Goal: Task Accomplishment & Management: Use online tool/utility

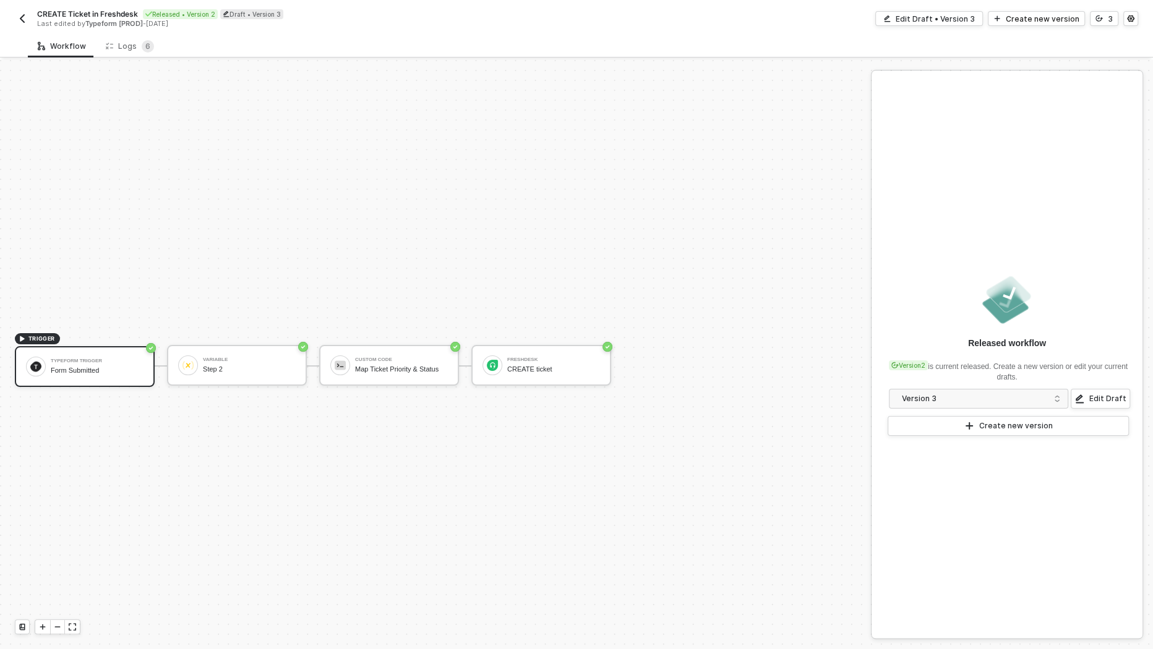
scroll to position [22, 0]
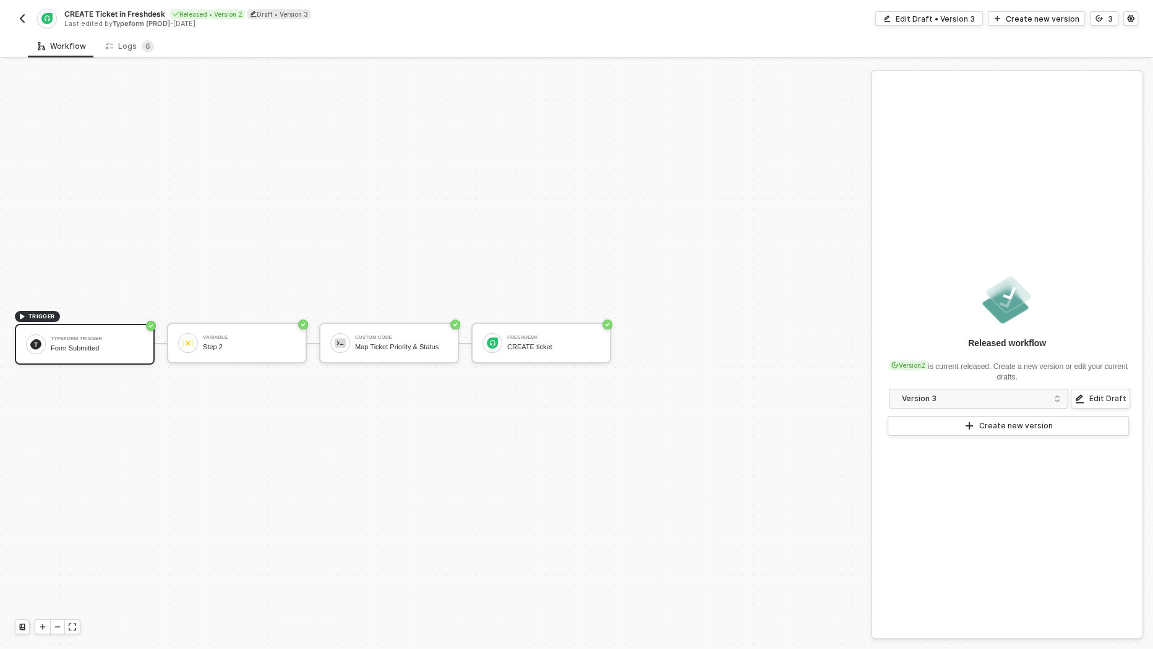
click at [20, 13] on button "button" at bounding box center [22, 18] width 15 height 15
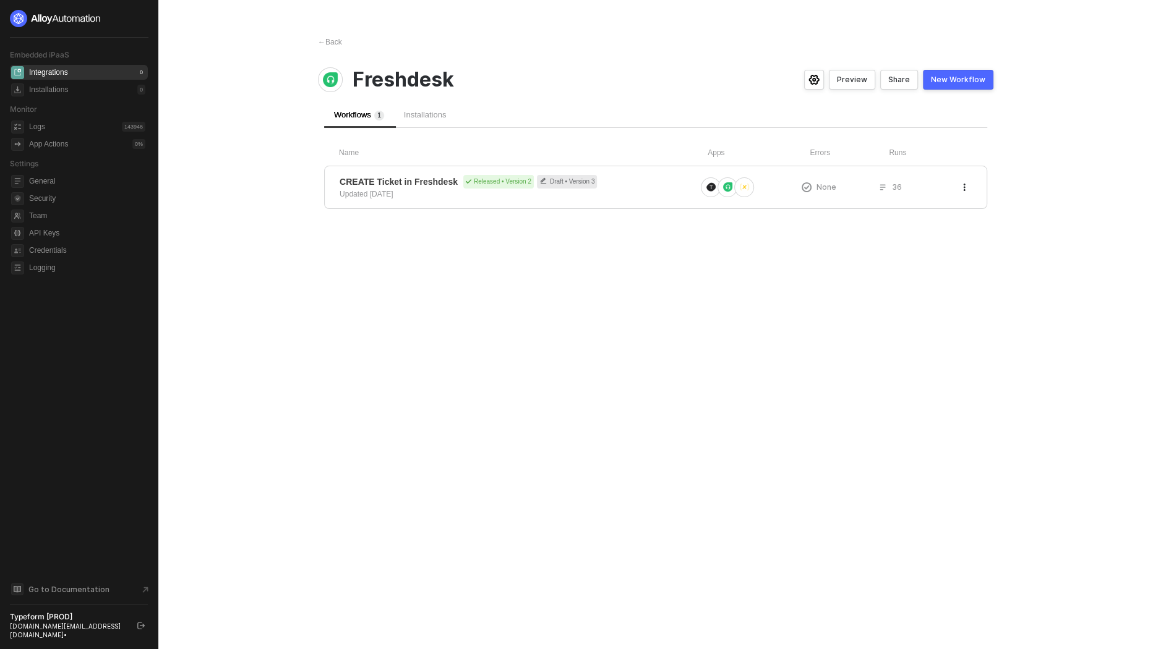
click at [333, 48] on div "← Back Freshdesk Preview Share New Workflow Workflows 1 Installations Name Apps…" at bounding box center [655, 324] width 705 height 649
click at [332, 43] on div "← Back" at bounding box center [330, 42] width 24 height 11
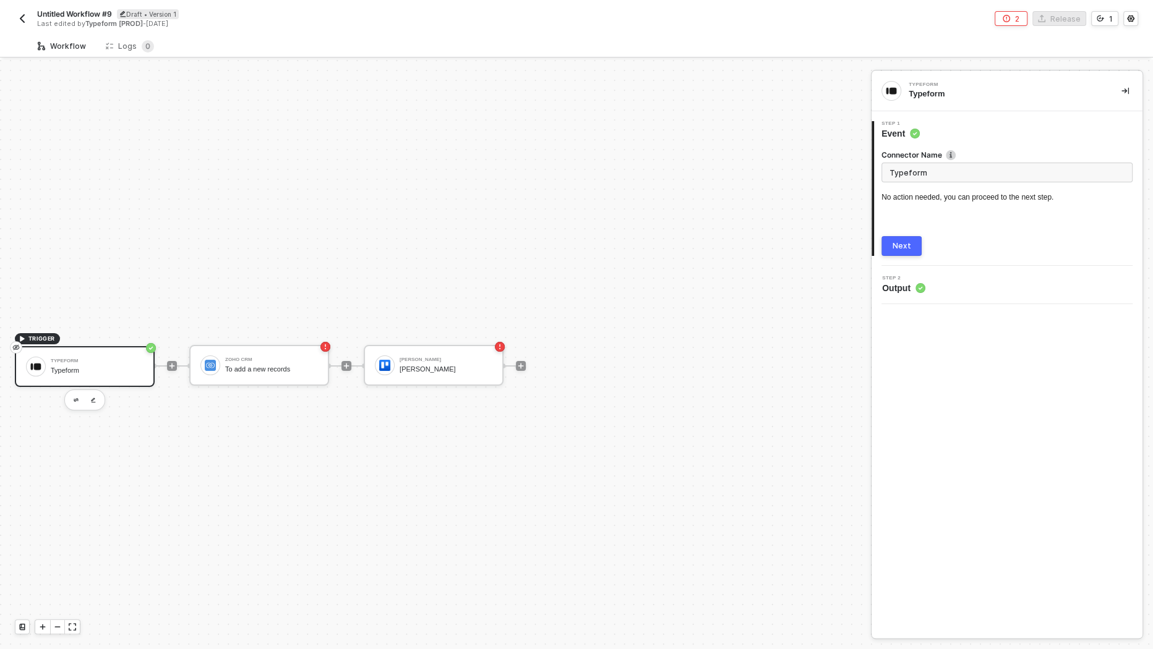
scroll to position [22, 0]
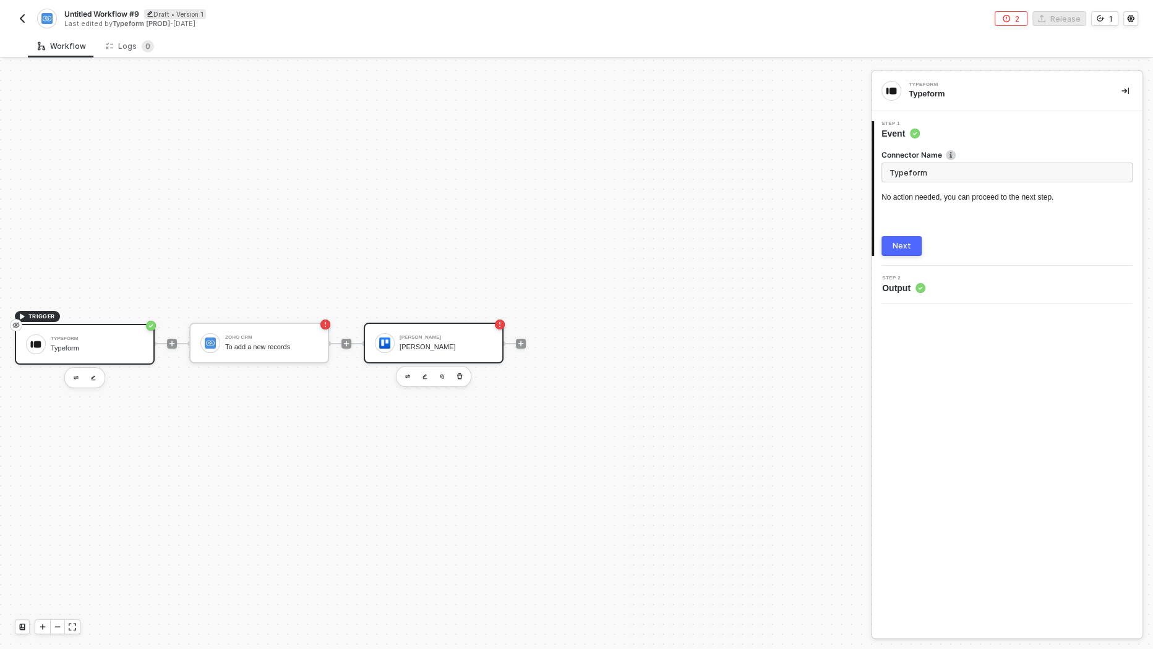
click at [435, 345] on div "Trello" at bounding box center [446, 347] width 93 height 8
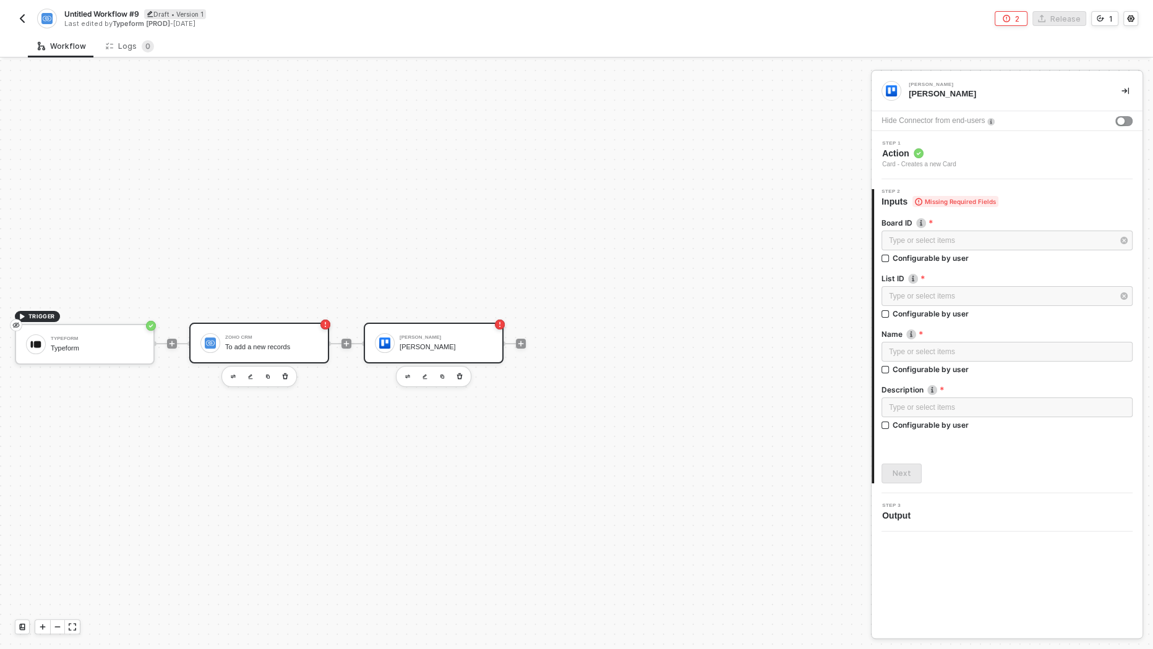
click at [277, 348] on div "To add a new records" at bounding box center [271, 347] width 93 height 8
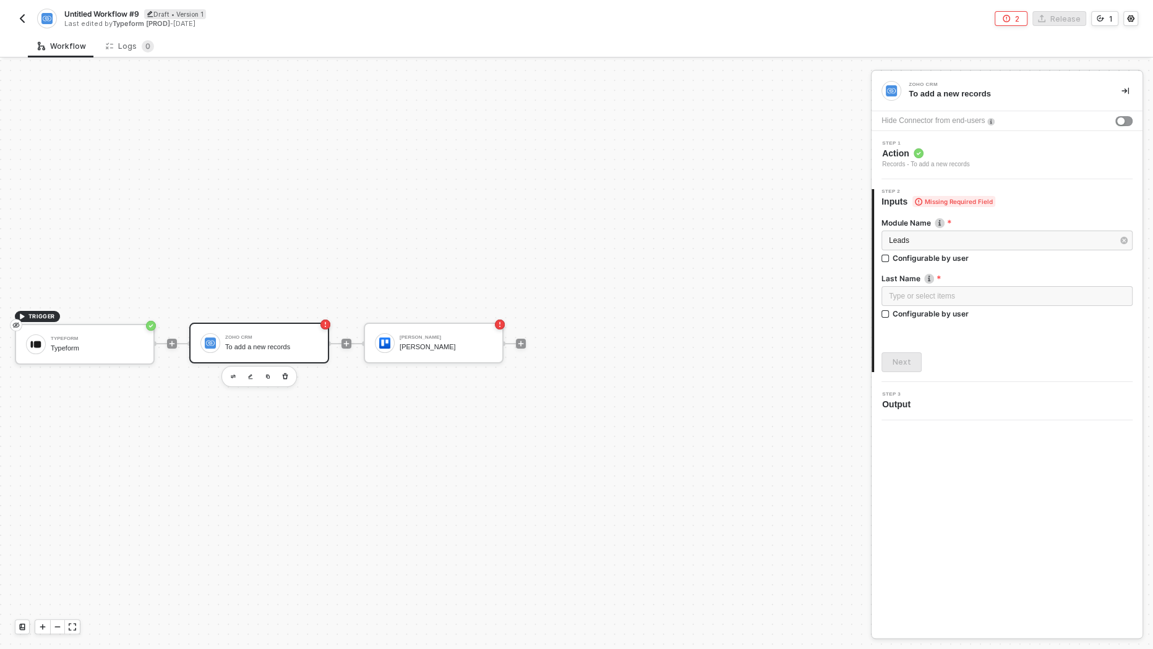
click at [24, 20] on img "button" at bounding box center [22, 19] width 10 height 10
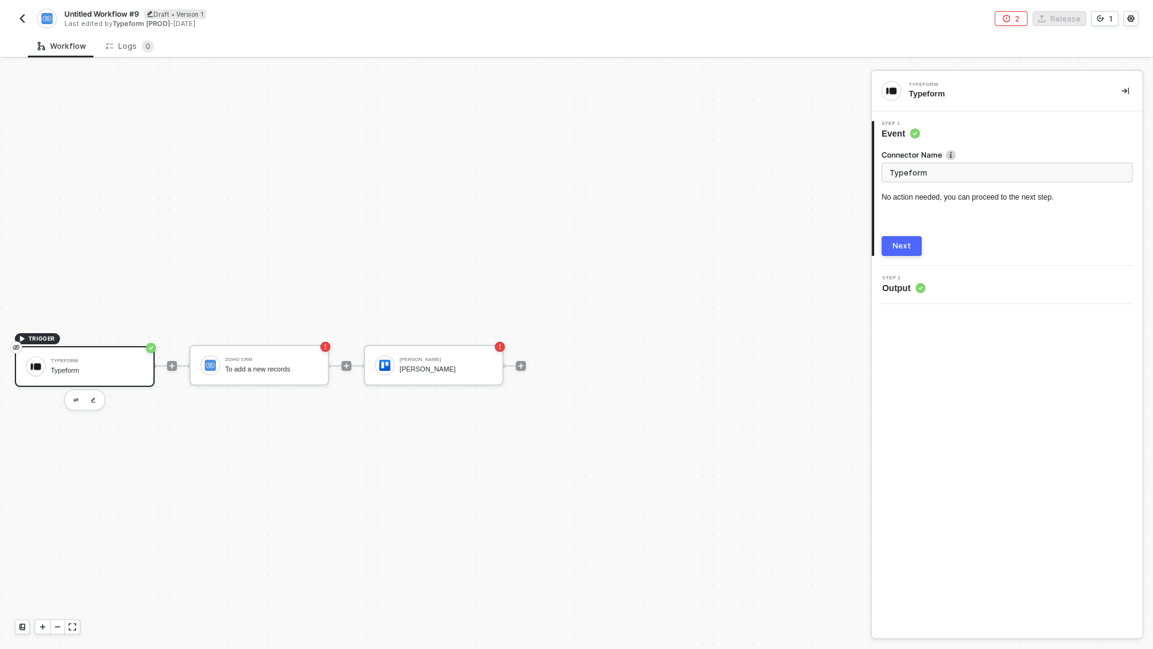
scroll to position [22, 0]
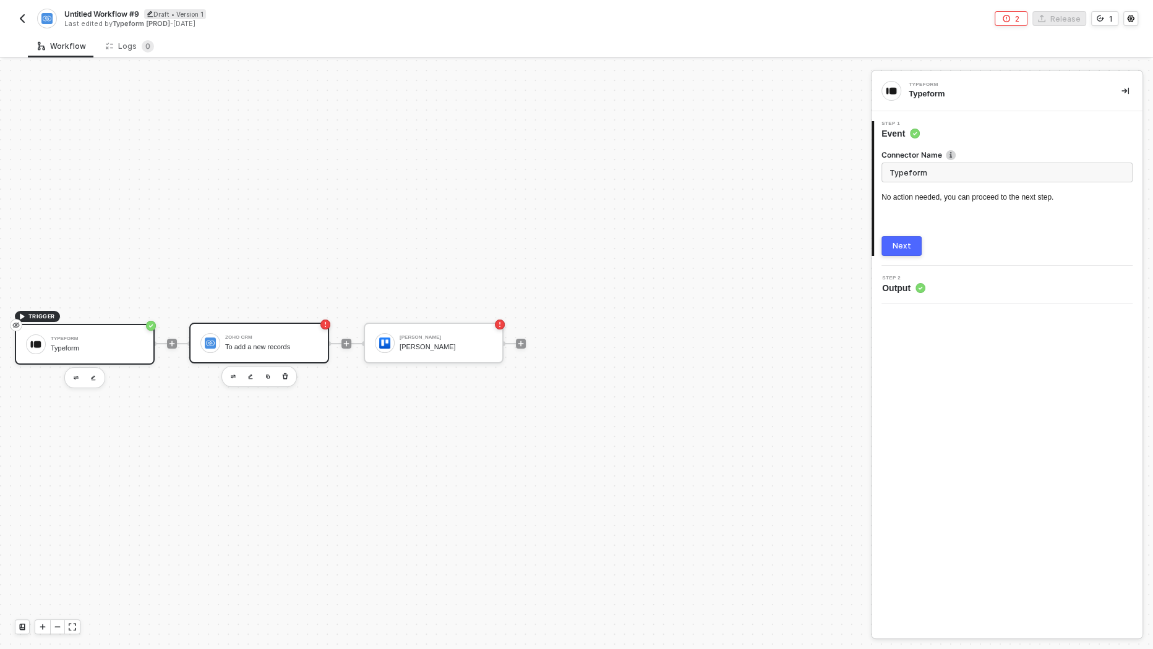
click at [253, 343] on div "To add a new records" at bounding box center [271, 347] width 93 height 8
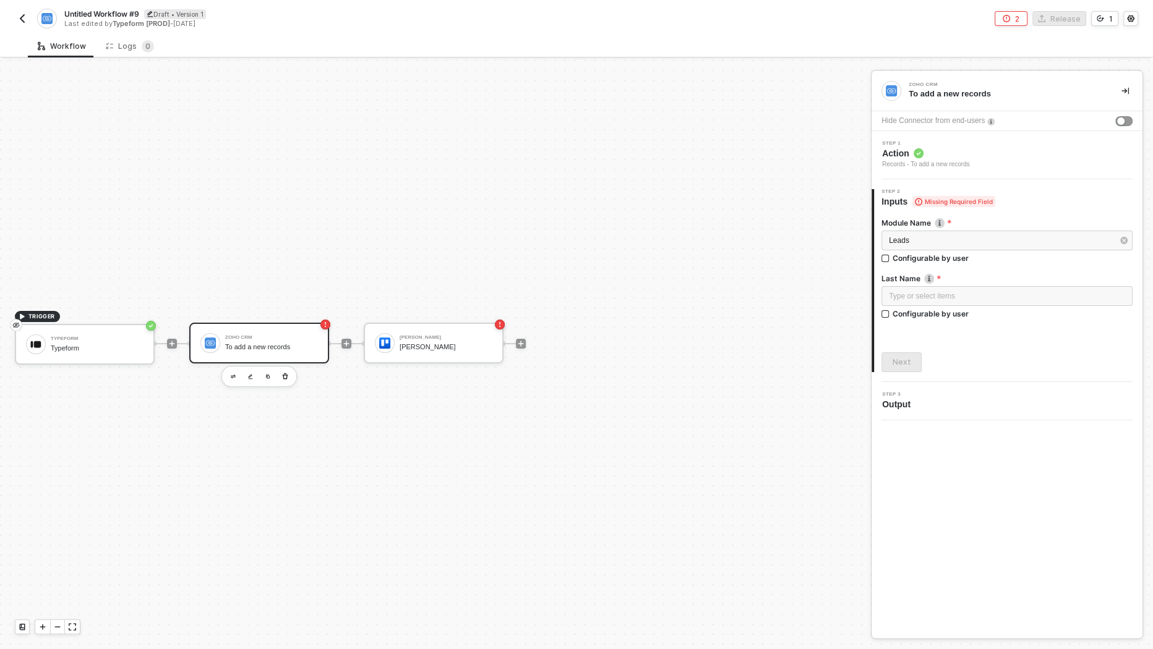
click at [23, 16] on img "button" at bounding box center [22, 19] width 10 height 10
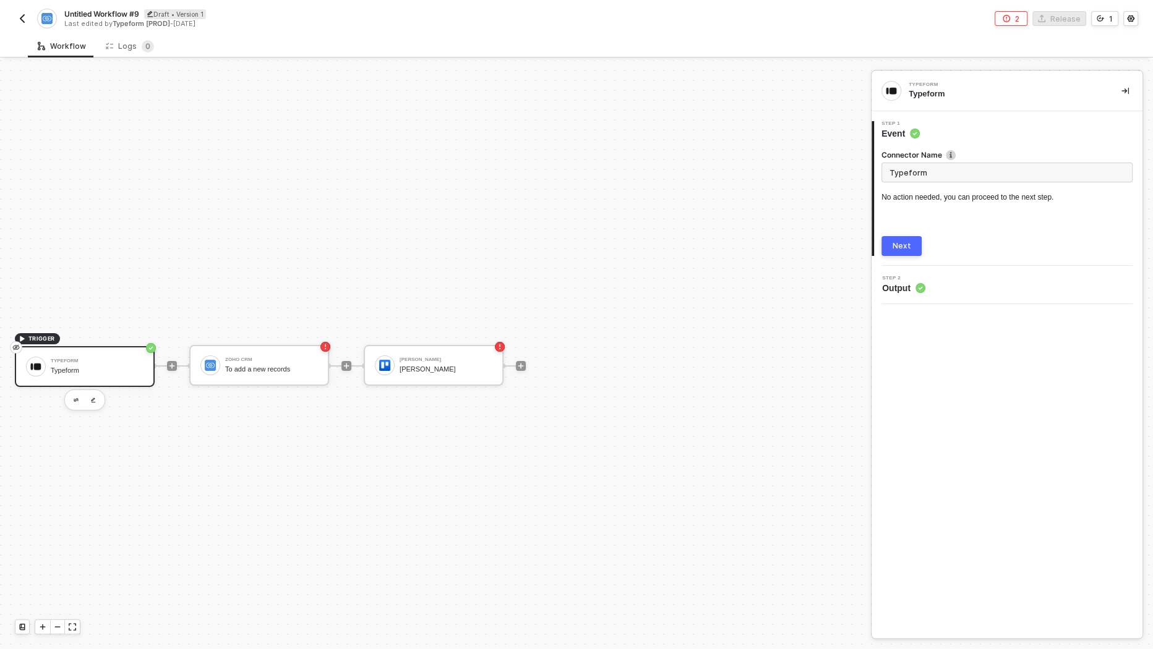
scroll to position [22, 0]
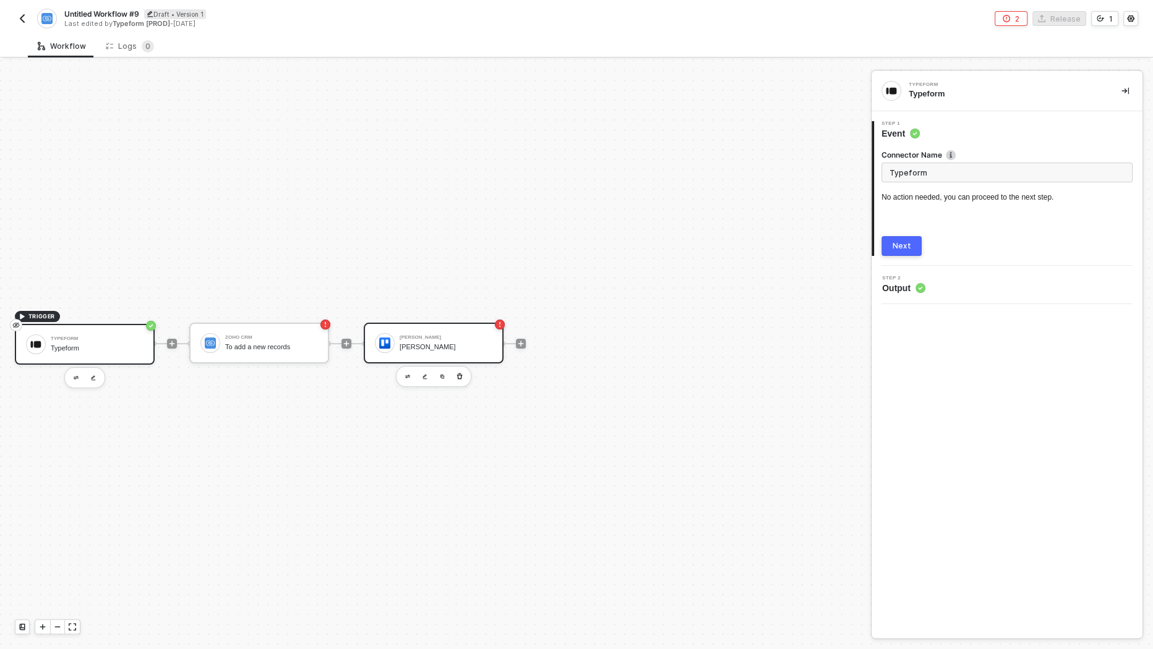
click at [416, 341] on div "Trello Trello" at bounding box center [446, 344] width 93 height 24
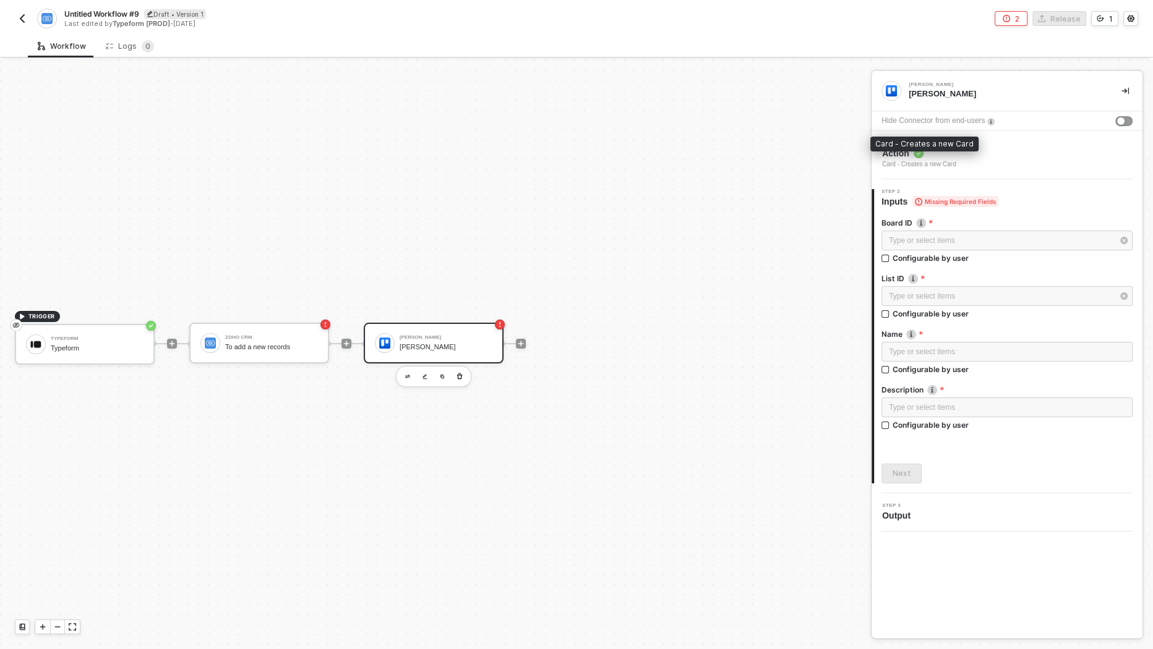
click at [996, 165] on div "Step 1 Action Card - Creates a new Card" at bounding box center [1009, 155] width 268 height 28
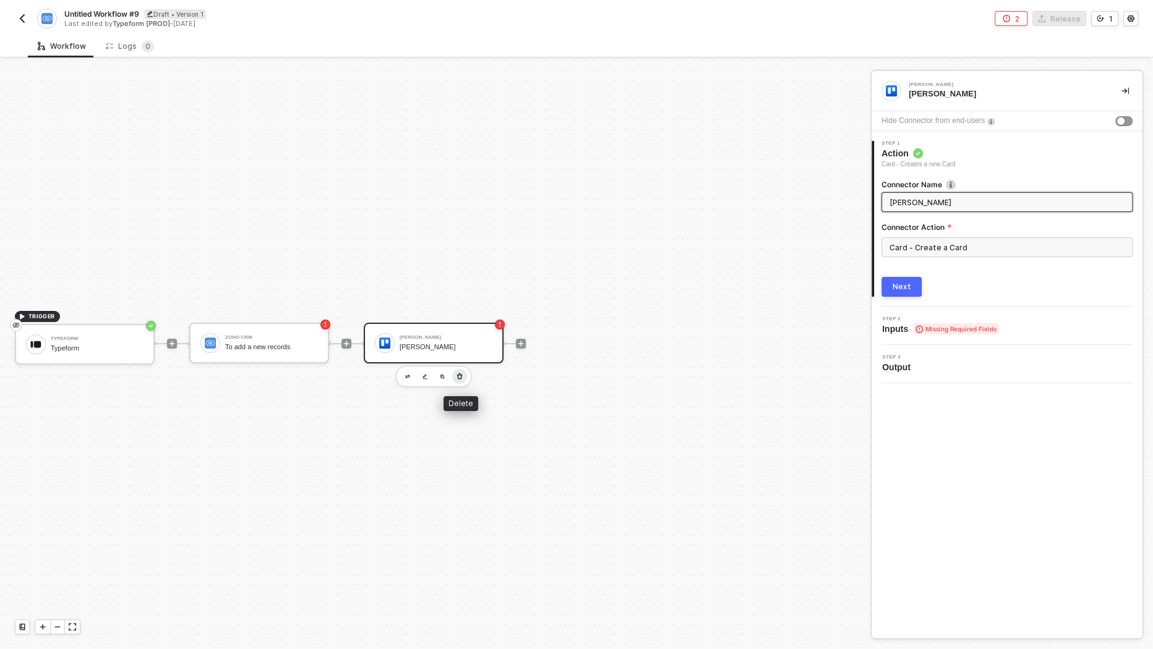
click at [461, 376] on icon "button" at bounding box center [460, 377] width 6 height 6
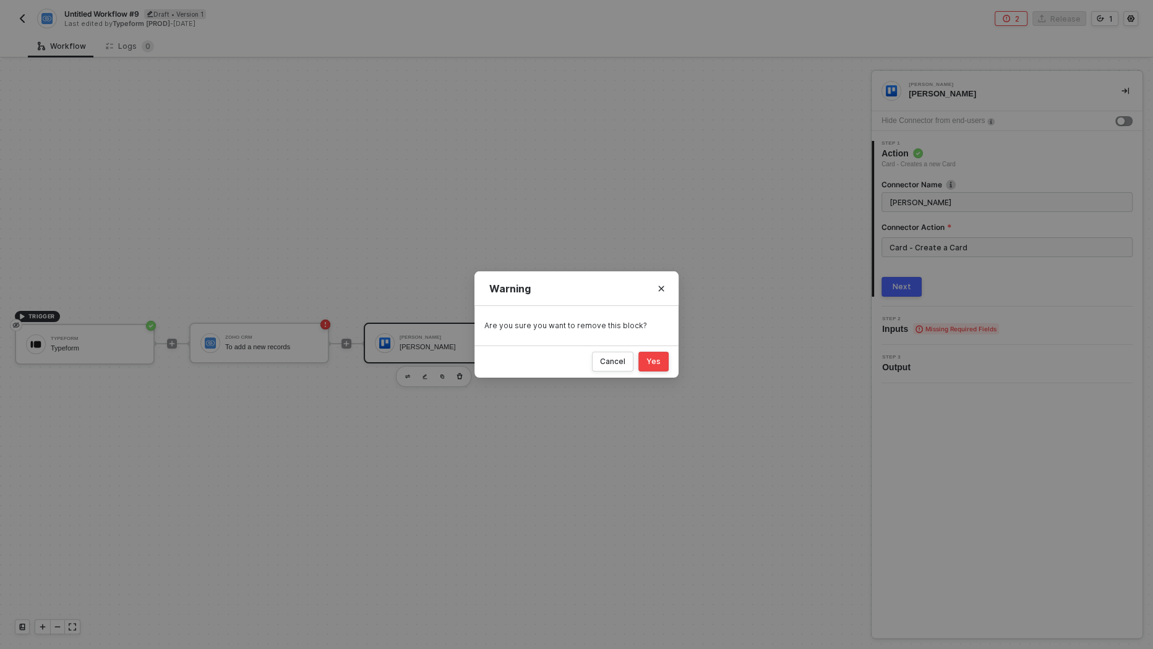
click at [661, 365] on div "Yes" at bounding box center [653, 362] width 14 height 10
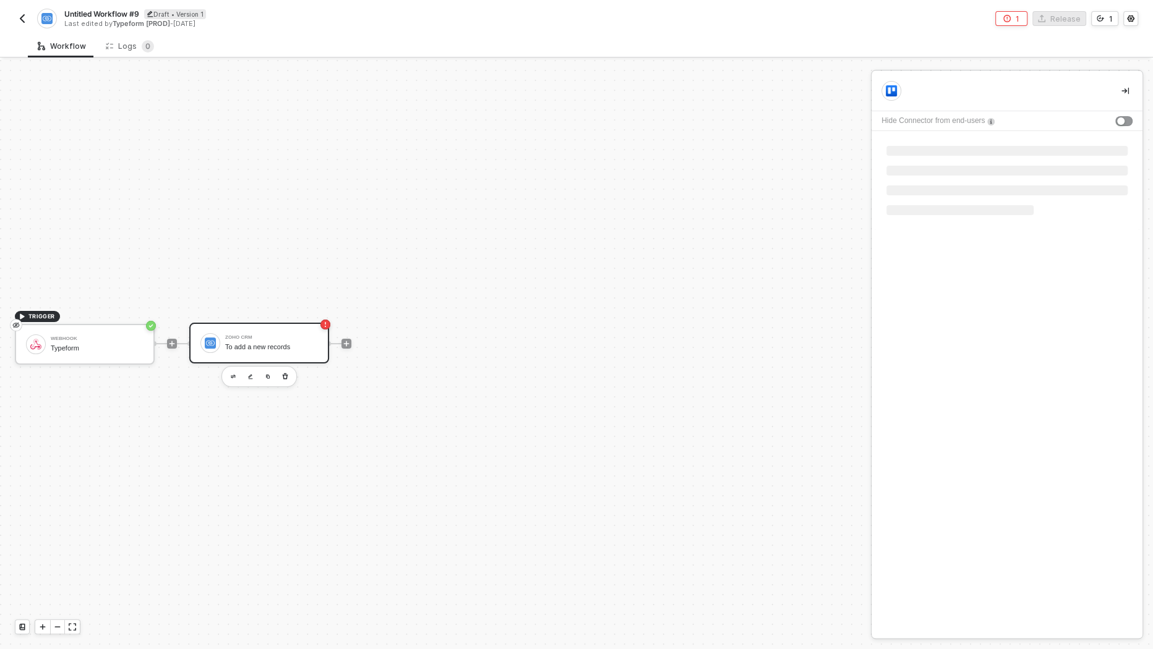
click at [281, 345] on div "To add a new records" at bounding box center [271, 347] width 93 height 8
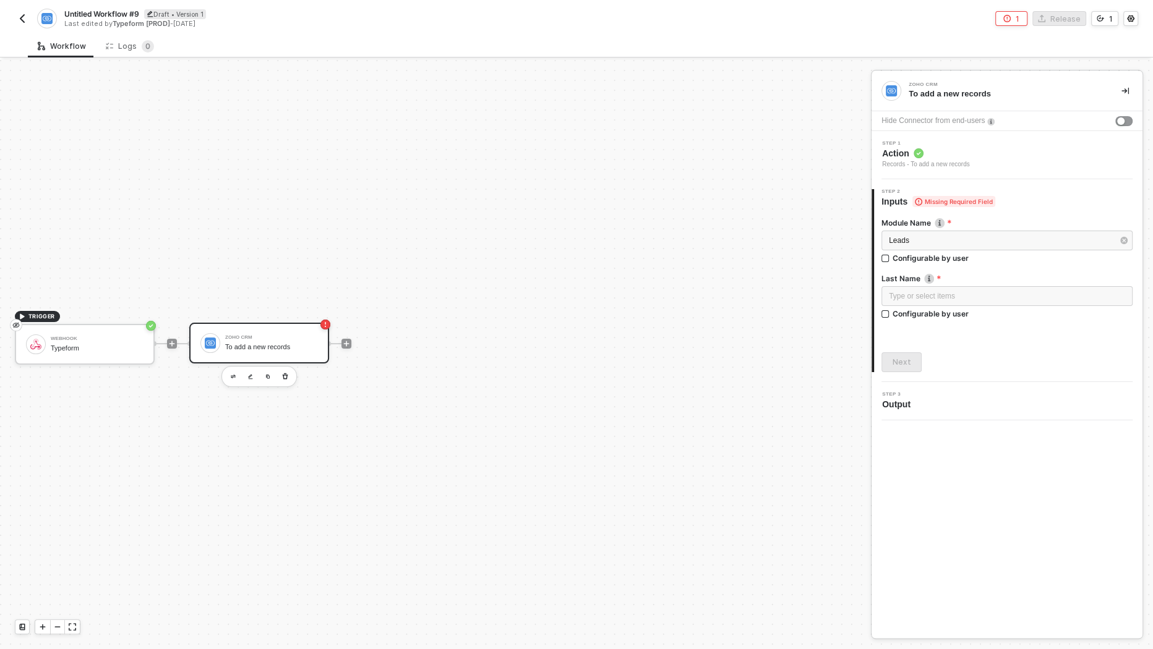
click at [275, 337] on div "Zoho CRM" at bounding box center [271, 337] width 93 height 5
click at [943, 122] on div "Hide Connector from end-users" at bounding box center [932, 121] width 103 height 12
click at [943, 155] on span "Action" at bounding box center [926, 153] width 88 height 12
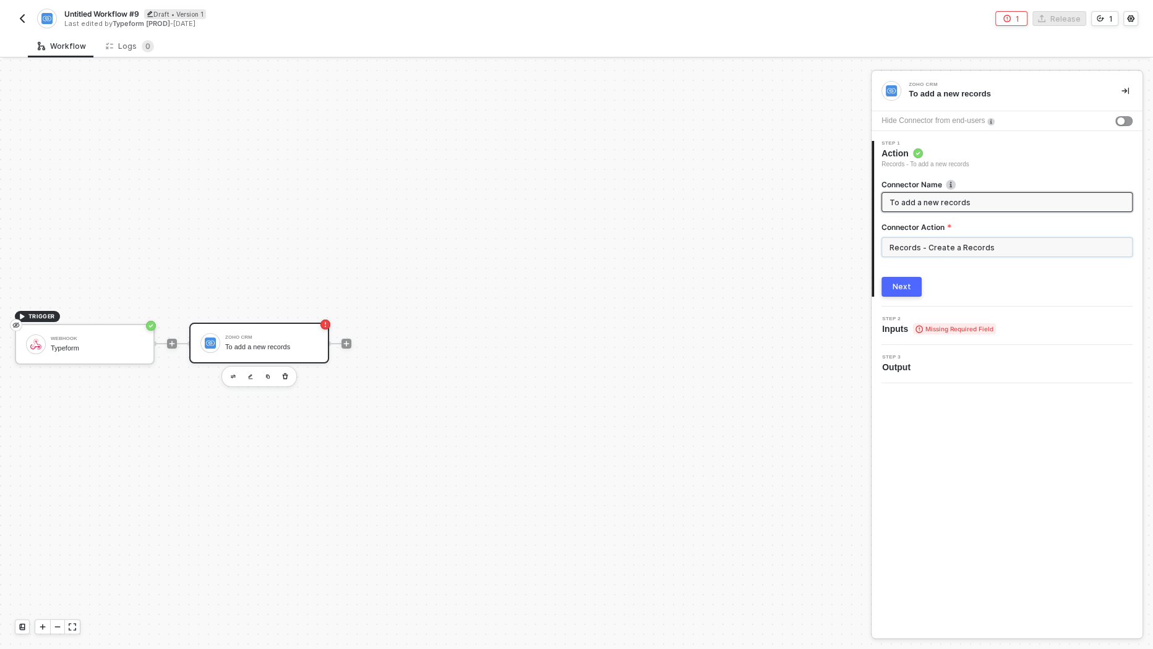
click at [926, 244] on input "Records - Create a Records" at bounding box center [1006, 248] width 251 height 20
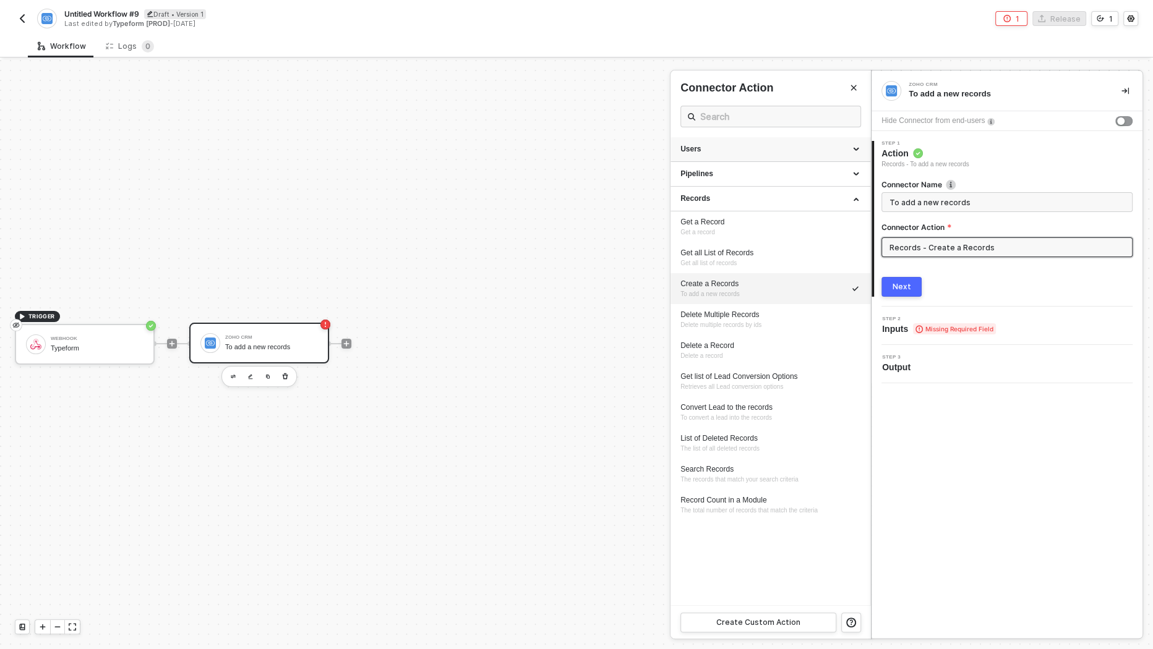
click at [752, 148] on div "Users" at bounding box center [770, 149] width 180 height 11
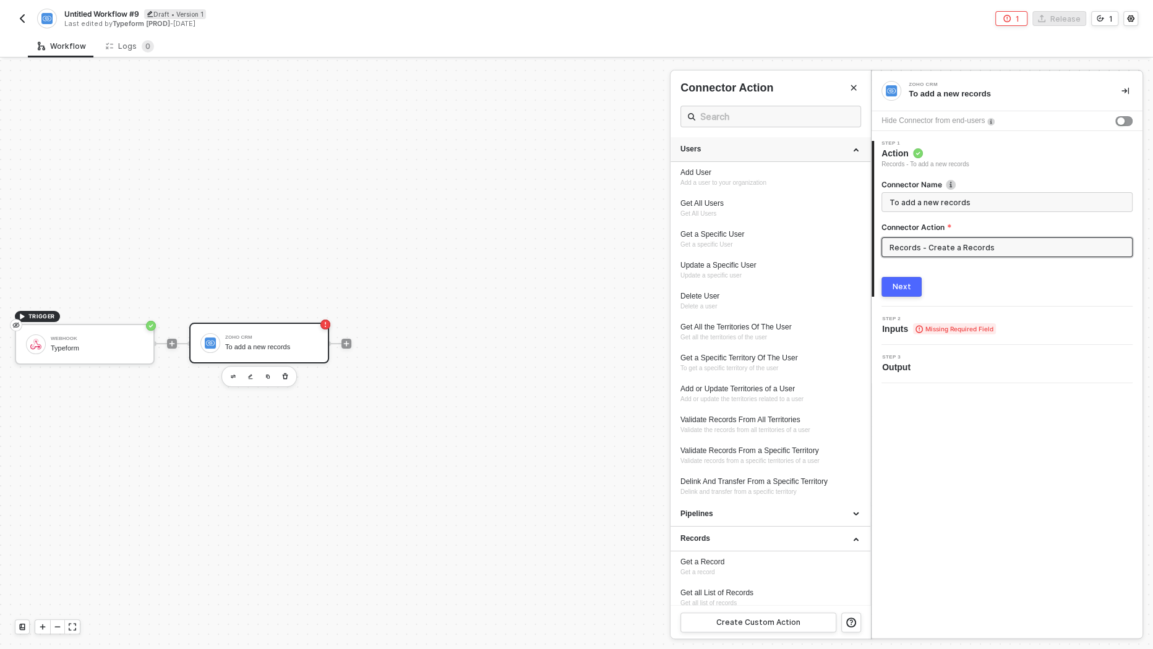
click at [752, 148] on div "Users" at bounding box center [770, 149] width 180 height 11
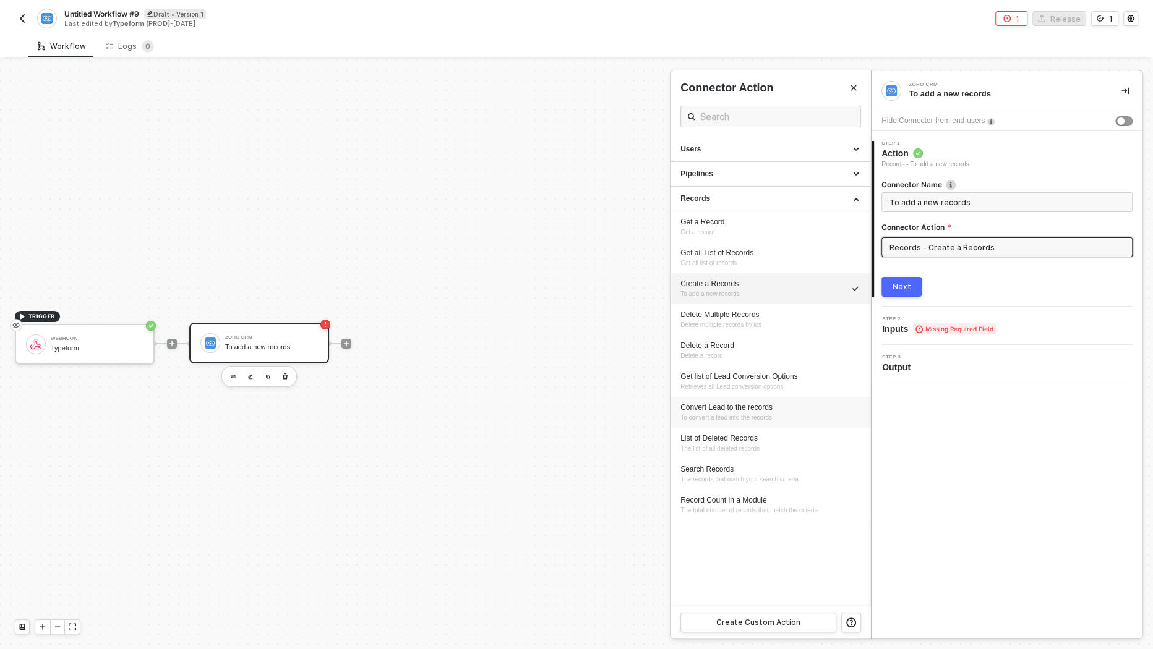
click at [792, 418] on div "Convert Lead to the records To convert a lead into the records" at bounding box center [770, 413] width 180 height 20
type input "To convert a lead into the records"
type input "Records - Convert Lead to the records"
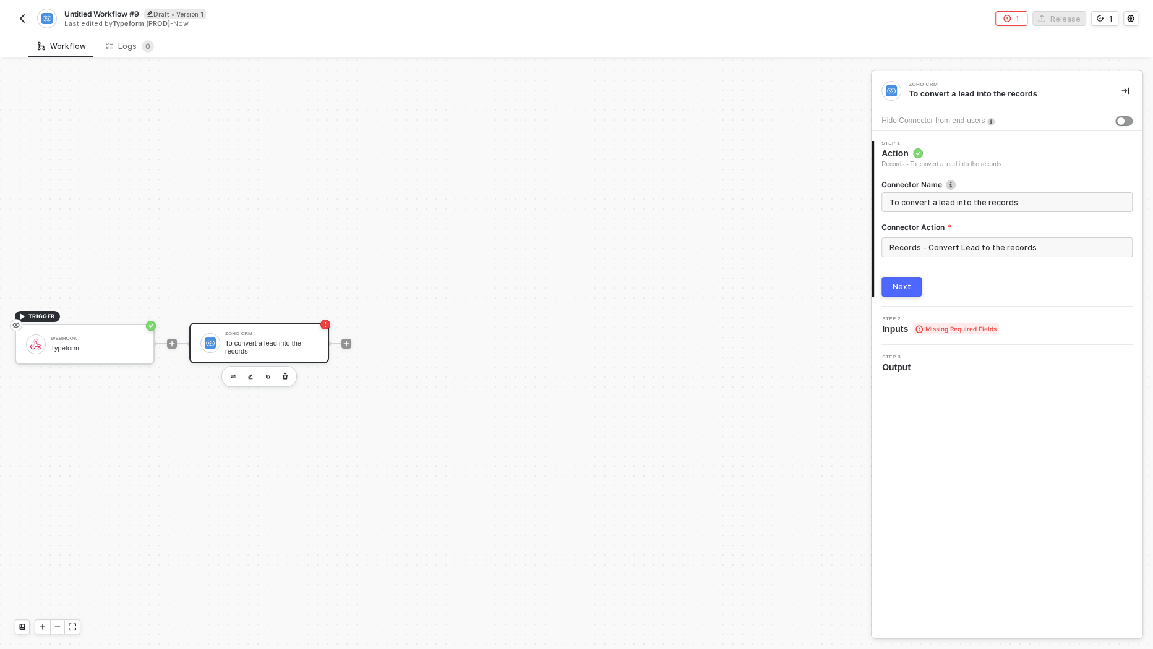
click at [901, 286] on div "Next" at bounding box center [902, 287] width 19 height 10
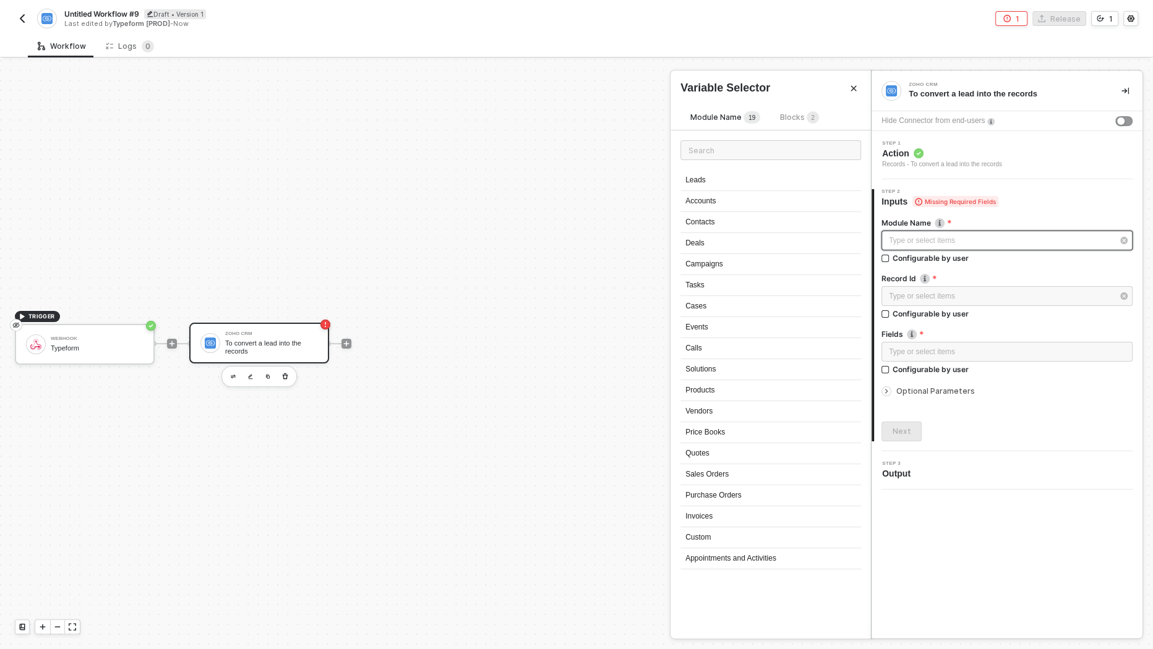
click at [963, 238] on div "Type or select items ﻿" at bounding box center [1001, 241] width 224 height 12
click at [968, 171] on div "Step 1 Action Records - To convert a lead into the records" at bounding box center [1007, 155] width 271 height 48
click at [968, 165] on div "Records - To convert a lead into the records" at bounding box center [942, 165] width 120 height 10
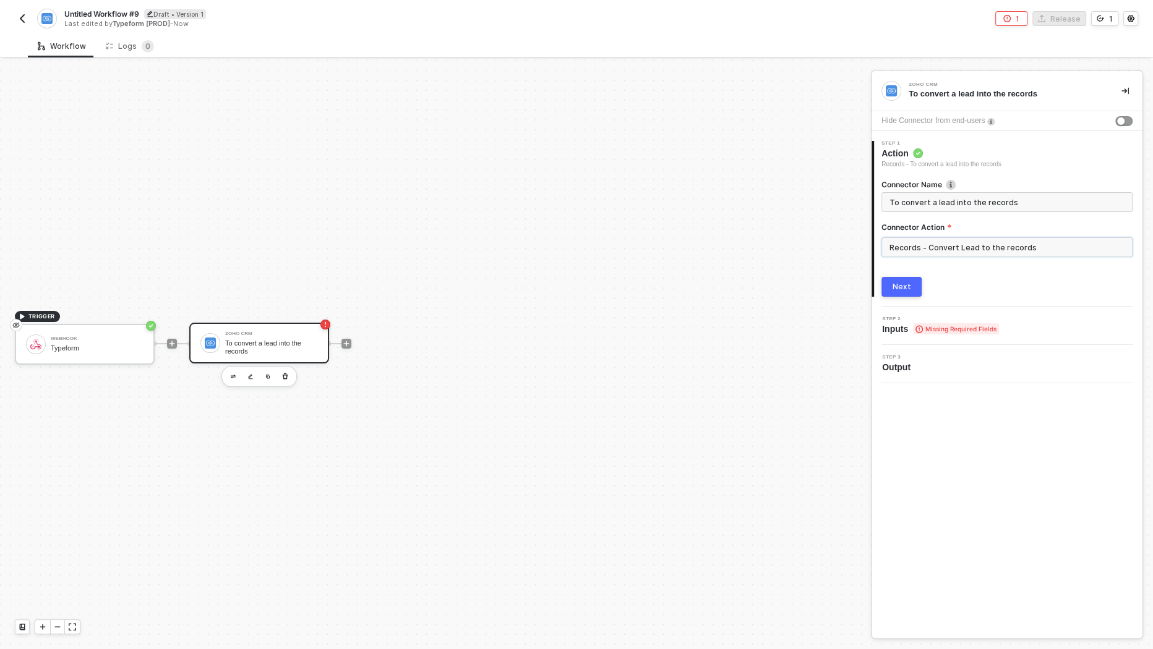
click at [943, 246] on input "Records - Convert Lead to the records" at bounding box center [1006, 248] width 251 height 20
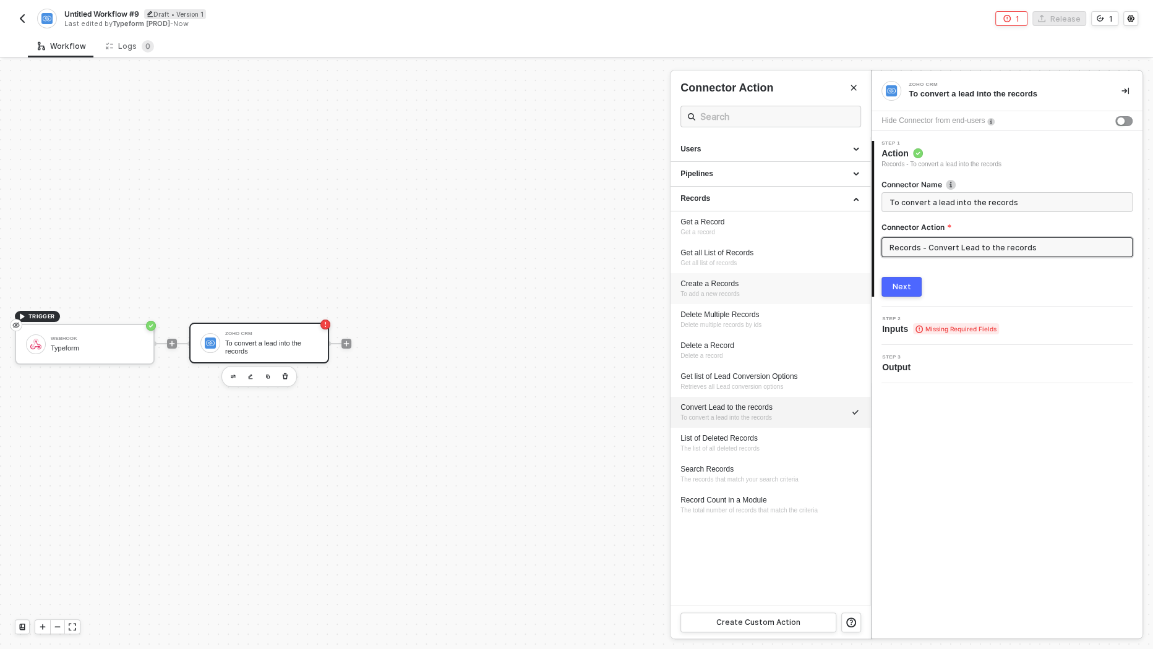
click at [796, 285] on div "Create a Records" at bounding box center [770, 284] width 180 height 11
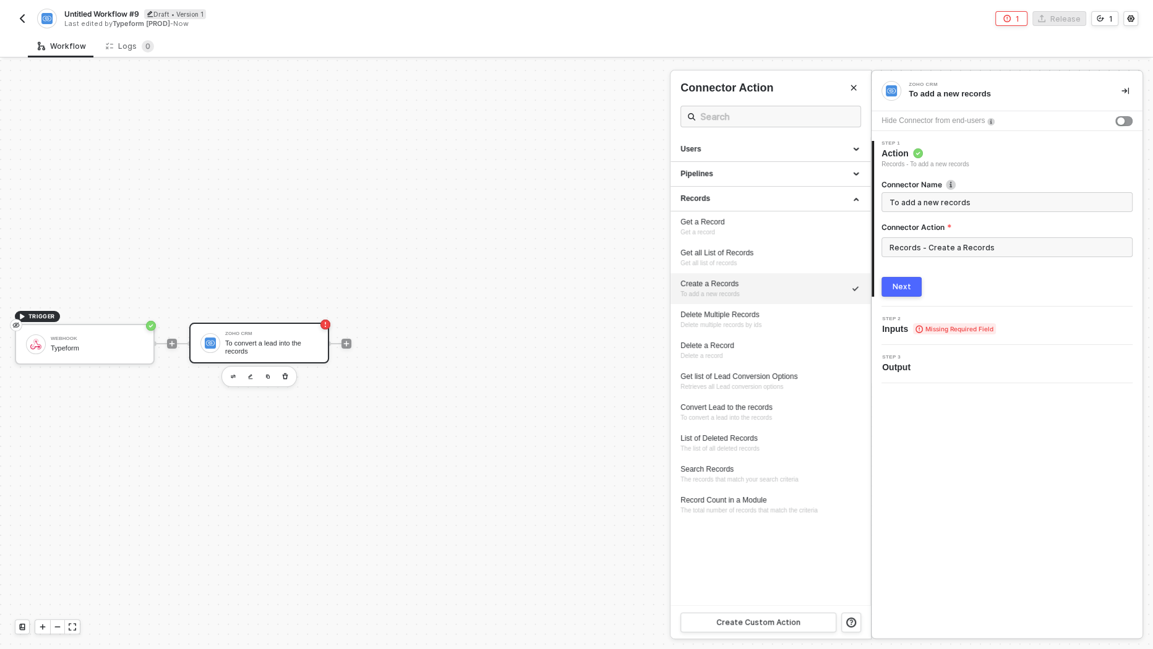
type input "To add a new records"
type input "Records - Create a Records"
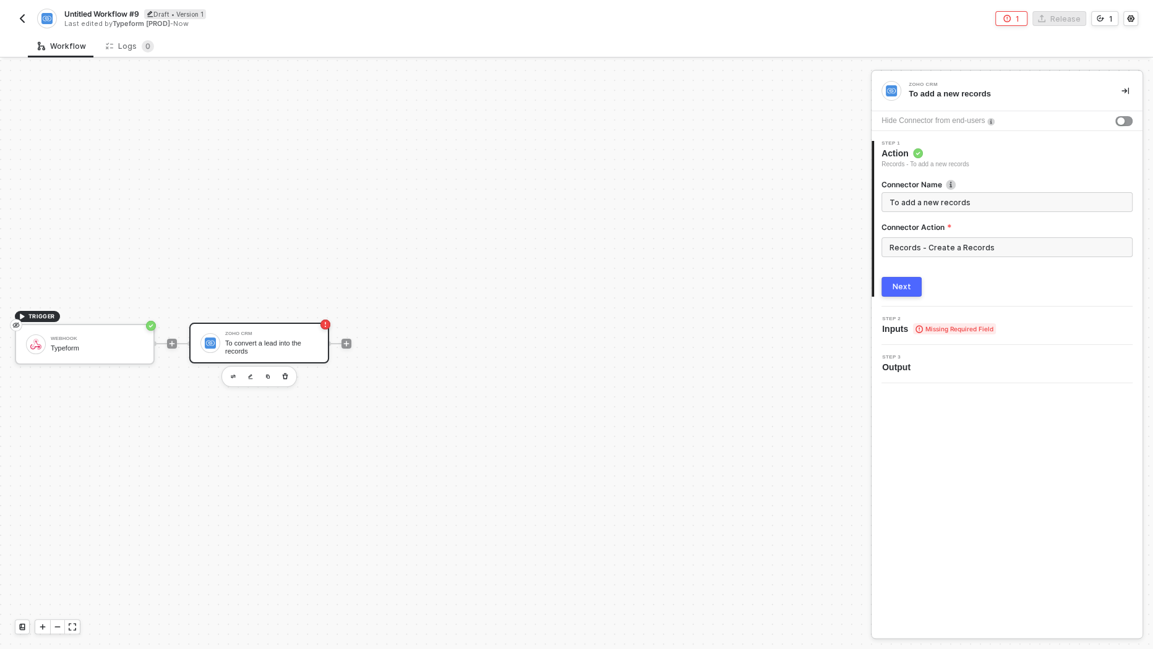
click at [906, 282] on div "Next" at bounding box center [902, 287] width 19 height 10
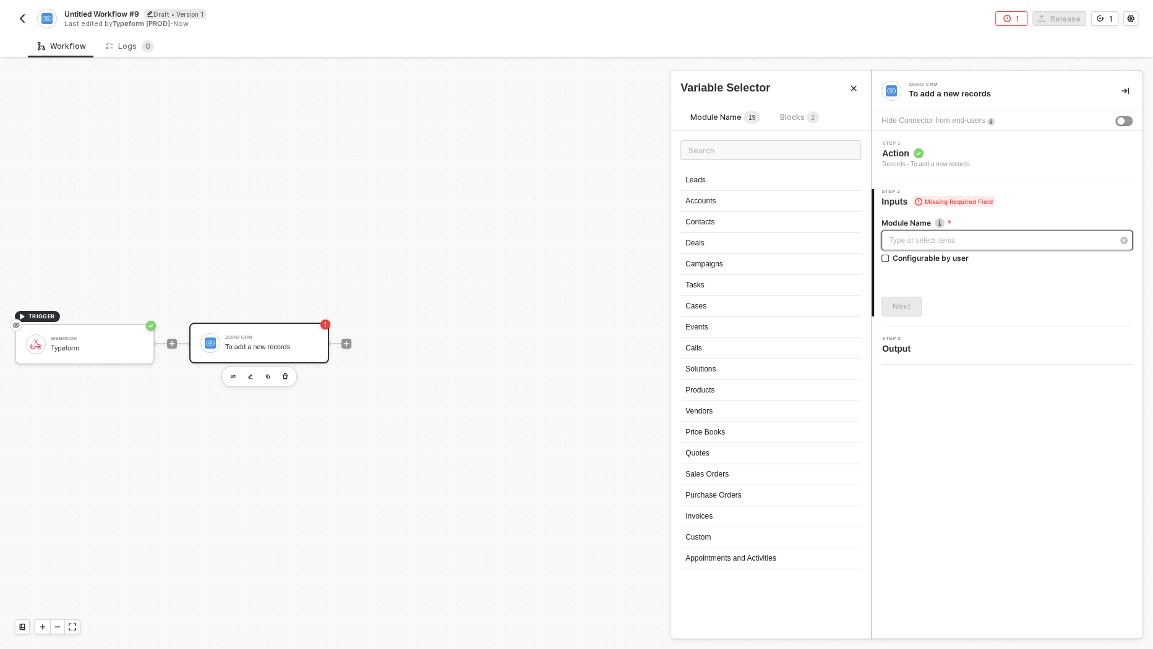
click at [949, 239] on div "Type or select items ﻿" at bounding box center [1001, 241] width 224 height 12
click at [786, 183] on div "Leads" at bounding box center [770, 180] width 181 height 21
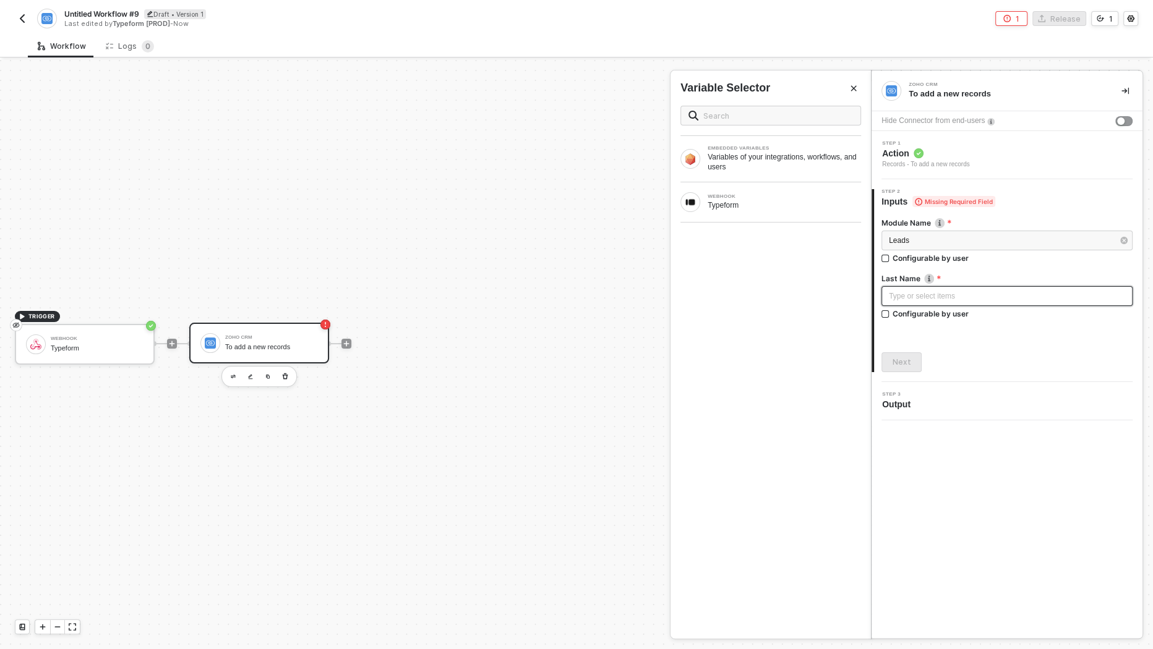
click at [933, 296] on div "Type or select items ﻿" at bounding box center [1007, 297] width 236 height 12
click at [966, 160] on div "Records - To add a new records" at bounding box center [926, 165] width 88 height 10
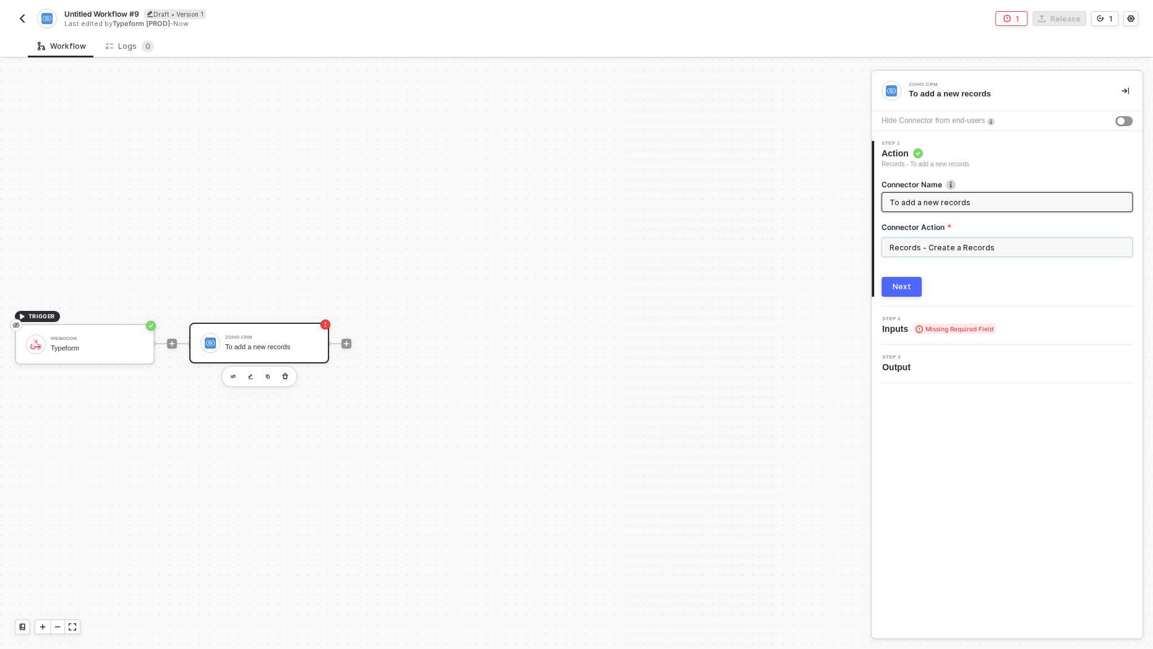
click at [958, 238] on input "Records - Create a Records" at bounding box center [1006, 248] width 251 height 20
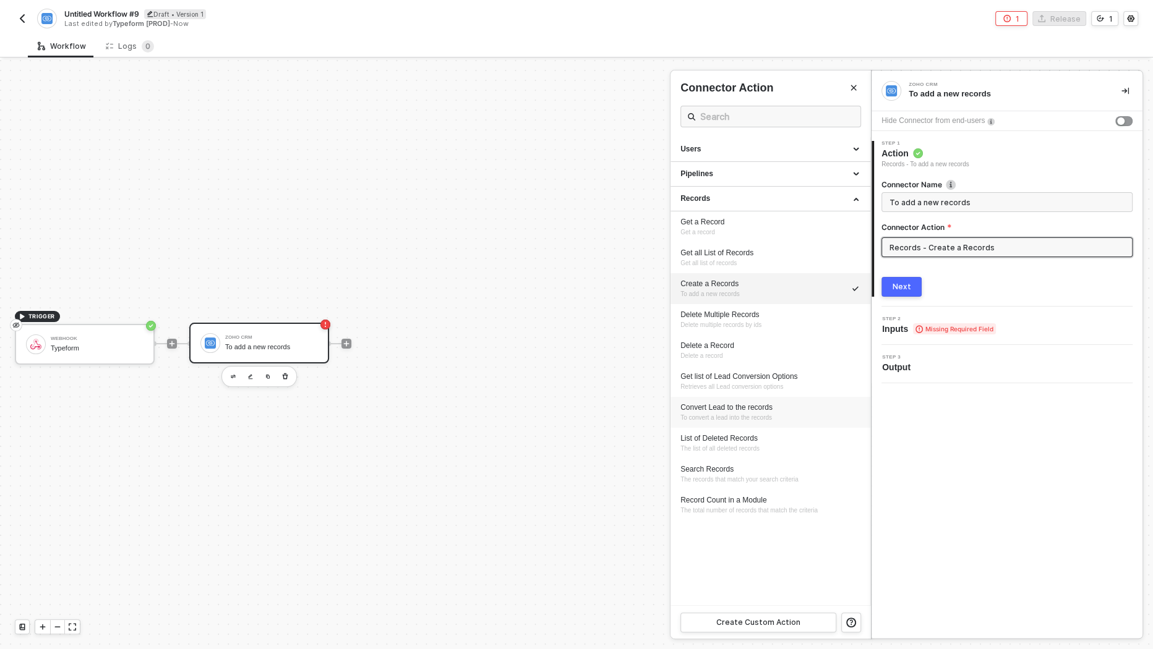
click at [784, 414] on div "Convert Lead to the records To convert a lead into the records" at bounding box center [770, 413] width 180 height 20
type input "To convert a lead into the records"
type input "Records - Convert Lead to the records"
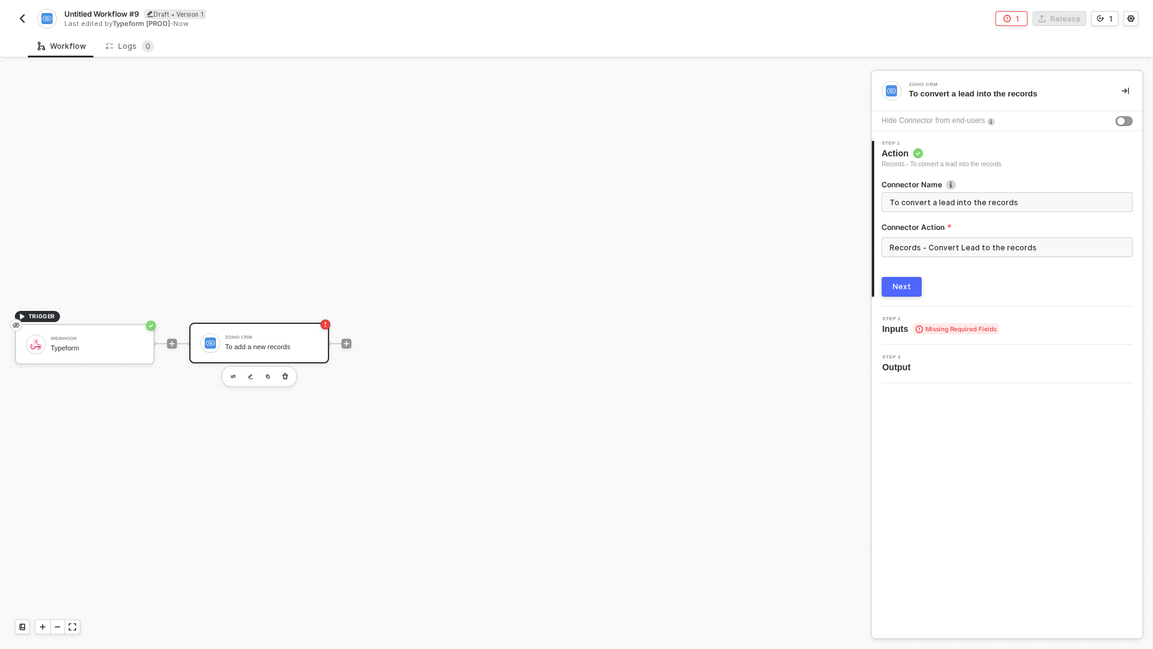
click at [912, 291] on button "Next" at bounding box center [901, 287] width 40 height 20
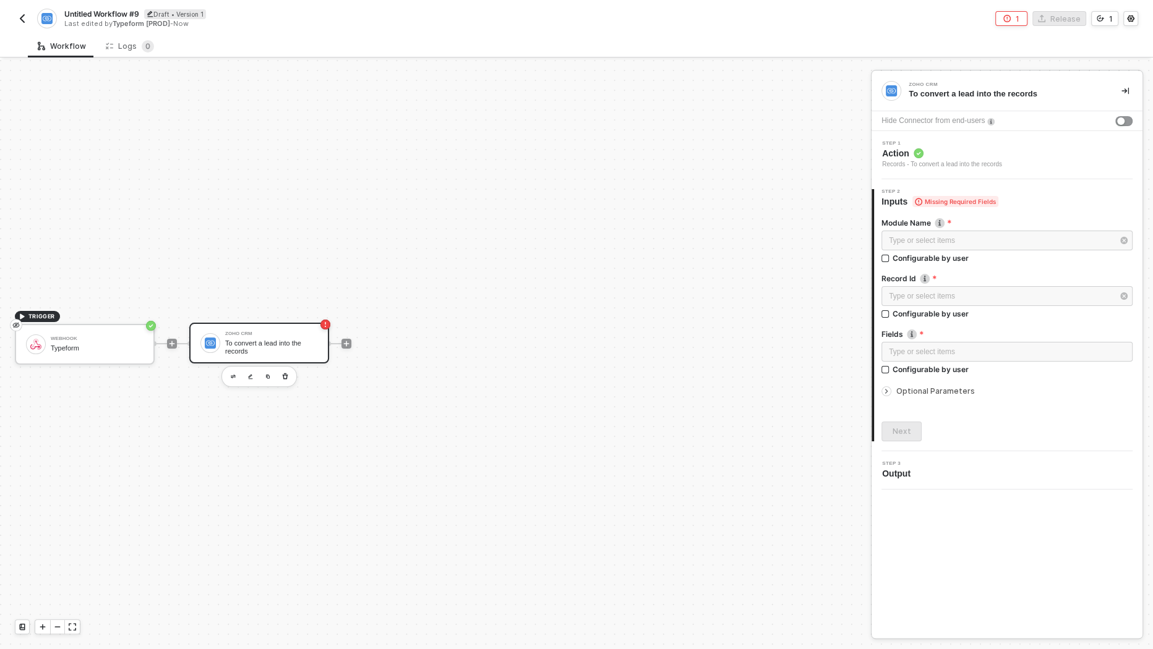
click at [969, 166] on div "Records - To convert a lead into the records" at bounding box center [942, 165] width 120 height 10
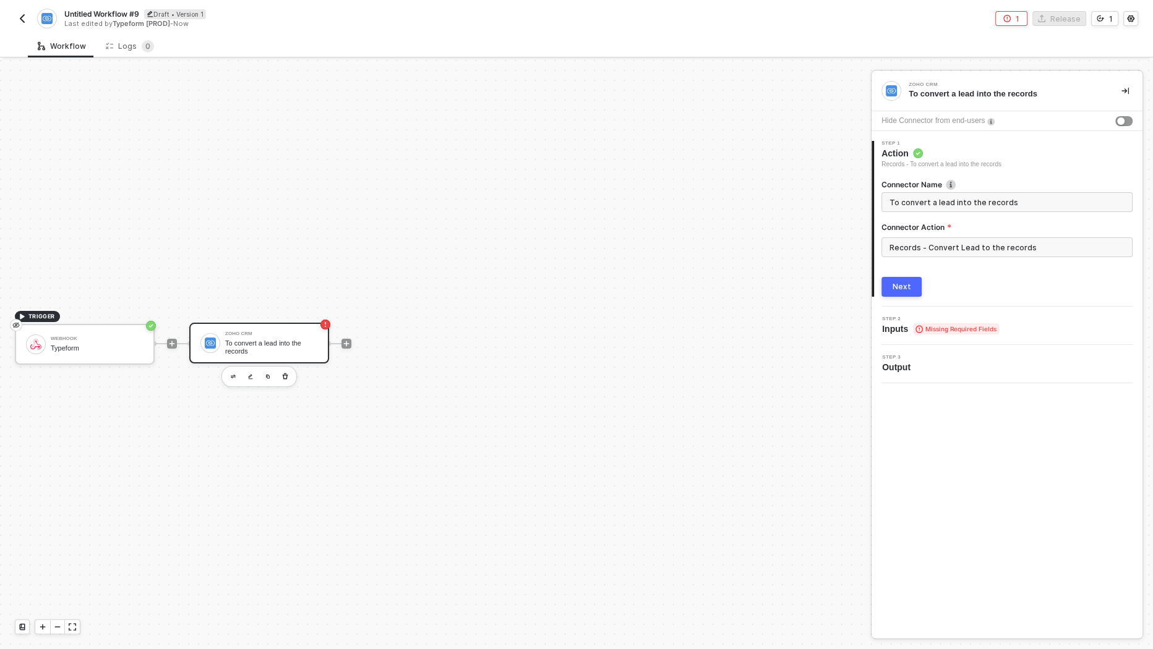
click at [912, 282] on button "Next" at bounding box center [901, 287] width 40 height 20
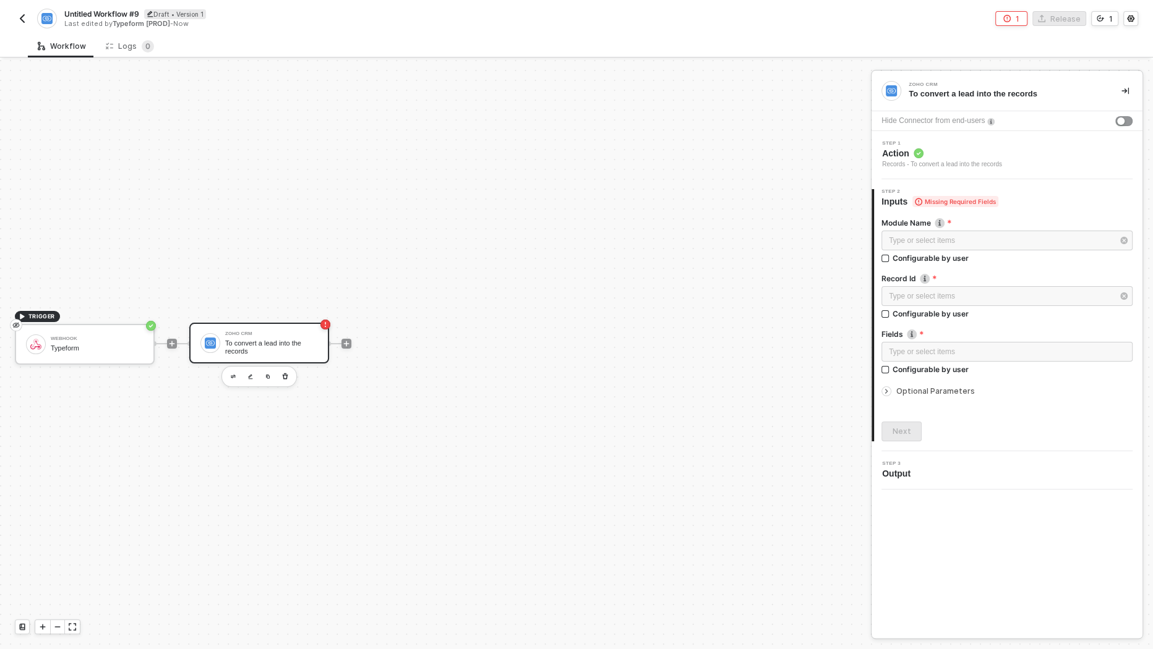
click at [933, 168] on div "Records - To convert a lead into the records" at bounding box center [942, 165] width 120 height 10
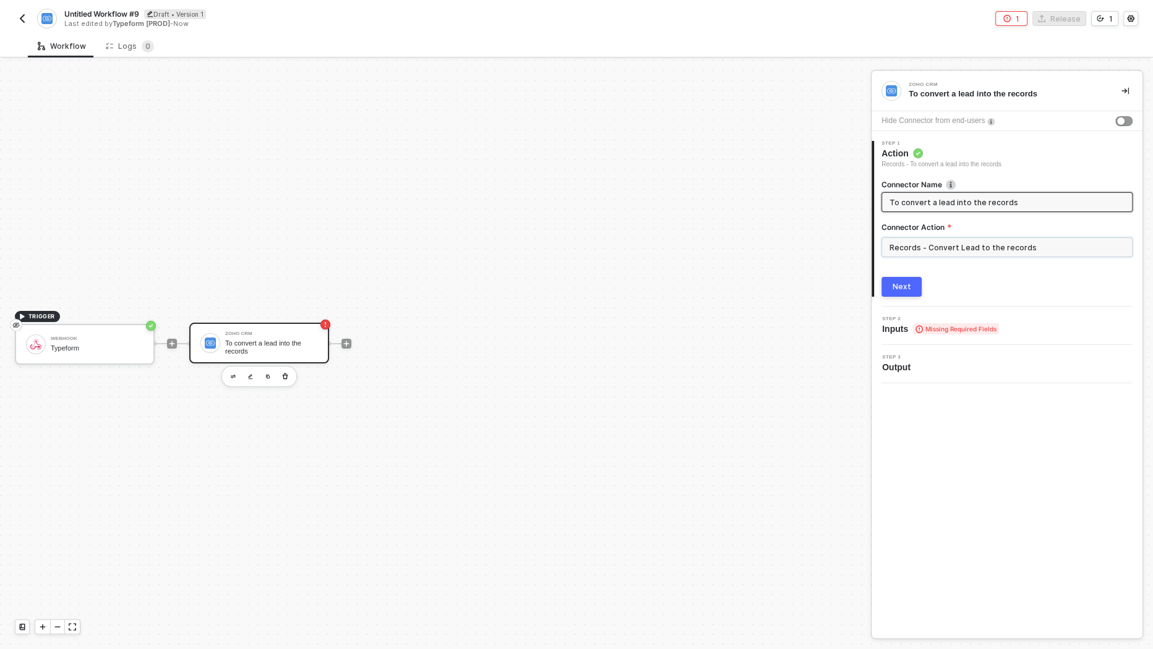
click at [948, 252] on input "Records - Convert Lead to the records" at bounding box center [1006, 248] width 251 height 20
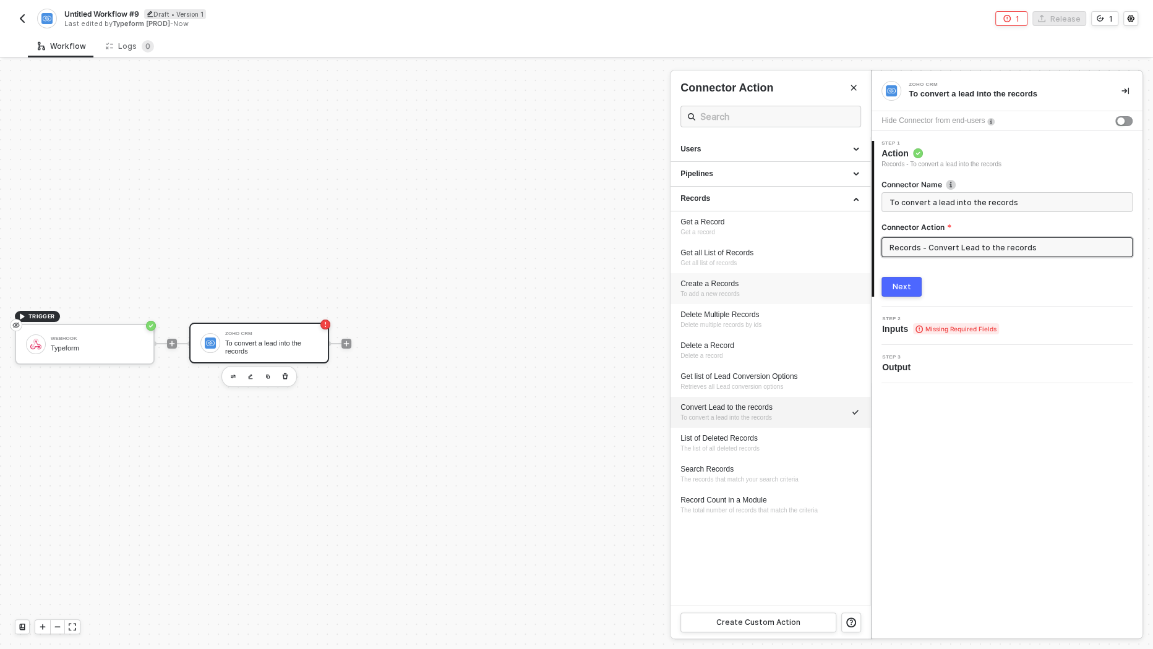
click at [767, 283] on div "Create a Records" at bounding box center [770, 284] width 180 height 11
type input "To add a new records"
type input "Records - Create a Records"
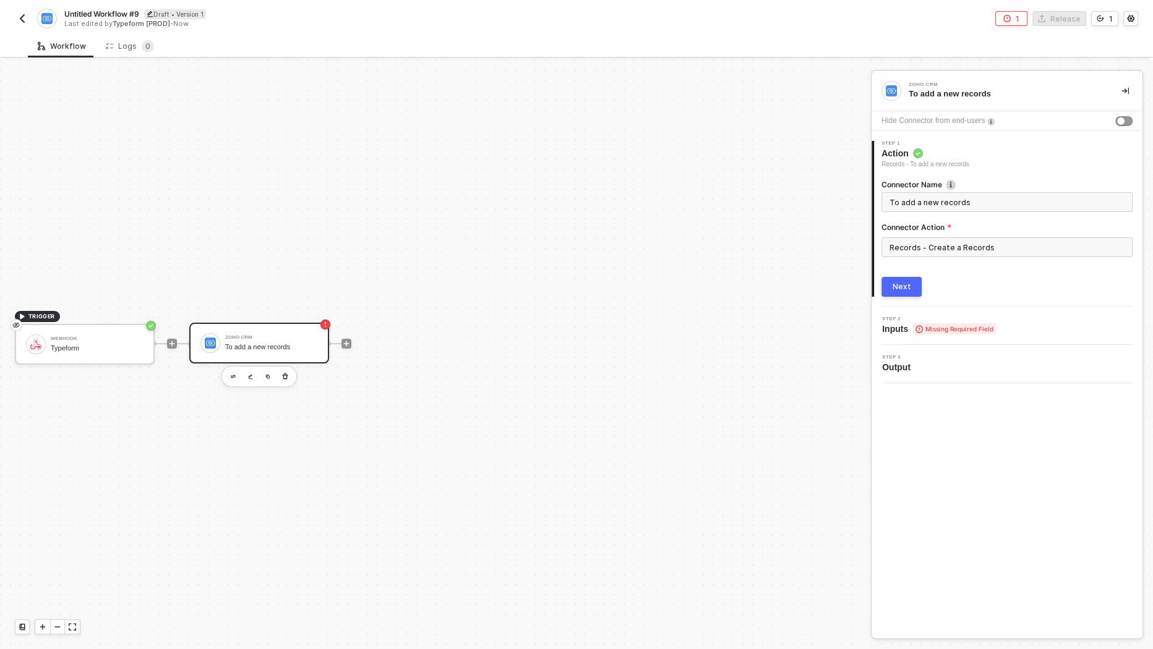
click at [895, 289] on div "Next" at bounding box center [902, 287] width 19 height 10
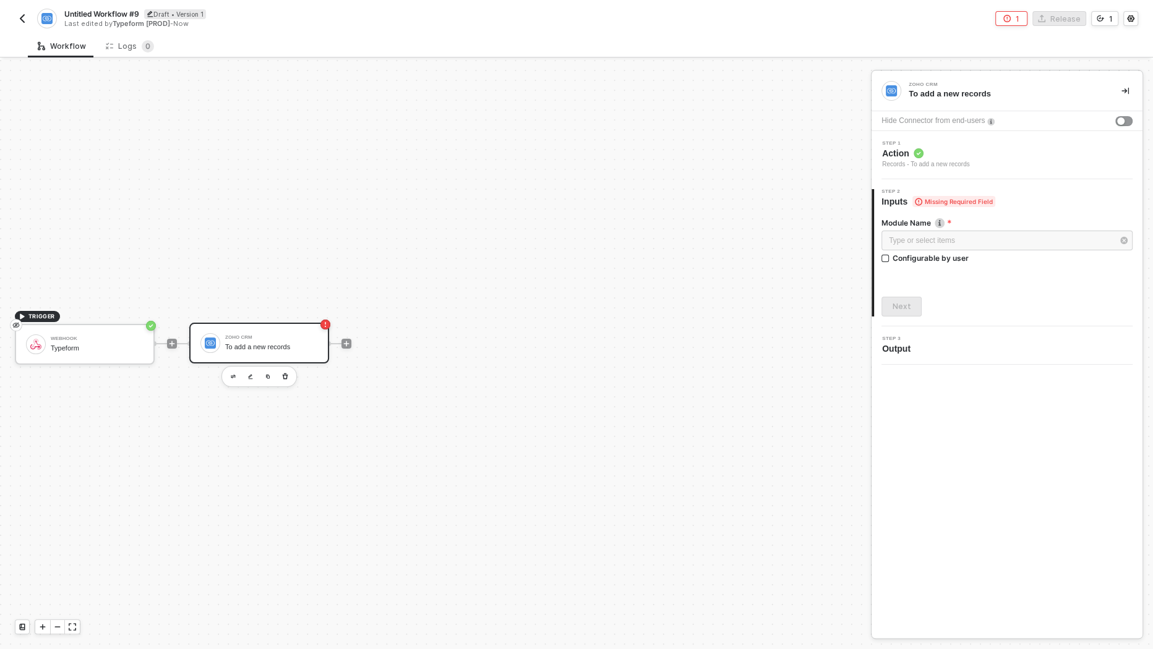
click at [989, 162] on div "Step 1 Action Records - To add a new records" at bounding box center [1009, 155] width 268 height 28
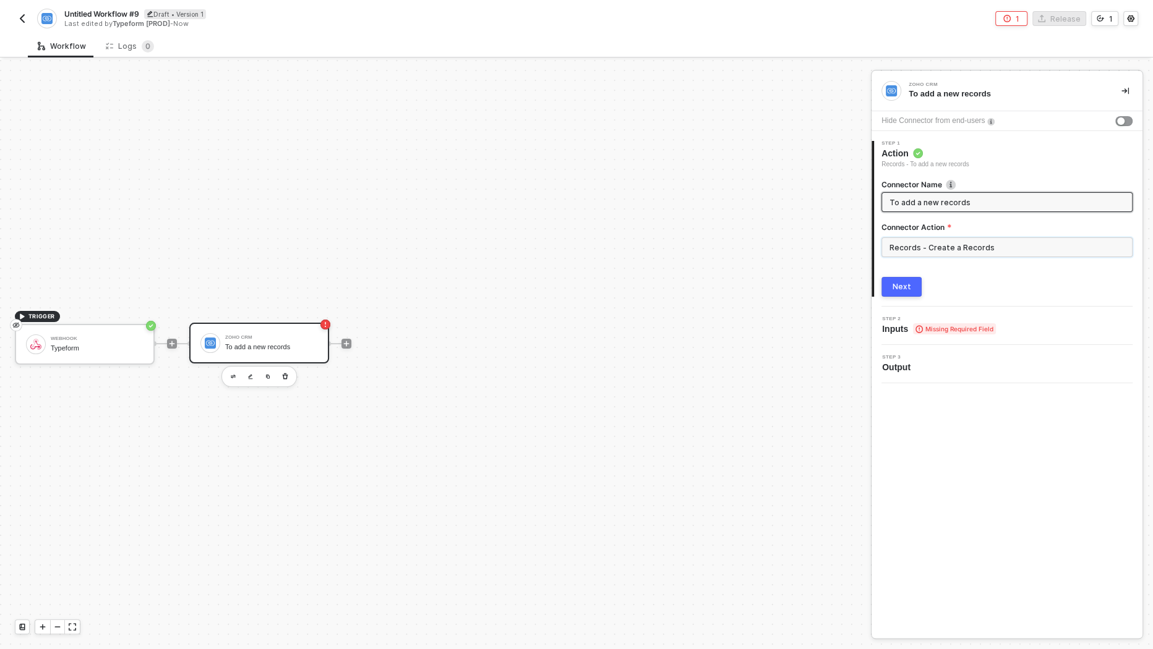
click at [968, 247] on input "Records - Create a Records" at bounding box center [1006, 248] width 251 height 20
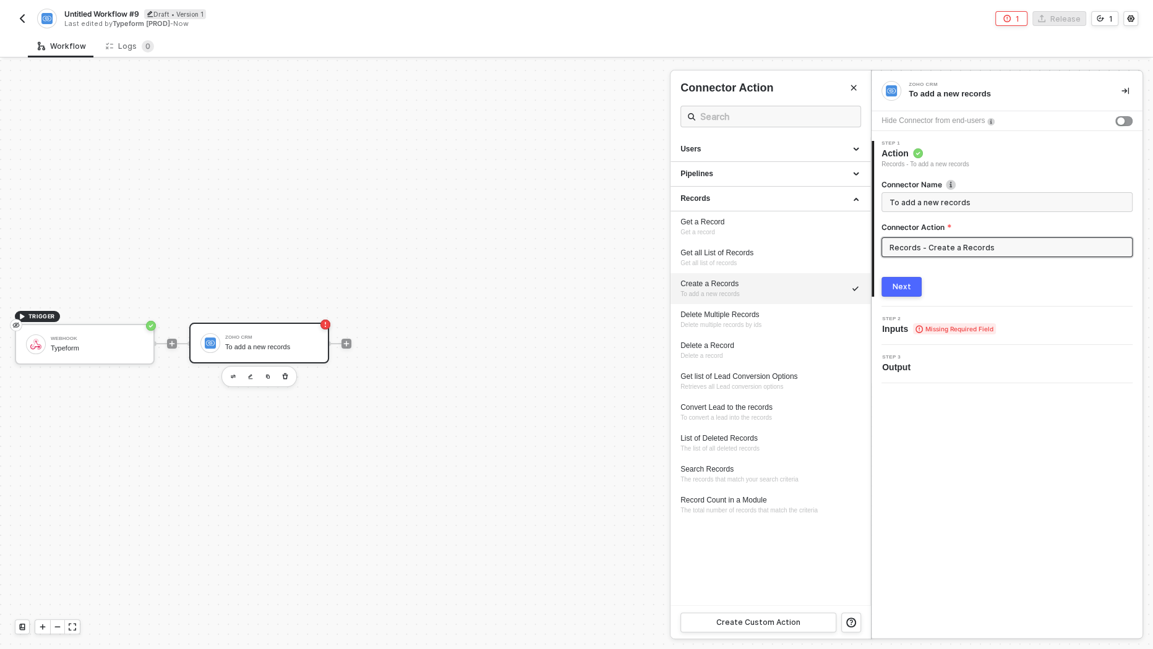
click at [920, 288] on button "Next" at bounding box center [901, 287] width 40 height 20
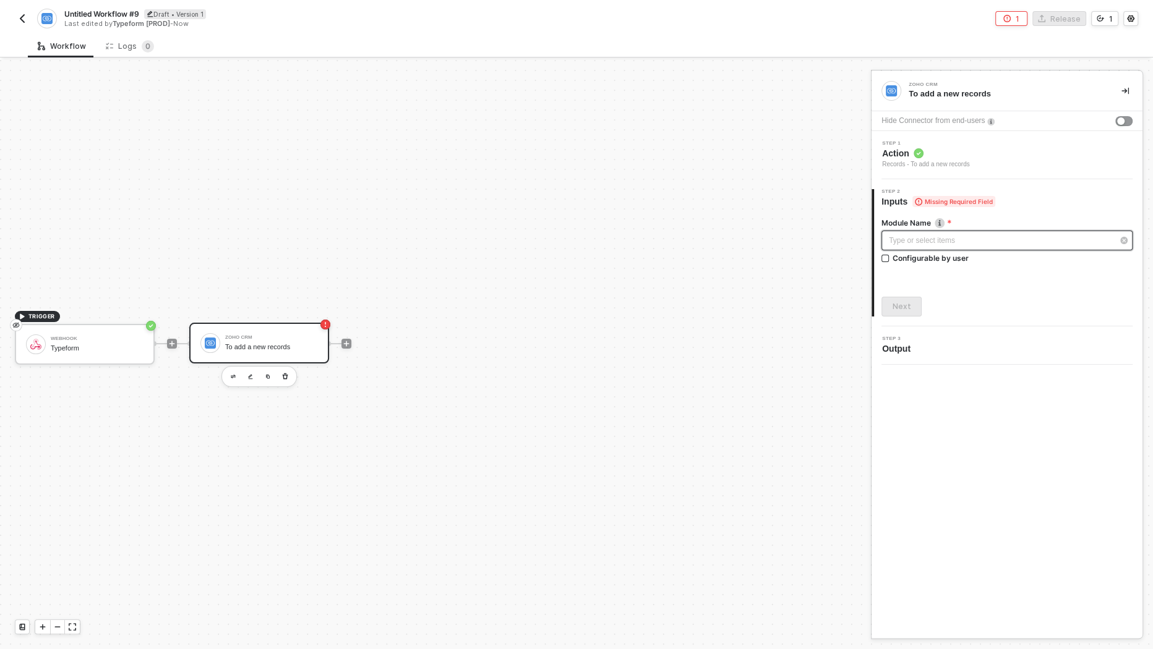
click at [927, 236] on div "Type or select items ﻿" at bounding box center [1001, 241] width 224 height 12
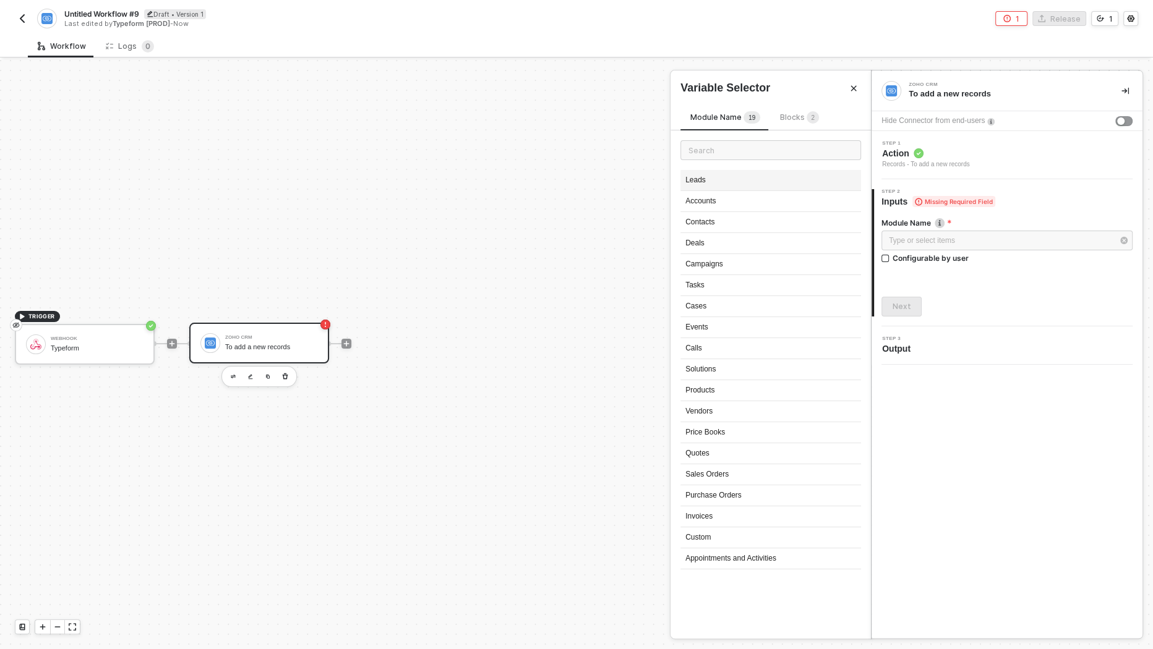
click at [795, 179] on div "Leads" at bounding box center [770, 180] width 181 height 21
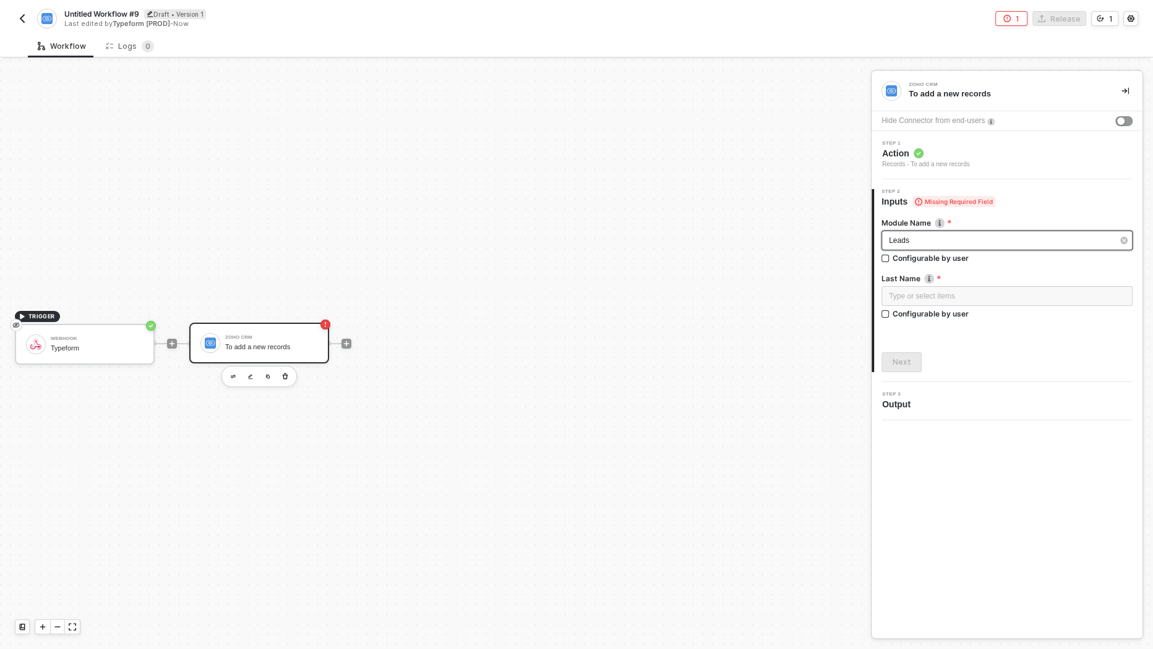
click at [958, 242] on div "Leads" at bounding box center [1001, 241] width 224 height 12
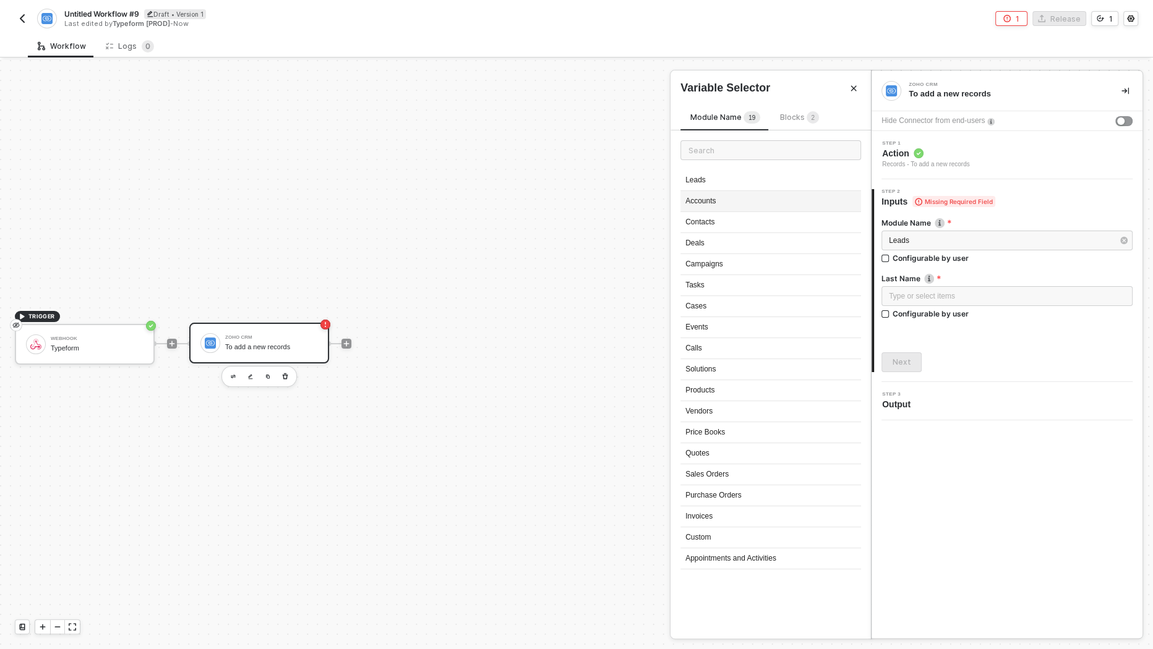
click at [719, 204] on div "Accounts" at bounding box center [770, 201] width 181 height 21
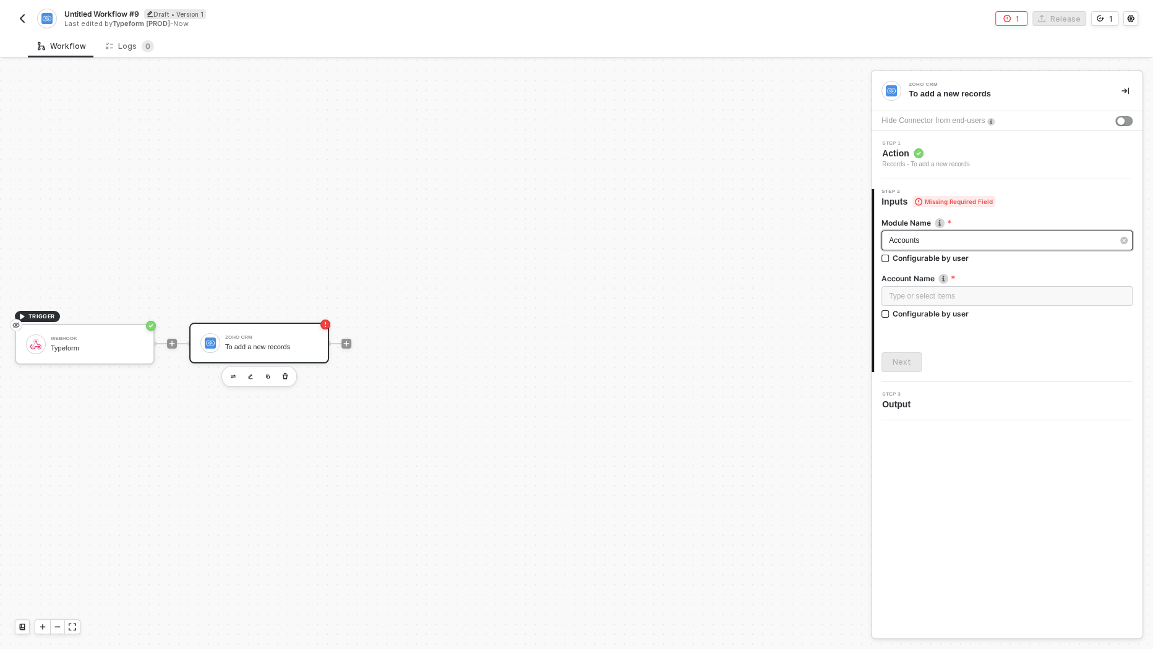
click at [969, 236] on div "Accounts" at bounding box center [1001, 241] width 224 height 12
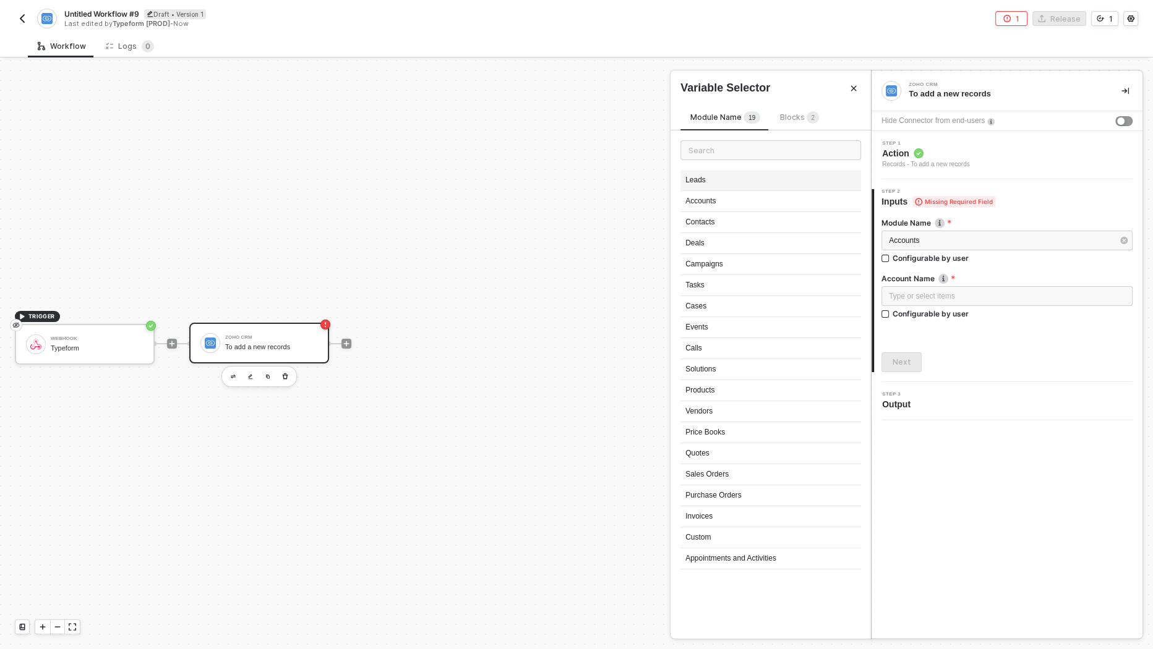
click at [782, 180] on div "Leads" at bounding box center [770, 180] width 181 height 21
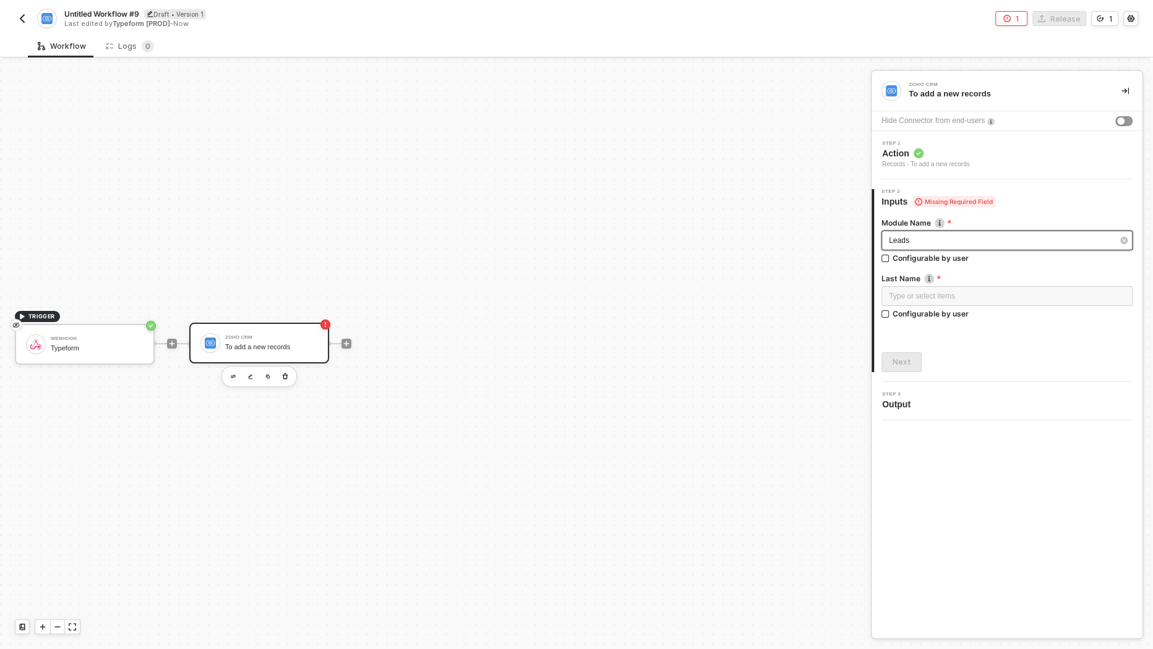
click at [938, 238] on div "Leads" at bounding box center [1001, 241] width 224 height 12
click at [975, 279] on label "Last Name" at bounding box center [1006, 278] width 251 height 11
click at [954, 289] on div "Type or select items ﻿" at bounding box center [1006, 296] width 251 height 20
click at [937, 312] on div "Configurable by user" at bounding box center [931, 314] width 76 height 11
click at [890, 312] on input "Configurable by user" at bounding box center [885, 315] width 9 height 9
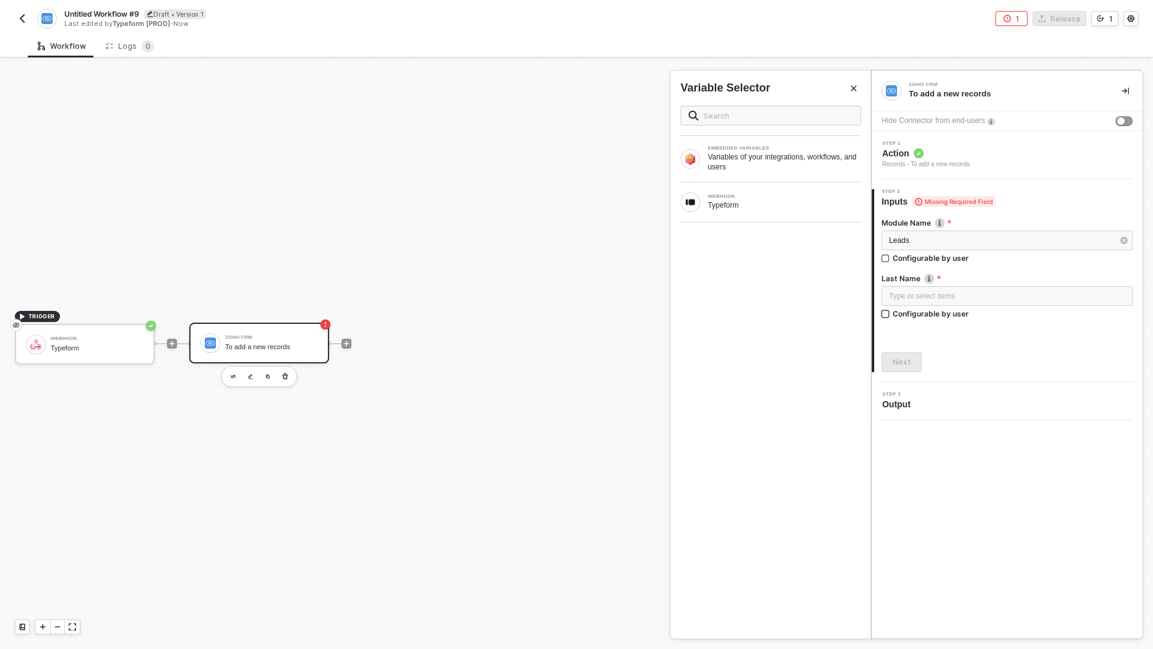
checkbox input "true"
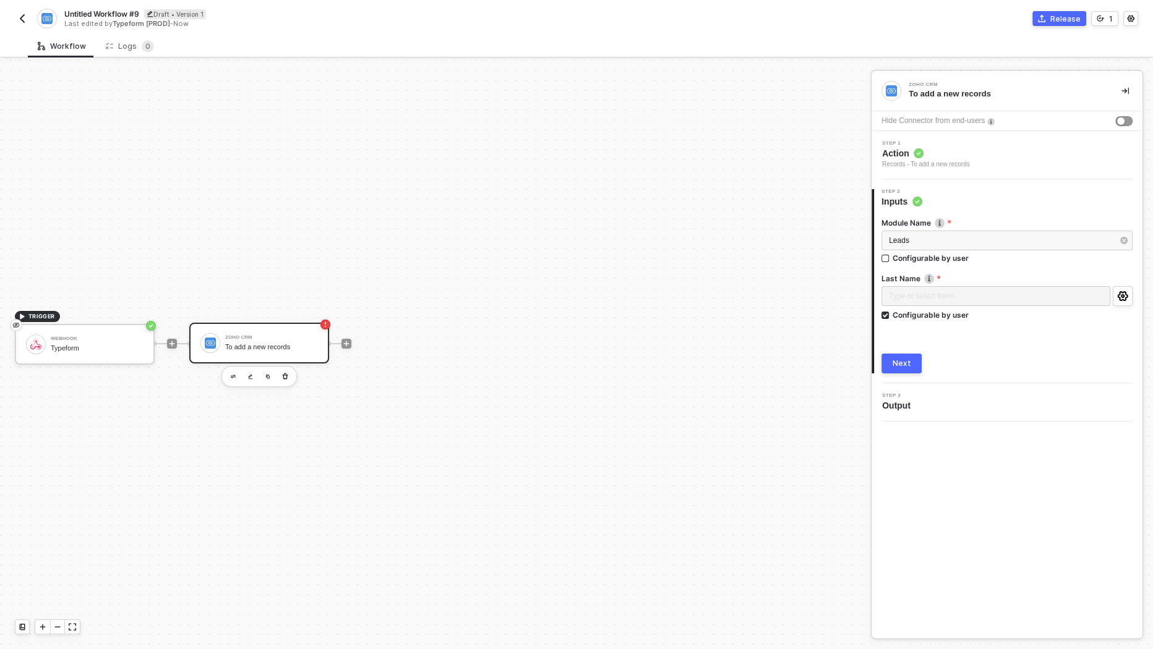
click at [909, 365] on div "Next" at bounding box center [902, 364] width 19 height 10
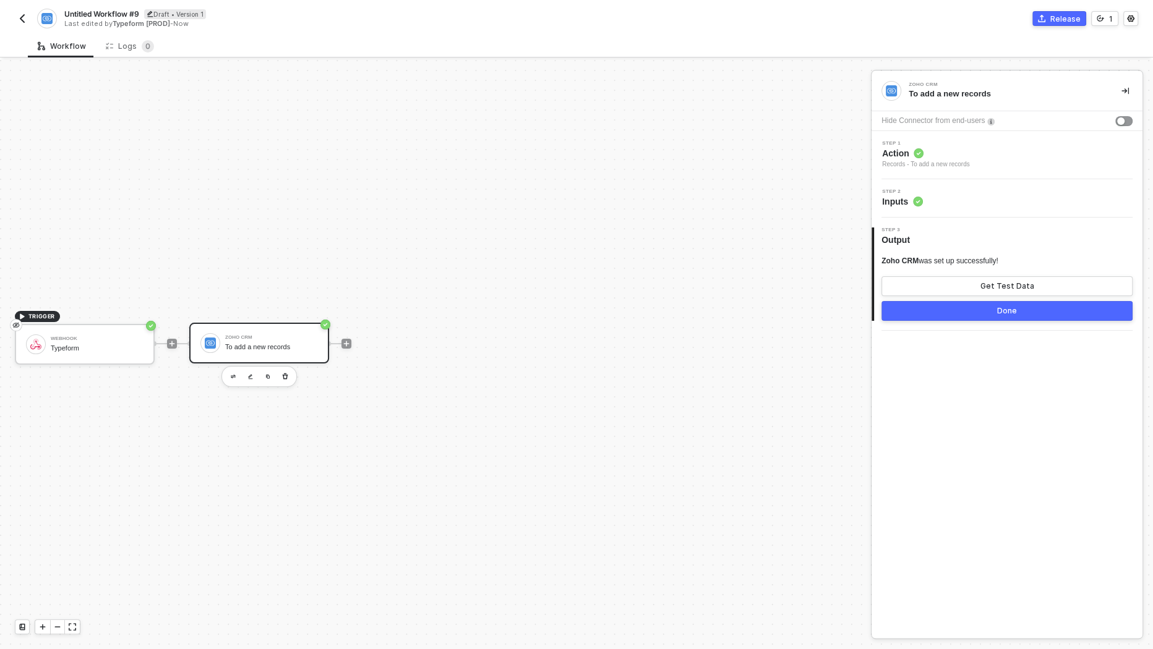
click at [960, 199] on div "Step 2 Inputs" at bounding box center [1009, 198] width 268 height 19
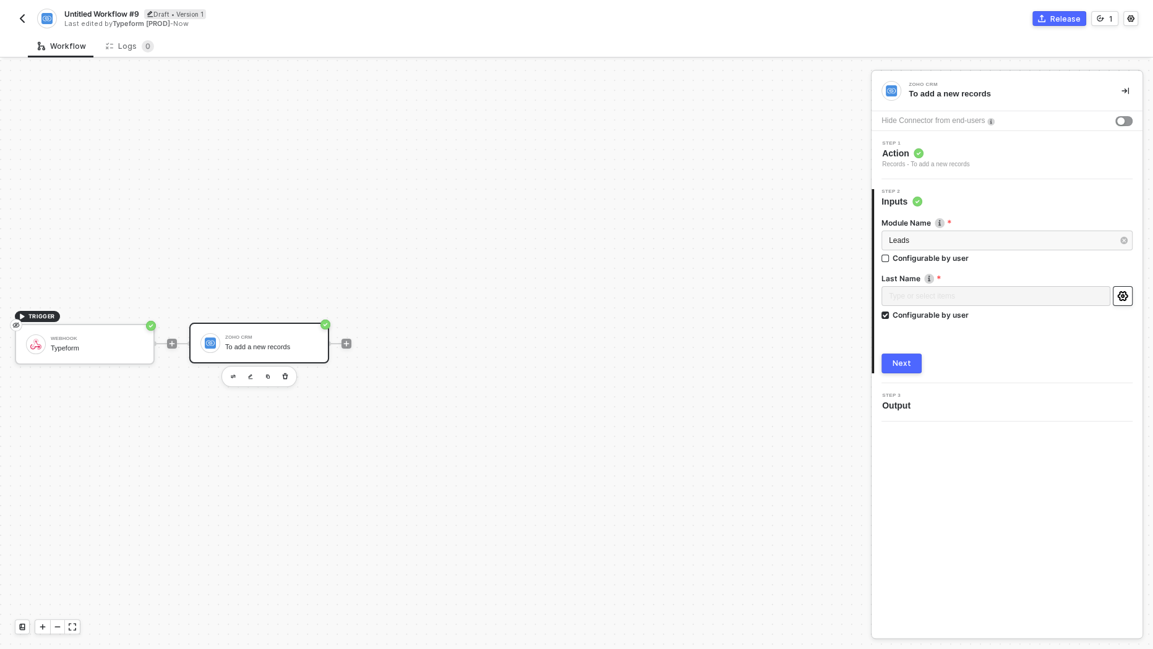
click at [1124, 291] on icon "icon-settings" at bounding box center [1122, 296] width 11 height 10
click at [1109, 273] on label "Last Name" at bounding box center [1006, 278] width 251 height 11
click at [935, 314] on div "Configurable by user" at bounding box center [931, 315] width 76 height 11
click at [890, 314] on input "Configurable by user" at bounding box center [885, 316] width 9 height 9
checkbox input "false"
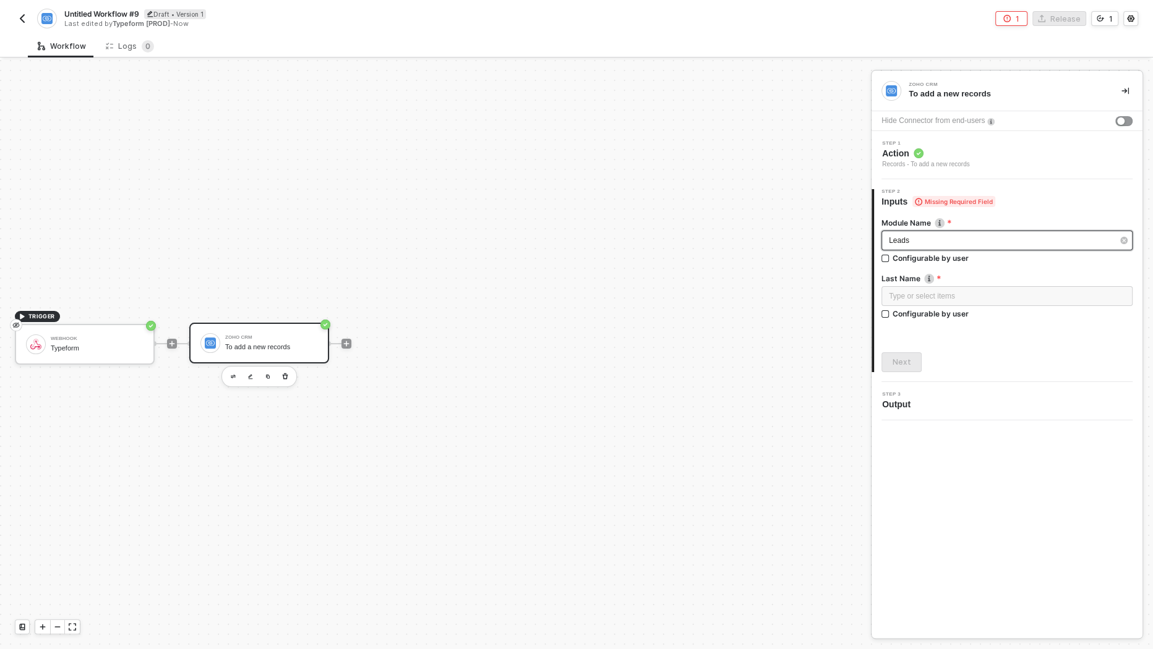
click at [950, 241] on div "Leads" at bounding box center [1001, 241] width 224 height 12
click at [970, 148] on span "Action" at bounding box center [926, 153] width 88 height 12
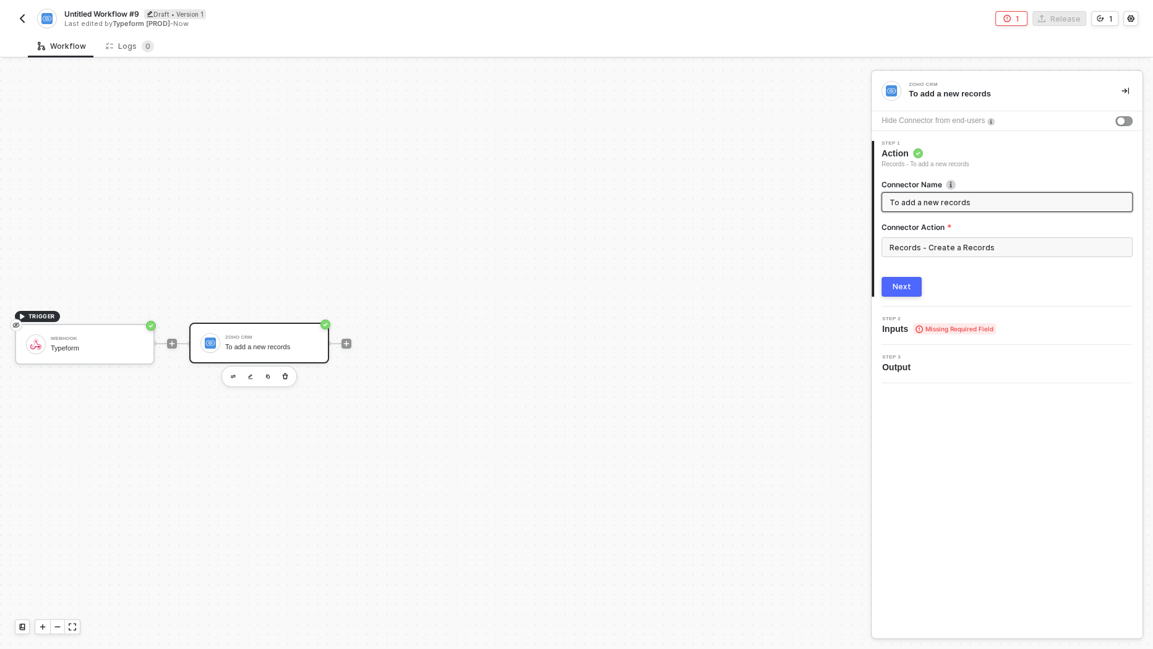
click at [908, 288] on div "Next" at bounding box center [902, 287] width 19 height 10
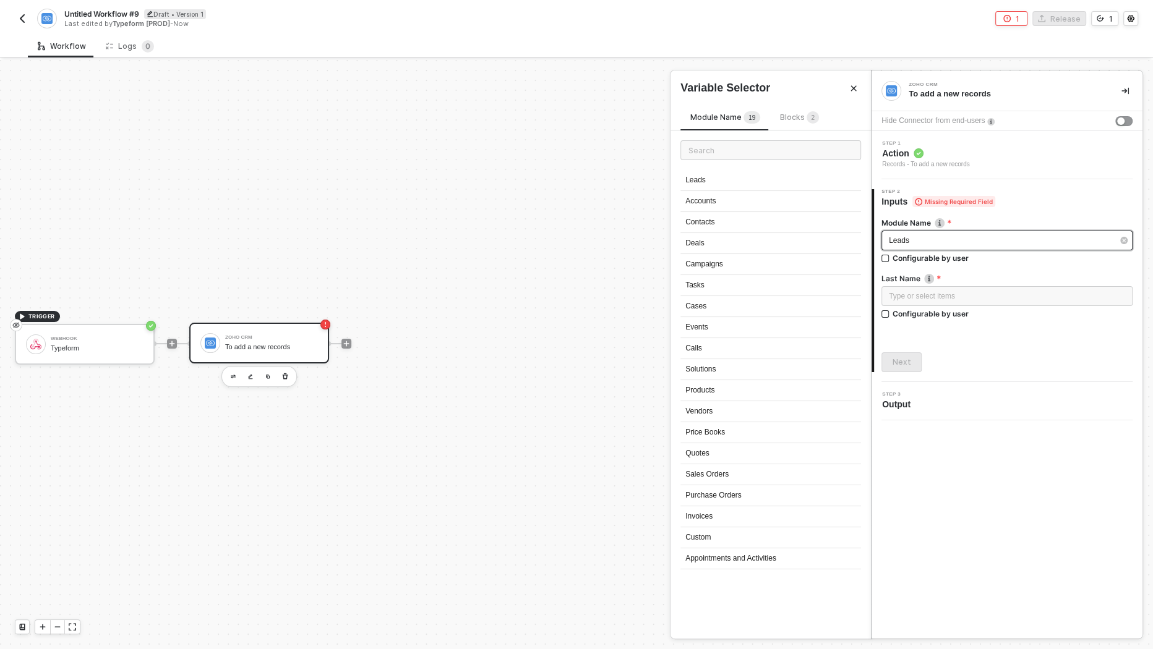
click at [967, 235] on div "Leads" at bounding box center [1001, 241] width 224 height 12
click at [782, 197] on div "Accounts" at bounding box center [770, 201] width 181 height 21
click at [948, 231] on div "Accounts" at bounding box center [1006, 241] width 251 height 20
click at [724, 177] on div "Leads" at bounding box center [770, 180] width 181 height 21
click at [950, 315] on div "Configurable by user" at bounding box center [931, 314] width 76 height 11
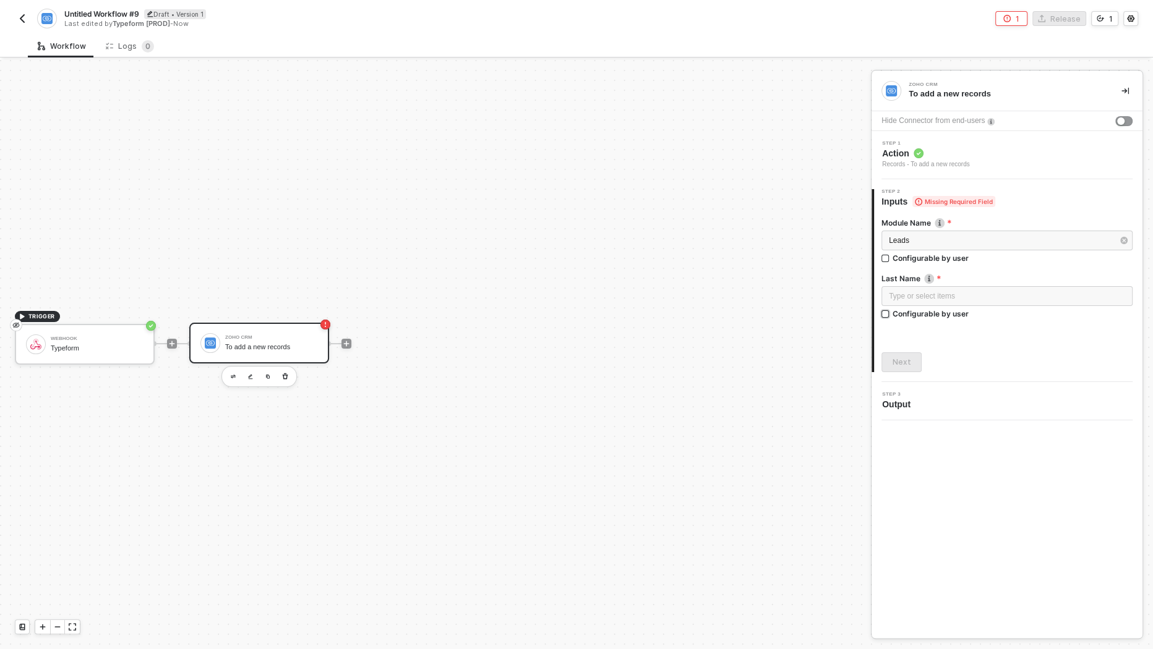
click at [890, 315] on input "Configurable by user" at bounding box center [885, 315] width 9 height 9
checkbox input "true"
click at [1128, 292] on icon "icon-settings" at bounding box center [1122, 296] width 11 height 10
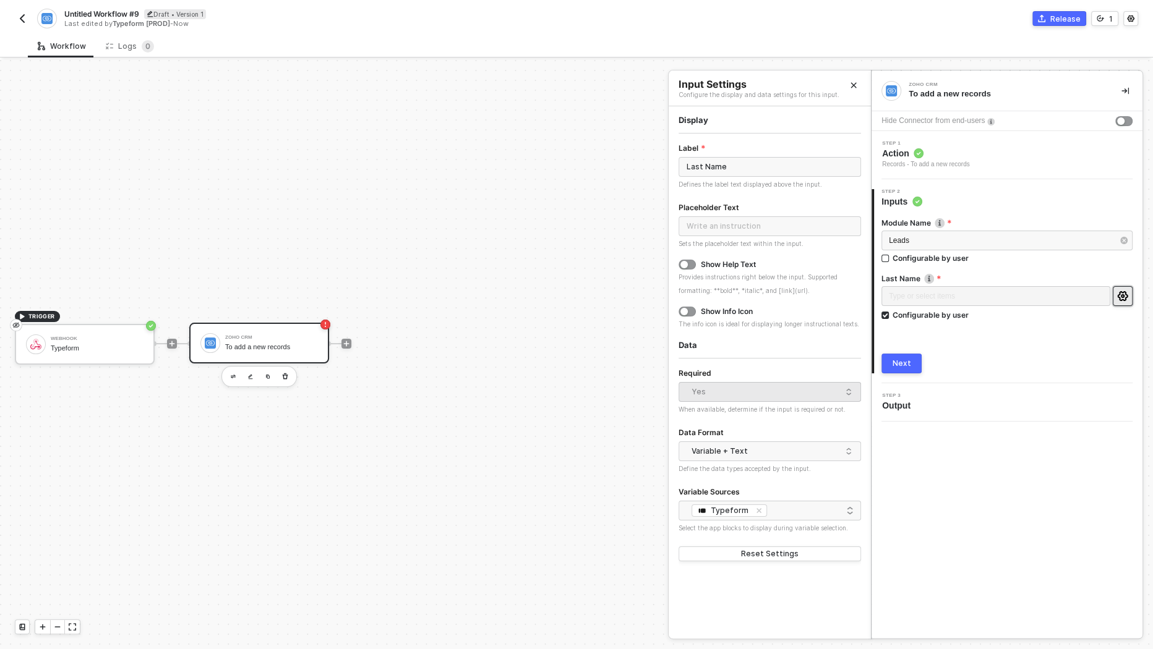
click at [1088, 348] on div "Module Name Leads Configurable by user Last Name Type or select items ﻿ Configu…" at bounding box center [1006, 291] width 251 height 166
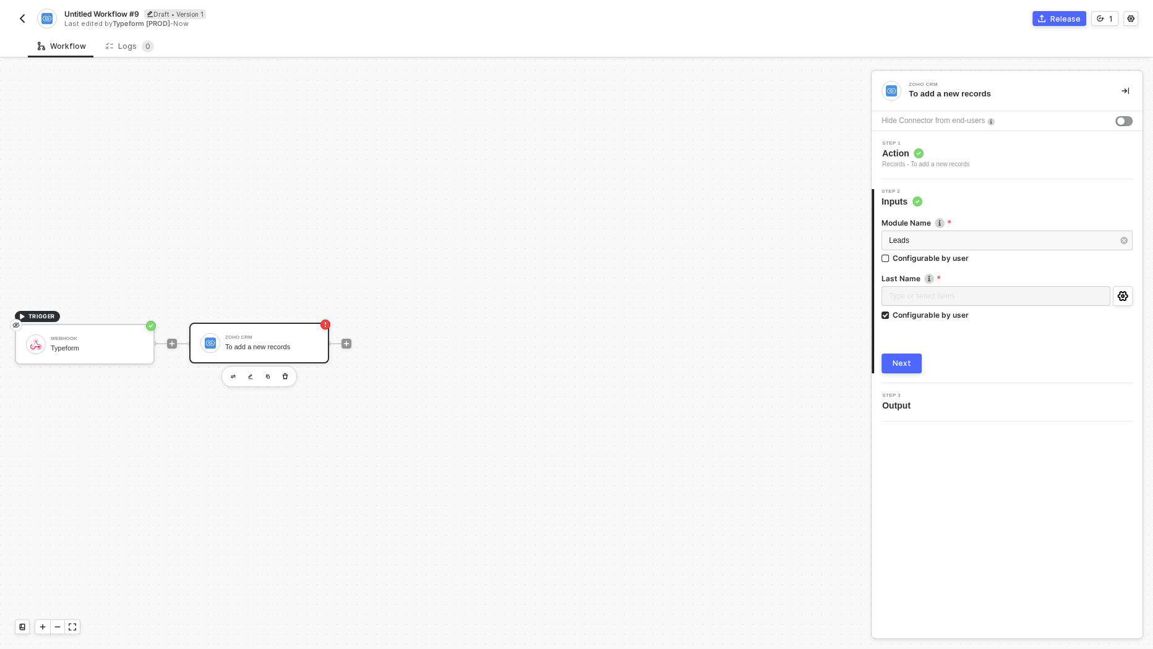
click at [897, 365] on div "Next" at bounding box center [902, 364] width 19 height 10
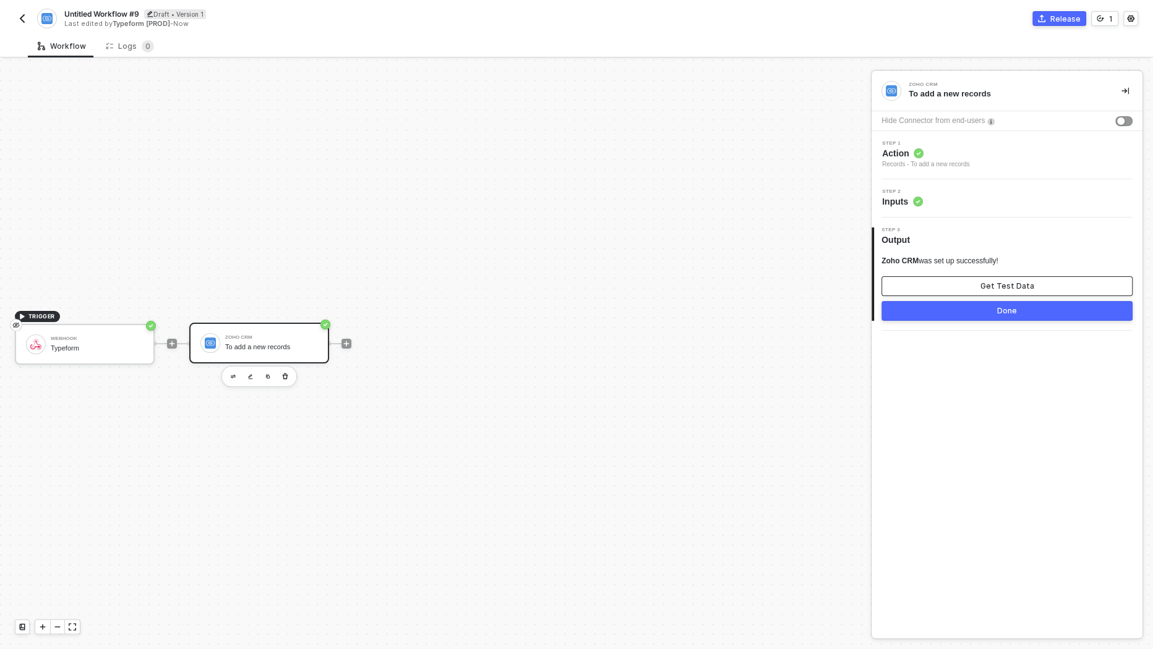
click at [1000, 279] on button "Get Test Data" at bounding box center [1006, 287] width 251 height 20
click at [990, 289] on div "Show Sample Output Data" at bounding box center [1007, 286] width 99 height 10
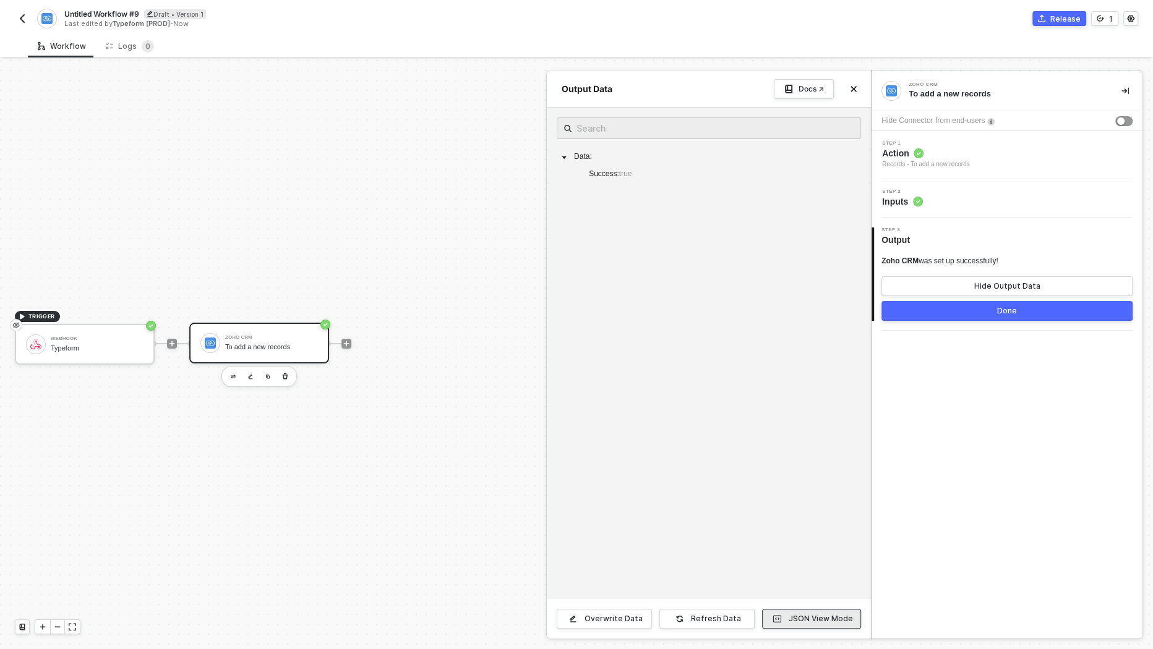
click at [842, 611] on button "JSON View Mode" at bounding box center [811, 619] width 99 height 20
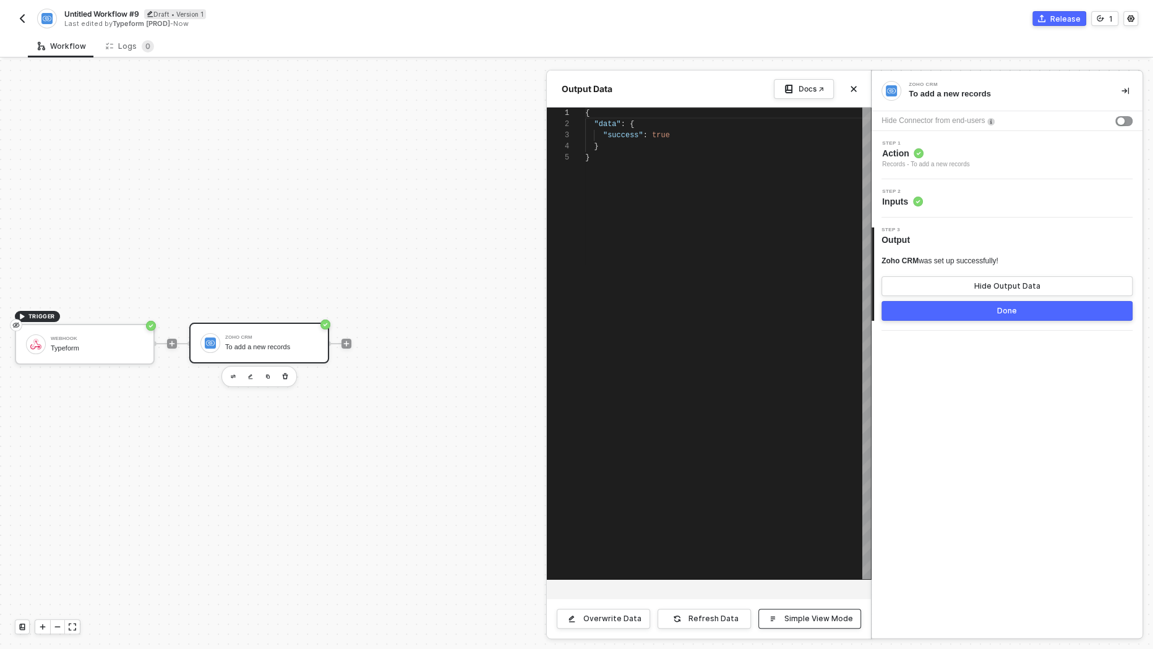
scroll to position [44, 0]
click at [708, 617] on div "Refresh Data" at bounding box center [713, 619] width 50 height 10
click at [860, 84] on button "Close" at bounding box center [853, 89] width 15 height 15
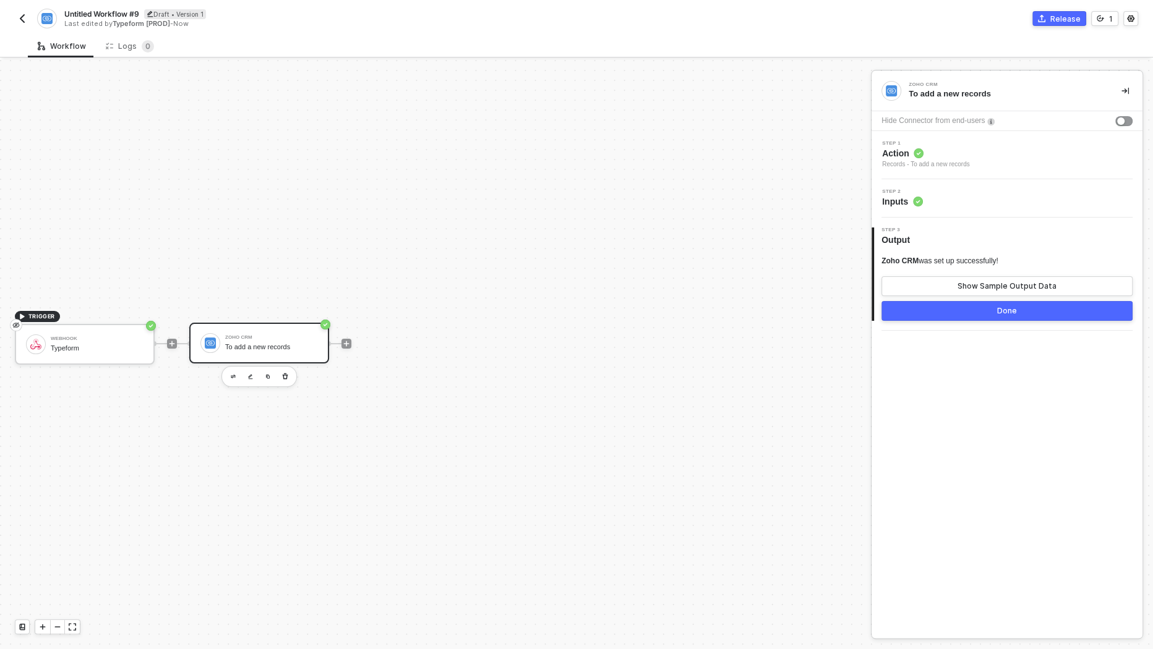
click at [952, 188] on div "Step 2 Inputs" at bounding box center [1007, 198] width 271 height 38
click at [950, 204] on div "Step 2 Inputs" at bounding box center [1009, 198] width 268 height 19
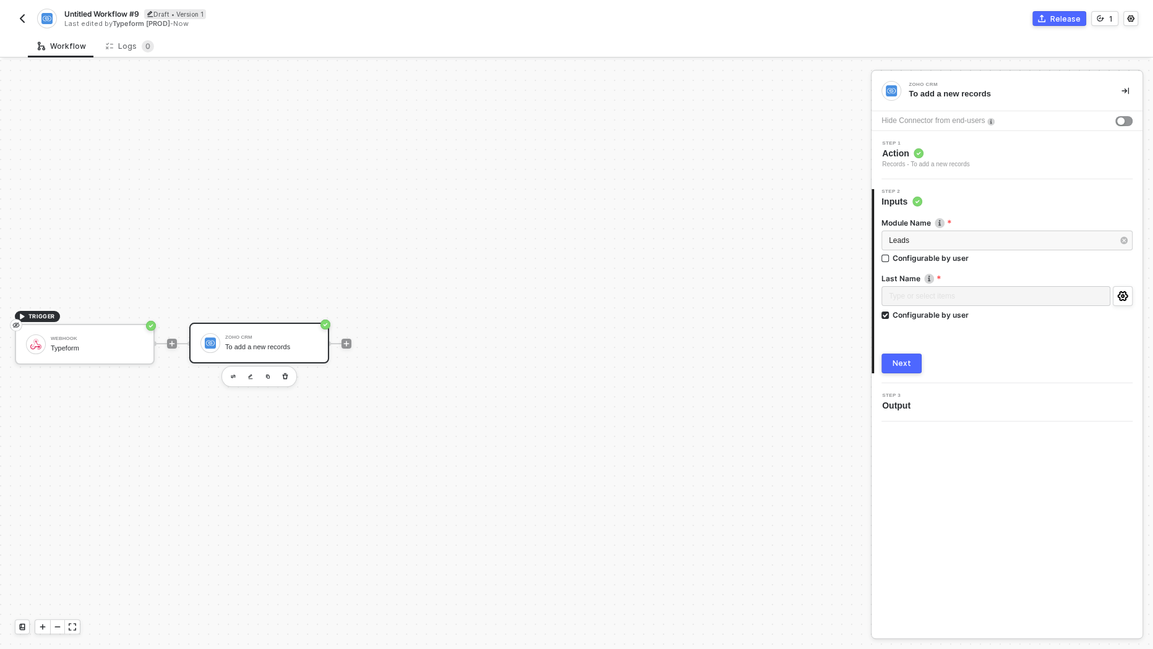
click at [970, 158] on span "Action" at bounding box center [926, 153] width 88 height 12
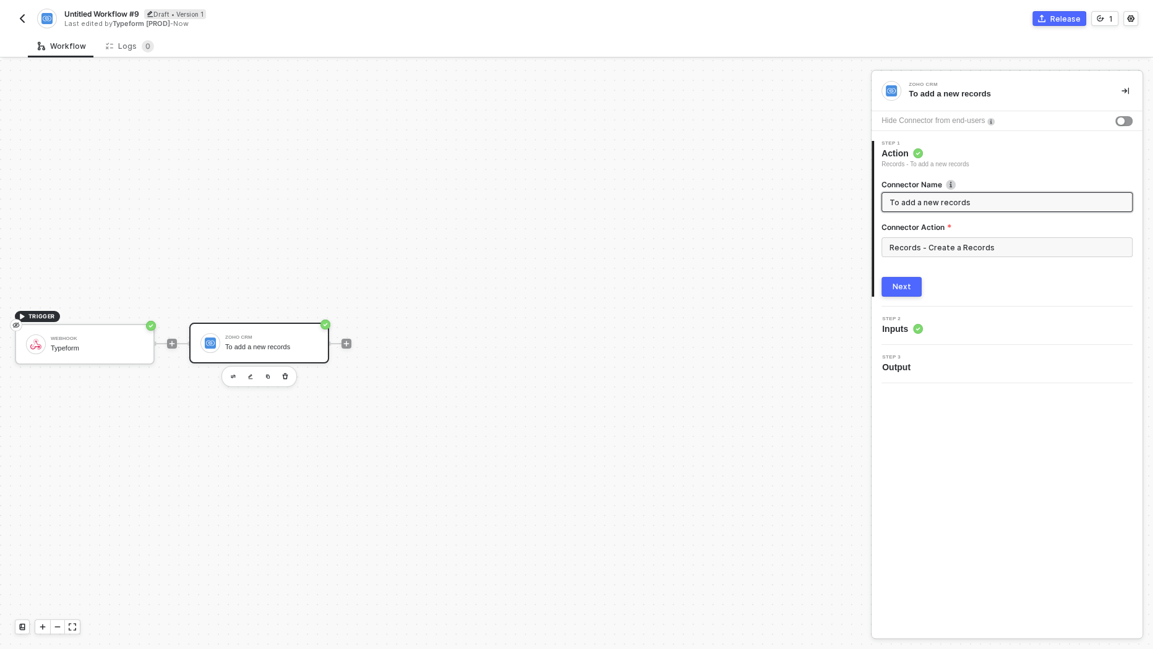
click at [961, 228] on label "Connector Action" at bounding box center [1006, 227] width 251 height 11
click at [961, 244] on input "Records - Create a Records" at bounding box center [1006, 248] width 251 height 20
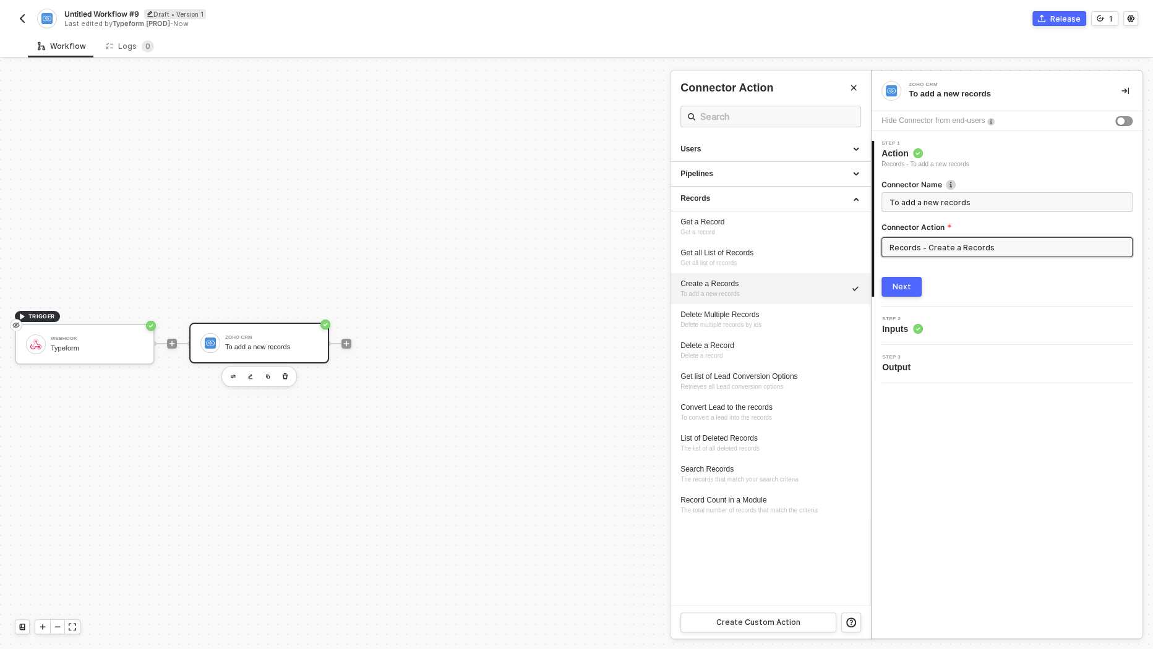
click at [817, 289] on div "Create a Records To add a new records" at bounding box center [770, 289] width 180 height 20
click at [825, 221] on div "Get a Record" at bounding box center [770, 222] width 180 height 11
type input "Get a record"
type input "Records - Get a Record"
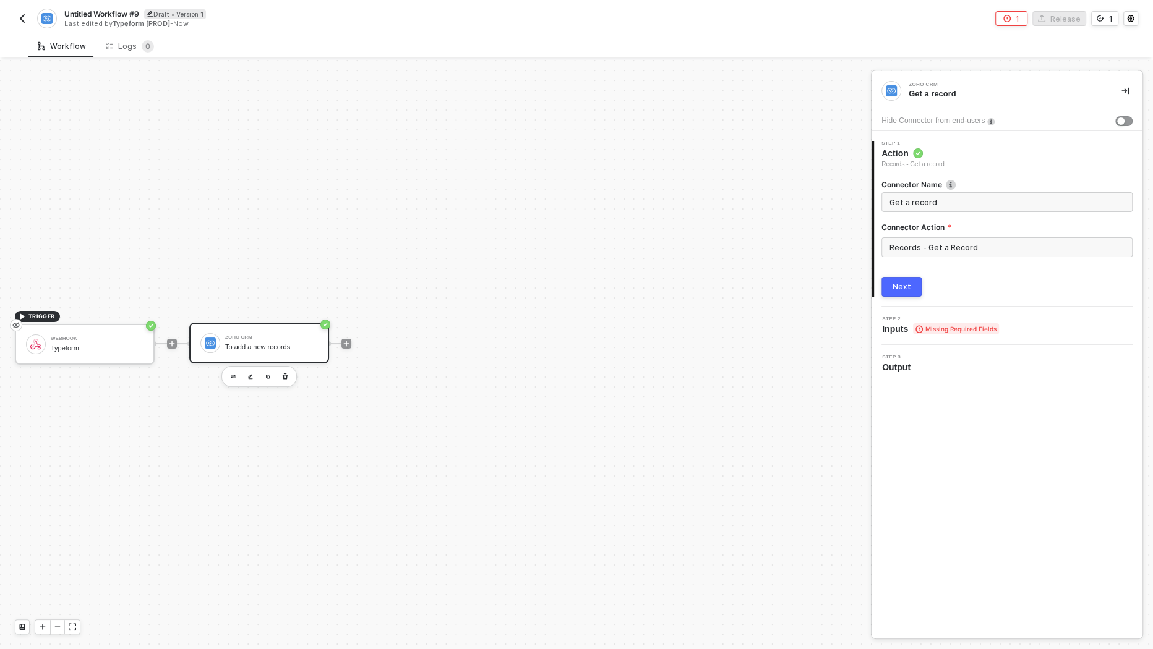
click at [1008, 228] on label "Connector Action" at bounding box center [1006, 227] width 251 height 11
click at [990, 251] on input "Records - Get a Record" at bounding box center [1006, 248] width 251 height 20
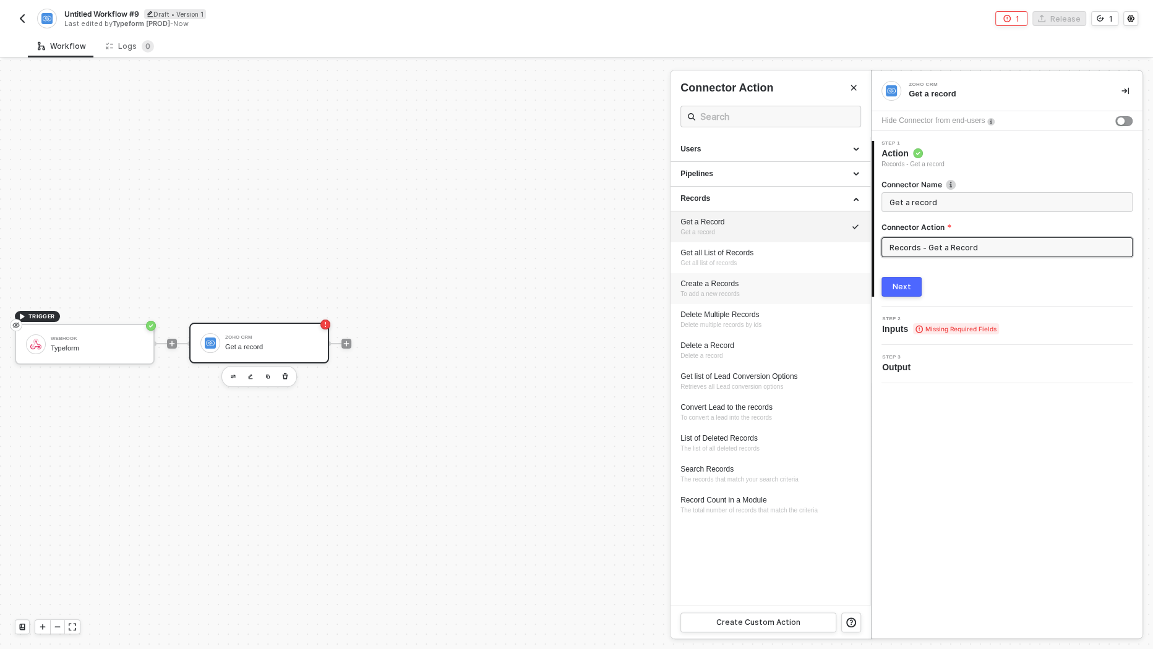
click at [779, 288] on div "Create a Records To add a new records" at bounding box center [770, 289] width 180 height 20
type input "To add a new records"
type input "Records - Create a Records"
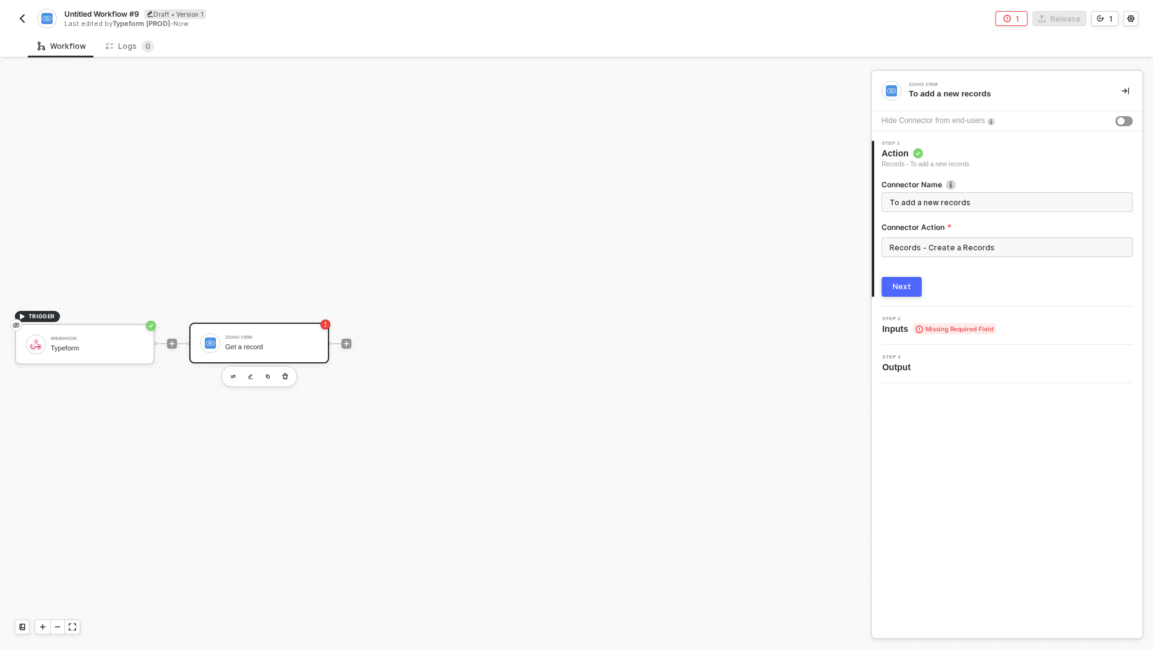
click at [906, 299] on div "1 Step 1 Action Records - To add a new records Connector Name To add a new reco…" at bounding box center [1007, 219] width 271 height 176
click at [906, 282] on div "Next" at bounding box center [902, 287] width 19 height 10
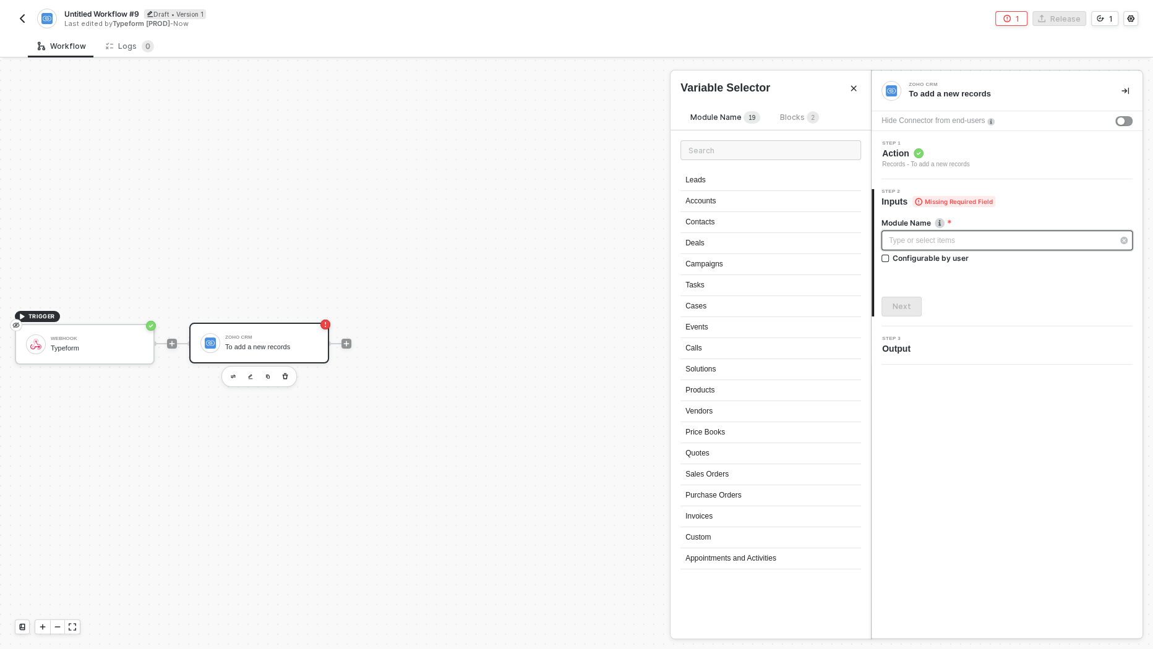
click at [990, 242] on div "Type or select items ﻿" at bounding box center [1001, 241] width 224 height 12
click at [799, 182] on div "Leads" at bounding box center [770, 180] width 181 height 21
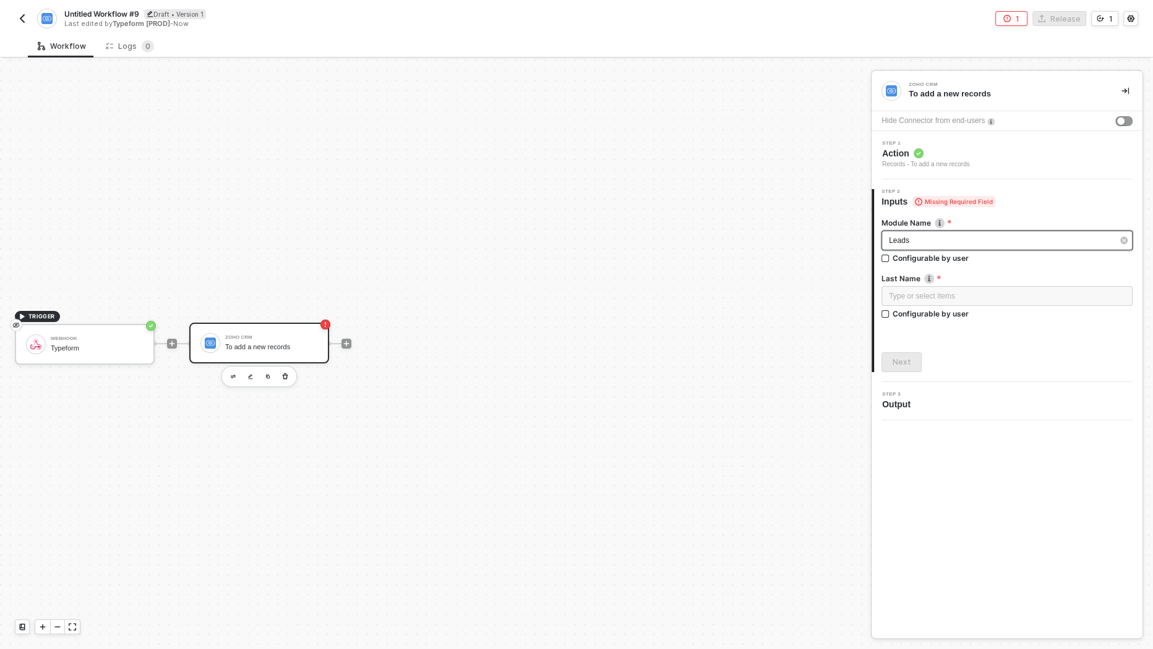
click at [969, 241] on div "Leads" at bounding box center [1001, 241] width 224 height 12
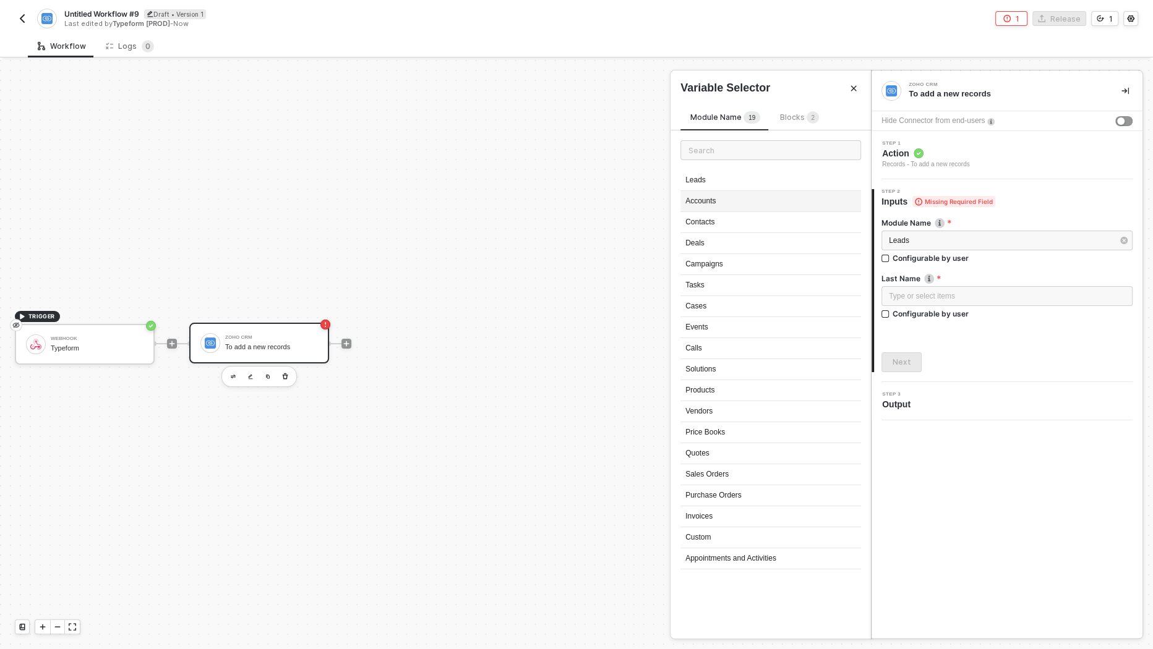
click at [731, 202] on div "Accounts" at bounding box center [770, 201] width 181 height 21
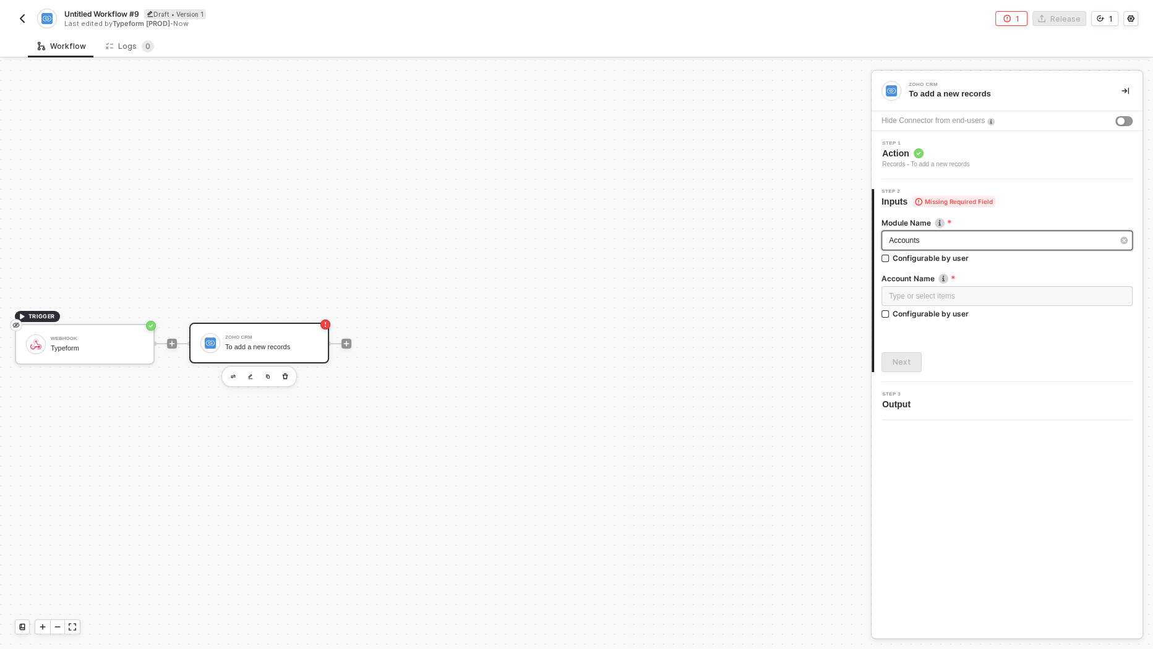
click at [940, 235] on div "Accounts" at bounding box center [1001, 241] width 224 height 12
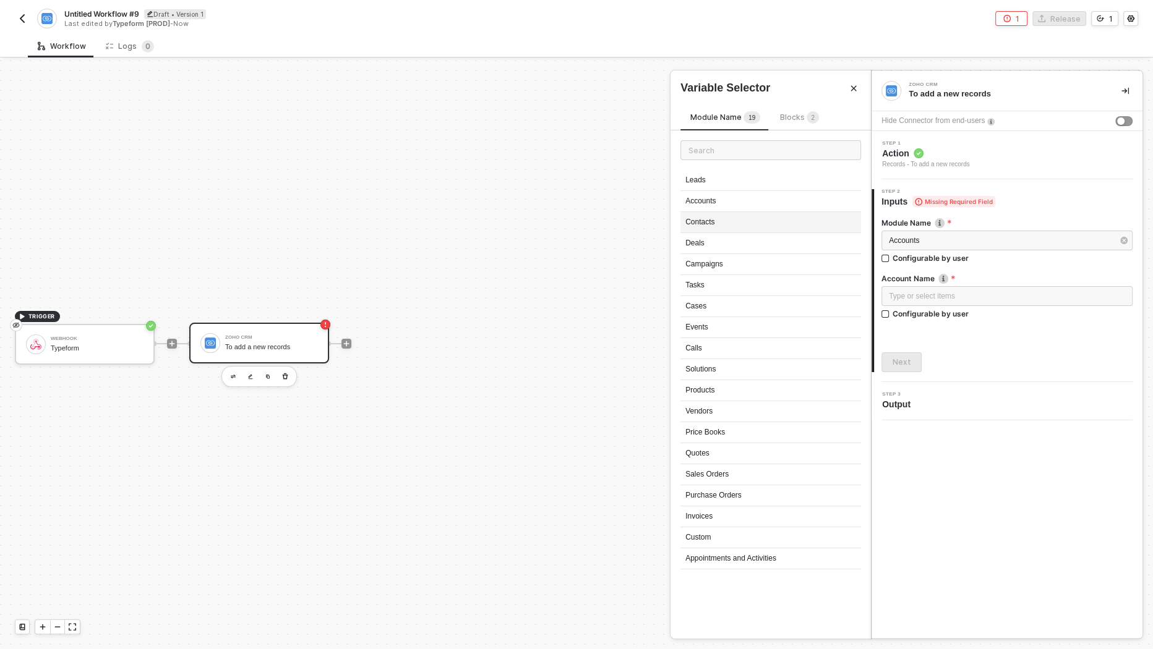
click at [758, 221] on div "Contacts" at bounding box center [770, 222] width 181 height 21
click at [944, 239] on div "Contacts" at bounding box center [1001, 241] width 224 height 12
click at [946, 294] on div "Type or select items ﻿" at bounding box center [1007, 297] width 236 height 12
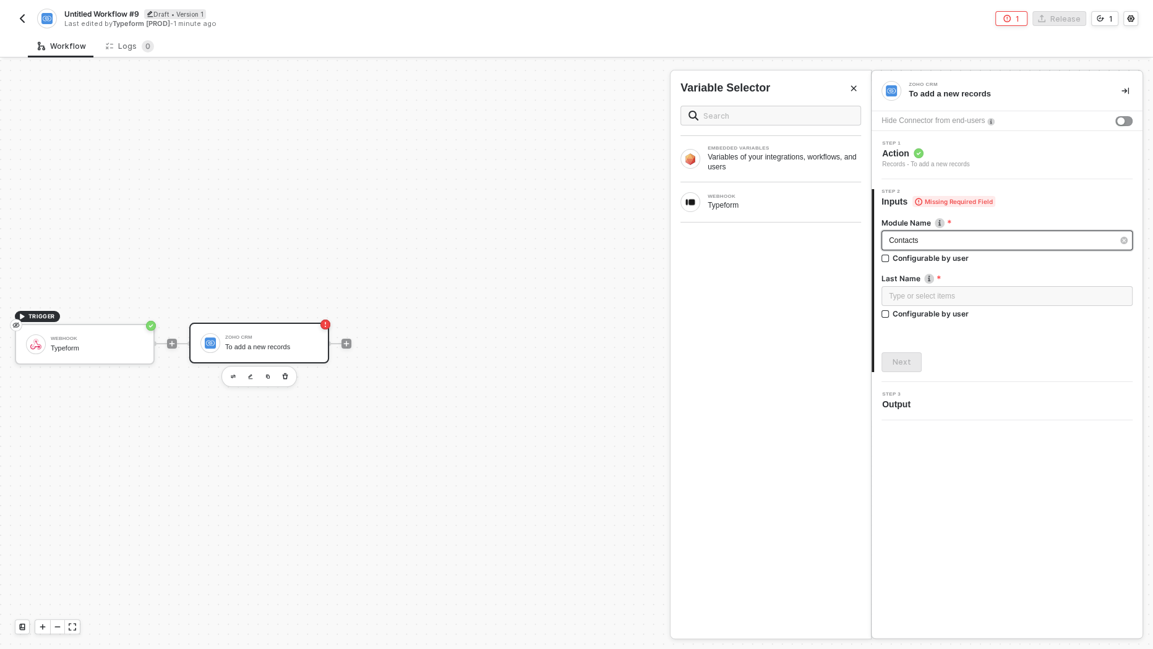
click at [946, 242] on div "Contacts" at bounding box center [1001, 241] width 224 height 12
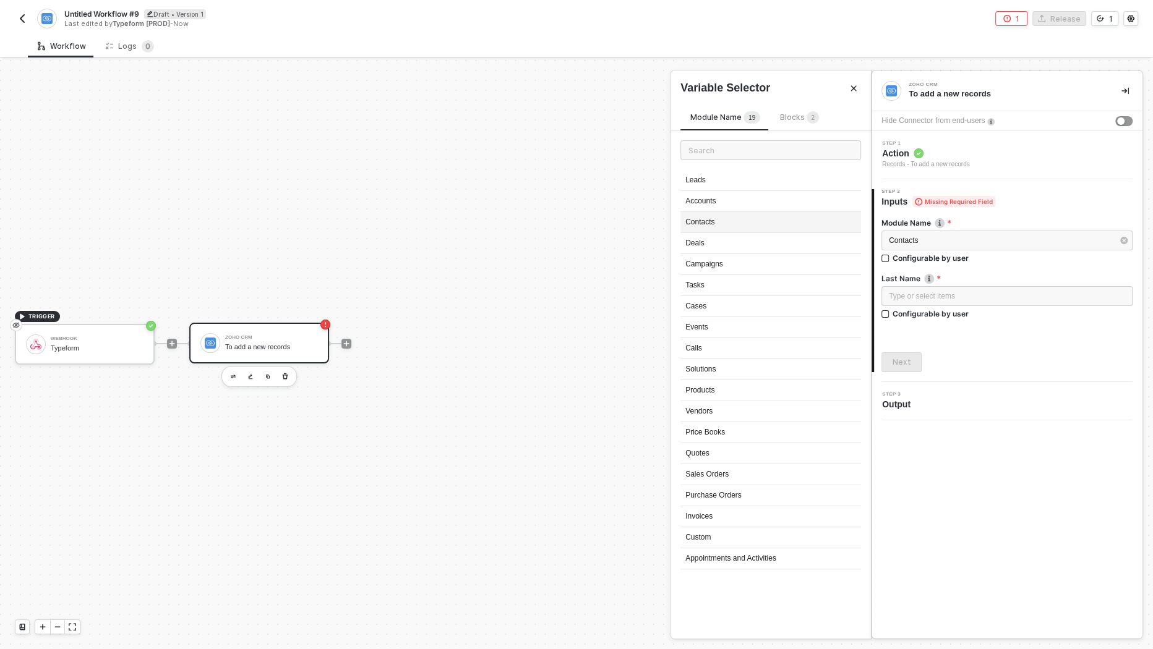
click at [749, 220] on div "Contacts" at bounding box center [770, 222] width 181 height 21
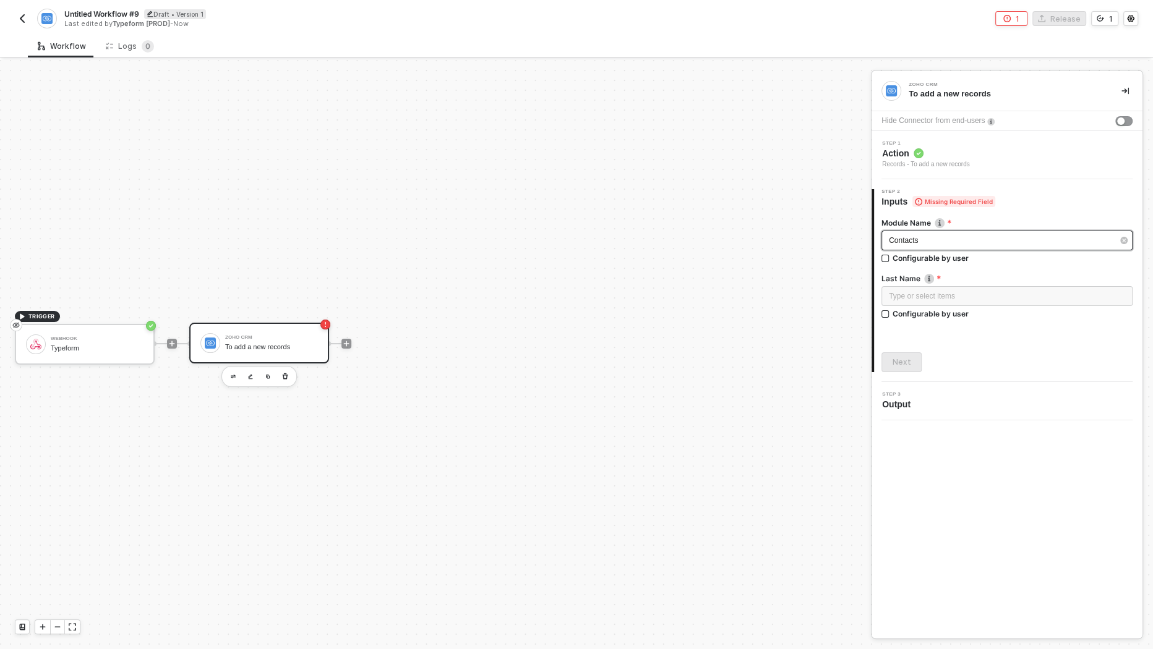
click at [952, 232] on div "Contacts" at bounding box center [1006, 241] width 251 height 20
click at [937, 299] on div "Type or select items ﻿" at bounding box center [1007, 297] width 236 height 12
click at [935, 244] on div "Contacts" at bounding box center [1001, 241] width 224 height 12
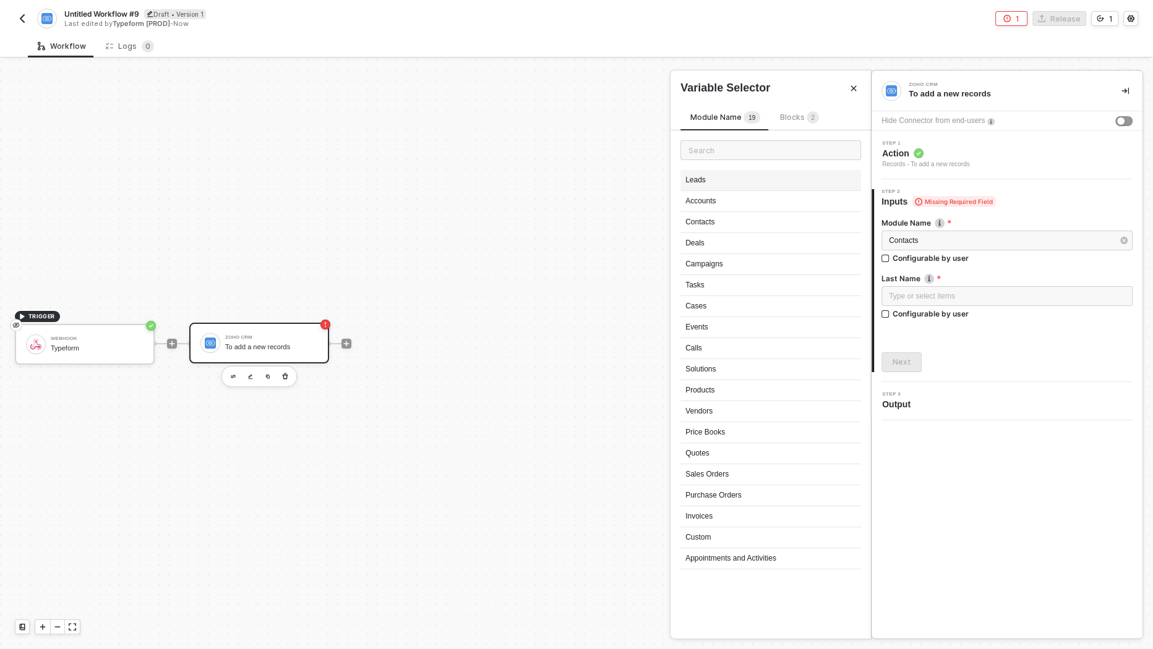
click at [738, 186] on div "Leads" at bounding box center [770, 180] width 181 height 21
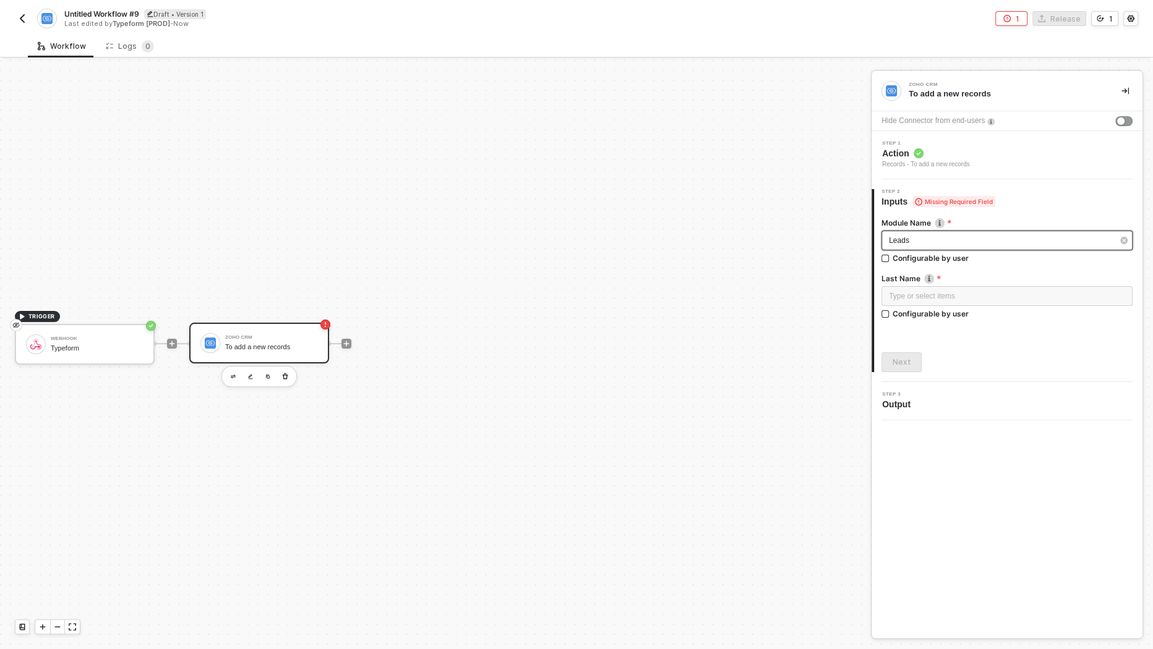
click at [950, 241] on div "Leads" at bounding box center [1001, 241] width 224 height 12
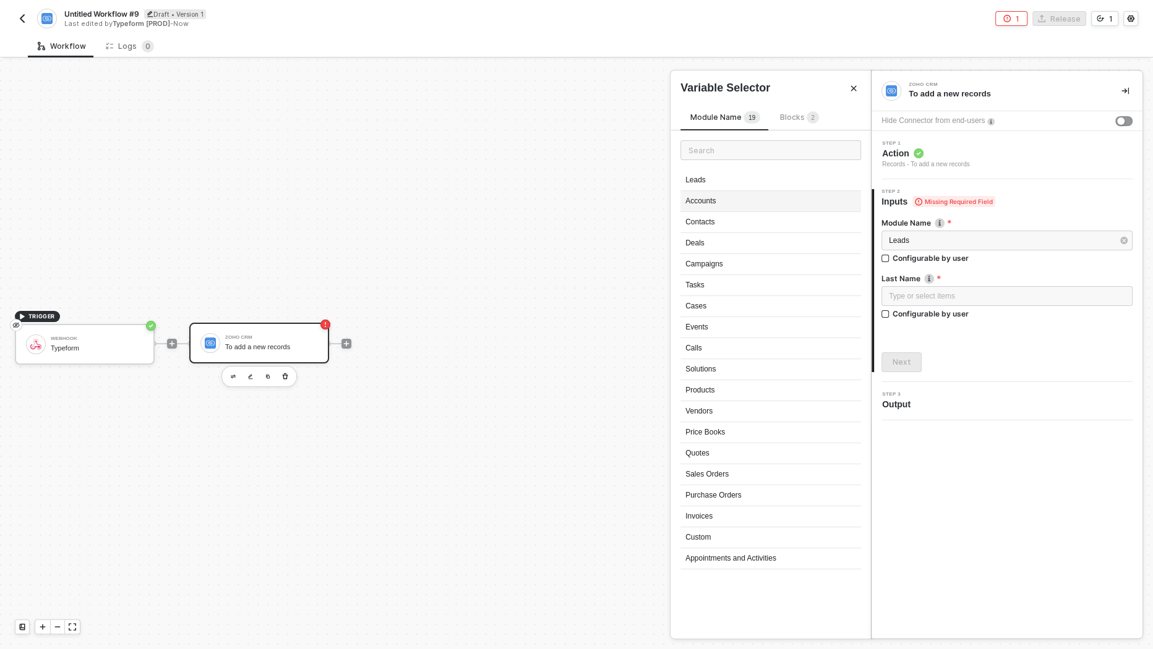
click at [727, 202] on div "Accounts" at bounding box center [770, 201] width 181 height 21
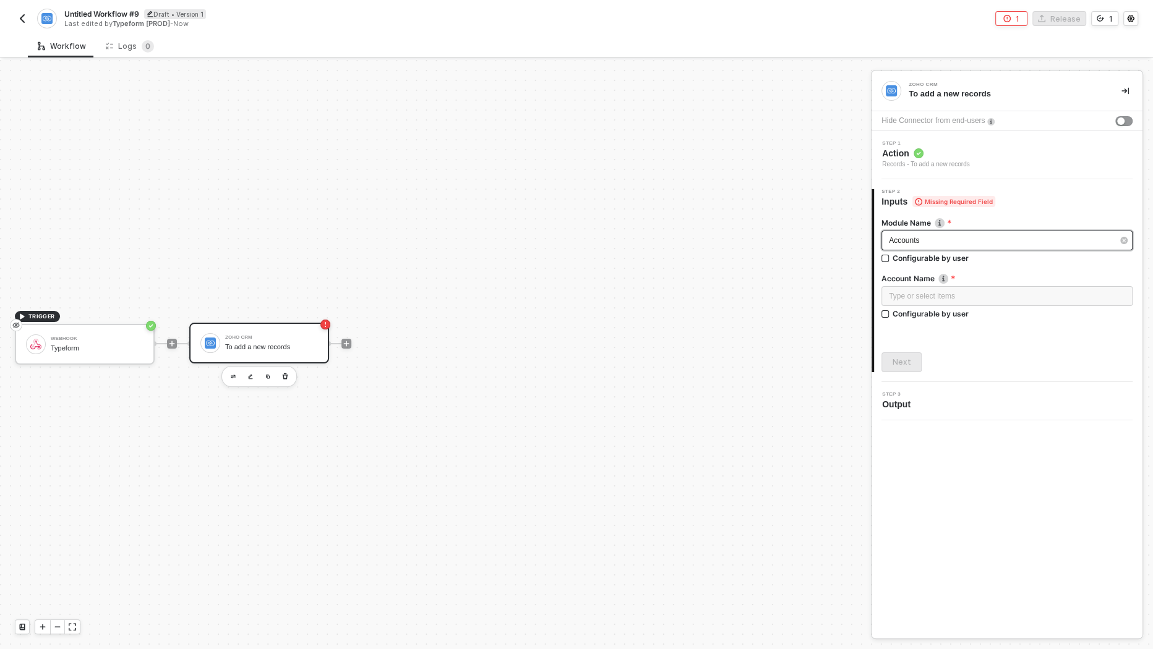
click at [954, 235] on div "Accounts" at bounding box center [1001, 241] width 224 height 12
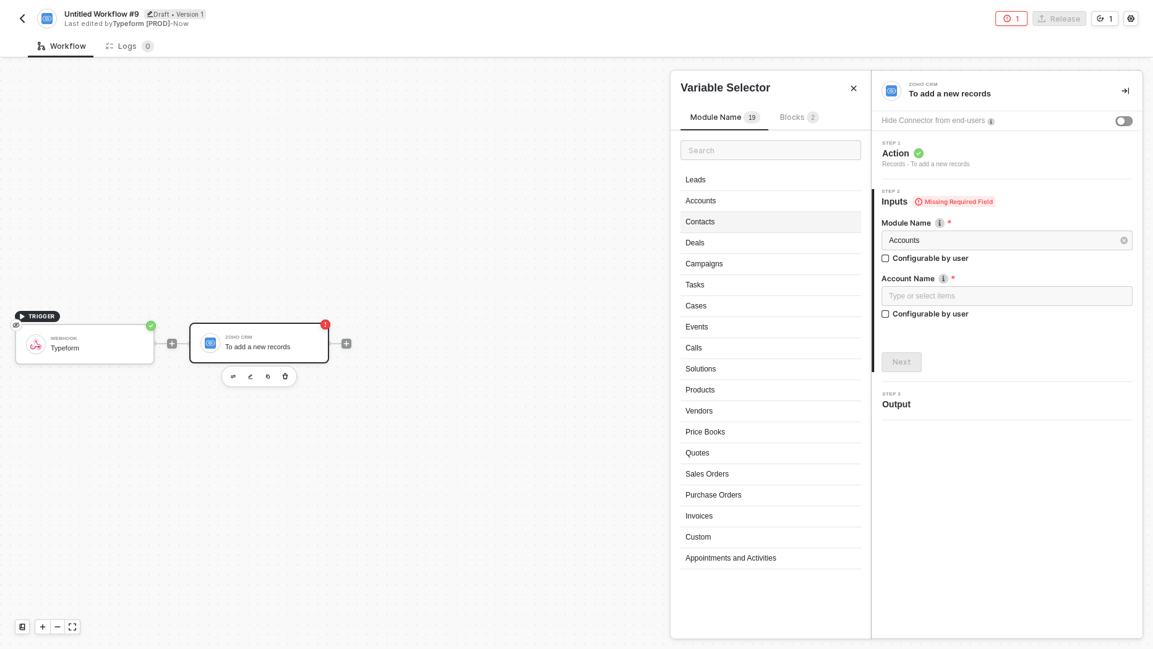
click at [760, 218] on div "Contacts" at bounding box center [770, 222] width 181 height 21
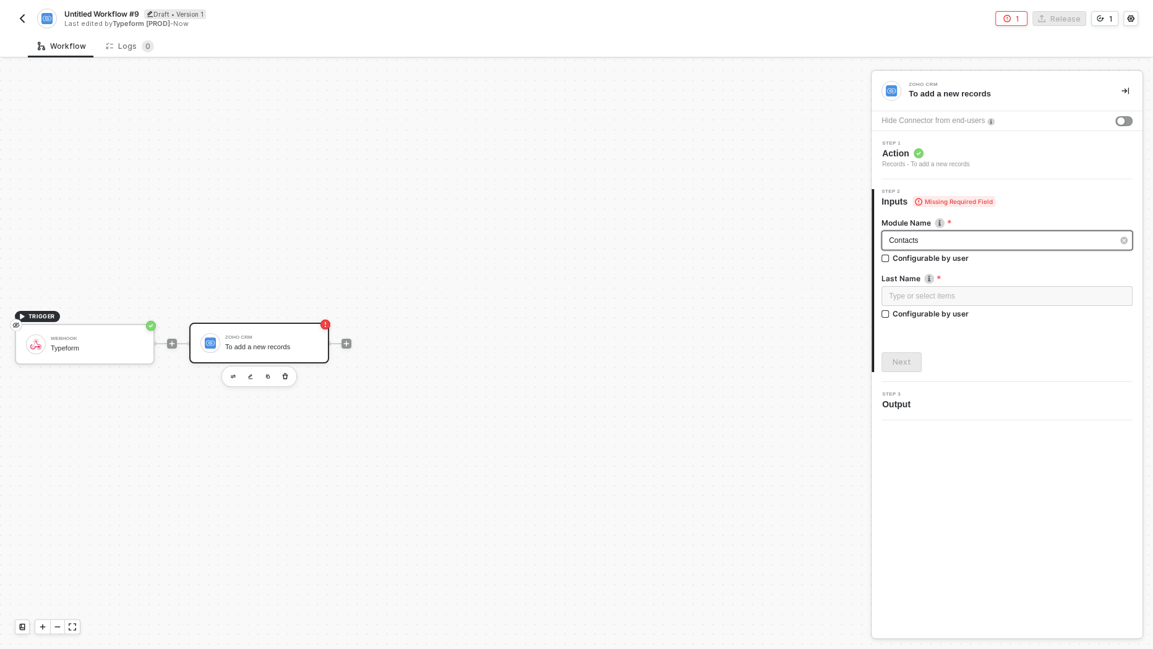
click at [945, 231] on div "Contacts" at bounding box center [1006, 241] width 251 height 20
click at [914, 143] on span "Step 1" at bounding box center [926, 143] width 88 height 5
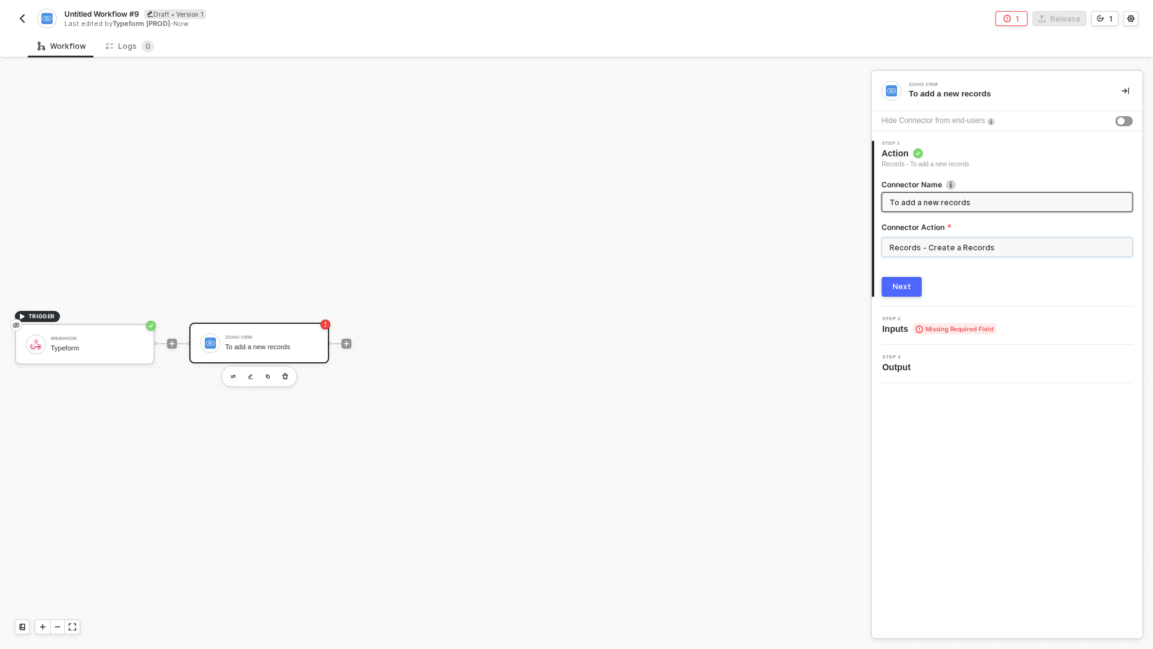
click at [948, 241] on input "Records - Create a Records" at bounding box center [1006, 248] width 251 height 20
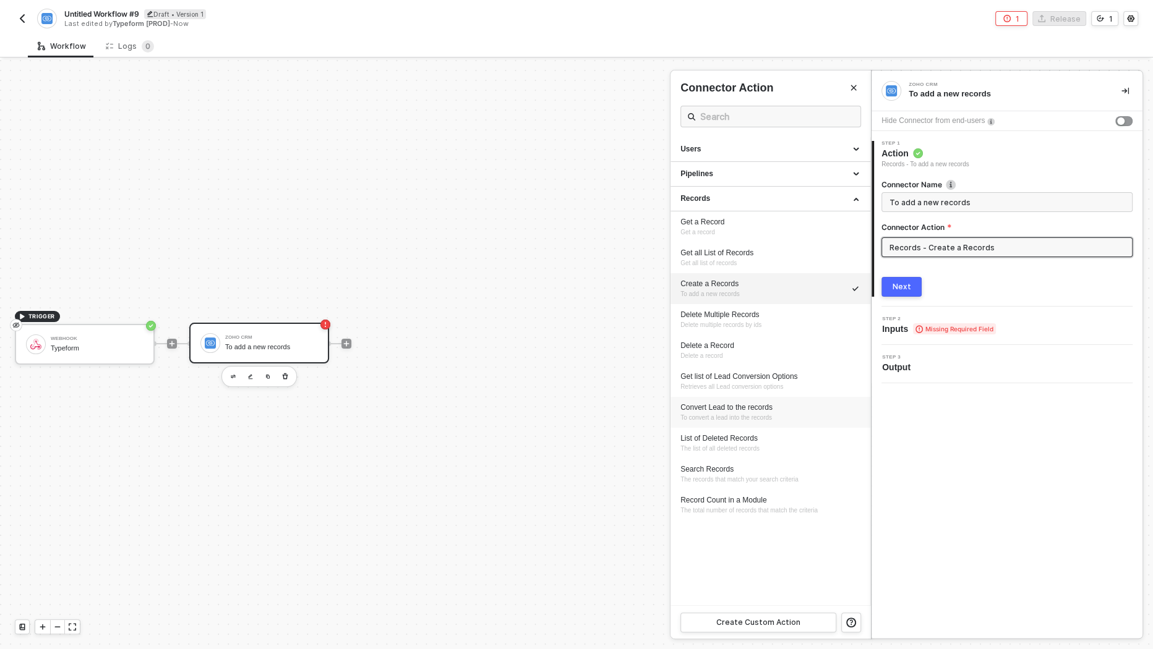
click at [761, 411] on div "Convert Lead to the records" at bounding box center [770, 408] width 180 height 11
type input "To convert a lead into the records"
type input "Records - Convert Lead to the records"
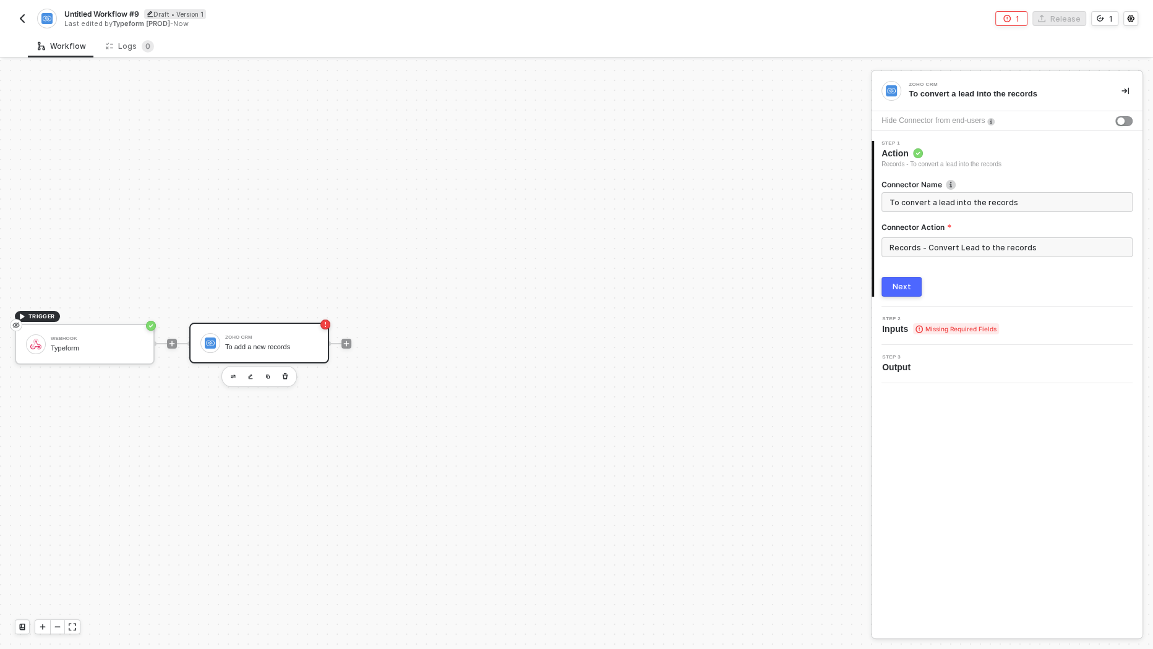
click at [950, 320] on span "Step 2" at bounding box center [940, 319] width 117 height 5
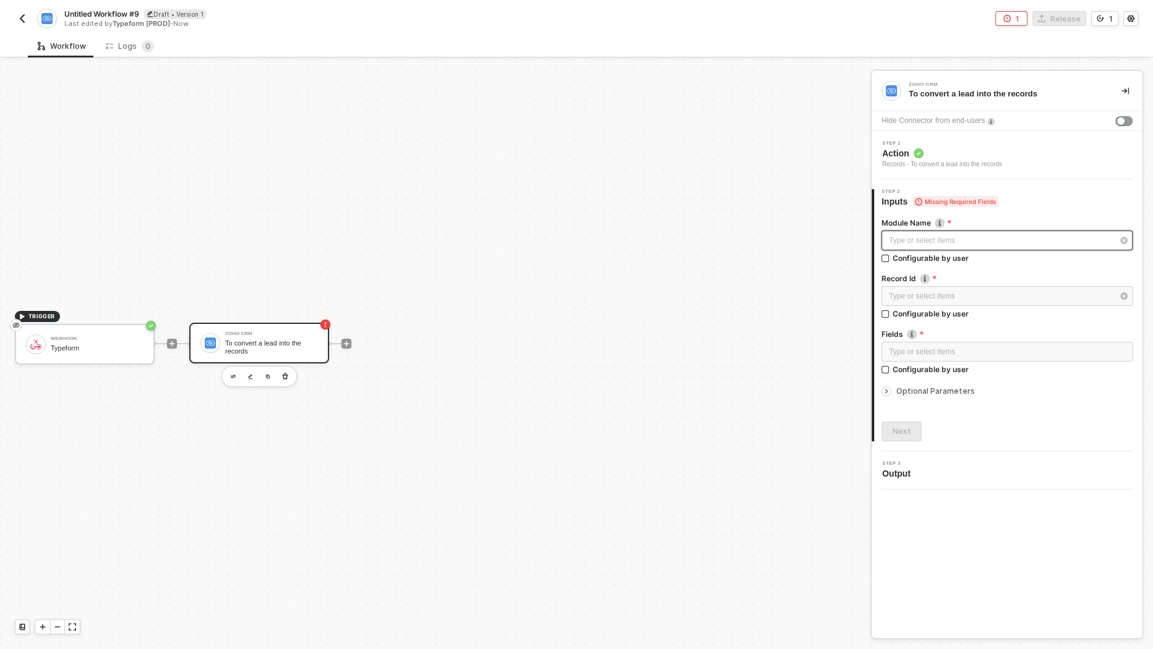
click at [946, 241] on div "Type or select items ﻿" at bounding box center [1001, 241] width 224 height 12
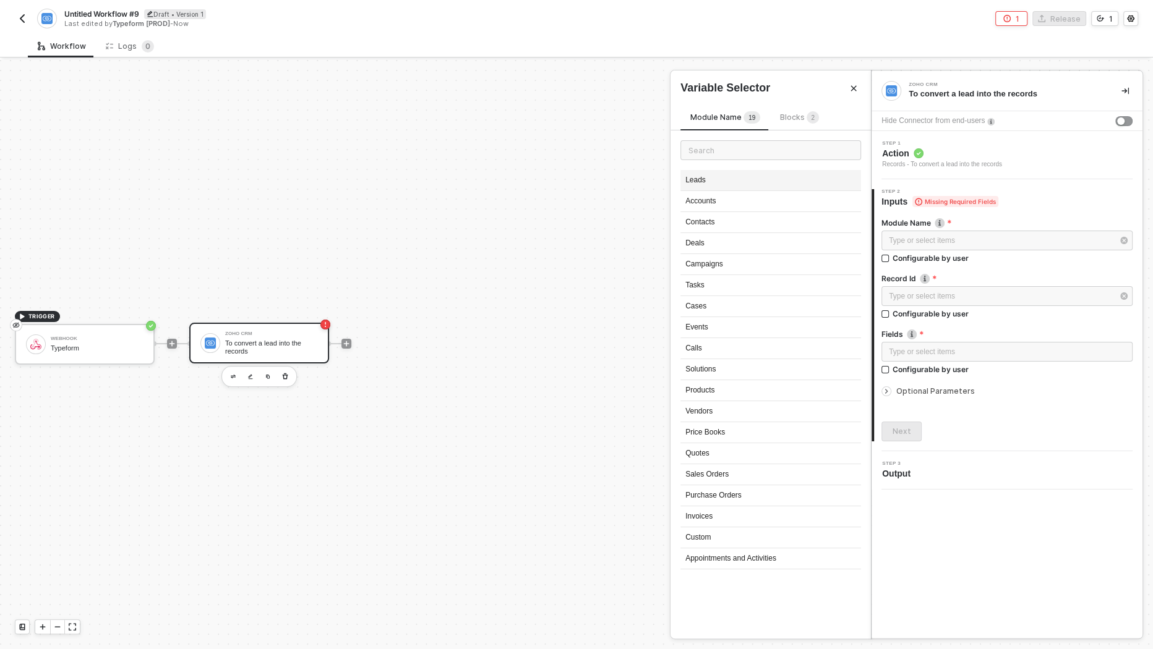
click at [734, 179] on div "Leads" at bounding box center [770, 180] width 181 height 21
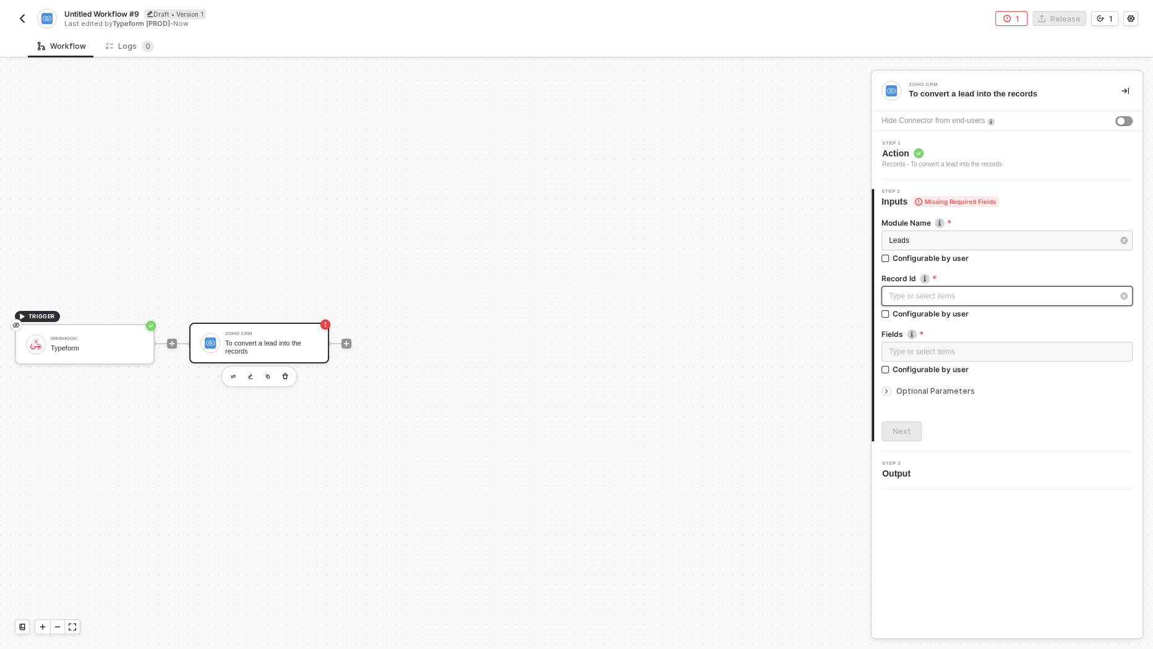
click at [947, 292] on div "Type or select items ﻿" at bounding box center [1001, 297] width 224 height 12
click at [946, 236] on div "Leads" at bounding box center [1001, 241] width 224 height 12
click at [950, 161] on div "Records - To convert a lead into the records" at bounding box center [942, 165] width 120 height 10
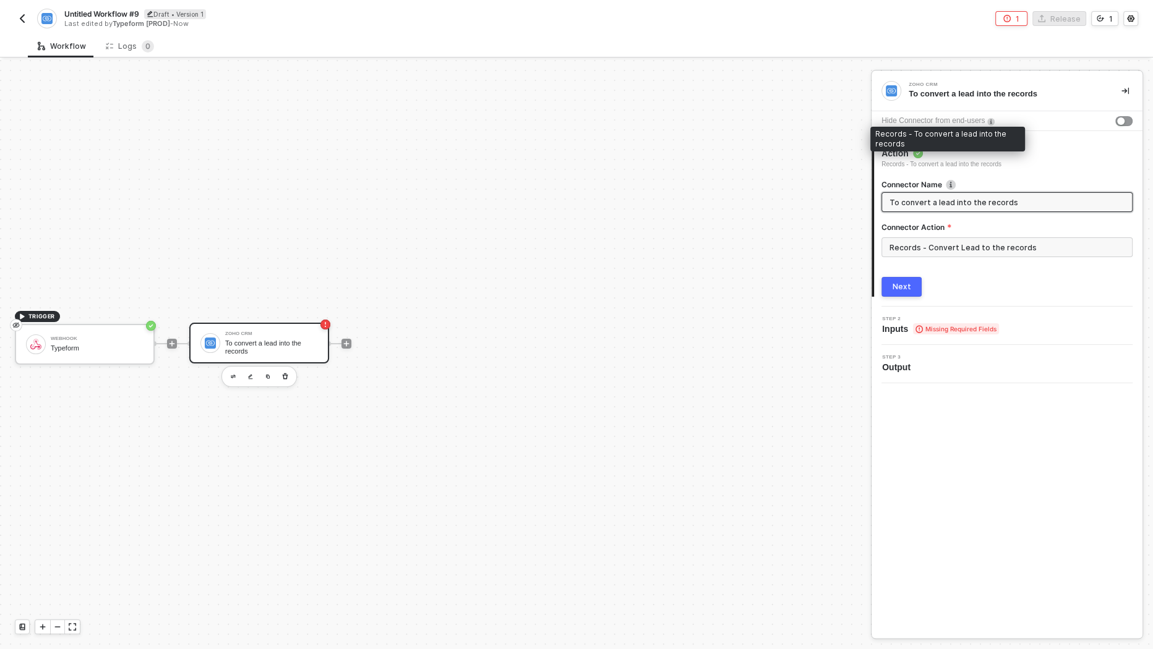
click at [939, 156] on span "Action" at bounding box center [941, 153] width 120 height 12
click at [946, 240] on input "Records - Convert Lead to the records" at bounding box center [1006, 248] width 251 height 20
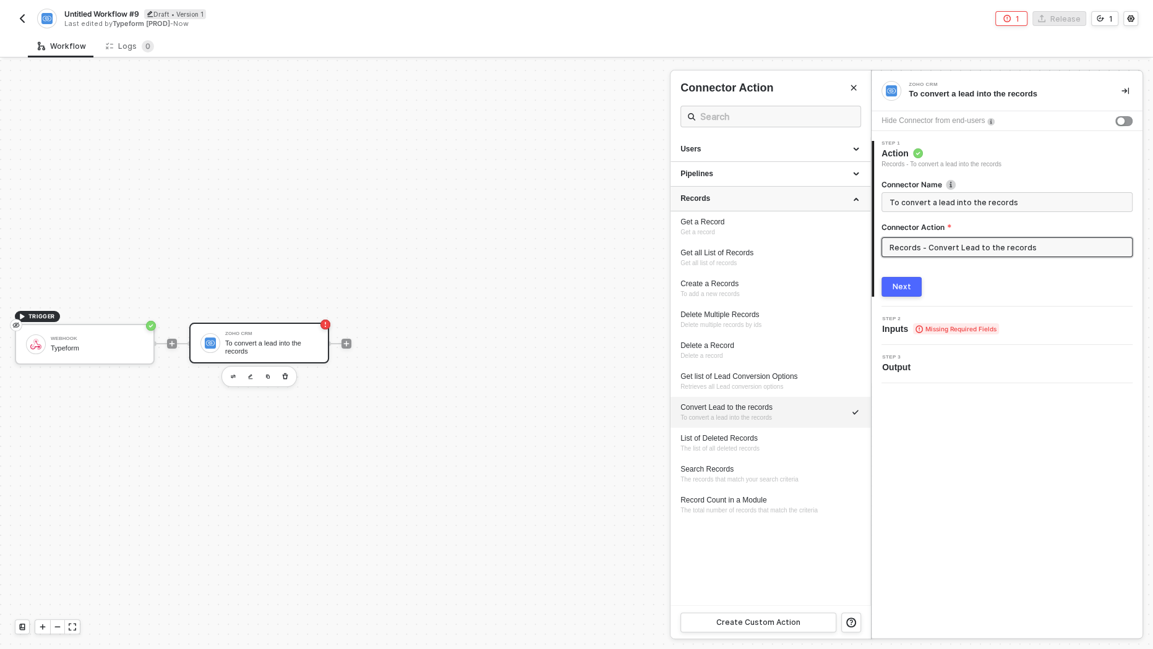
click at [758, 196] on div "Records" at bounding box center [770, 199] width 180 height 11
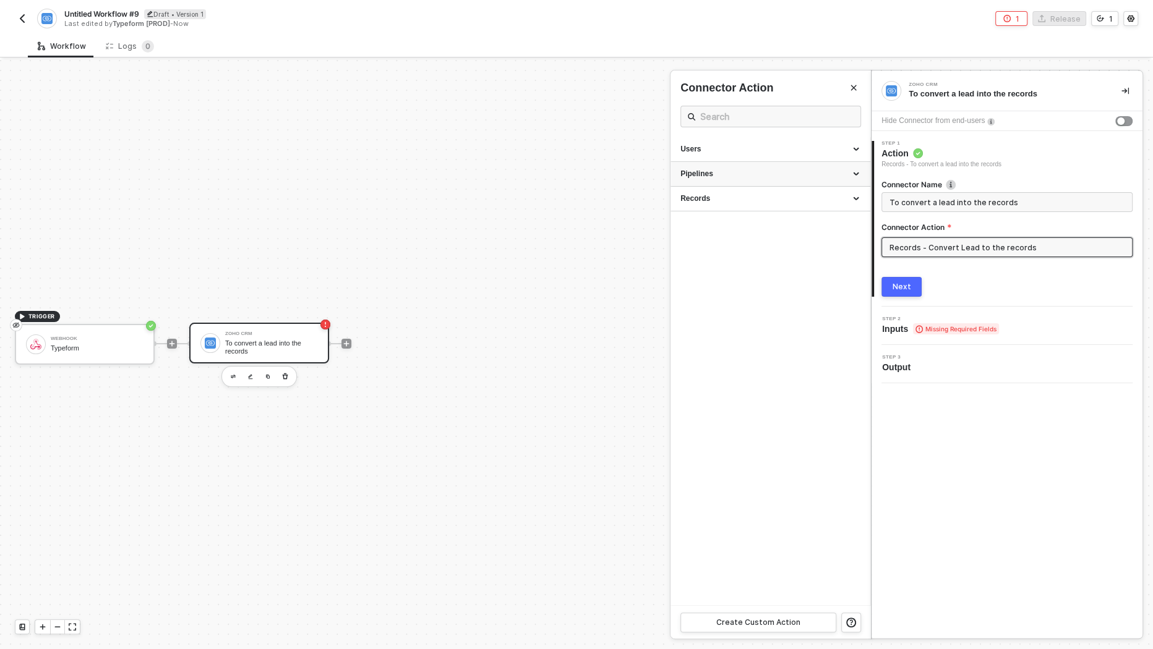
click at [758, 174] on div "Pipelines" at bounding box center [770, 174] width 180 height 11
click at [774, 144] on div "Users" at bounding box center [770, 149] width 180 height 11
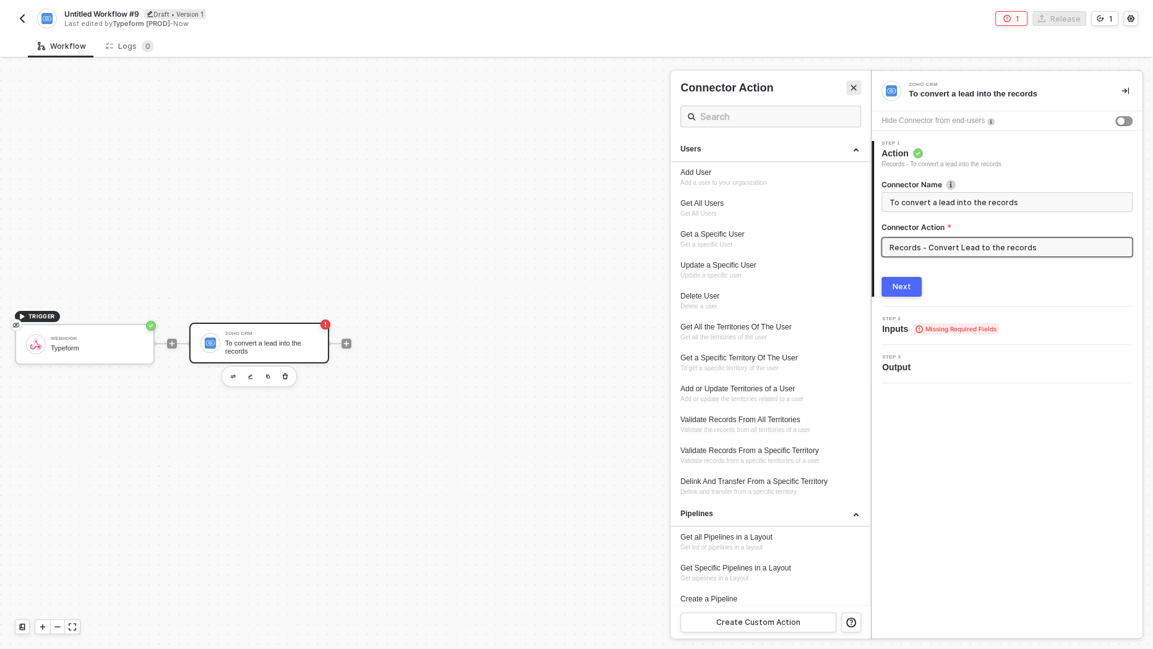
click at [858, 90] on button "Close" at bounding box center [853, 87] width 15 height 15
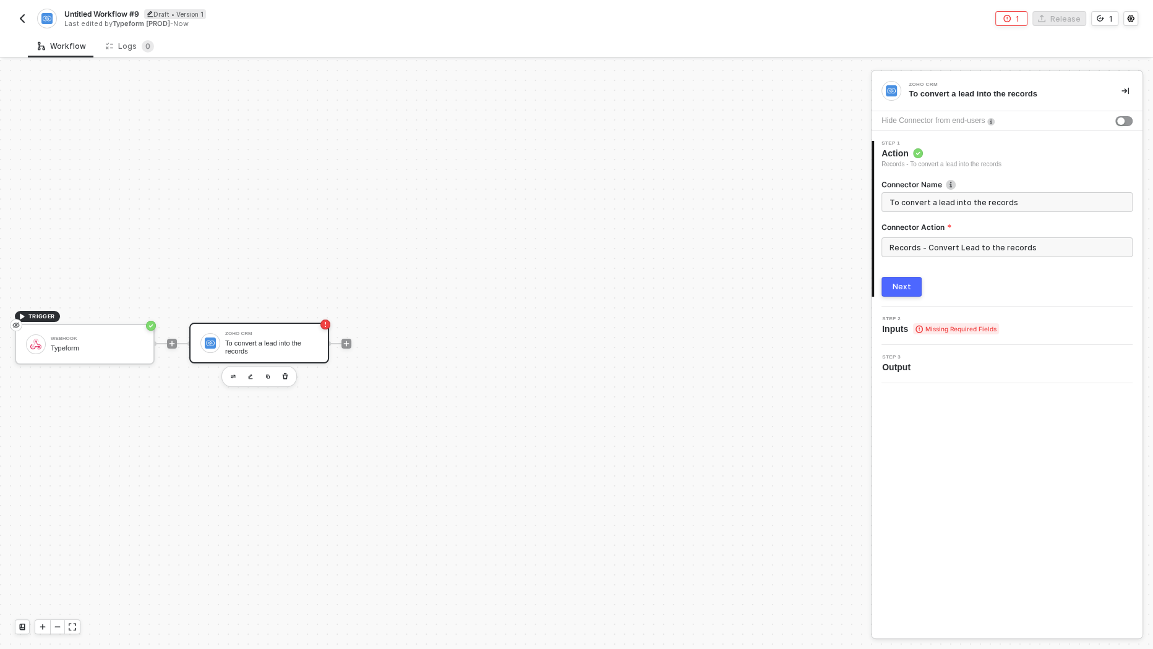
click at [18, 16] on img "button" at bounding box center [22, 19] width 10 height 10
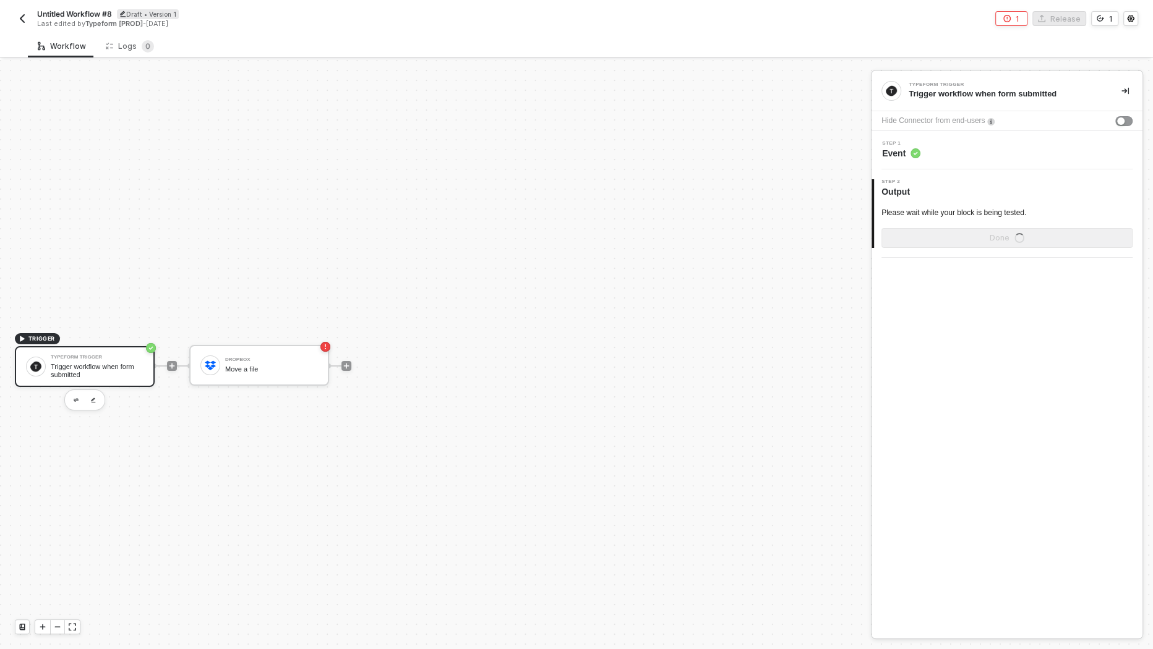
scroll to position [22, 0]
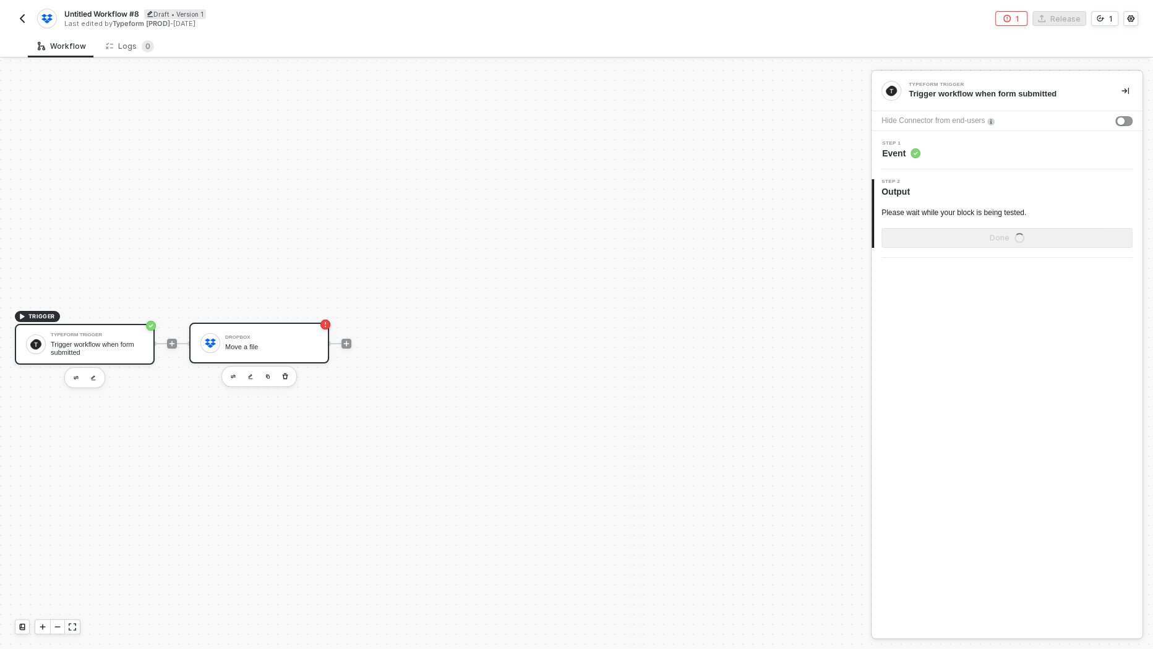
click at [249, 352] on div "Dropbox Move a file" at bounding box center [271, 344] width 93 height 24
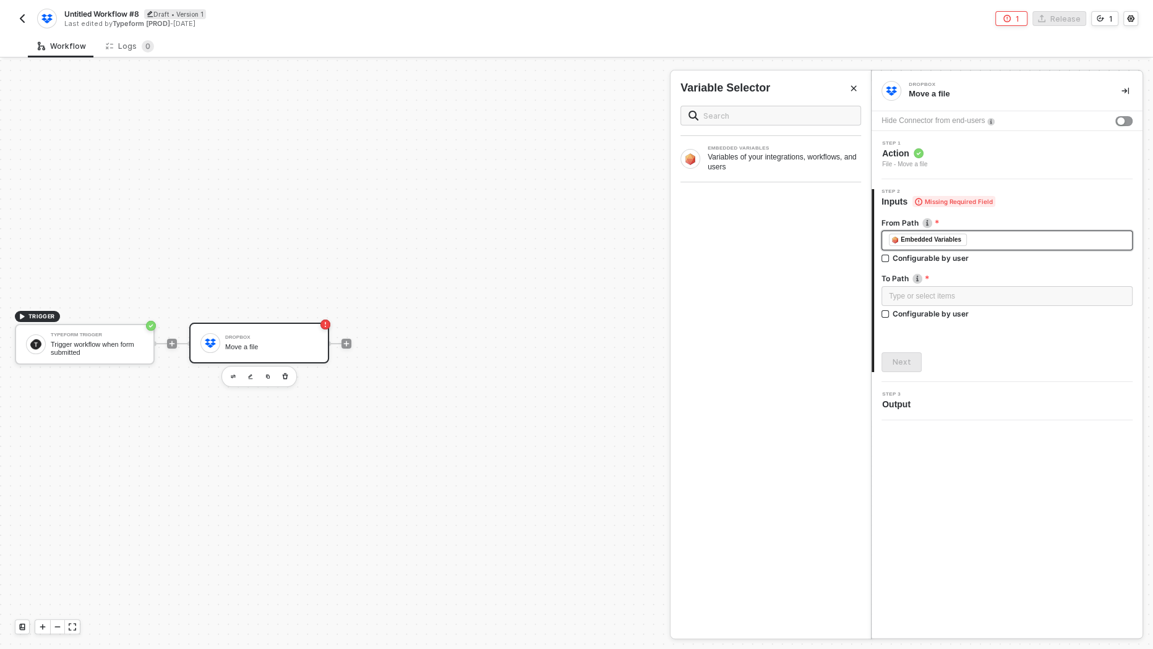
click at [933, 241] on div "Embedded Variables" at bounding box center [931, 239] width 61 height 11
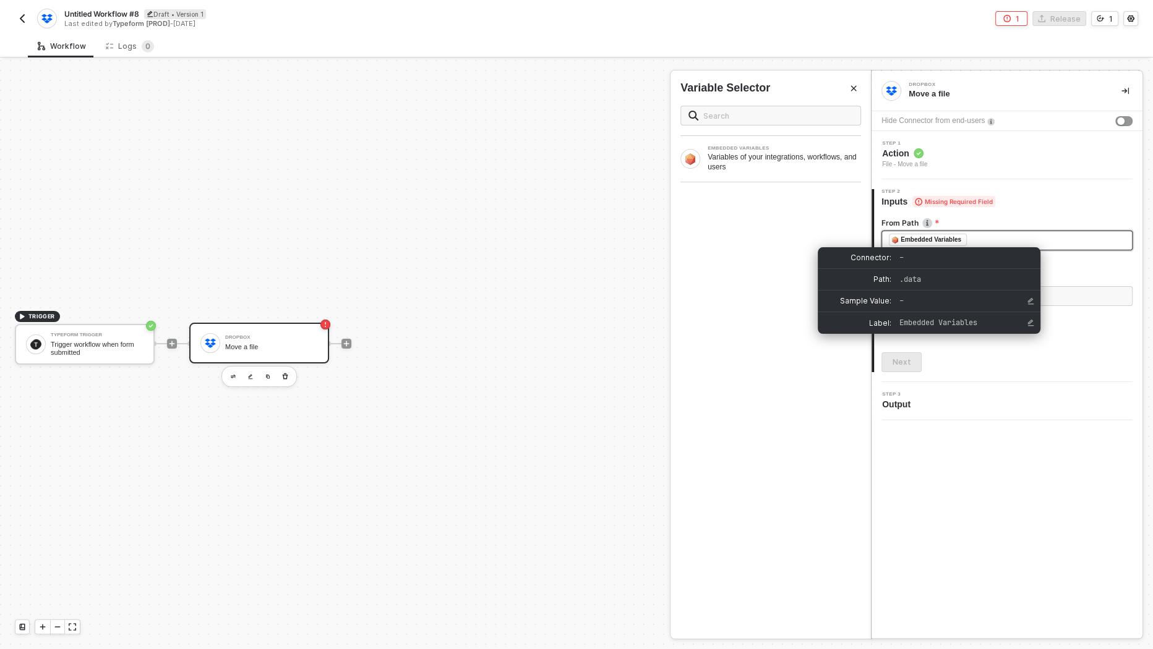
click at [1000, 240] on div "﻿ ﻿ Embedded Variables ﻿" at bounding box center [1007, 241] width 236 height 14
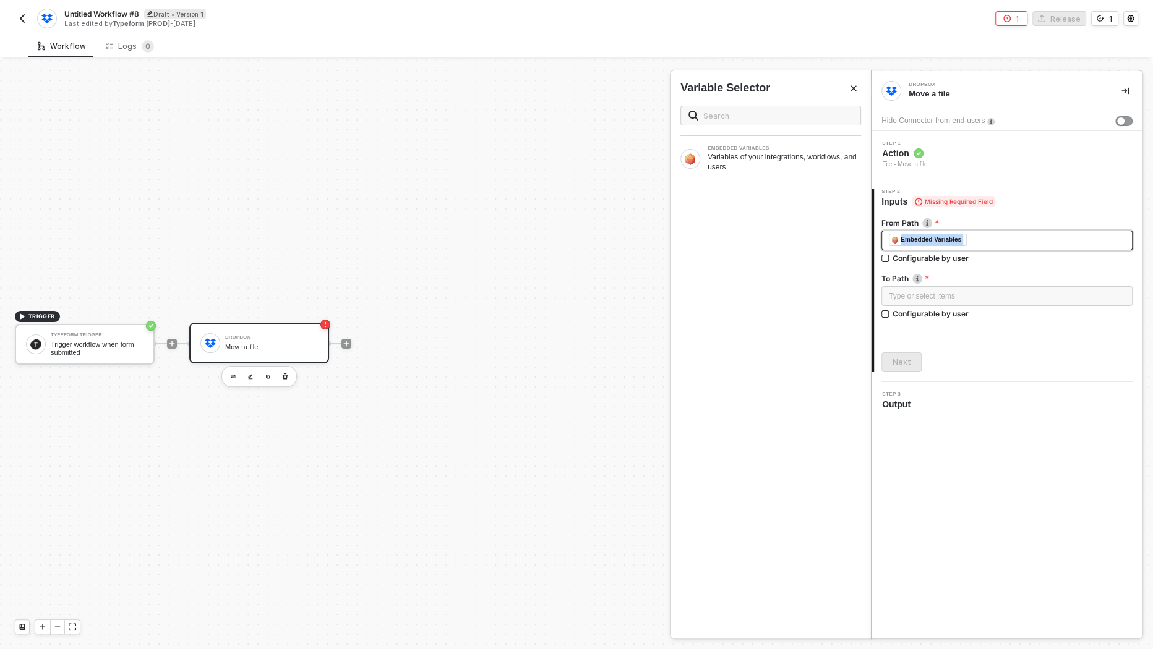
drag, startPoint x: 1004, startPoint y: 240, endPoint x: 888, endPoint y: 240, distance: 115.7
click at [889, 240] on div "﻿ ﻿ Embedded Variables ﻿" at bounding box center [1007, 241] width 236 height 14
click at [933, 159] on div "Step 1 Action File - Move a file" at bounding box center [1009, 155] width 268 height 28
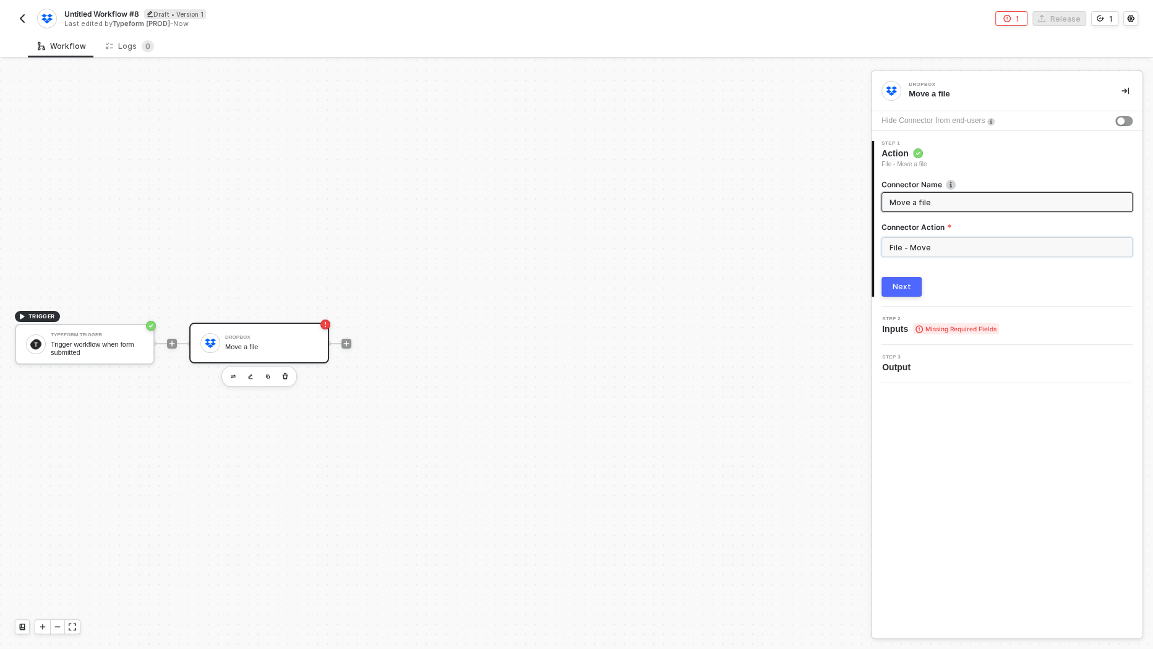
click at [946, 239] on input "File - Move" at bounding box center [1006, 248] width 251 height 20
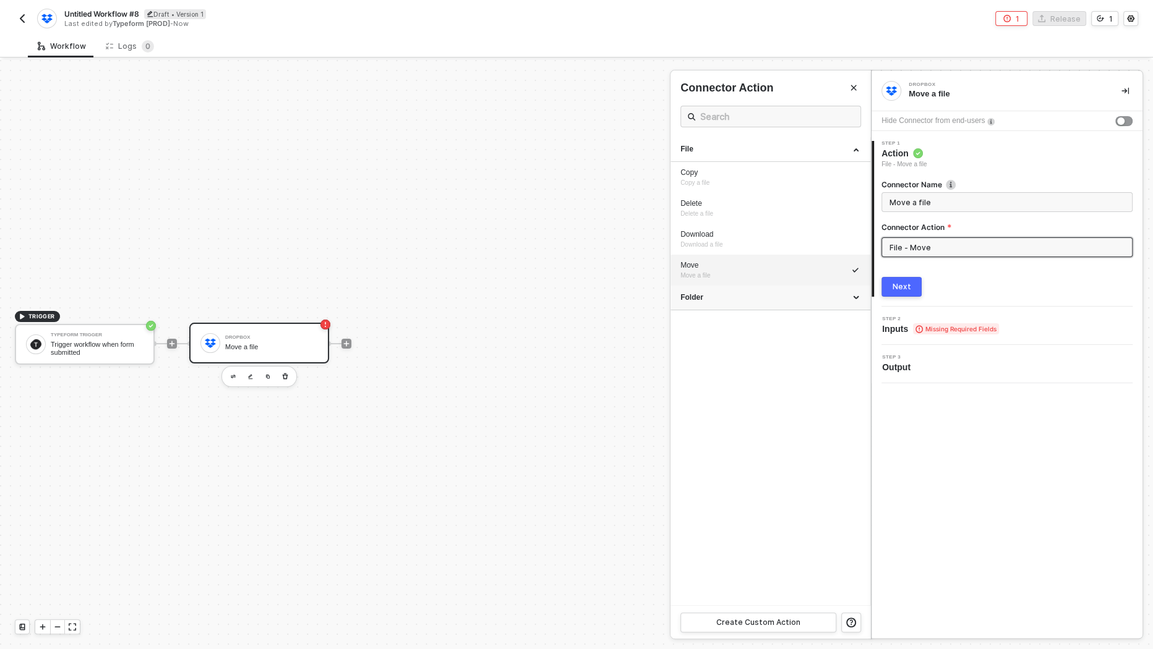
click at [764, 299] on div "Folder" at bounding box center [770, 298] width 180 height 11
click at [21, 20] on img "button" at bounding box center [22, 19] width 10 height 10
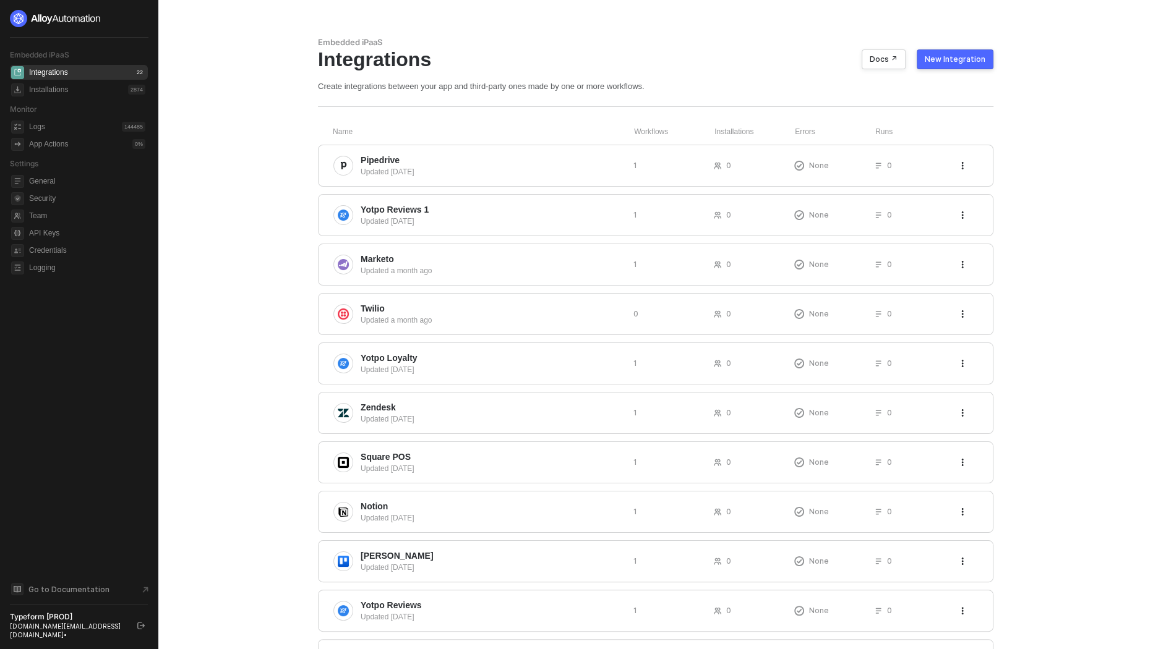
click at [972, 59] on div "New Integration" at bounding box center [955, 59] width 61 height 10
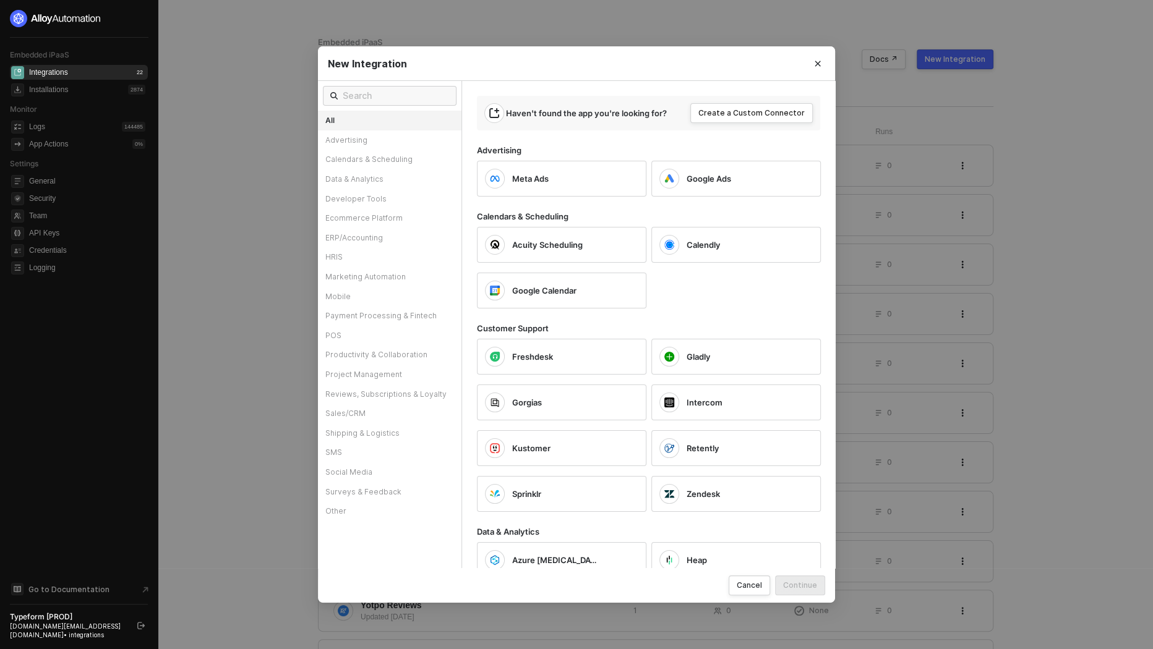
click at [402, 80] on div "New Integration" at bounding box center [576, 63] width 517 height 35
click at [402, 94] on input "text" at bounding box center [396, 96] width 106 height 14
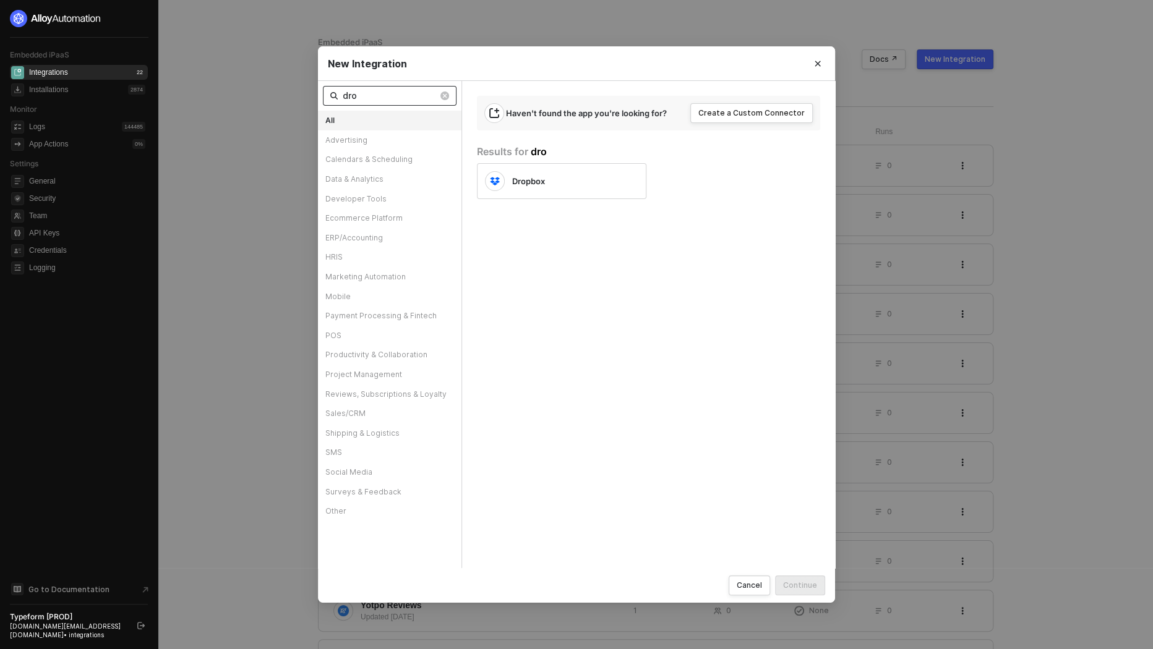
type input "drop"
click at [414, 96] on input "drop" at bounding box center [390, 96] width 95 height 14
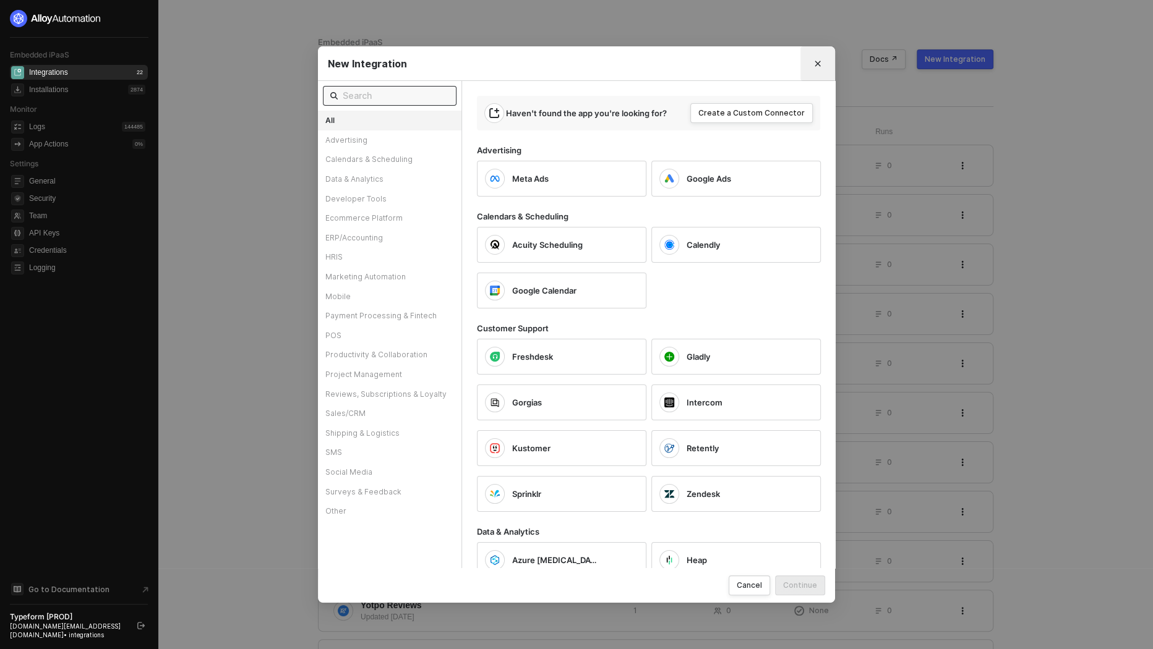
click at [817, 58] on button "Close" at bounding box center [818, 64] width 20 height 20
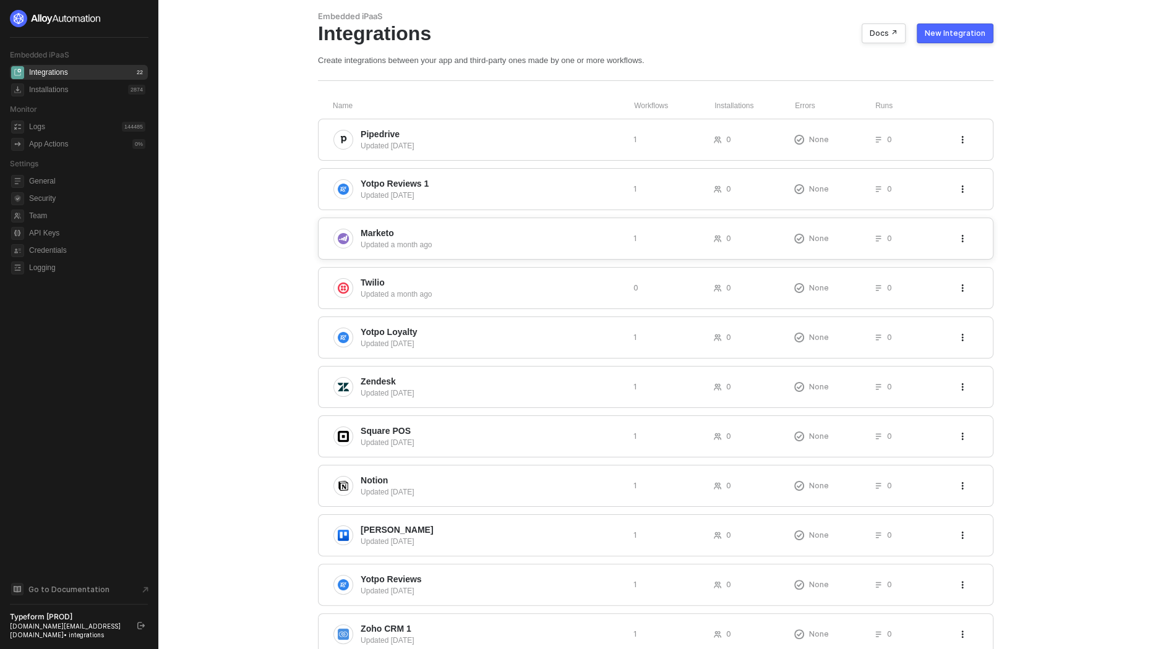
scroll to position [28, 0]
click at [574, 233] on span "Marketo" at bounding box center [492, 231] width 263 height 12
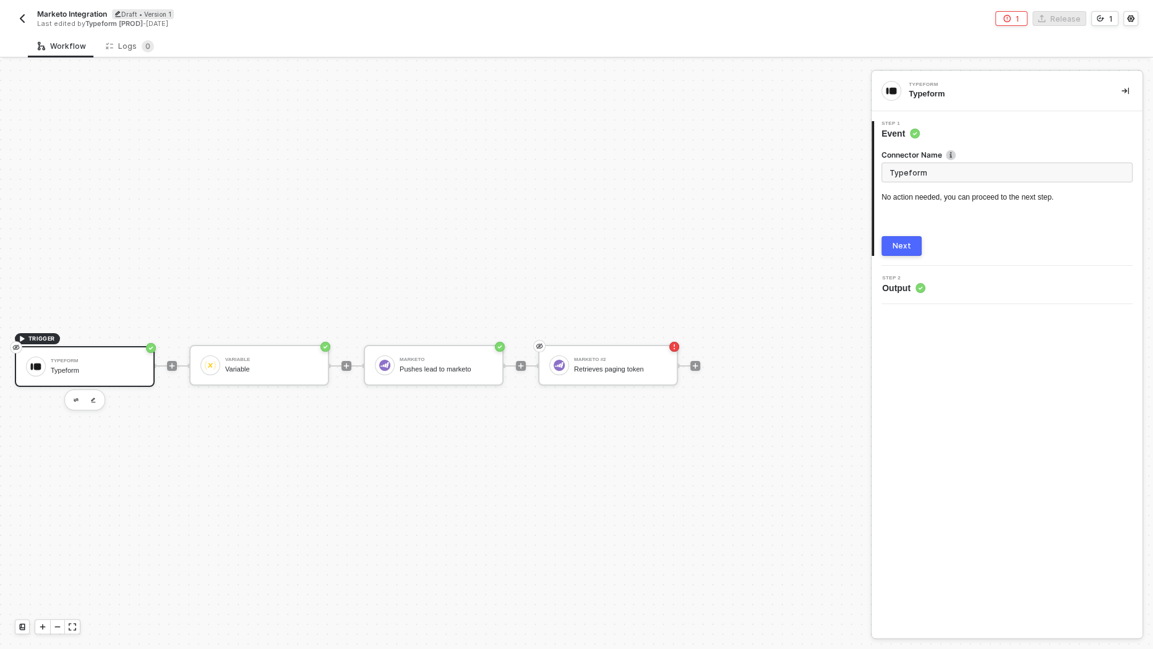
scroll to position [22, 0]
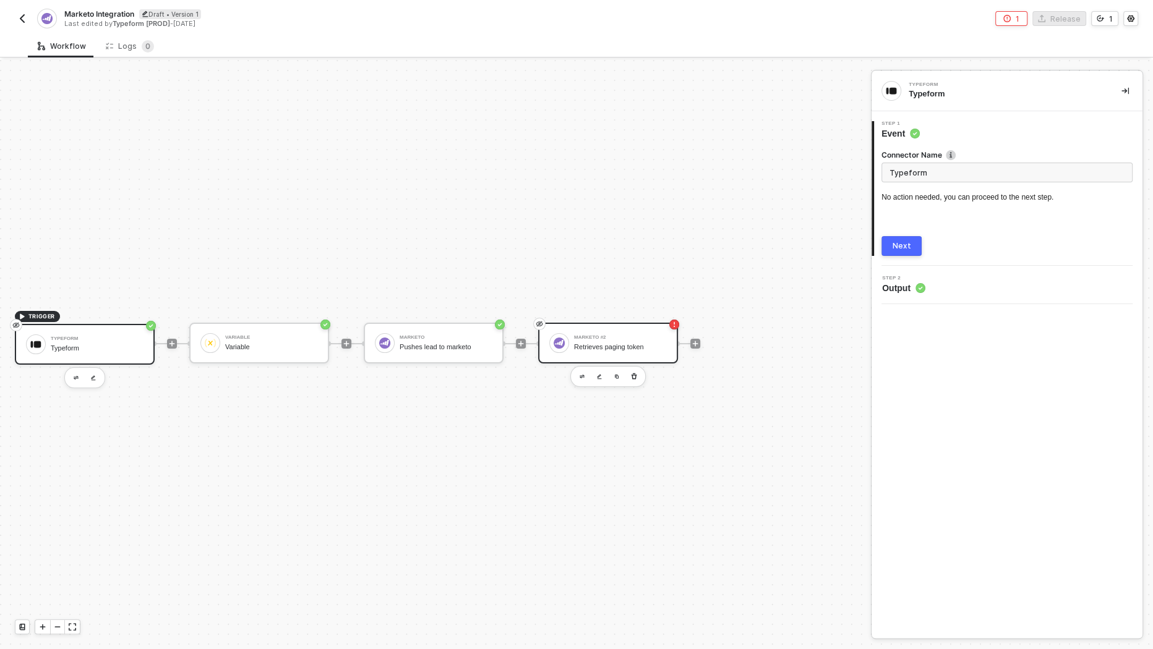
click at [604, 347] on div "Retrieves paging token" at bounding box center [620, 347] width 93 height 8
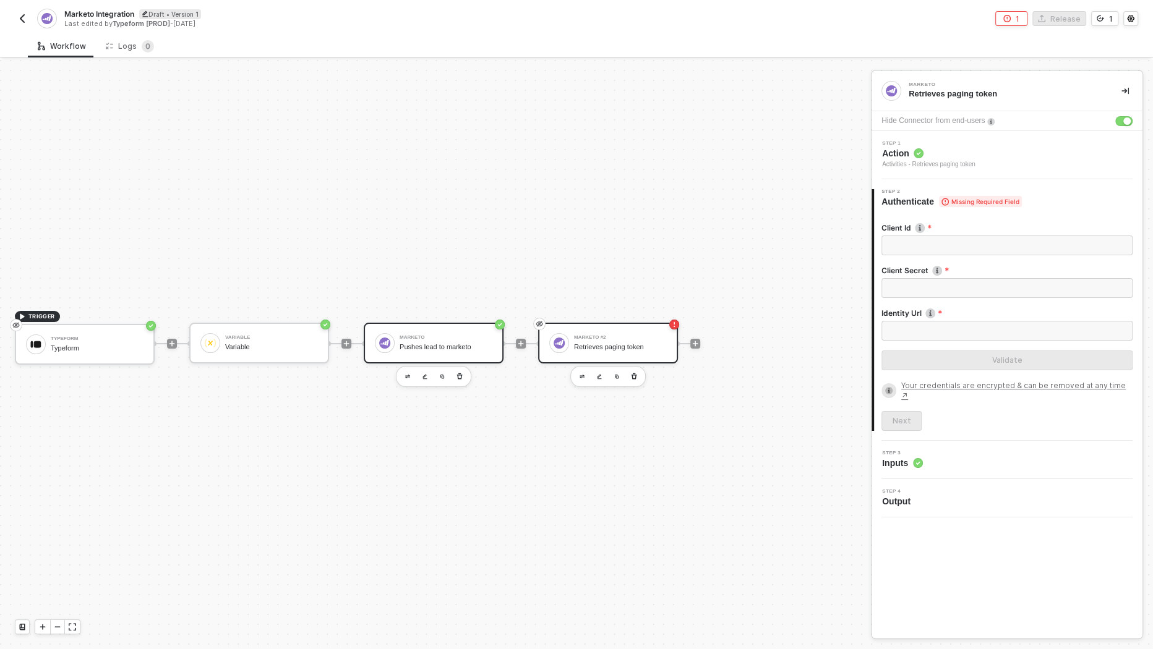
click at [437, 355] on div "Marketo Pushes lead to marketo" at bounding box center [434, 343] width 140 height 41
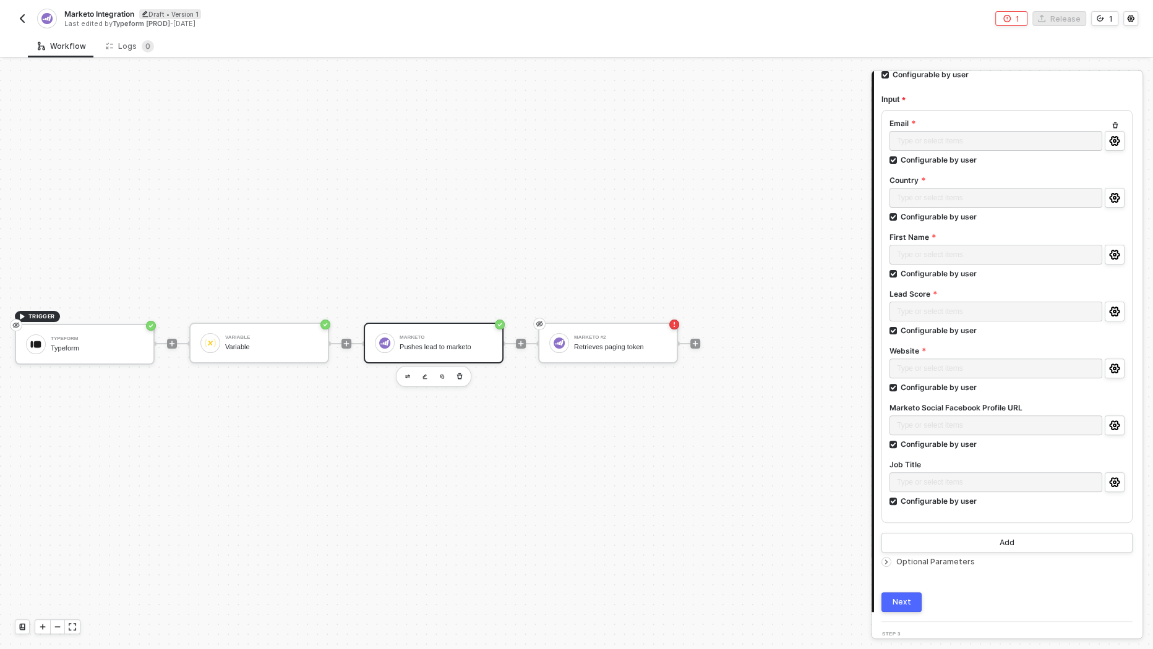
scroll to position [319, 0]
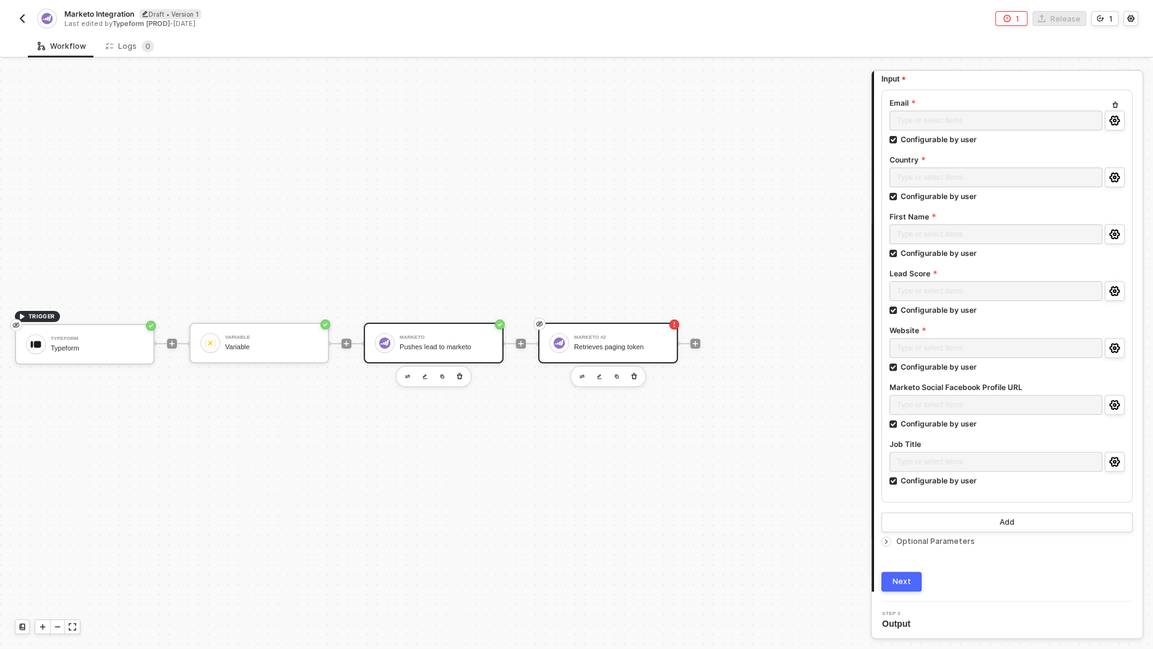
click at [632, 350] on div "Retrieves paging token" at bounding box center [620, 347] width 93 height 8
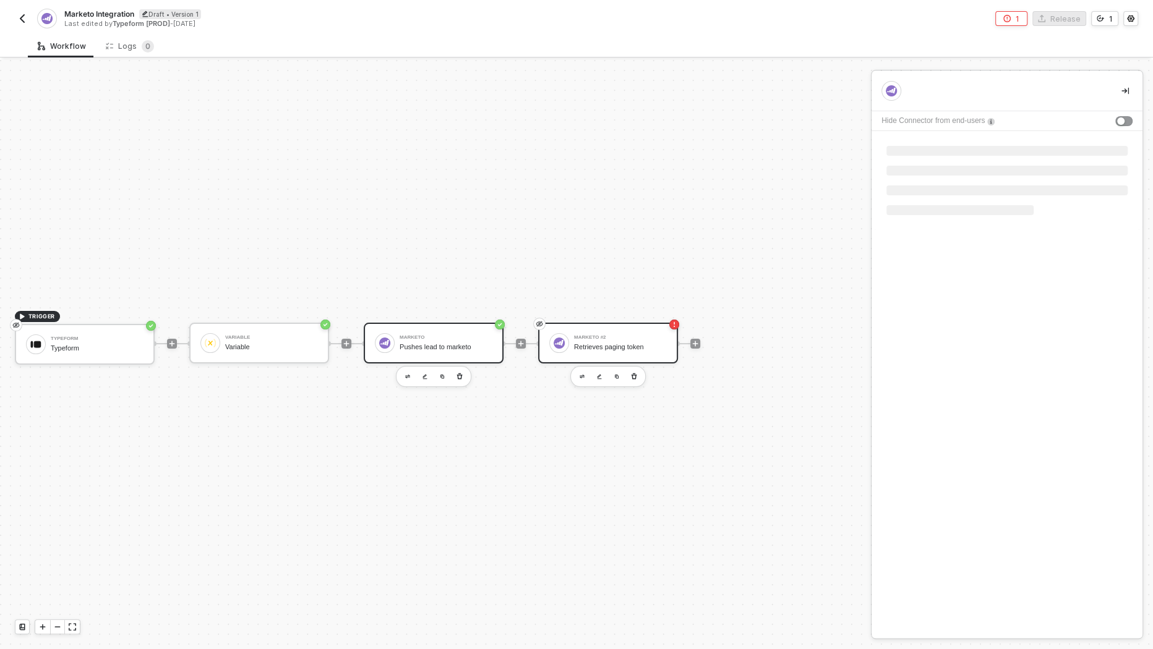
scroll to position [0, 0]
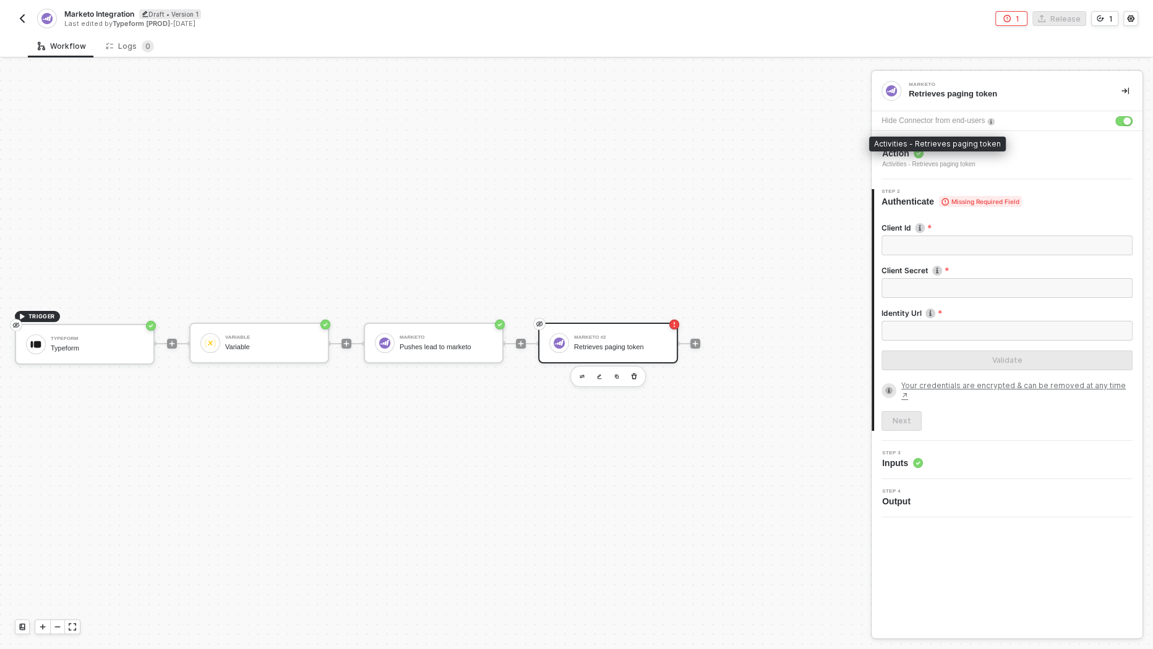
click at [927, 160] on div "Activities - Retrieves paging token" at bounding box center [928, 165] width 93 height 10
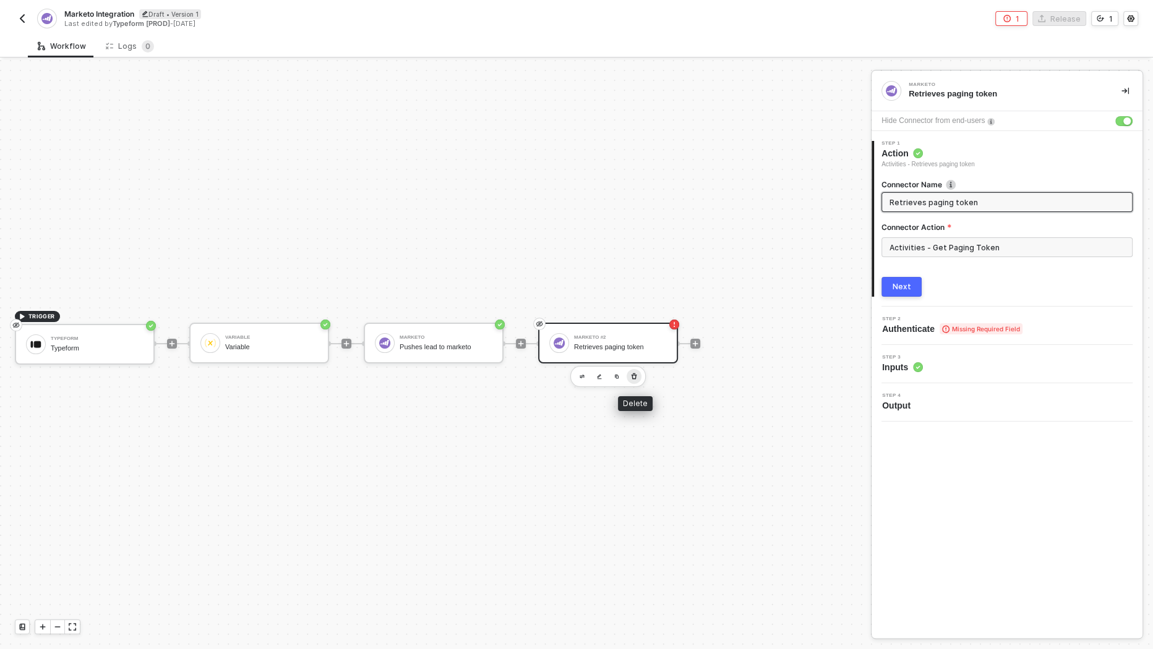
click at [633, 377] on icon "button" at bounding box center [635, 377] width 6 height 6
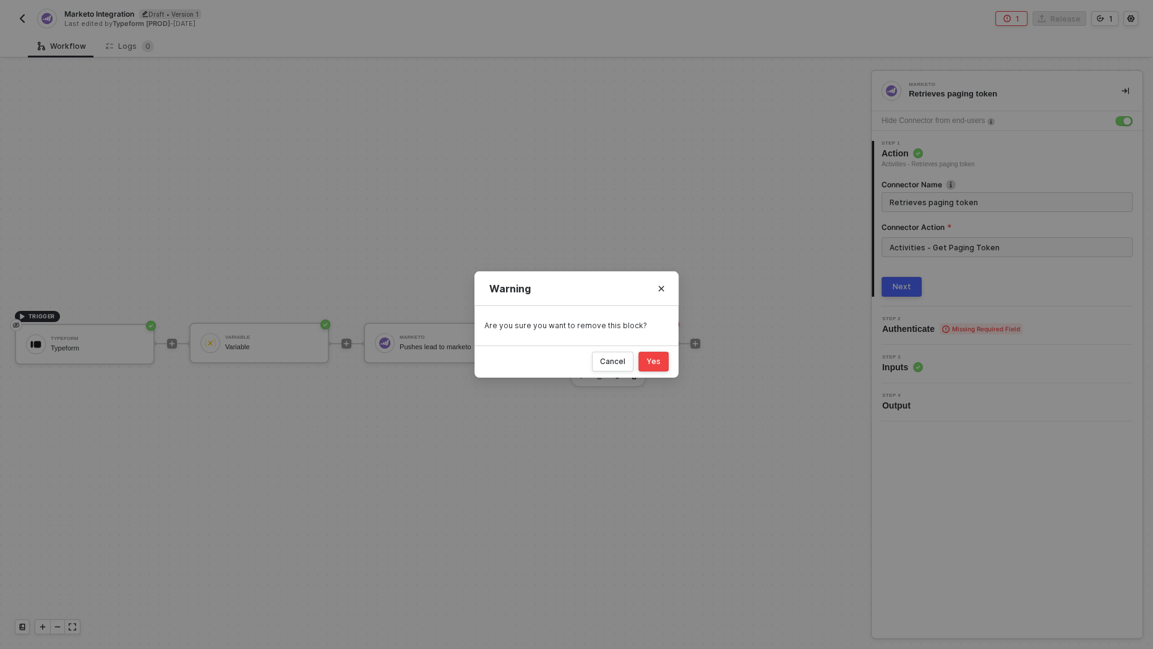
click at [664, 358] on button "Yes" at bounding box center [653, 362] width 30 height 20
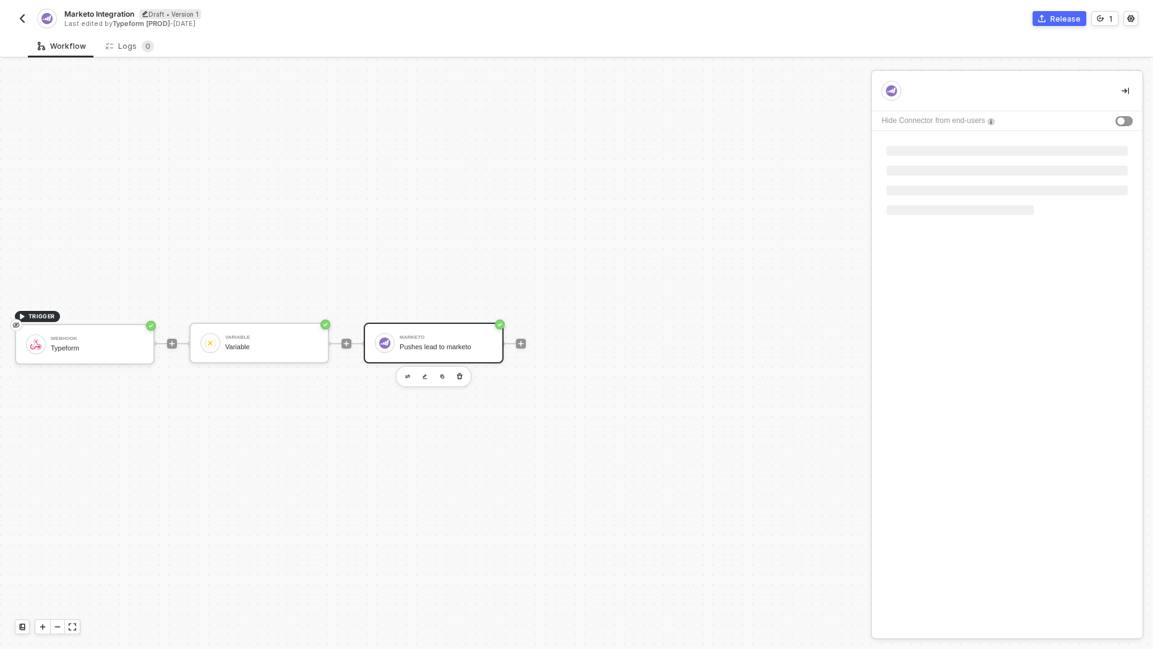
click at [458, 345] on div "Pushes lead to marketo" at bounding box center [446, 347] width 93 height 8
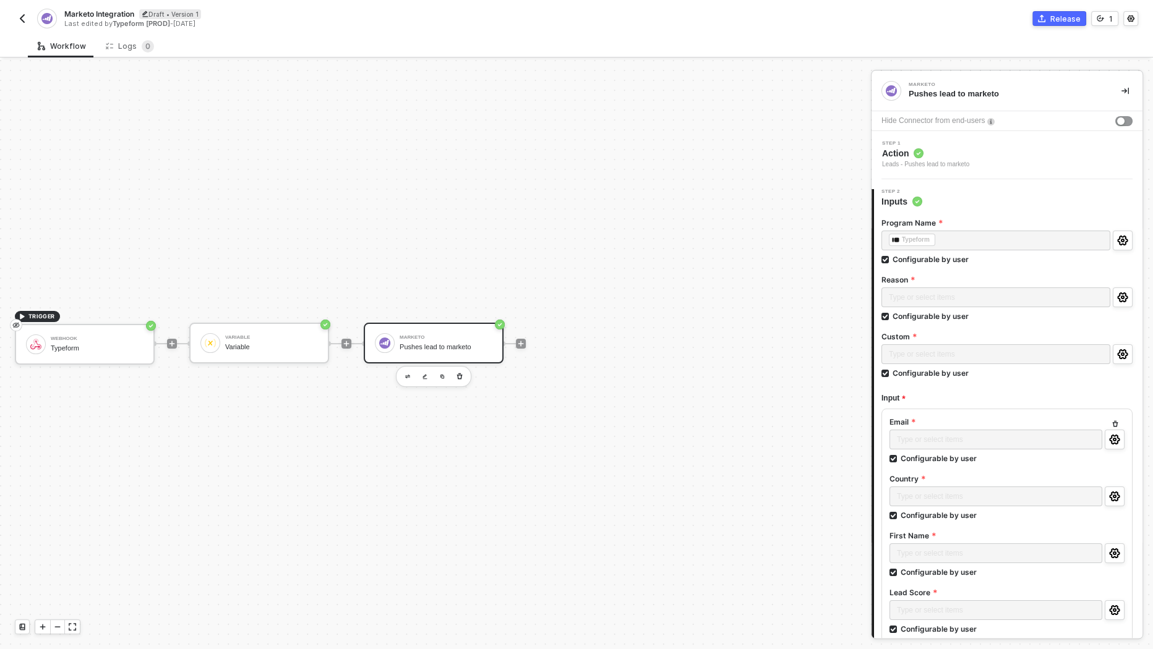
click at [960, 166] on div "Leads - Pushes lead to marketo" at bounding box center [925, 165] width 87 height 10
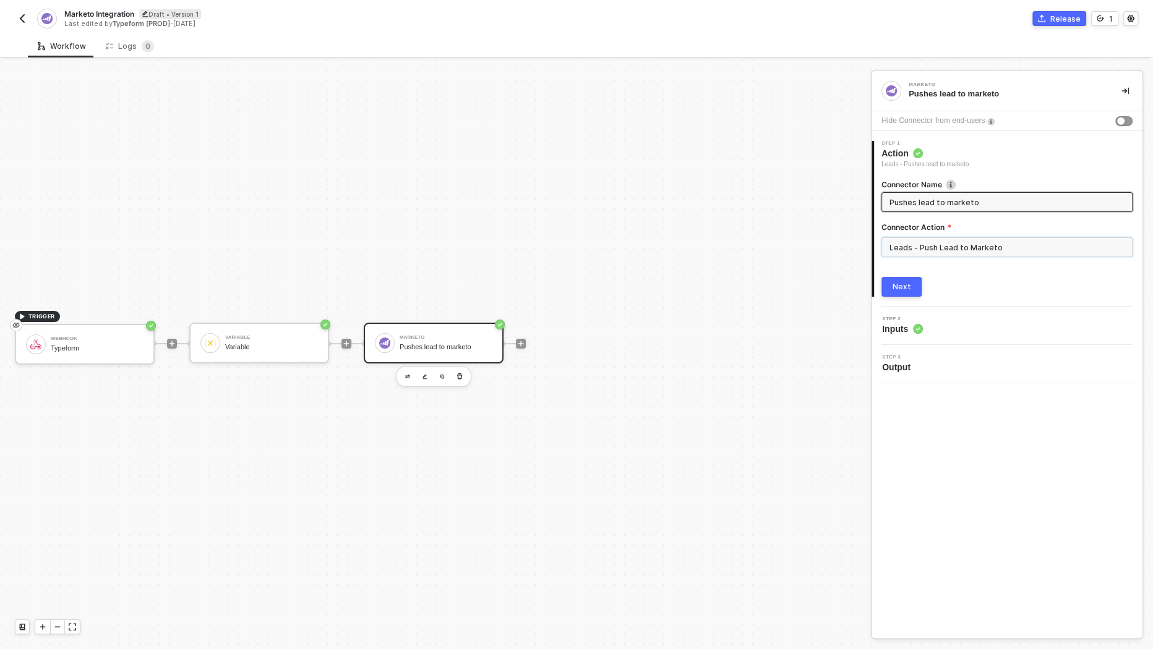
click at [957, 247] on input "Leads - Push Lead to Marketo" at bounding box center [1006, 248] width 251 height 20
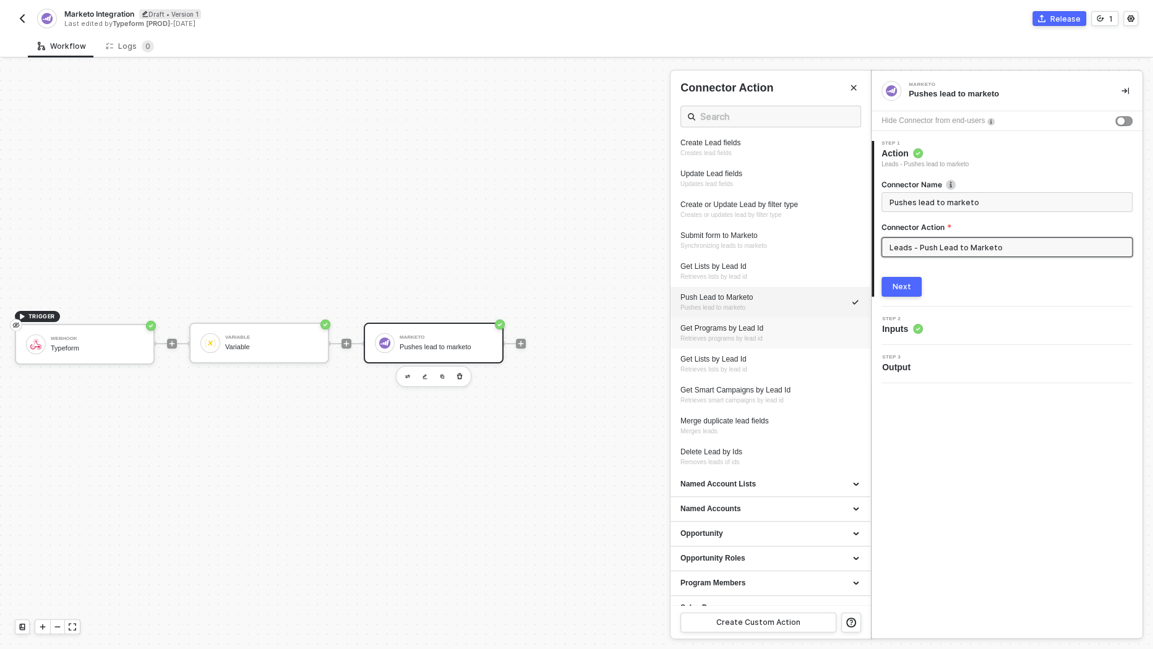
scroll to position [502, 0]
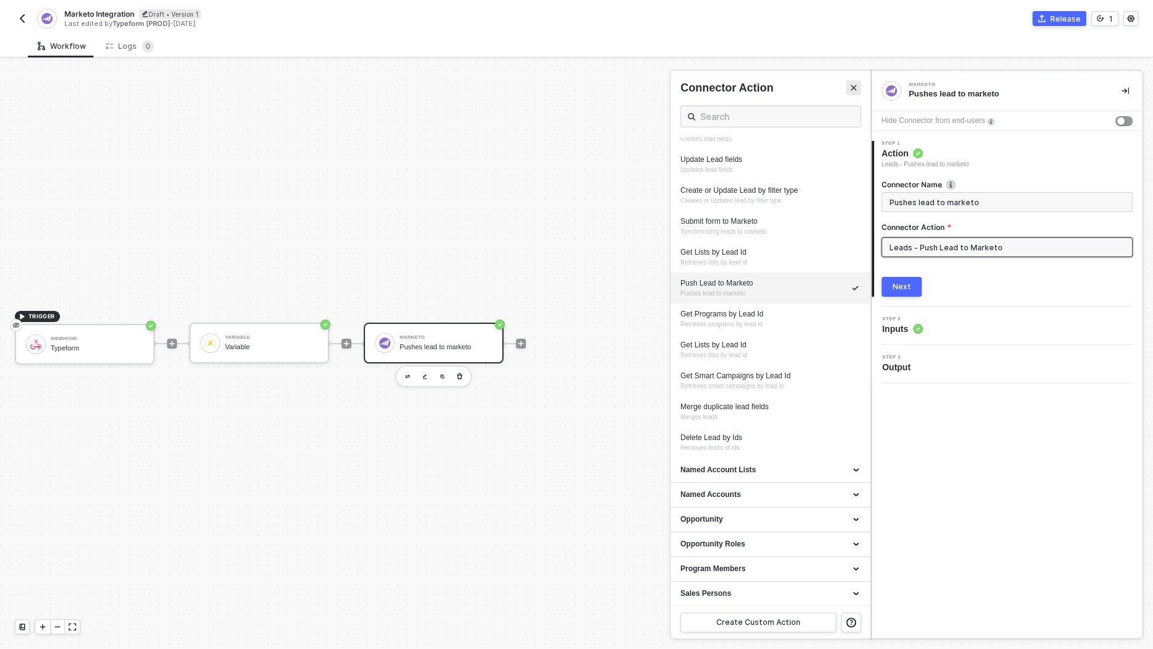
click at [859, 87] on button "Close" at bounding box center [853, 87] width 15 height 15
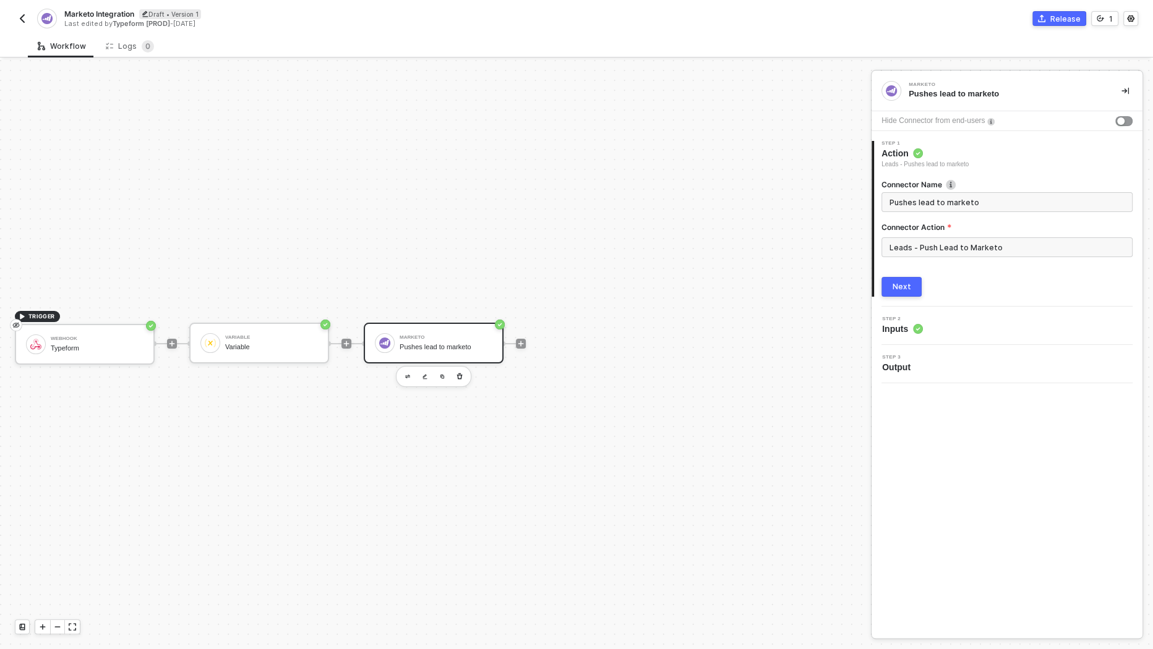
click at [935, 324] on div "Step 2 Inputs" at bounding box center [1009, 326] width 268 height 19
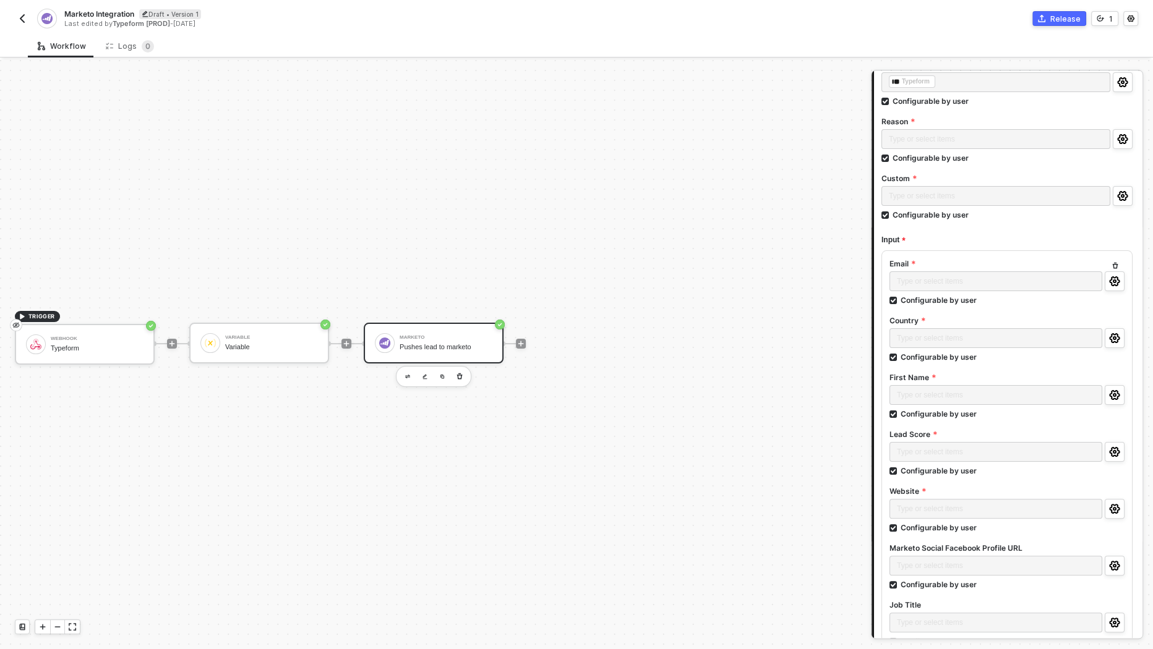
scroll to position [319, 0]
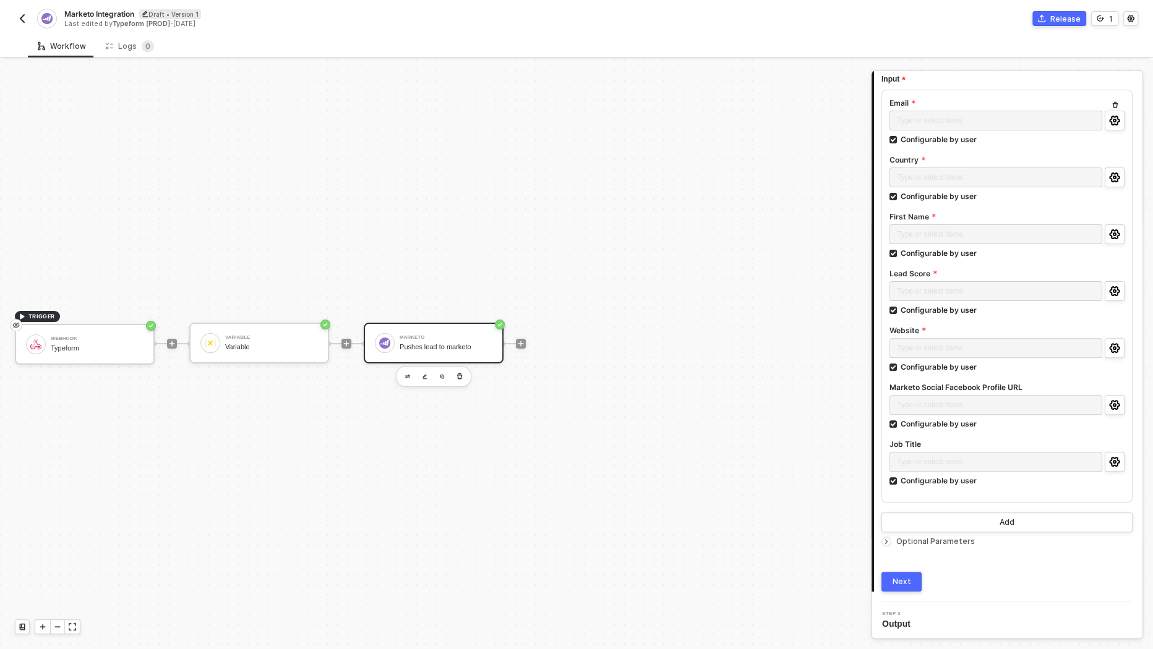
click at [901, 581] on div "Next" at bounding box center [902, 582] width 19 height 10
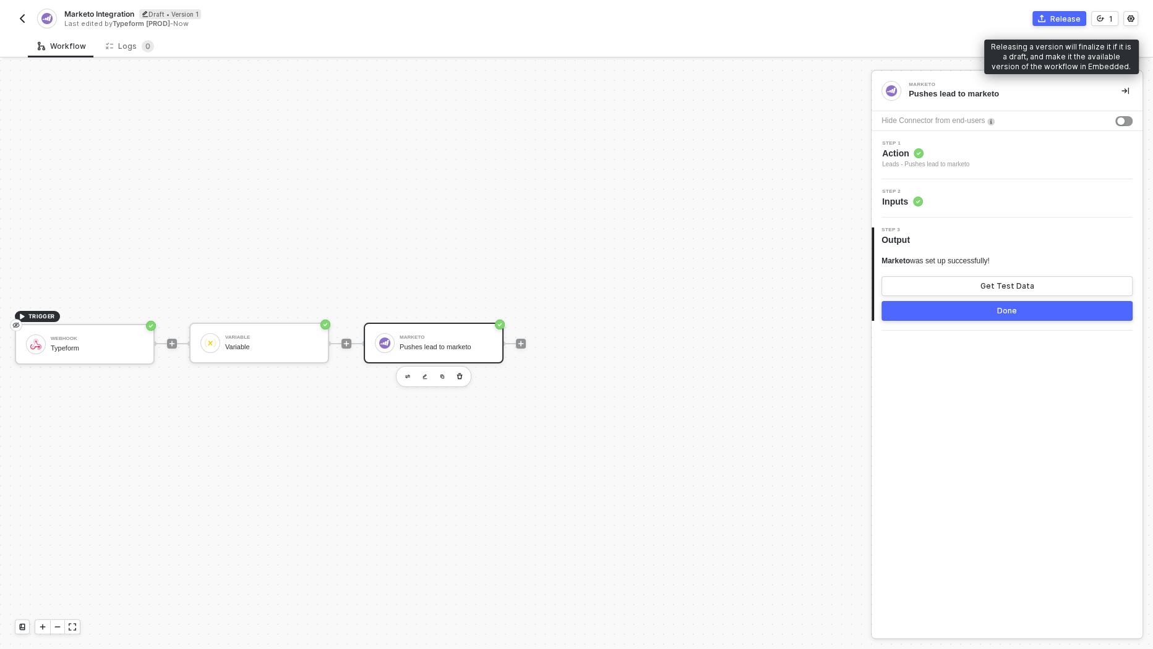
click at [1064, 17] on div "Release" at bounding box center [1065, 19] width 30 height 11
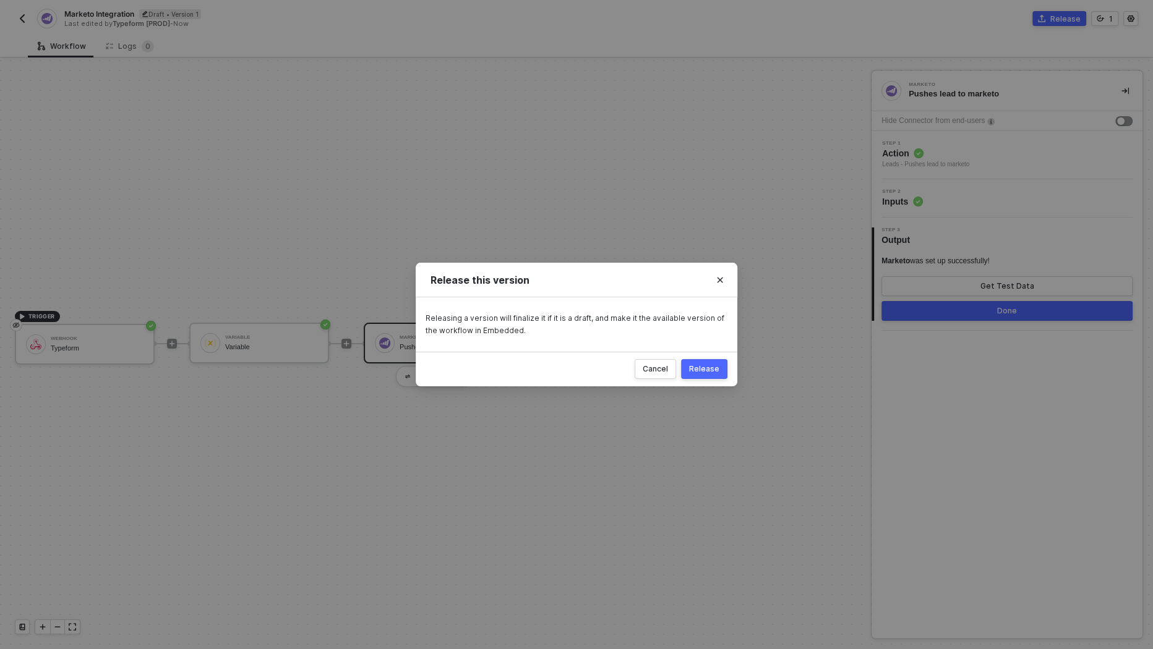
click at [714, 367] on div "Release" at bounding box center [704, 369] width 30 height 10
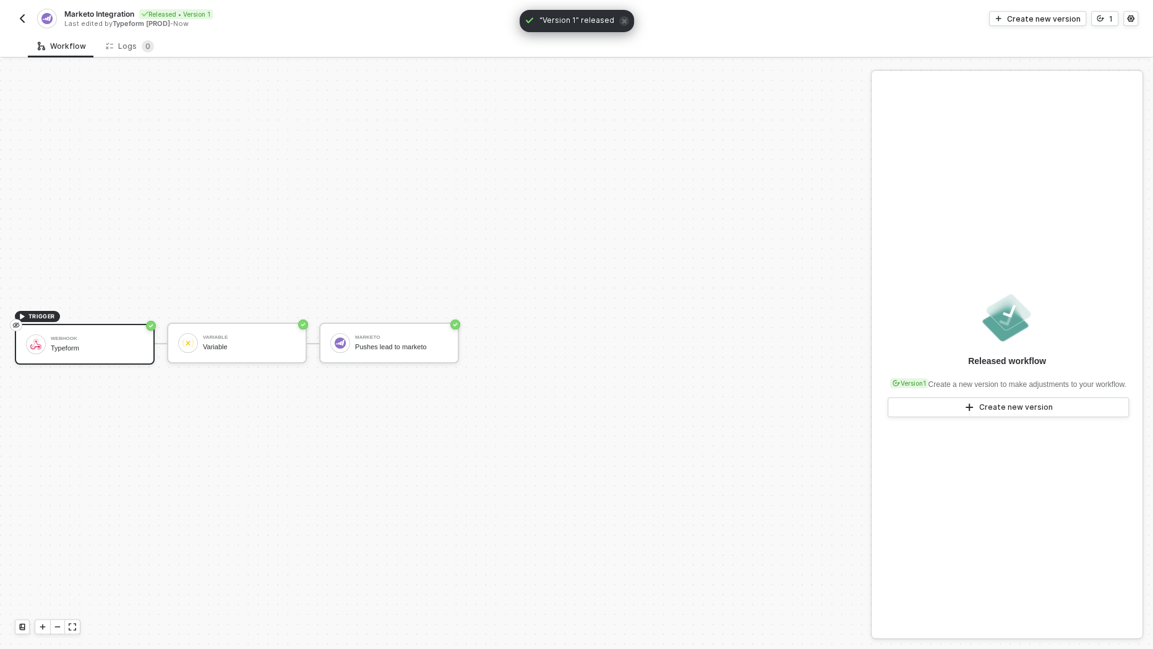
click at [17, 18] on img "button" at bounding box center [22, 19] width 10 height 10
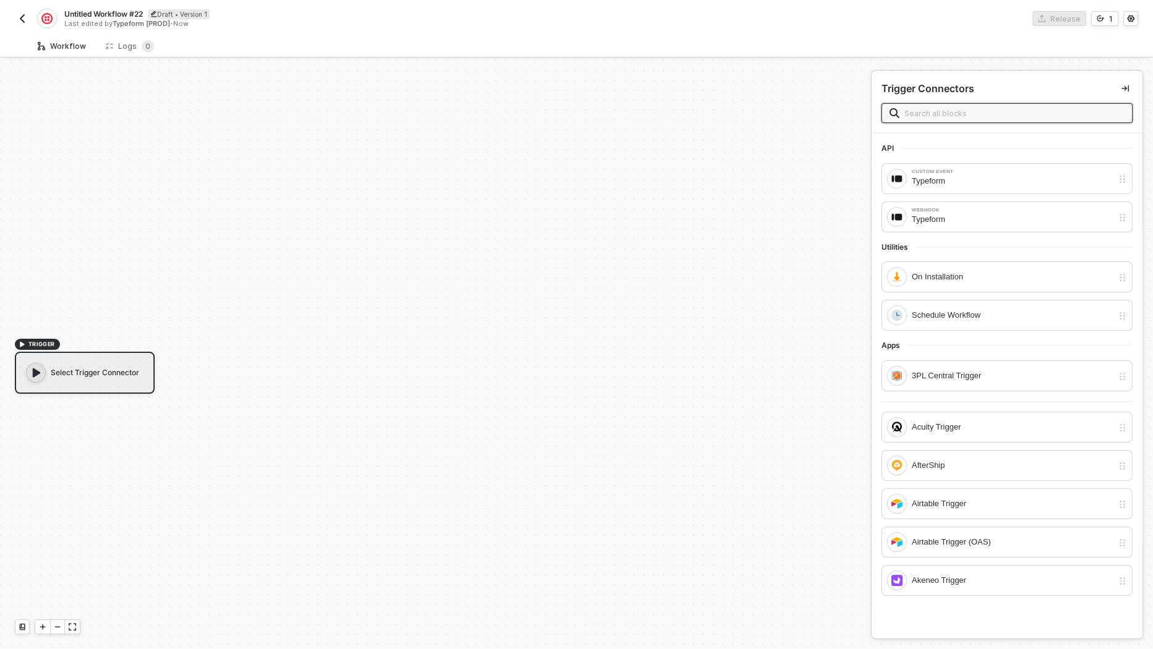
scroll to position [22, 0]
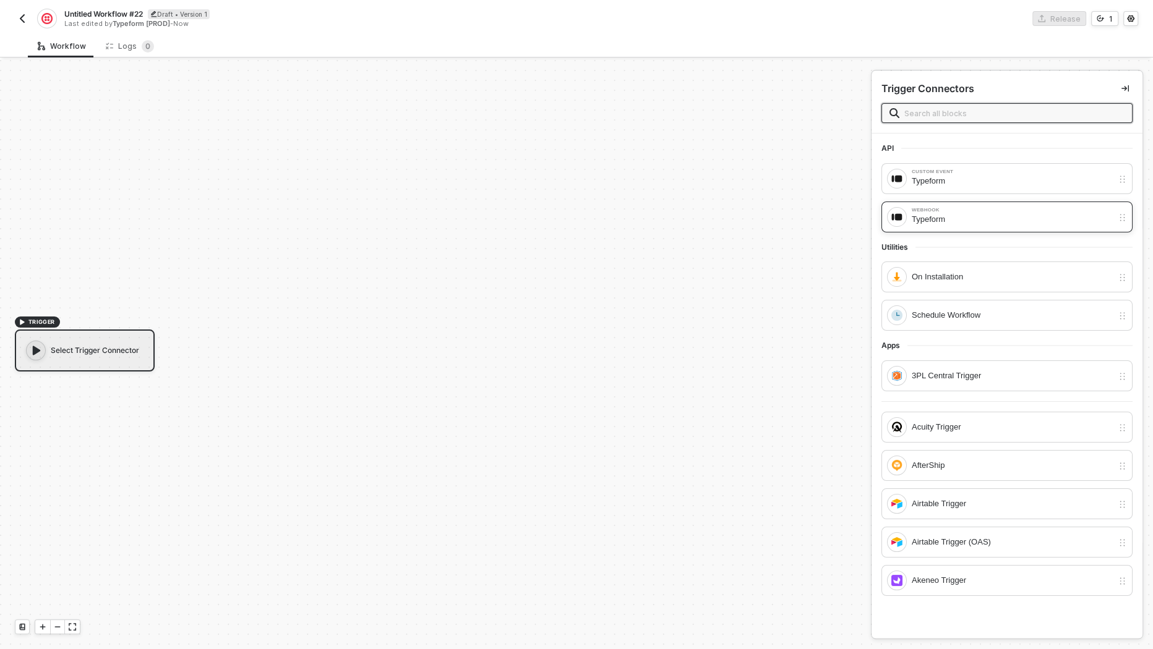
click at [943, 222] on div "Typeform" at bounding box center [1012, 220] width 201 height 14
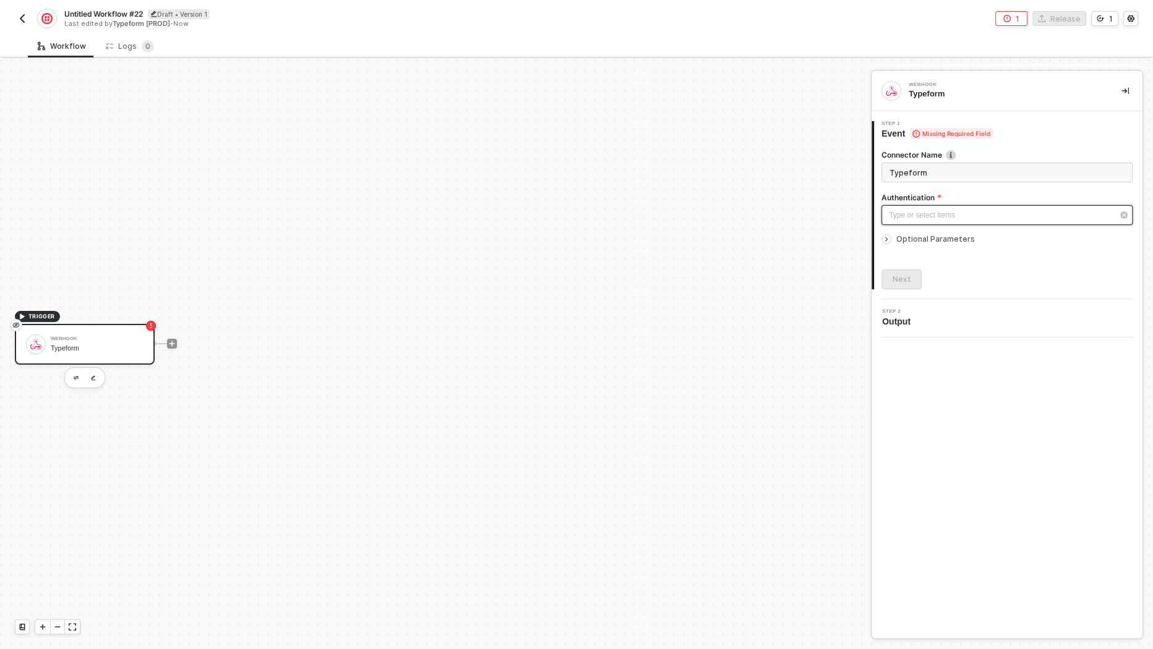
click at [963, 217] on div "Type or select items ﻿" at bounding box center [1001, 216] width 224 height 12
click at [776, 182] on div "Authenticated" at bounding box center [770, 180] width 171 height 11
click at [937, 221] on div "Authenticated" at bounding box center [1006, 215] width 251 height 20
click at [911, 279] on button "Next" at bounding box center [901, 280] width 40 height 20
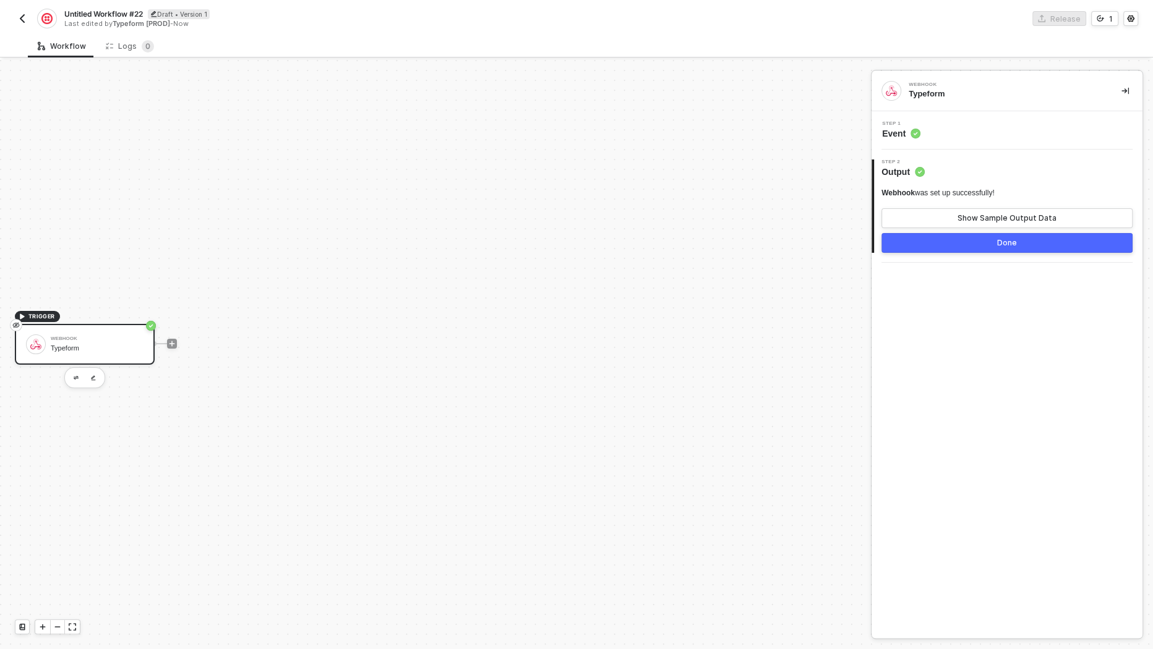
click at [24, 17] on img "button" at bounding box center [22, 19] width 10 height 10
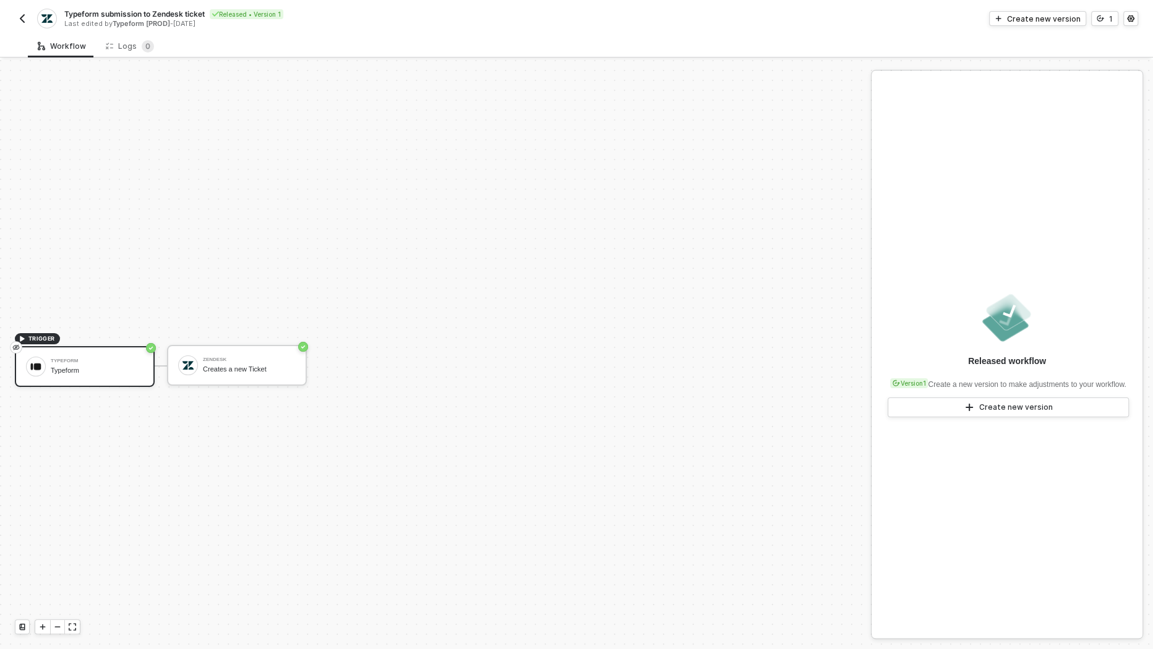
scroll to position [22, 0]
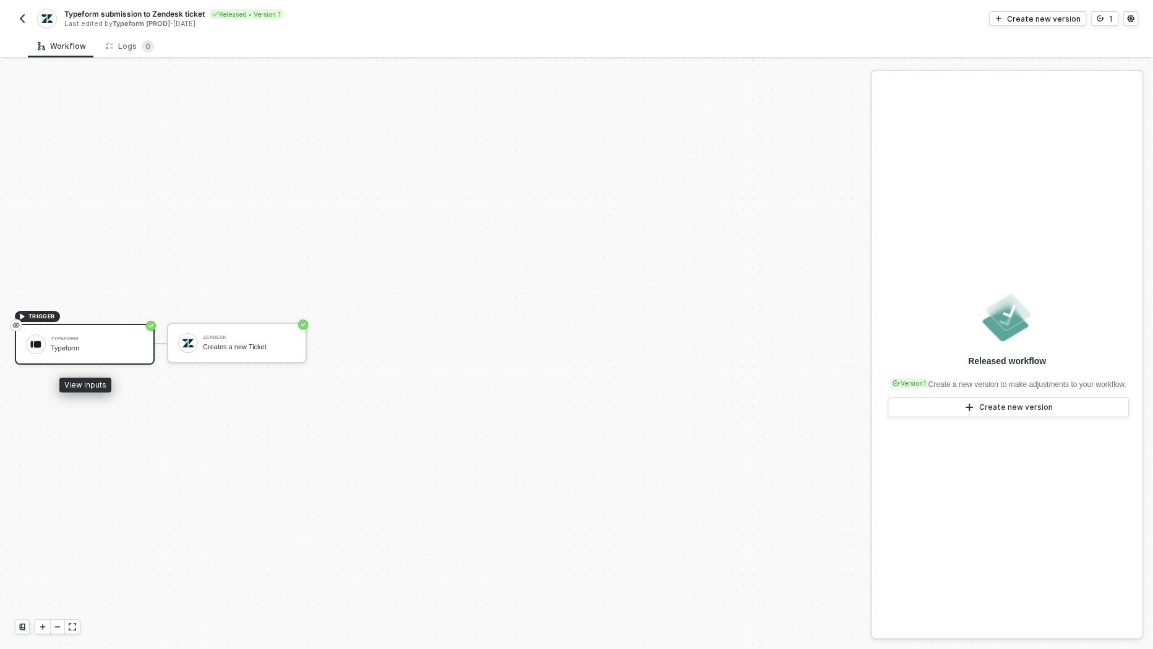
click at [119, 351] on div "Typeform" at bounding box center [97, 349] width 93 height 8
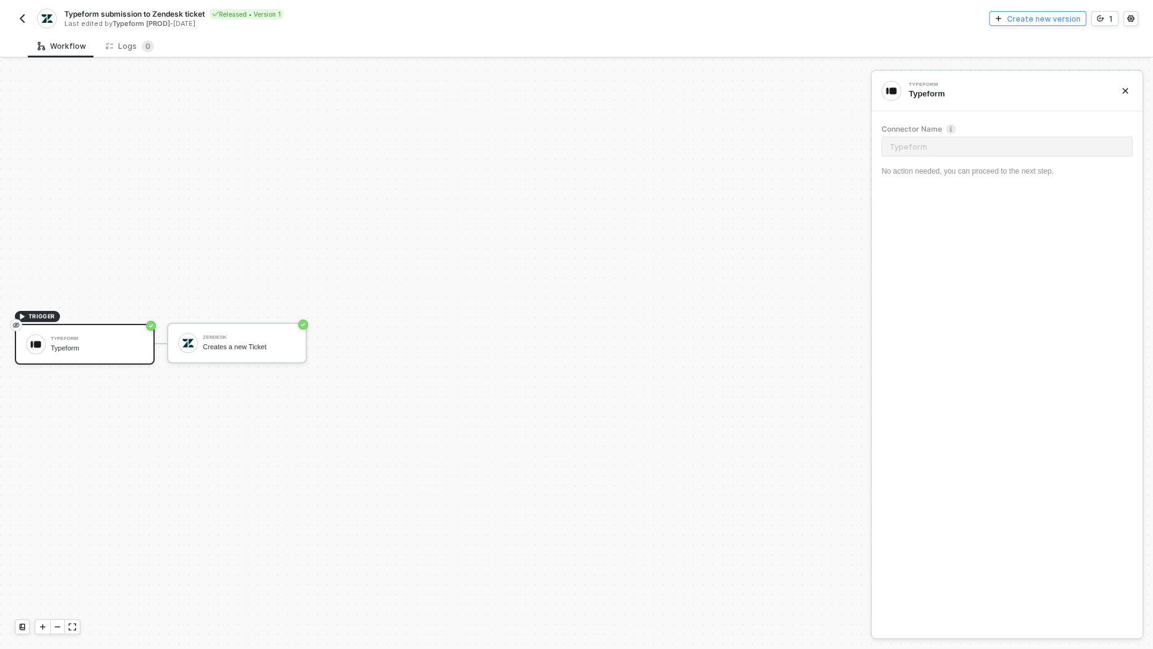
click at [1018, 20] on div "Create new version" at bounding box center [1044, 19] width 74 height 11
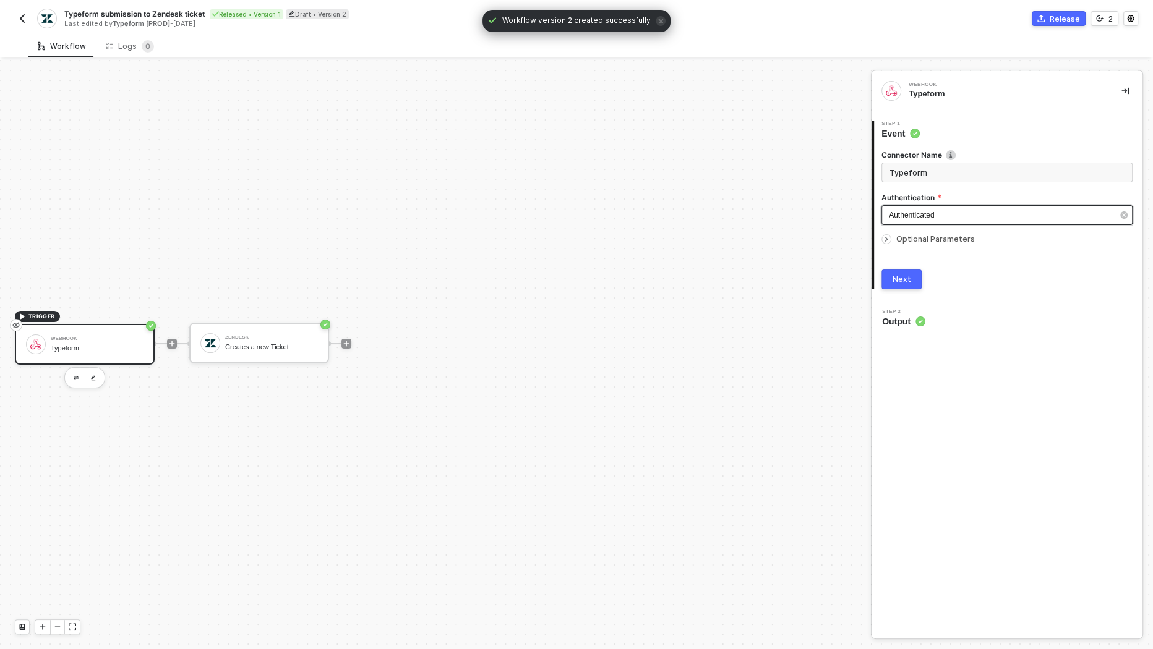
click at [934, 213] on span "Authenticated" at bounding box center [911, 215] width 45 height 9
click at [794, 117] on span "Blocks 1" at bounding box center [799, 117] width 39 height 9
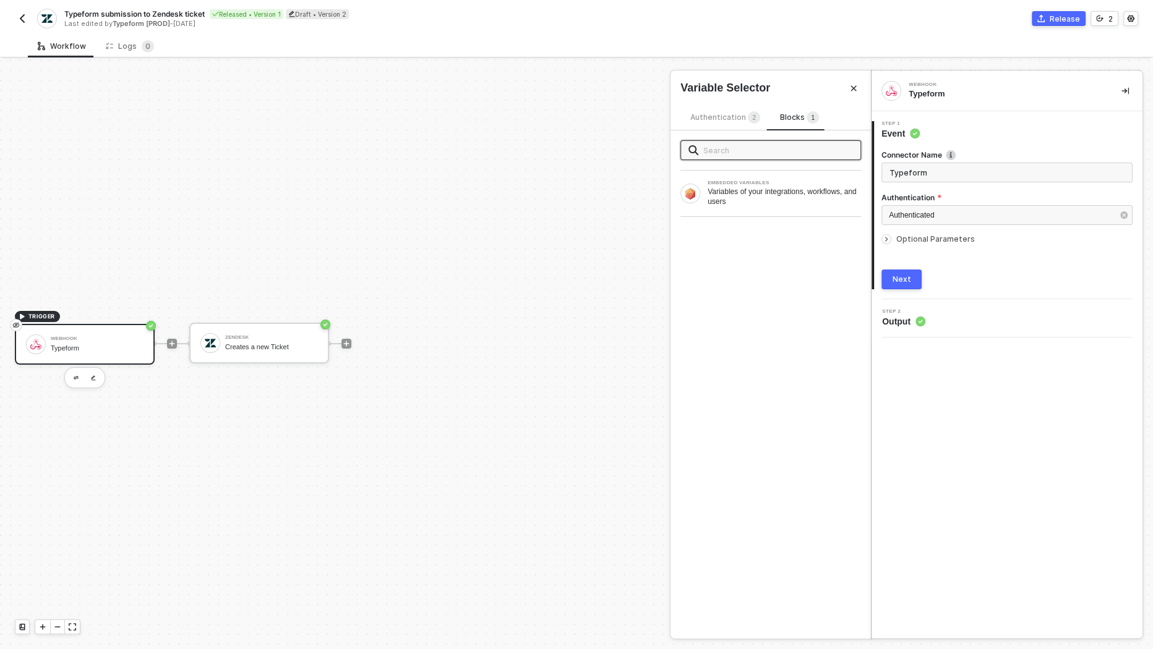
click at [727, 123] on div "Authentication 2" at bounding box center [725, 118] width 70 height 14
click at [24, 22] on img "button" at bounding box center [22, 19] width 10 height 10
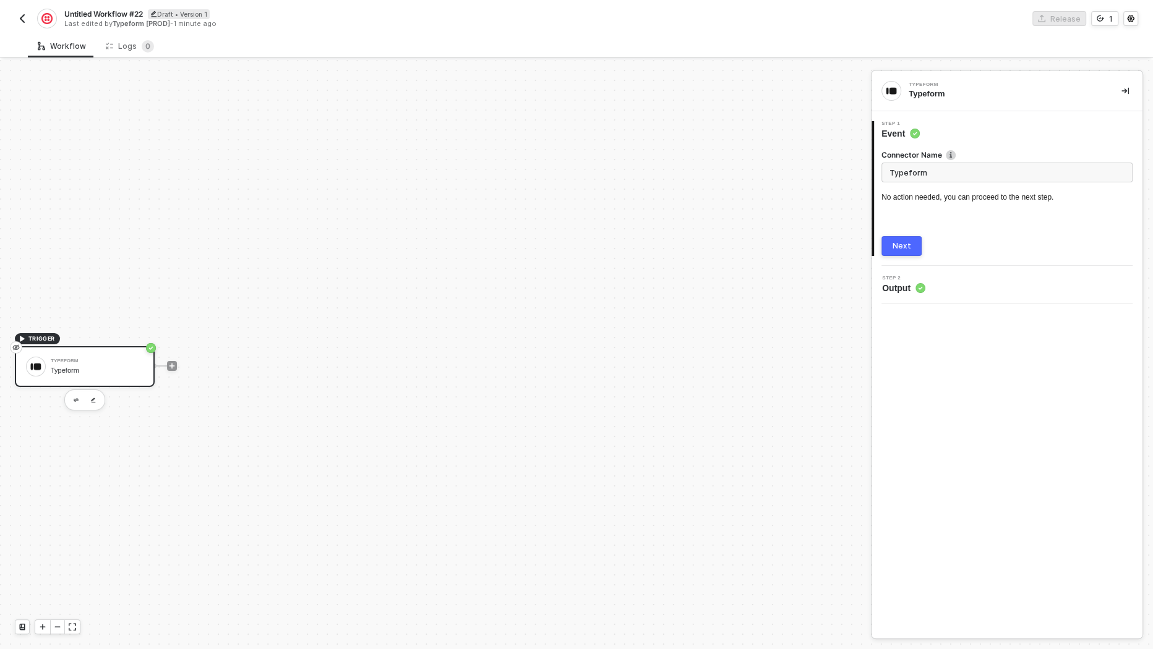
scroll to position [22, 0]
click at [911, 244] on button "Next" at bounding box center [901, 246] width 40 height 20
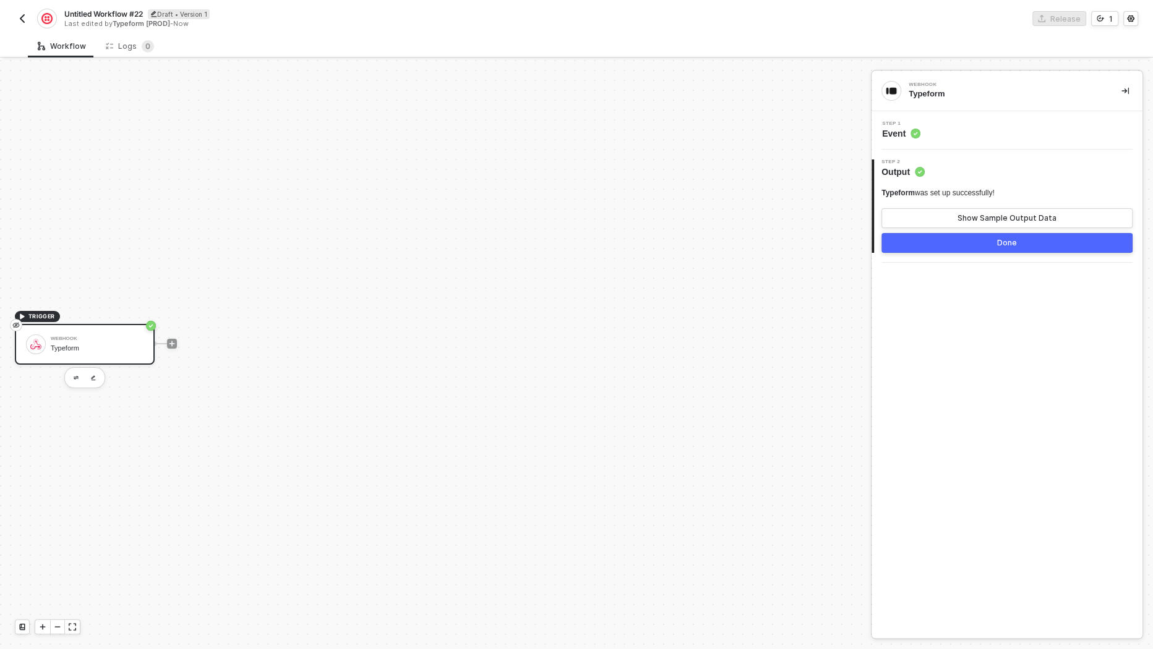
click at [93, 348] on div "Typeform" at bounding box center [97, 349] width 93 height 8
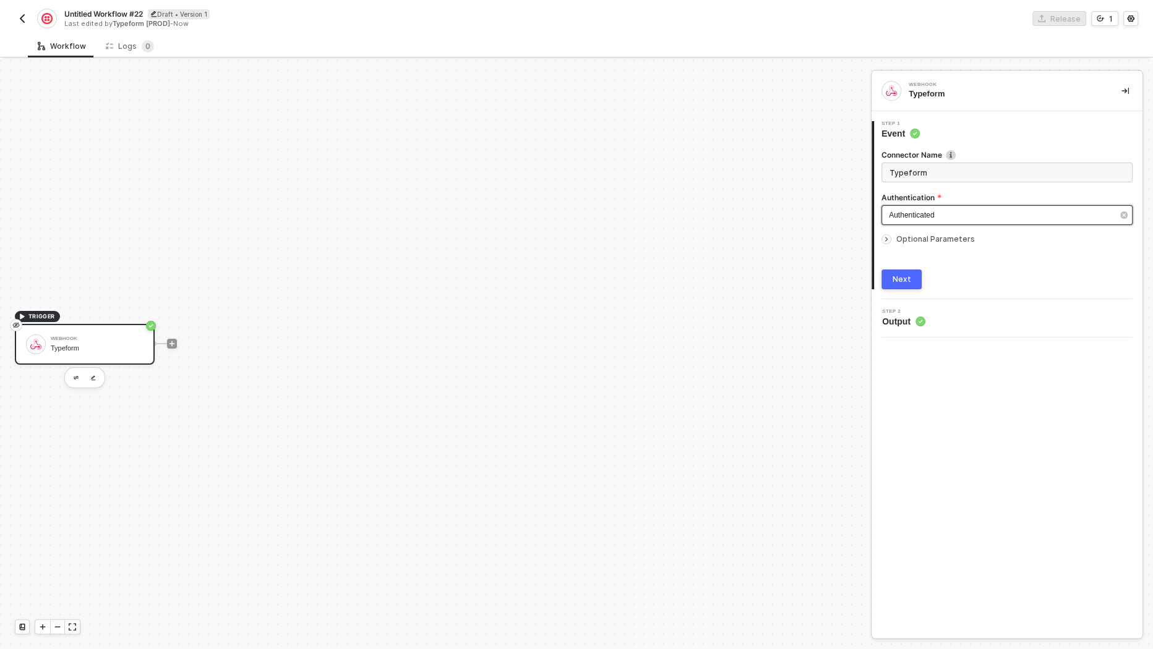
click at [970, 215] on div "Authenticated" at bounding box center [1001, 216] width 224 height 12
click at [943, 242] on span "Optional Parameters" at bounding box center [935, 238] width 79 height 9
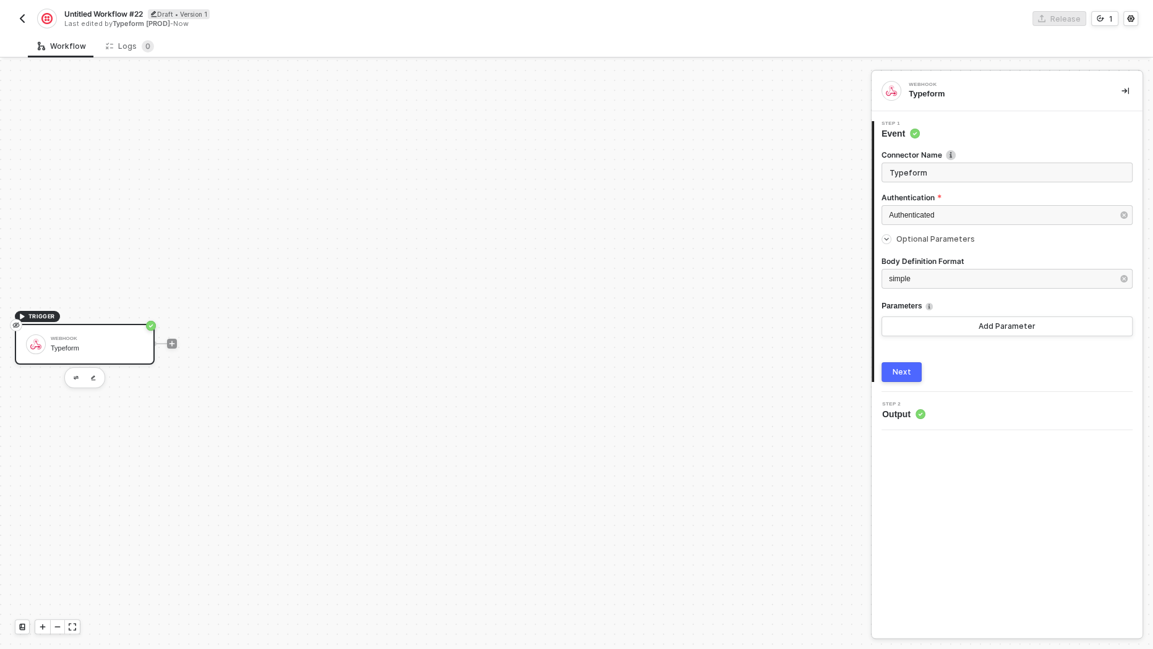
click at [941, 244] on div "Optional Parameters" at bounding box center [1006, 240] width 251 height 14
click at [911, 285] on button "Next" at bounding box center [901, 280] width 40 height 20
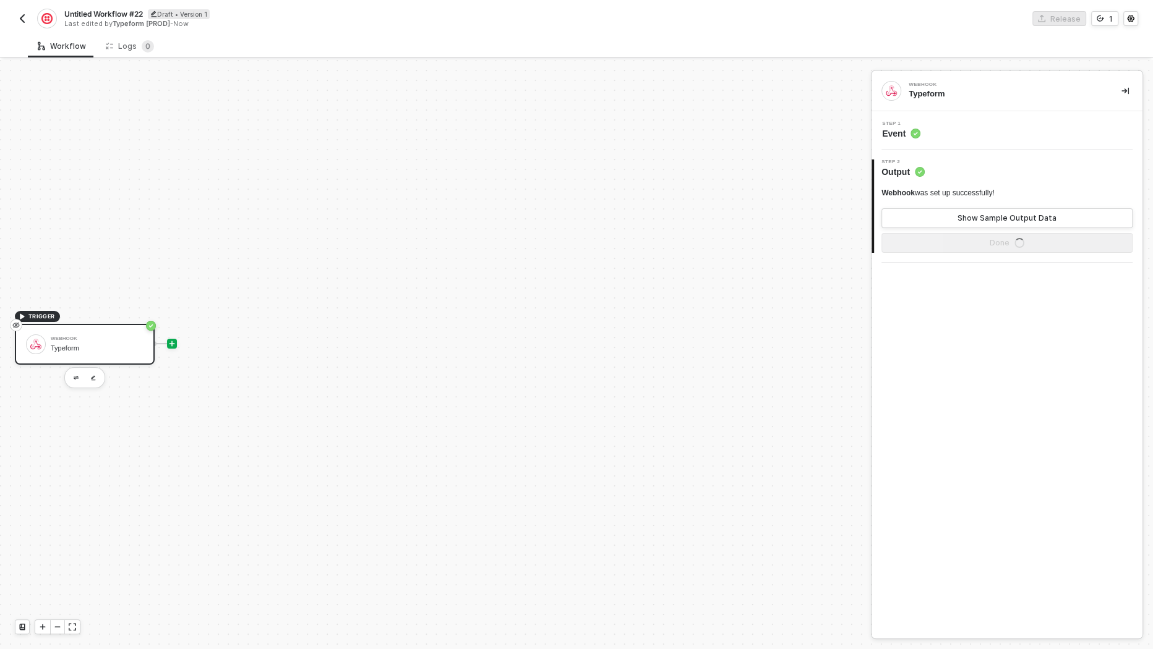
click at [175, 340] on icon "icon-play" at bounding box center [171, 343] width 7 height 7
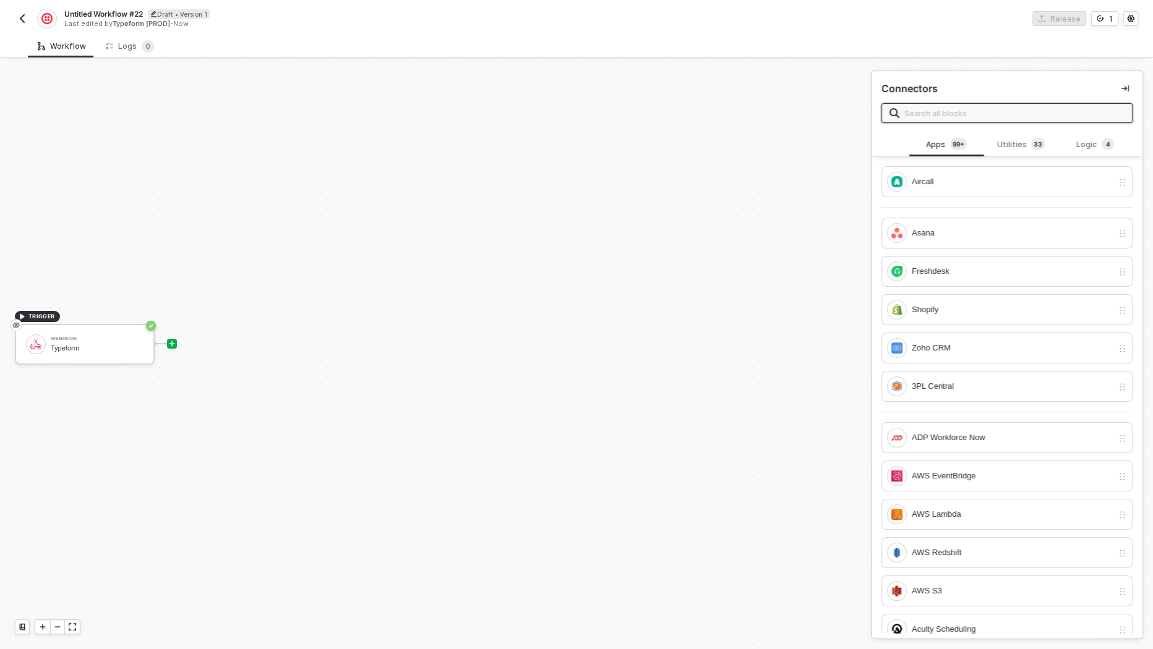
click at [943, 110] on input "text" at bounding box center [1014, 113] width 220 height 14
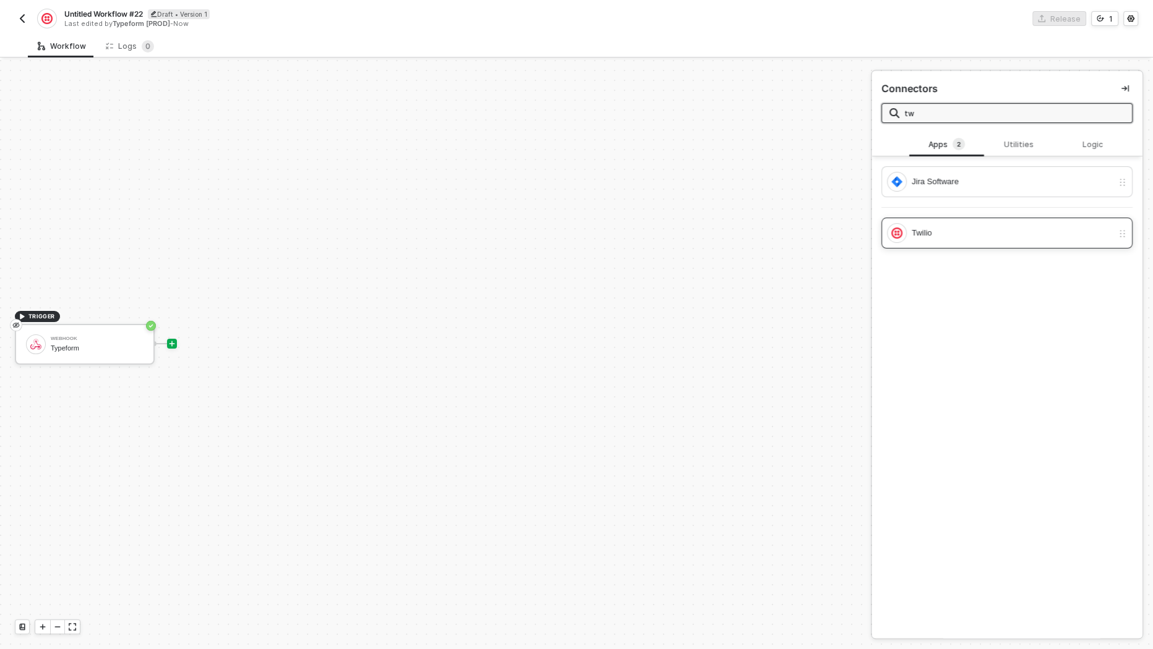
type input "tw"
click at [934, 223] on div "Twilio" at bounding box center [1000, 233] width 226 height 20
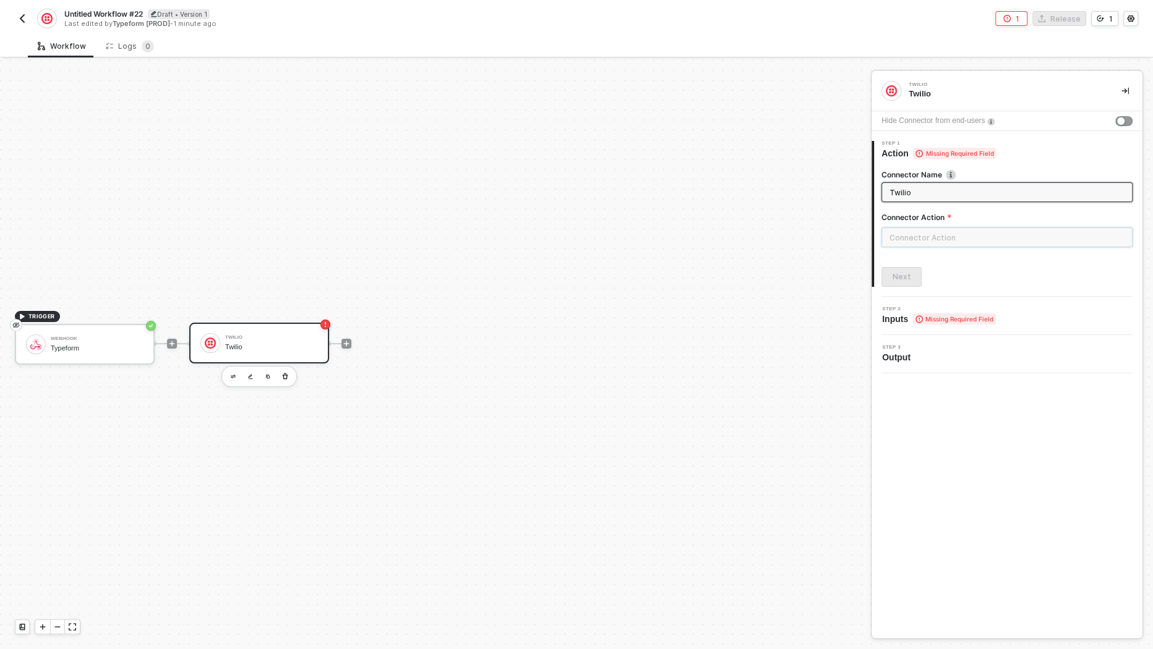
click at [938, 239] on input "text" at bounding box center [1006, 238] width 251 height 20
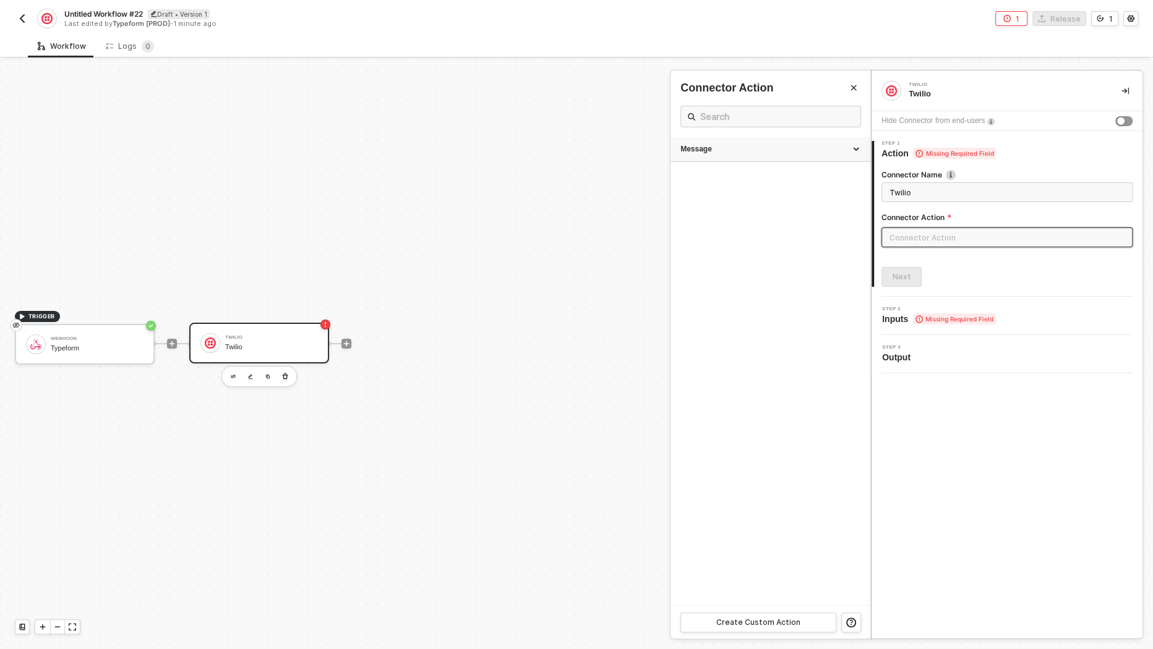
click at [788, 145] on div "Message" at bounding box center [770, 149] width 180 height 11
click at [784, 173] on div "Send Normal Message" at bounding box center [770, 173] width 180 height 11
type input "Send SMS message"
type input "Message - Send Normal Message"
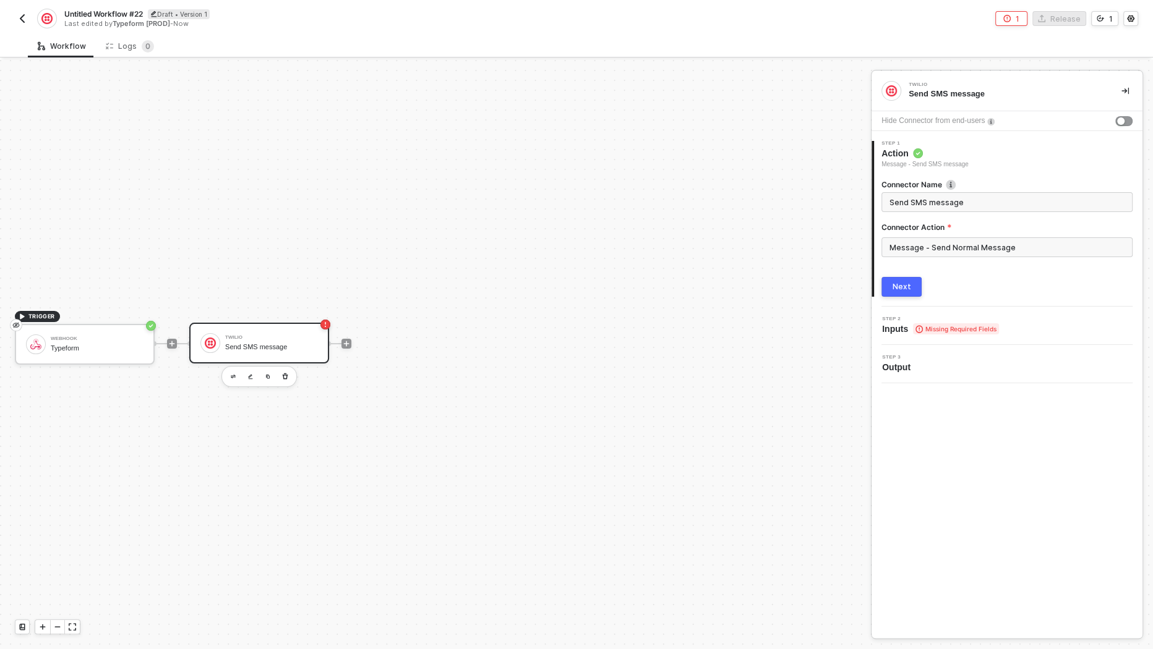
click at [902, 285] on div "Next" at bounding box center [902, 287] width 19 height 10
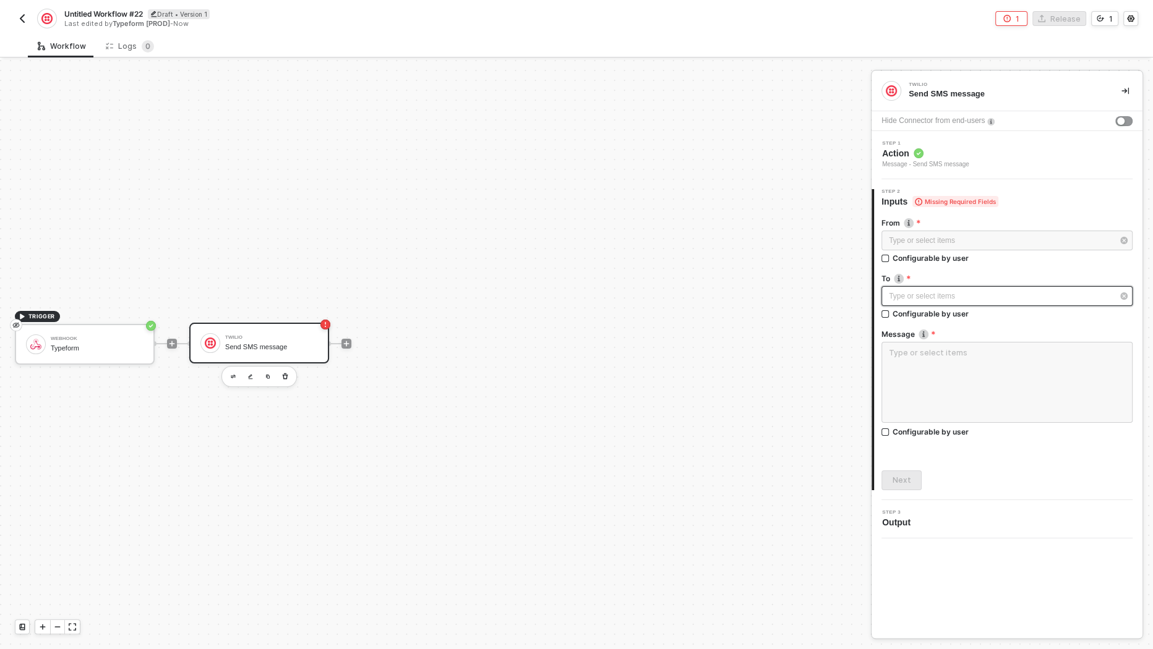
click at [945, 301] on div "Type or select items ﻿" at bounding box center [1001, 297] width 224 height 12
click at [951, 245] on div "Type or select items ﻿" at bounding box center [1001, 241] width 224 height 12
click at [911, 221] on img at bounding box center [909, 223] width 10 height 10
click at [925, 259] on div "Configurable by user" at bounding box center [931, 258] width 76 height 11
click at [890, 259] on input "Configurable by user" at bounding box center [885, 259] width 9 height 9
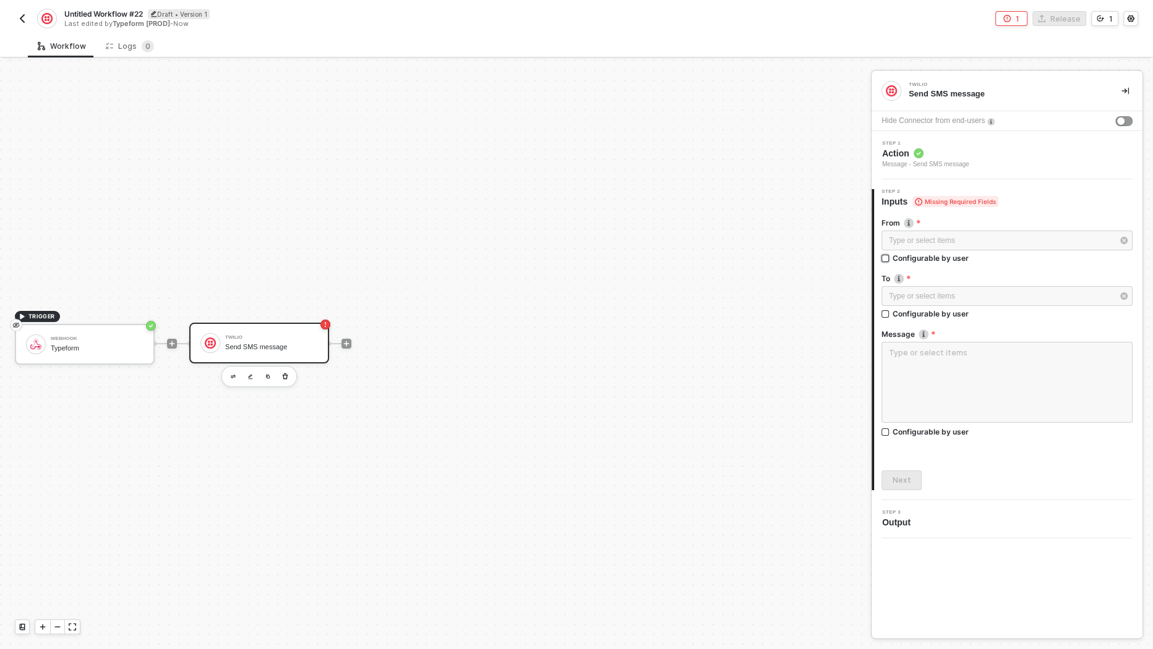
checkbox input "true"
click at [948, 315] on div "Configurable by user" at bounding box center [931, 315] width 76 height 11
click at [890, 315] on input "Configurable by user" at bounding box center [885, 316] width 9 height 9
checkbox input "true"
click at [952, 433] on div "Configurable by user" at bounding box center [931, 434] width 76 height 11
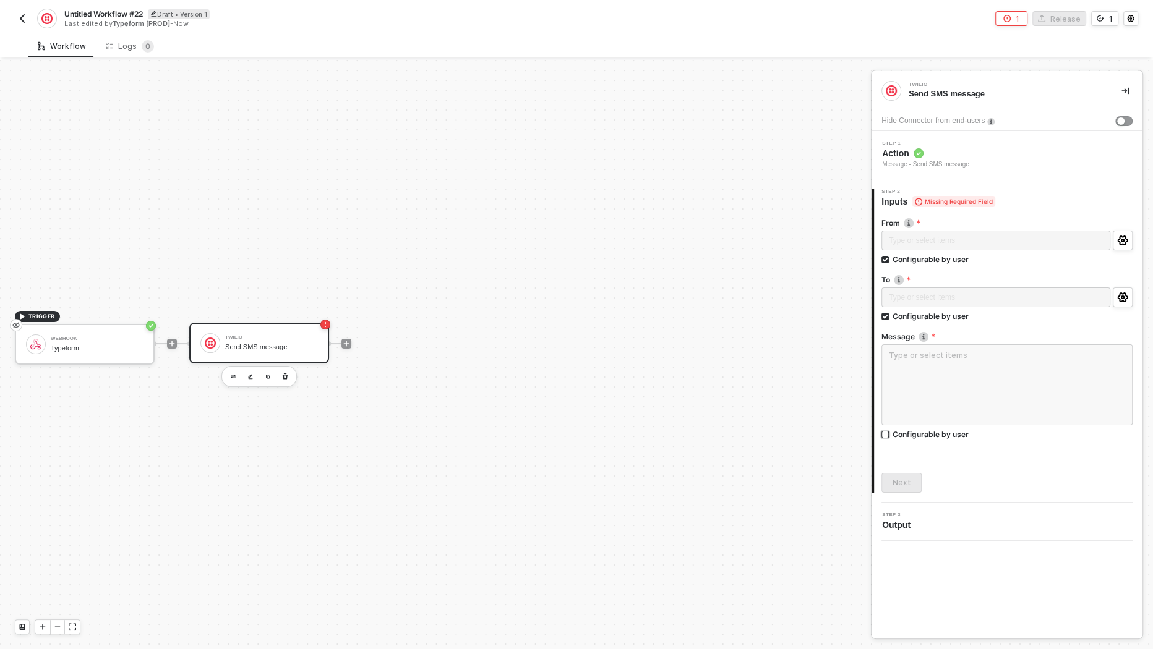
click at [890, 433] on input "Configurable by user" at bounding box center [885, 435] width 9 height 9
checkbox input "true"
click at [897, 478] on div "Next" at bounding box center [902, 483] width 19 height 10
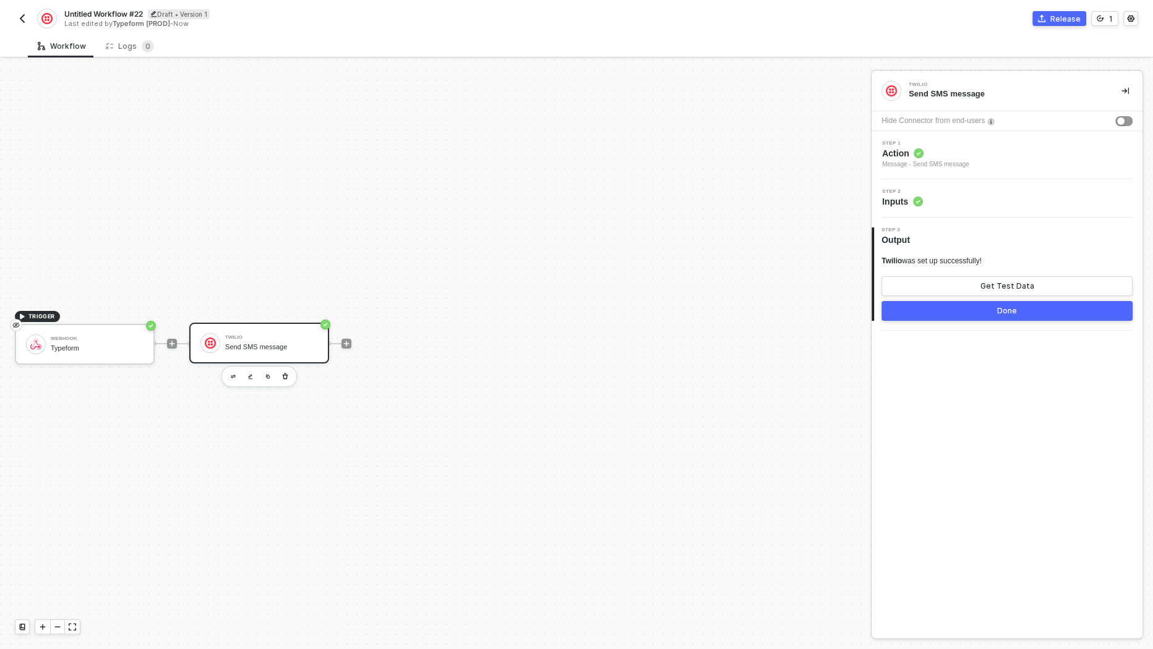
click at [994, 312] on button "Done" at bounding box center [1006, 311] width 251 height 20
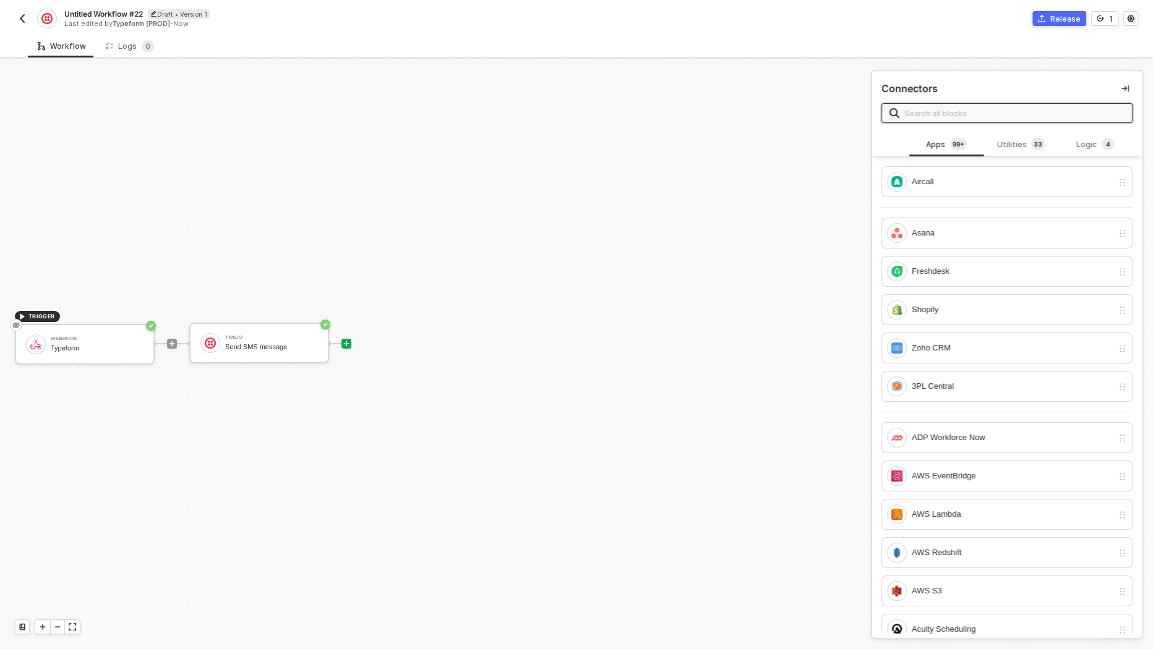
click at [1056, 28] on div "Untitled Workflow #22 Draft • Version 1 Last edited by Typeform [PROD] - Now Re…" at bounding box center [576, 17] width 1123 height 35
click at [1056, 19] on div "Release" at bounding box center [1065, 19] width 30 height 11
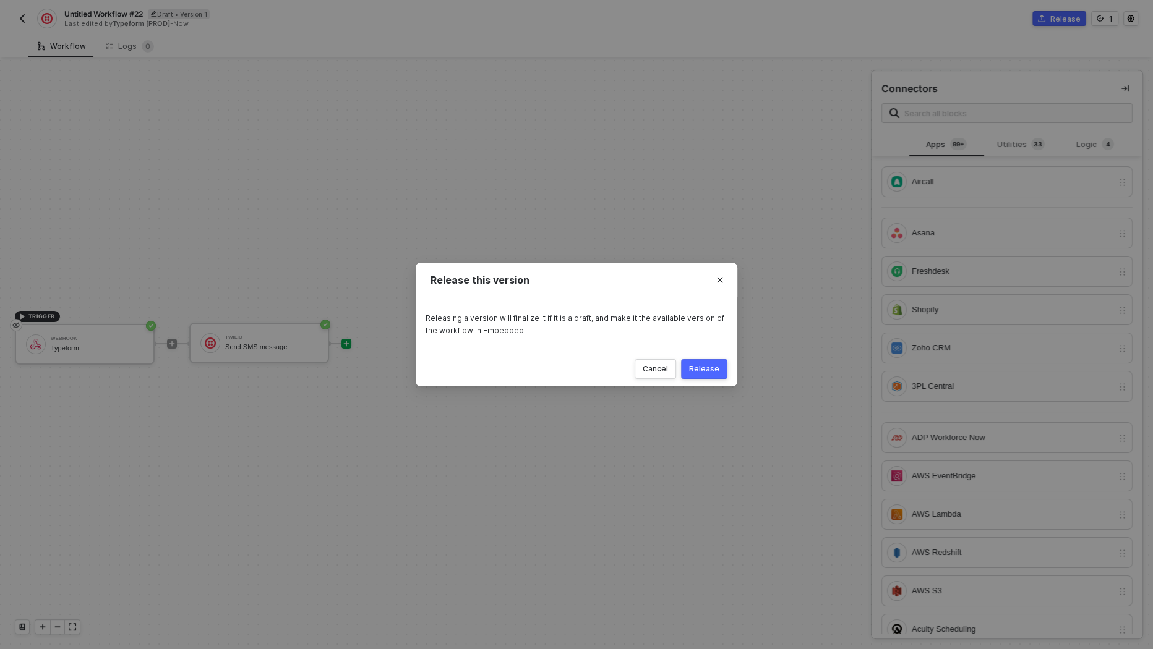
click at [718, 370] on div "Release" at bounding box center [704, 369] width 30 height 10
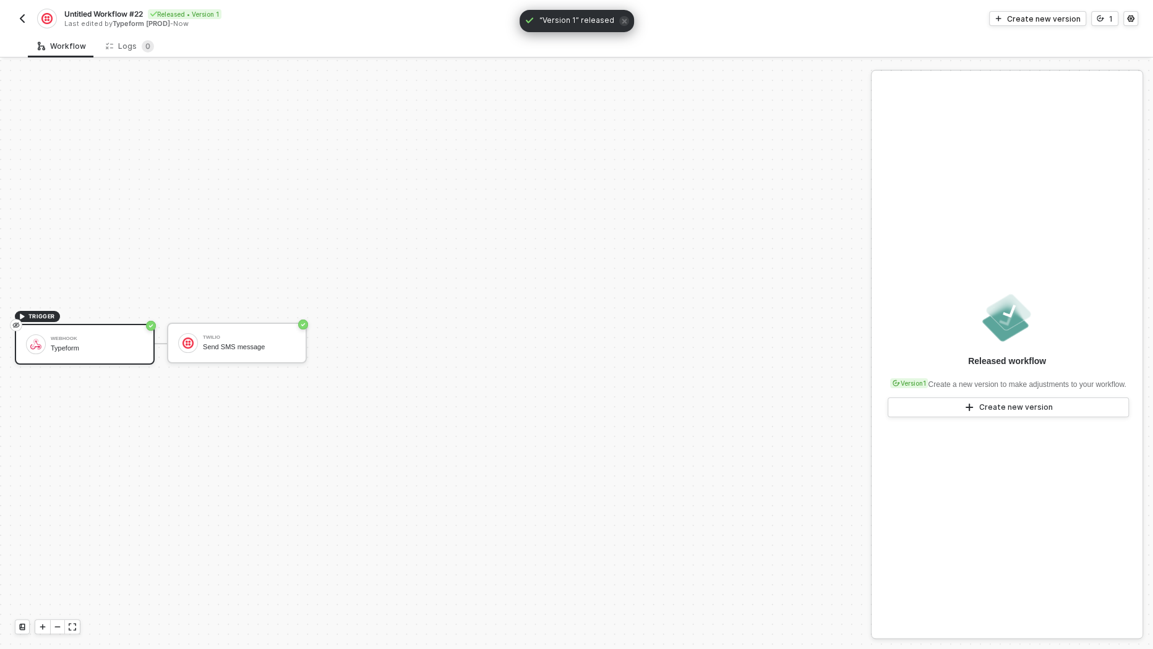
click at [24, 24] on button "button" at bounding box center [22, 18] width 15 height 15
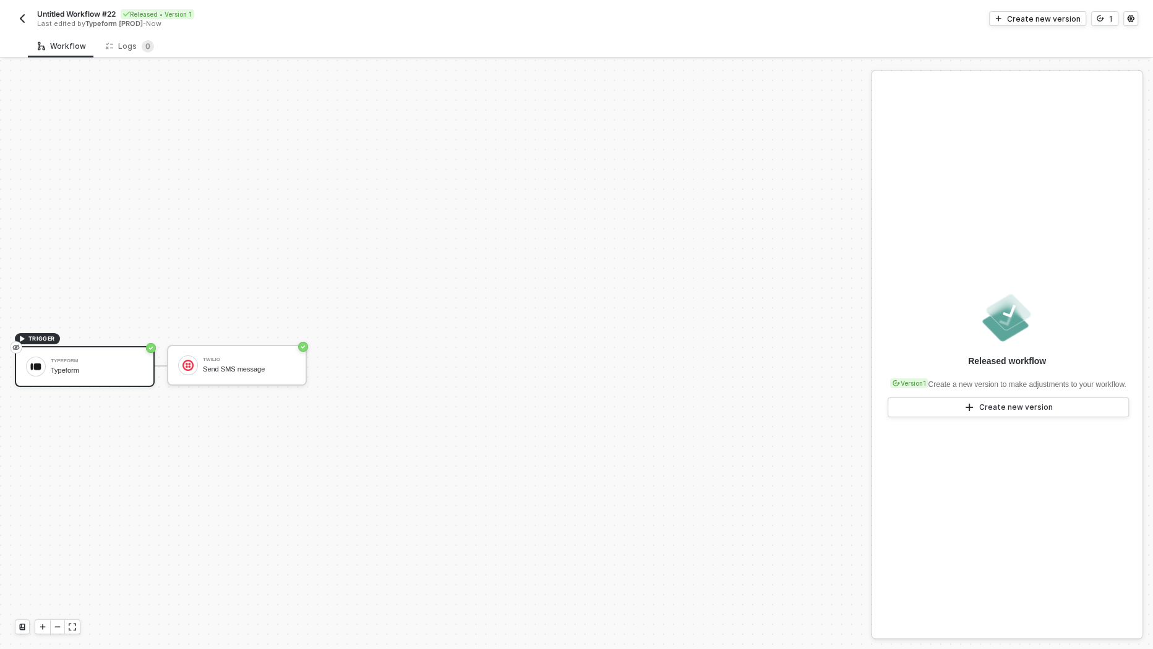
scroll to position [22, 0]
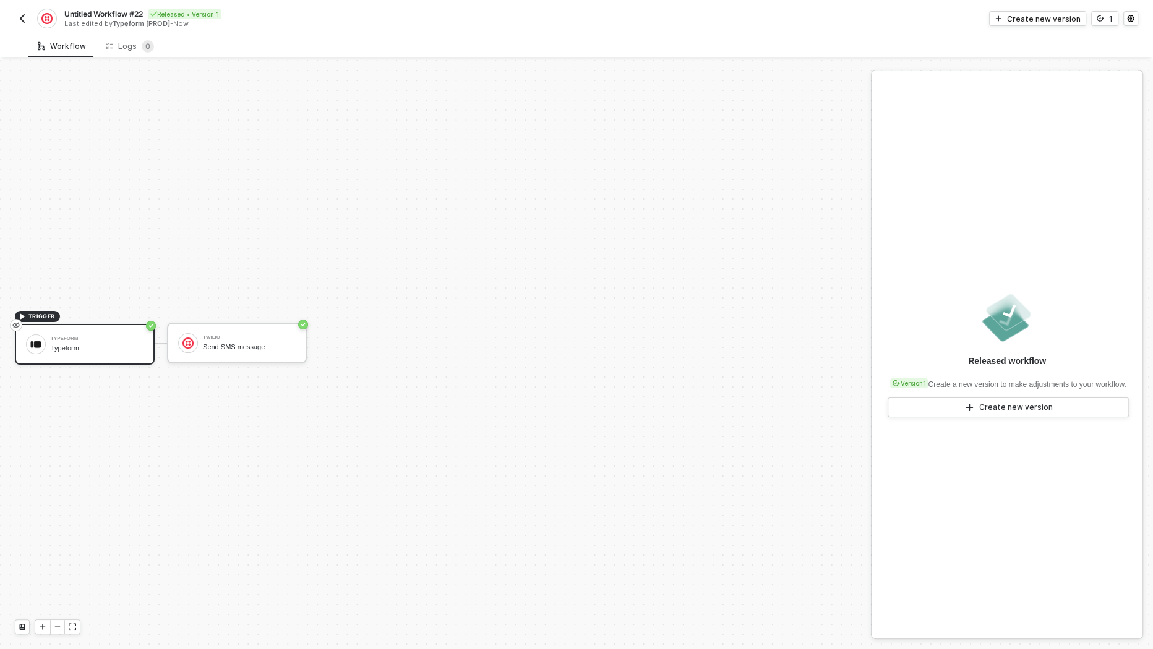
click at [16, 19] on button "button" at bounding box center [22, 18] width 15 height 15
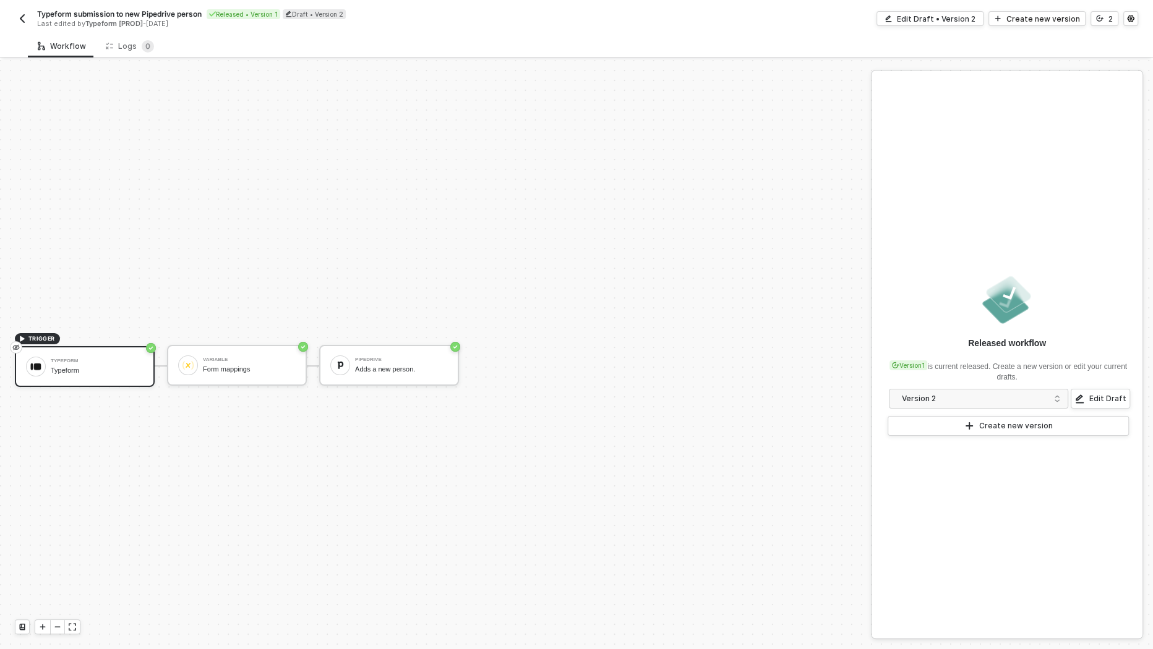
scroll to position [22, 0]
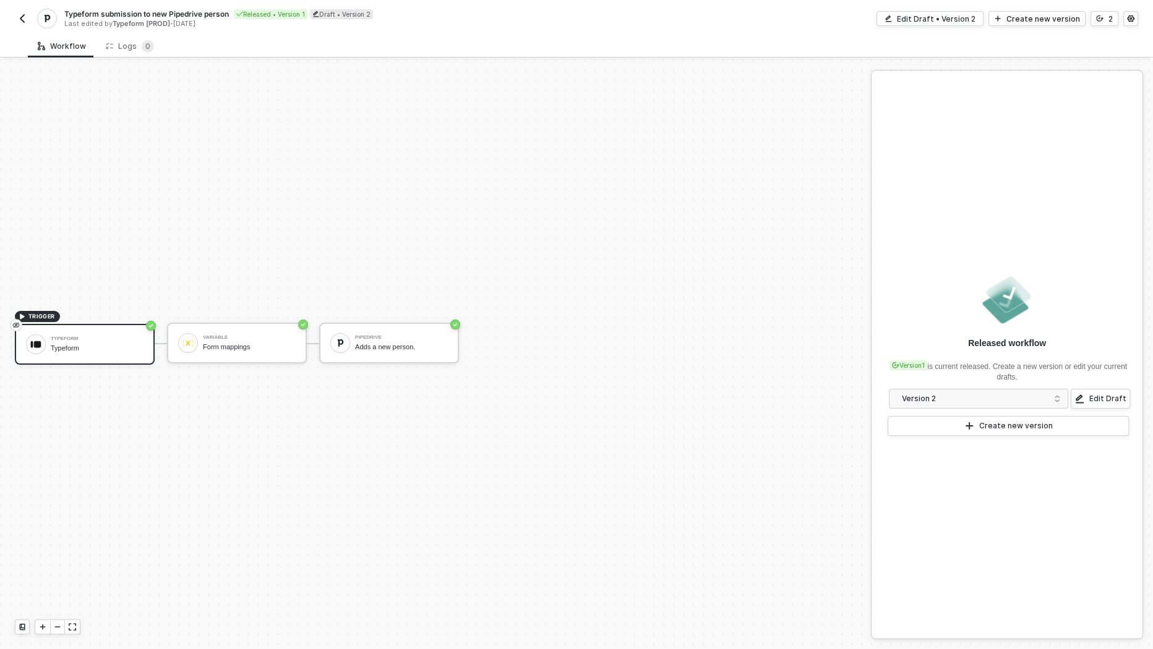
click at [135, 14] on span "Typeform submission to new Pipedrive person" at bounding box center [146, 14] width 165 height 11
click at [135, 14] on input "Typeform submission to new Pipedrive person" at bounding box center [169, 14] width 210 height 15
click at [20, 17] on img "button" at bounding box center [22, 19] width 10 height 10
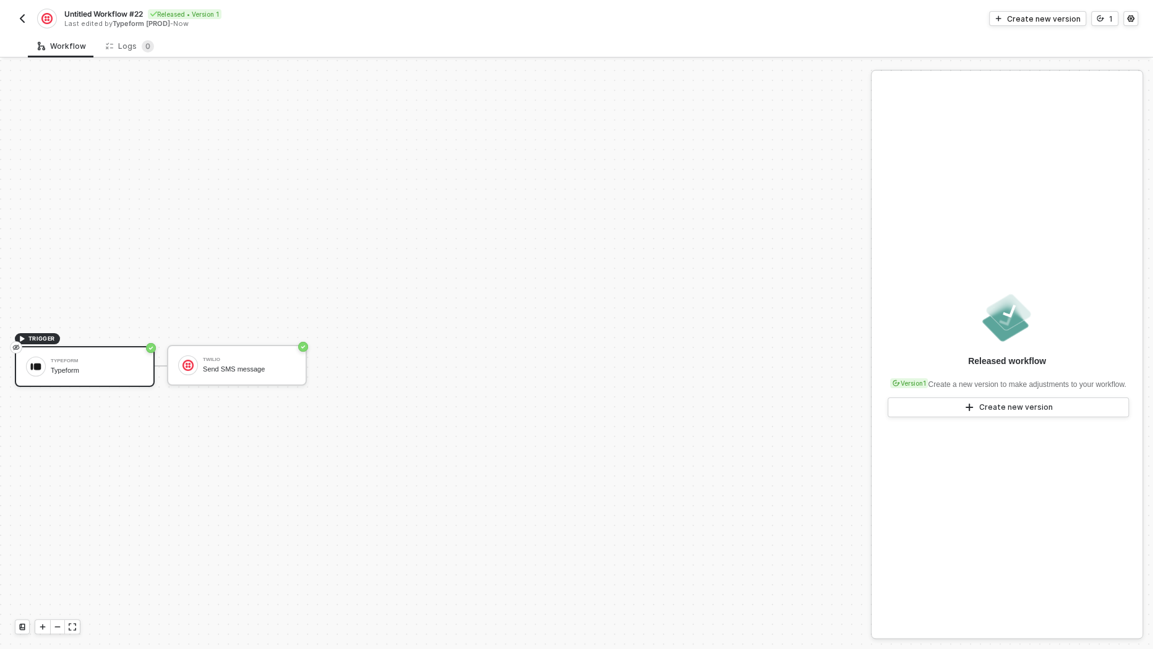
scroll to position [22, 0]
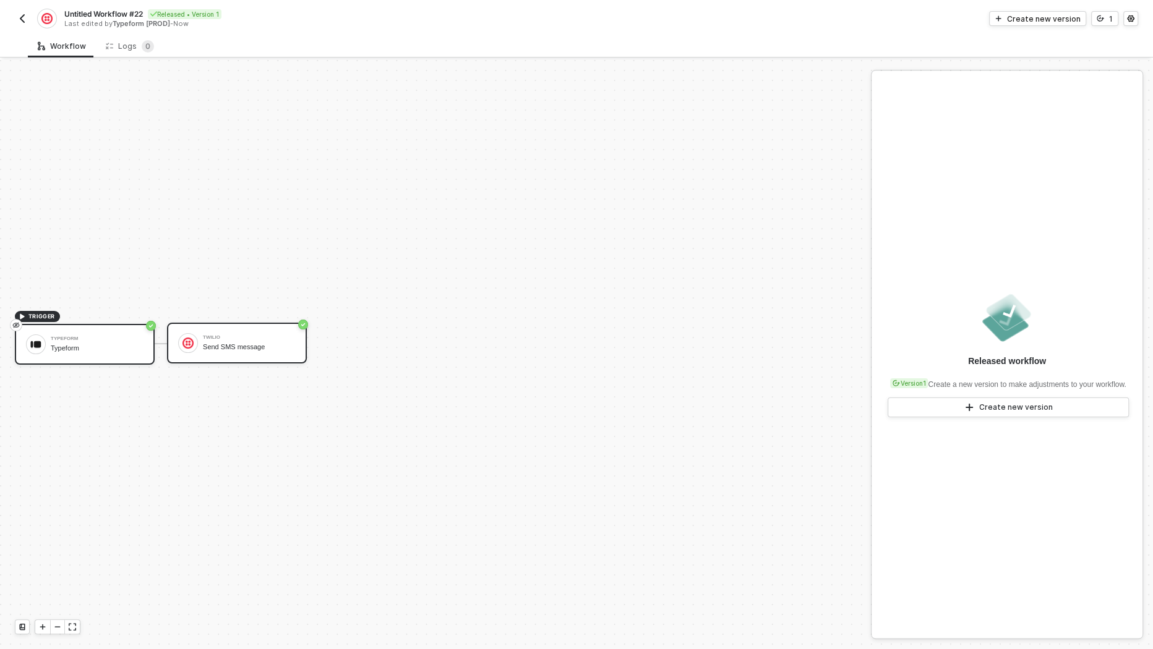
click at [202, 330] on div "Twilio Send SMS message" at bounding box center [237, 343] width 140 height 41
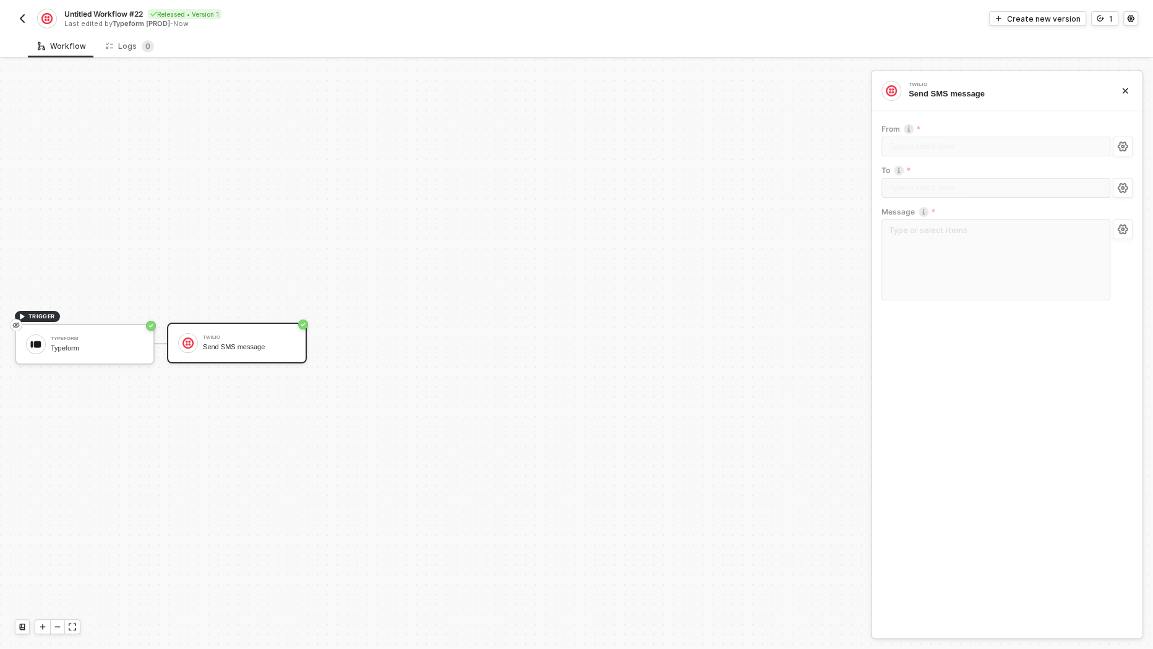
click at [106, 9] on span "Untitled Workflow #22" at bounding box center [103, 14] width 79 height 11
click at [127, 11] on input "Untitled Workflow #22" at bounding box center [169, 14] width 210 height 15
paste input "Typeform submission to new Pipedrive person"
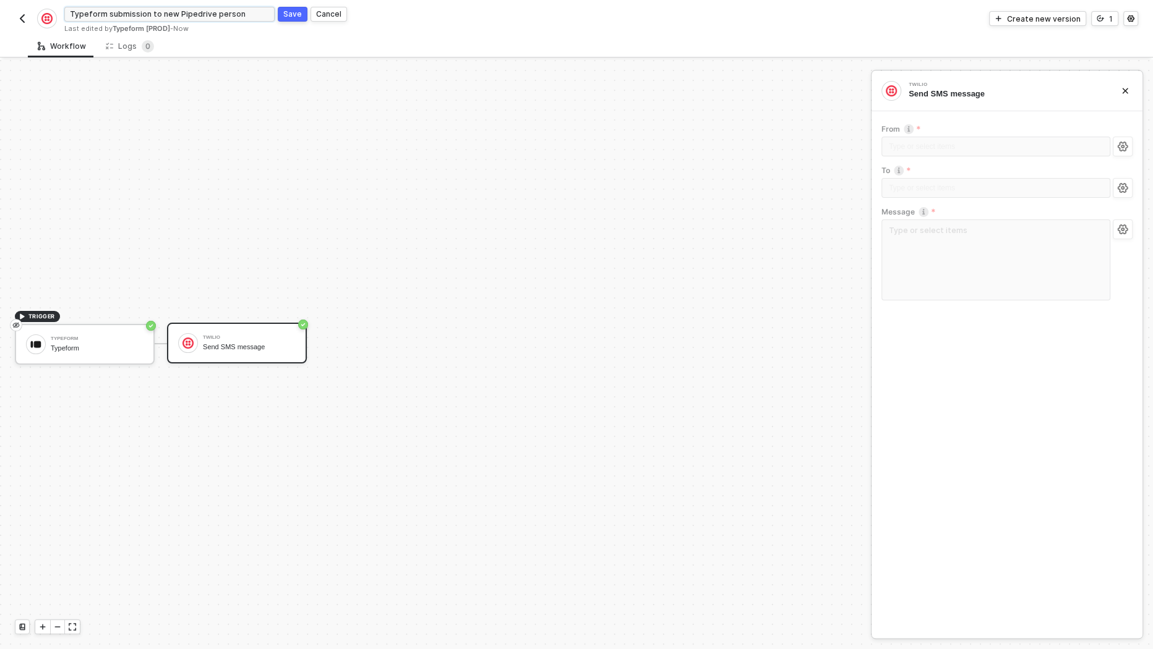
drag, startPoint x: 155, startPoint y: 17, endPoint x: 264, endPoint y: 17, distance: 108.2
click at [264, 17] on input "Typeform submission to new Pipedrive person" at bounding box center [169, 14] width 210 height 15
type input "Typeform submission to send SMS message"
click at [296, 11] on div "Save" at bounding box center [292, 14] width 19 height 11
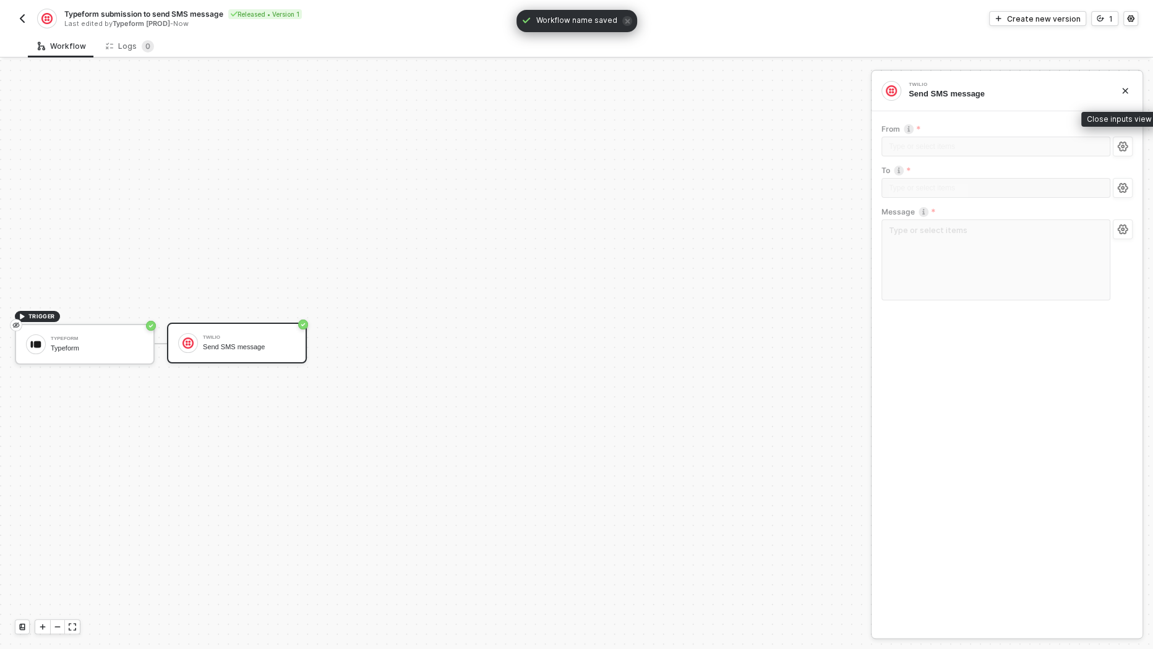
click at [1120, 88] on button "button" at bounding box center [1125, 91] width 15 height 15
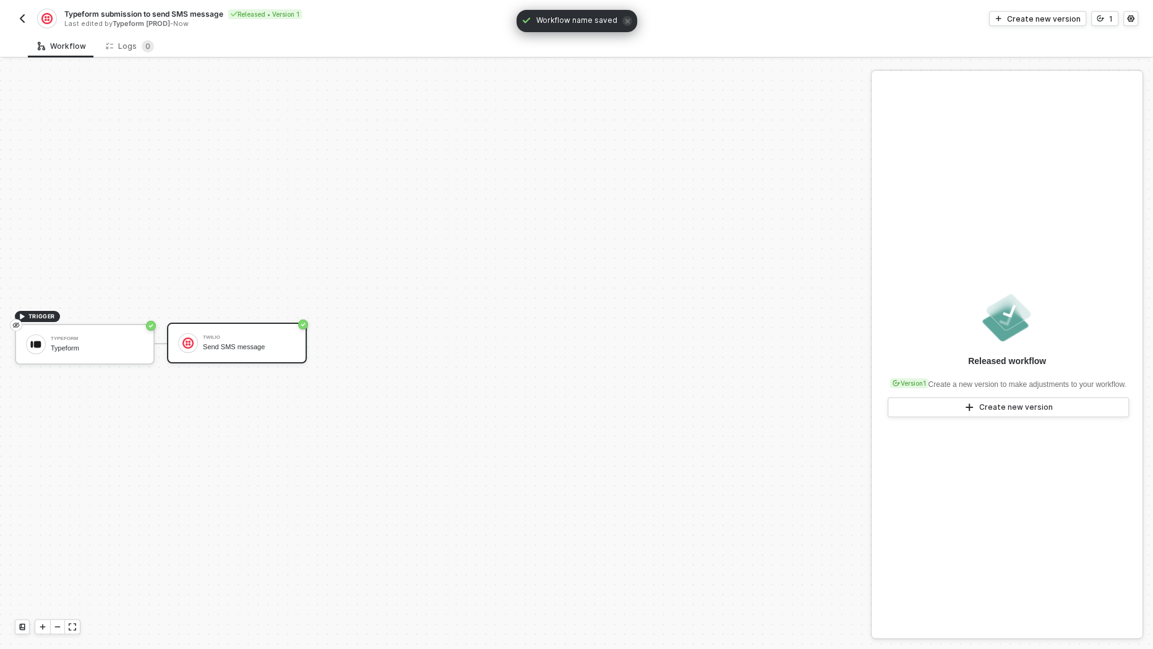
click at [20, 17] on img "button" at bounding box center [22, 19] width 10 height 10
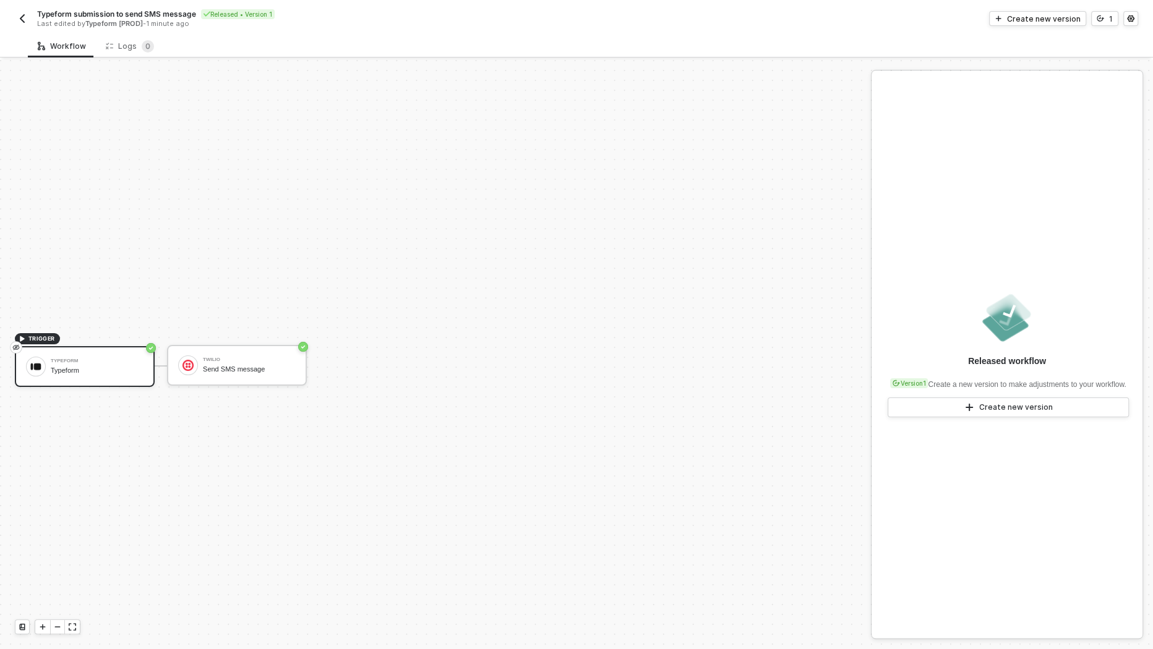
scroll to position [22, 0]
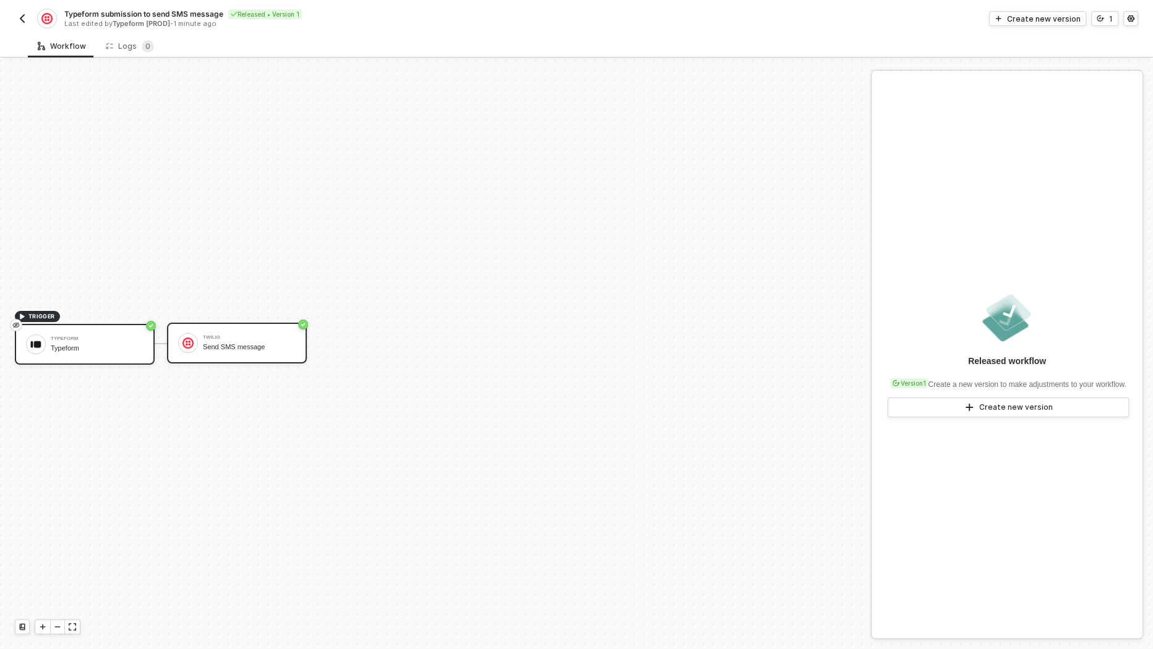
click at [223, 353] on div "Twilio Send SMS message" at bounding box center [249, 344] width 93 height 24
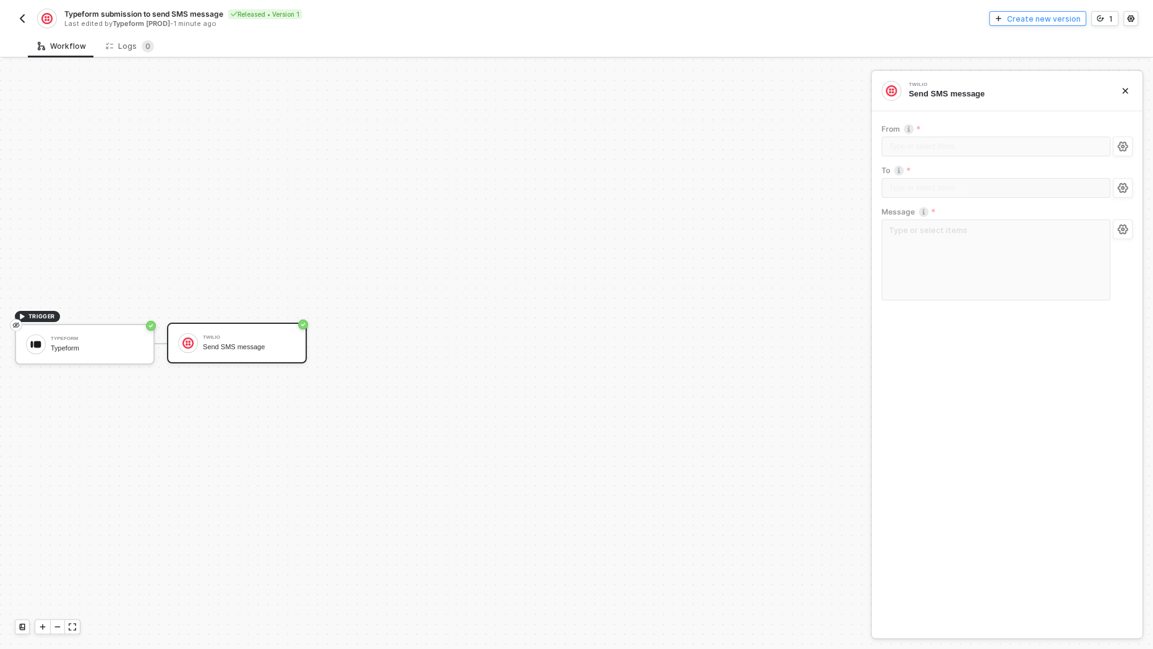
click at [1051, 22] on div "Create new version" at bounding box center [1044, 19] width 74 height 11
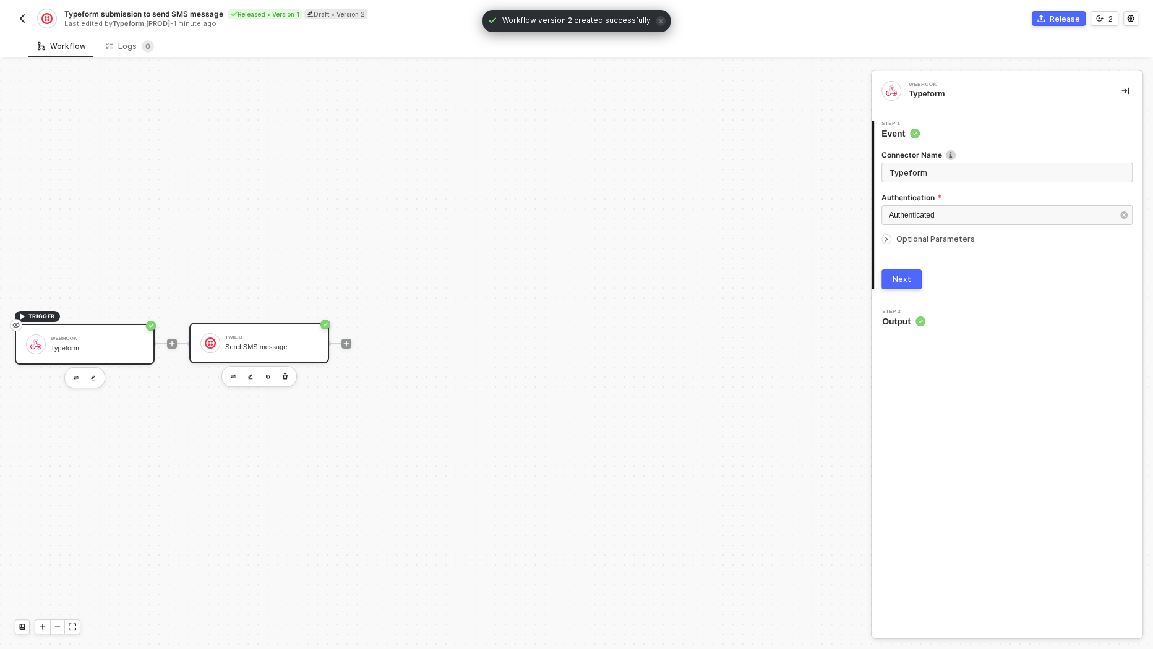
click at [262, 344] on div "Send SMS message" at bounding box center [271, 347] width 93 height 8
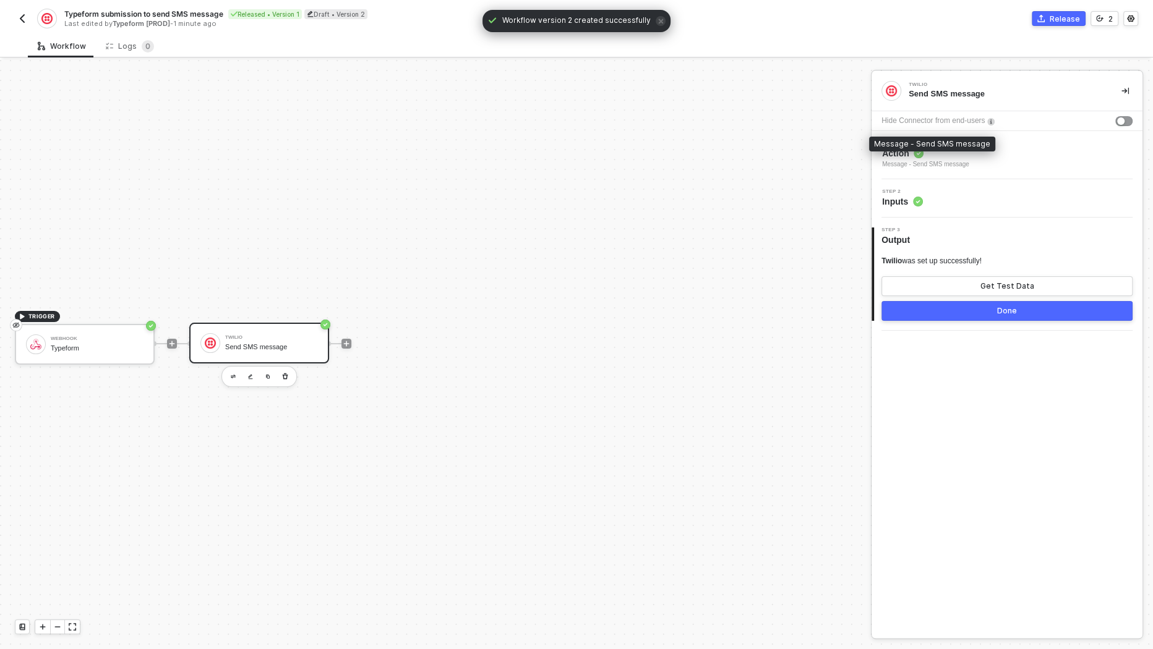
click at [959, 163] on div "Message - Send SMS message" at bounding box center [925, 165] width 87 height 10
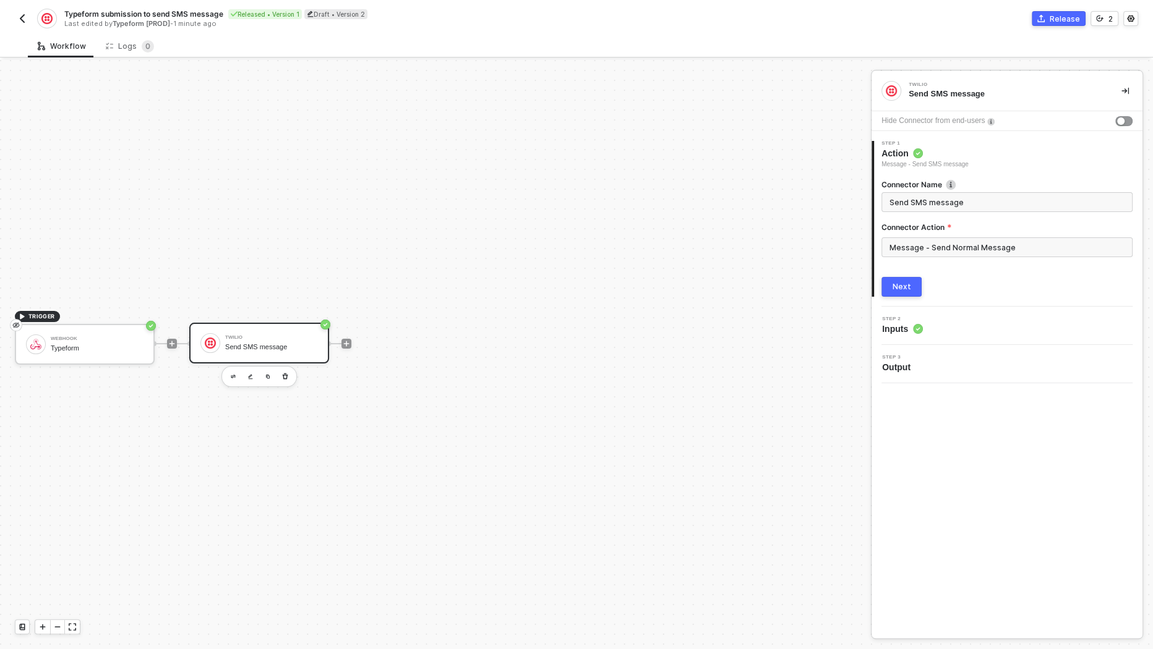
click at [20, 17] on img "button" at bounding box center [22, 19] width 10 height 10
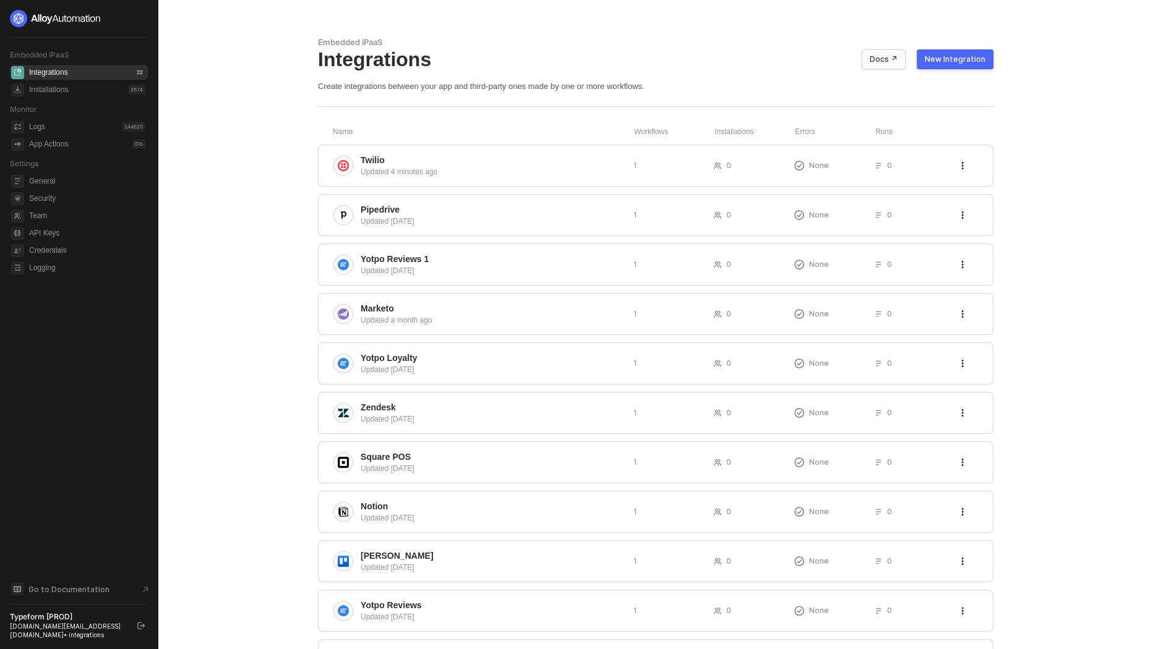
click at [963, 51] on button "New Integration" at bounding box center [955, 59] width 77 height 20
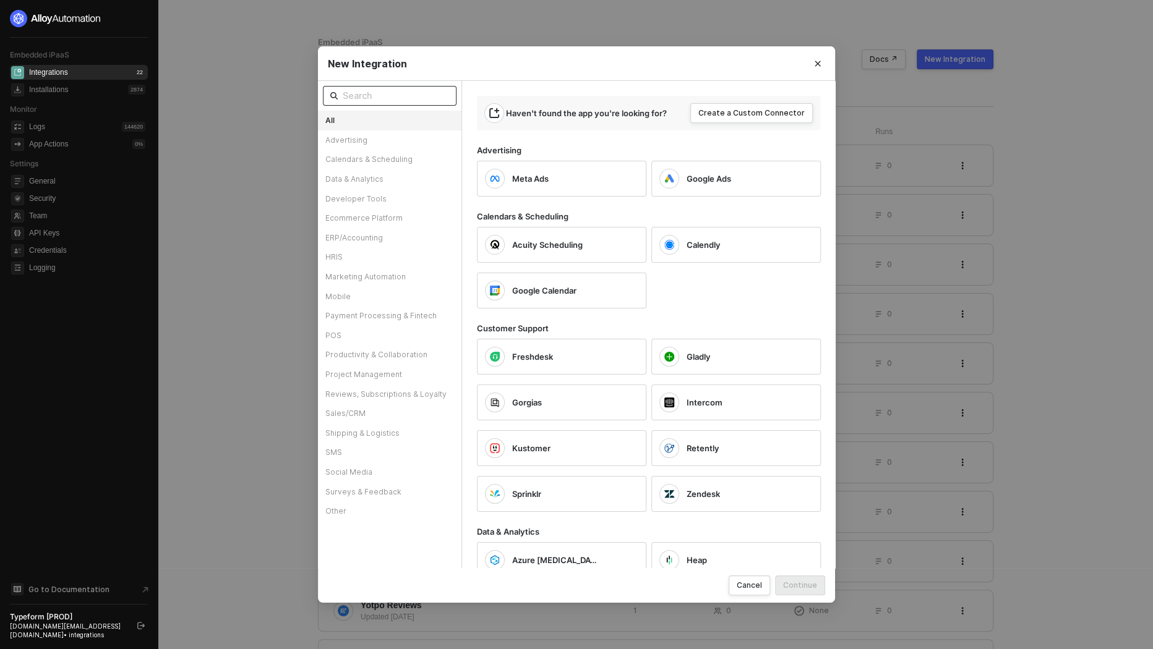
click at [403, 102] on input "text" at bounding box center [396, 96] width 106 height 14
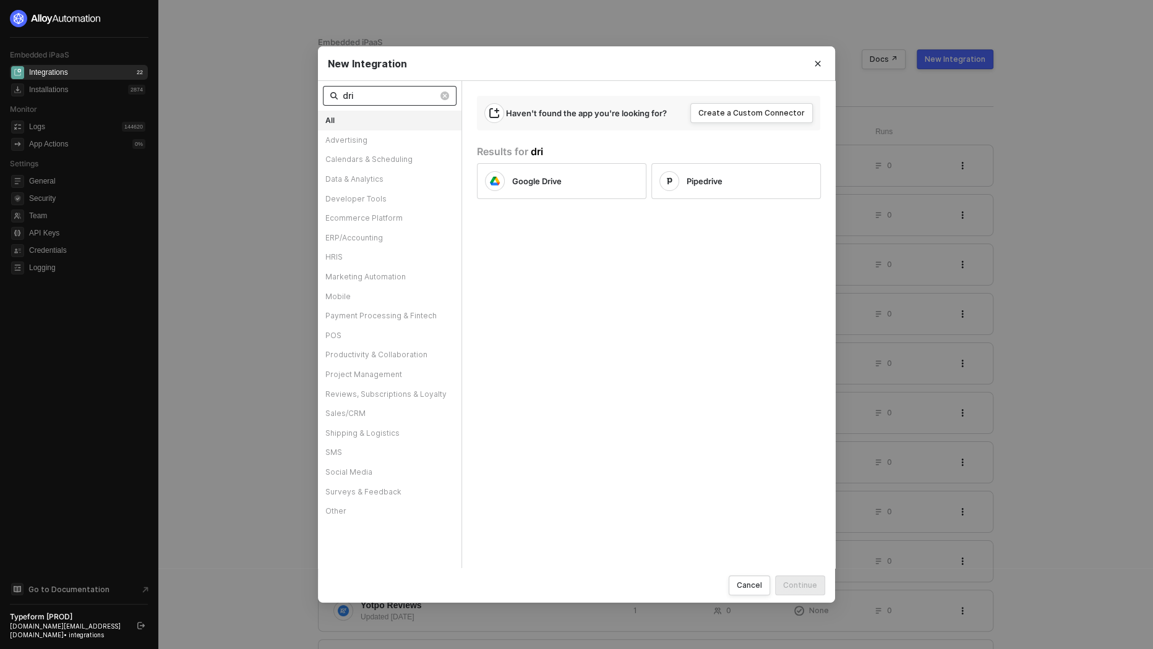
type input "drip"
click at [528, 184] on span "Heap" at bounding box center [522, 181] width 20 height 11
click at [382, 97] on input "eap" at bounding box center [390, 96] width 95 height 14
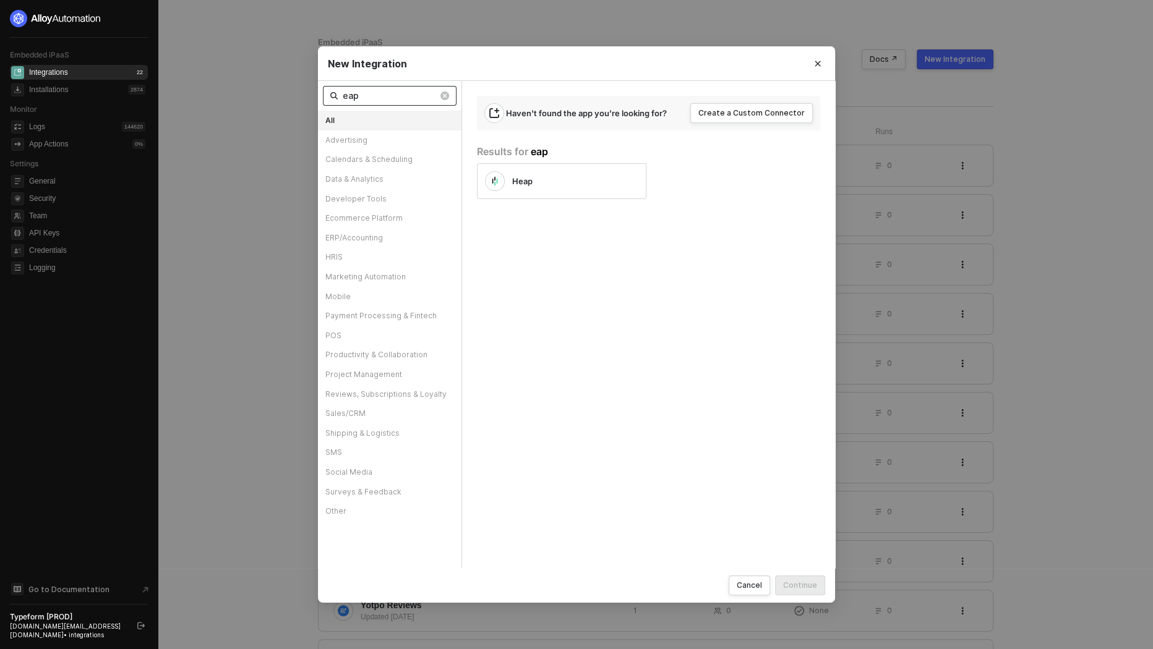
type input "z"
type input "xero"
click at [505, 176] on div "Xero" at bounding box center [552, 181] width 134 height 20
click at [802, 584] on div "Continue" at bounding box center [800, 585] width 34 height 11
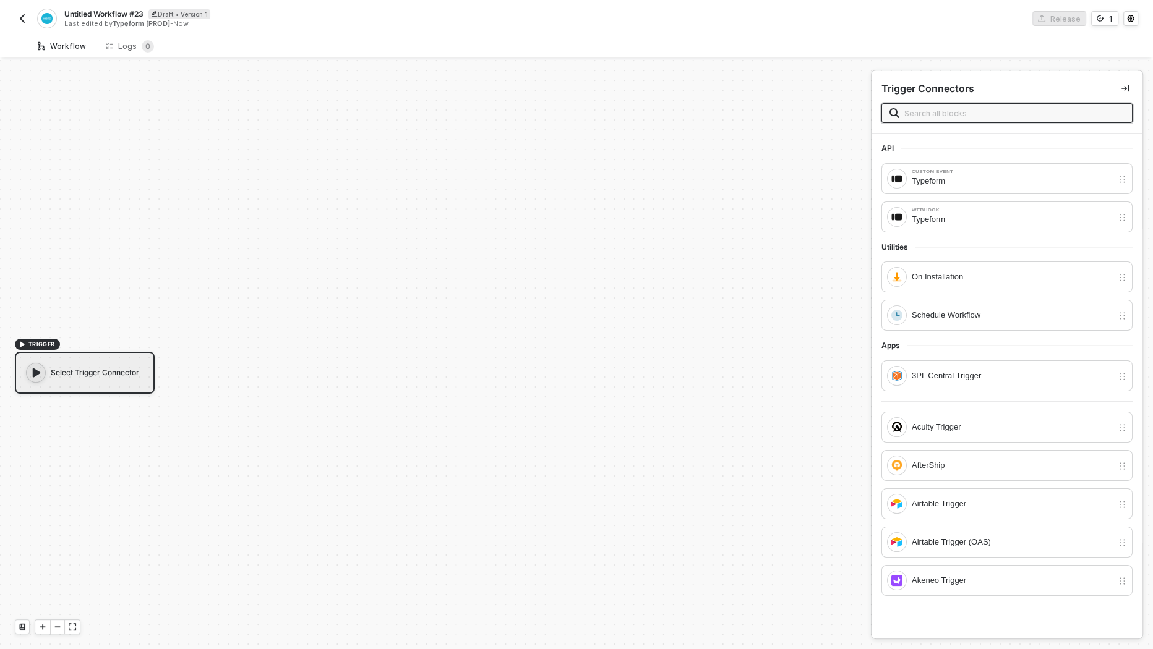
scroll to position [22, 0]
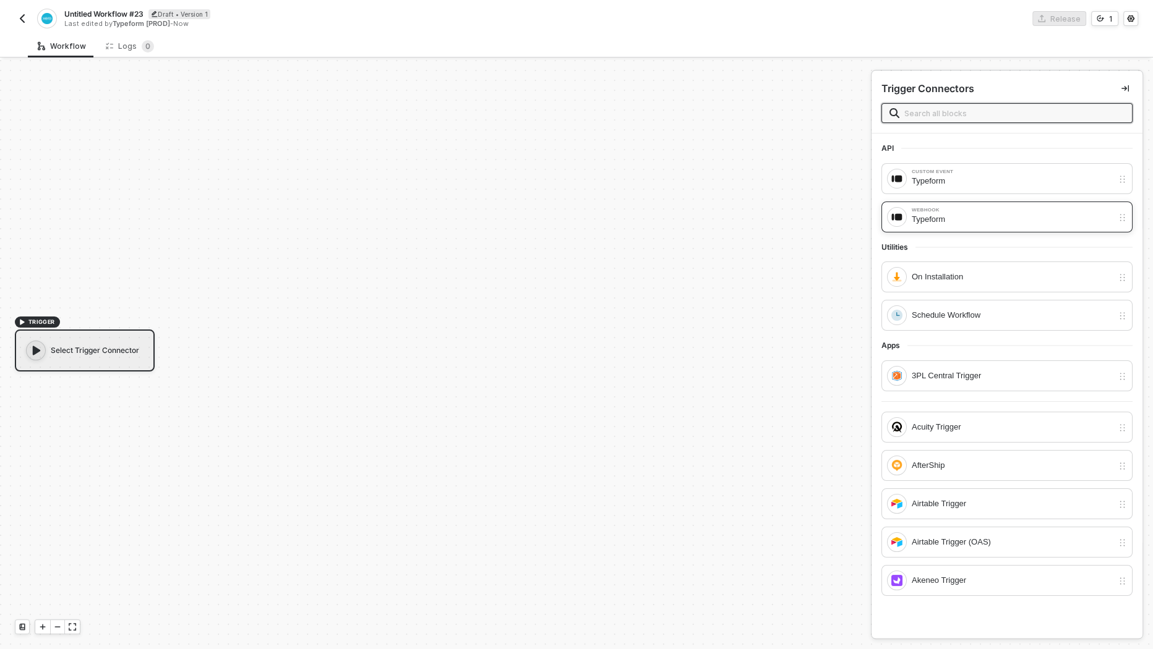
click at [932, 215] on div "Typeform" at bounding box center [1012, 220] width 201 height 14
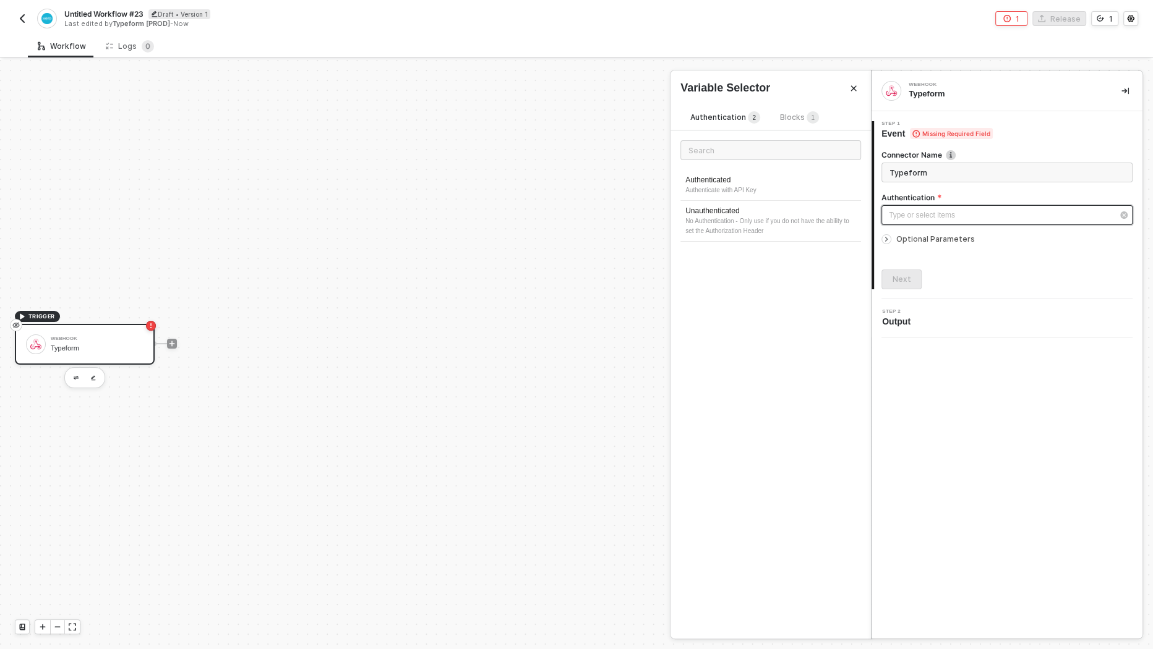
click at [906, 218] on div "Type or select items ﻿" at bounding box center [1001, 216] width 224 height 12
click at [787, 195] on div "Authenticate with API Key" at bounding box center [770, 191] width 171 height 10
click at [913, 278] on button "Next" at bounding box center [901, 280] width 40 height 20
click at [964, 213] on div "Authenticated" at bounding box center [1001, 216] width 224 height 12
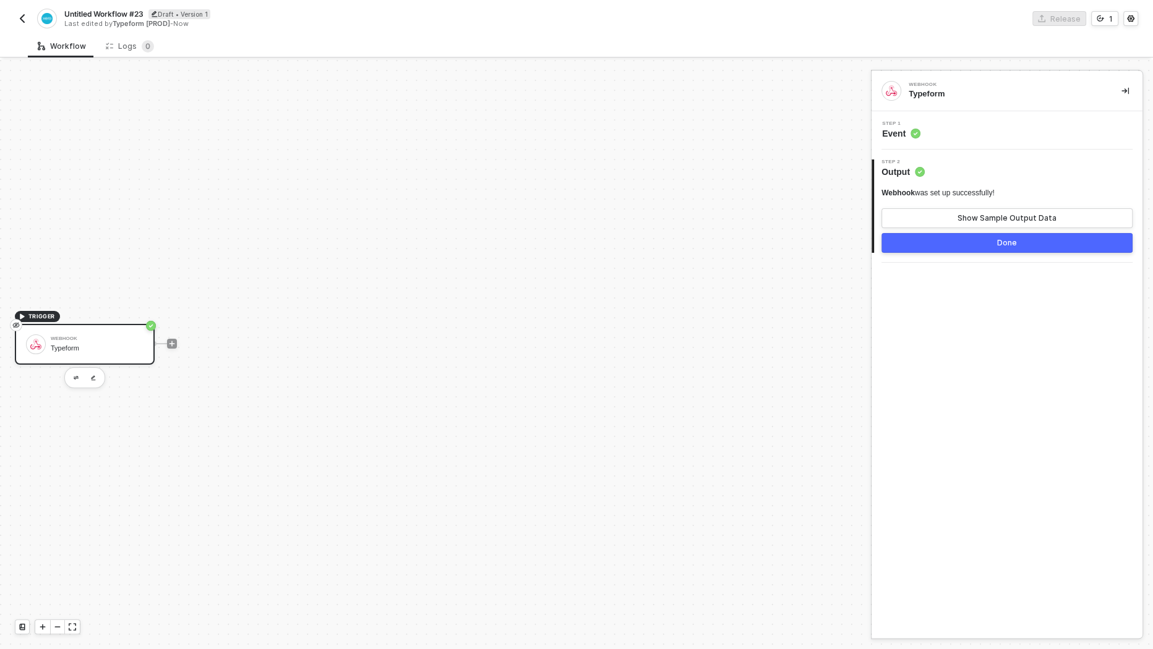
click at [997, 240] on div "Done" at bounding box center [1007, 243] width 20 height 10
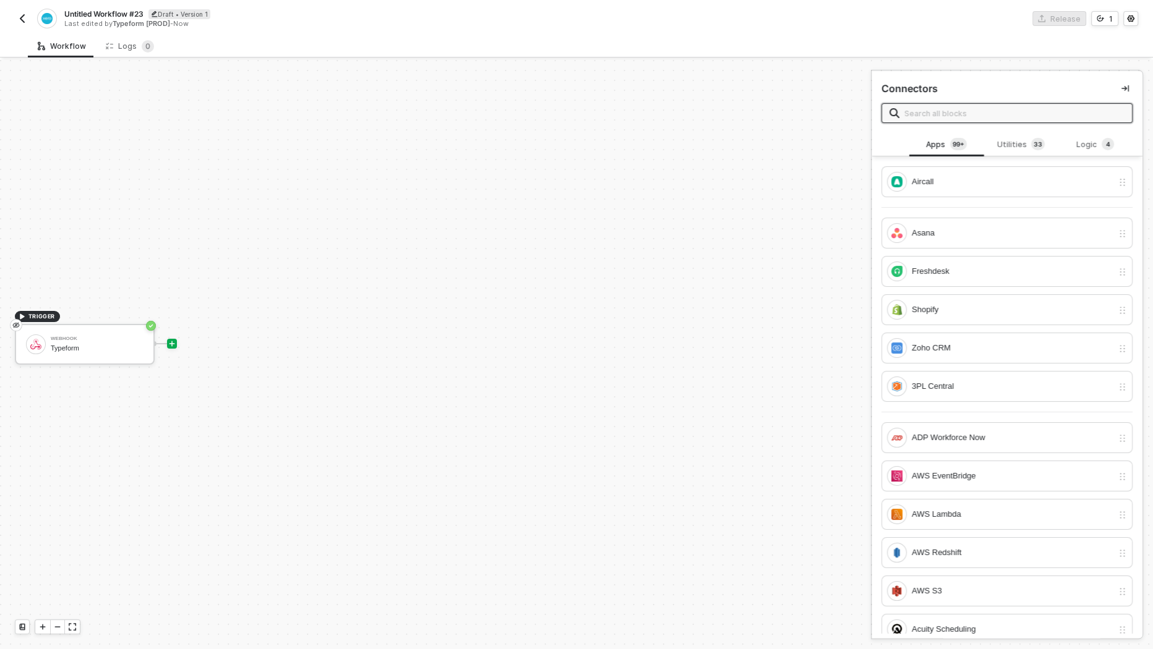
click at [178, 342] on div at bounding box center [172, 344] width 165 height 96
click at [171, 342] on icon "icon-play" at bounding box center [171, 343] width 7 height 7
click at [952, 108] on input "text" at bounding box center [1014, 113] width 220 height 14
type input "e"
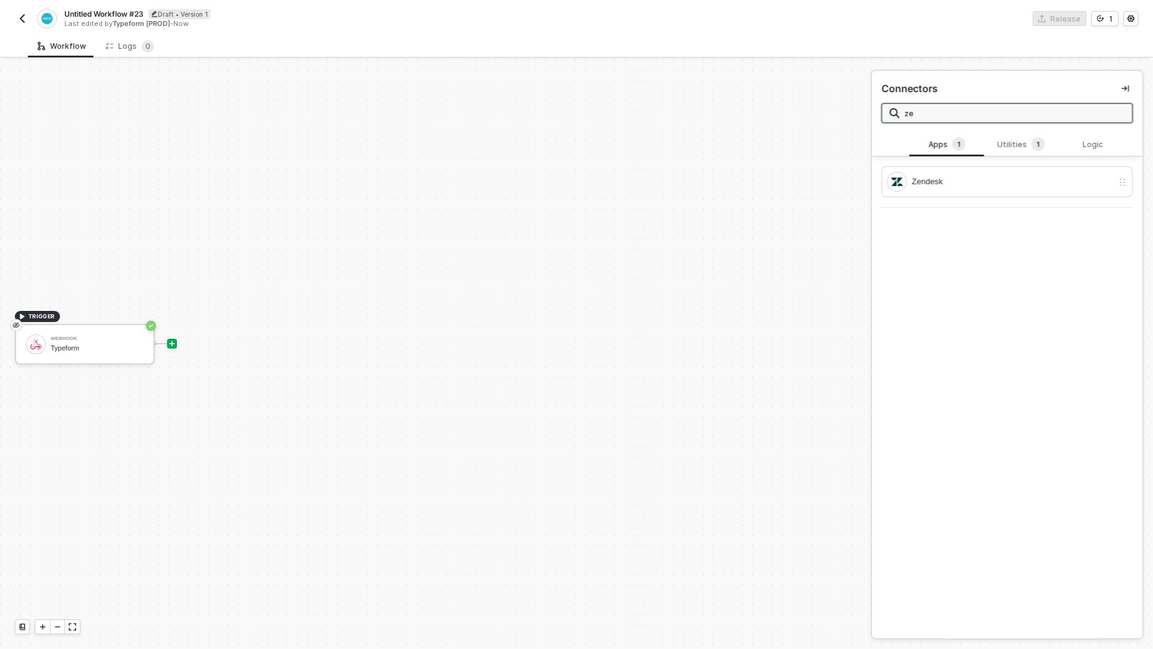
type input "z"
type input "xero"
click at [923, 181] on div "Xero" at bounding box center [1012, 182] width 201 height 14
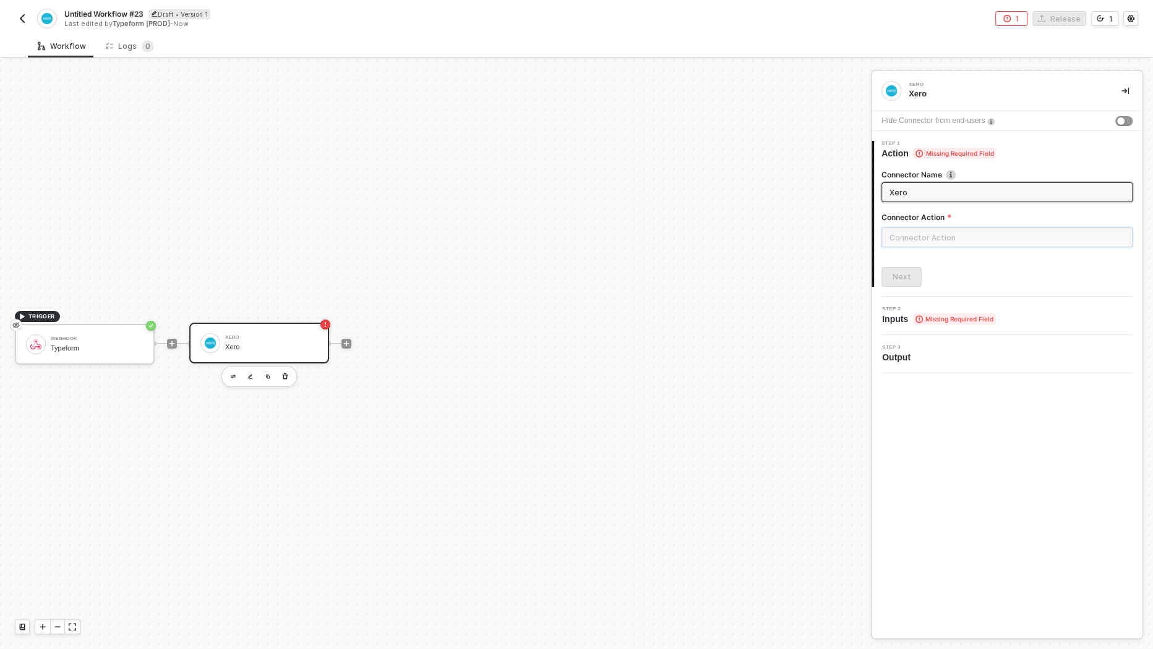
click at [1034, 231] on input "text" at bounding box center [1006, 238] width 251 height 20
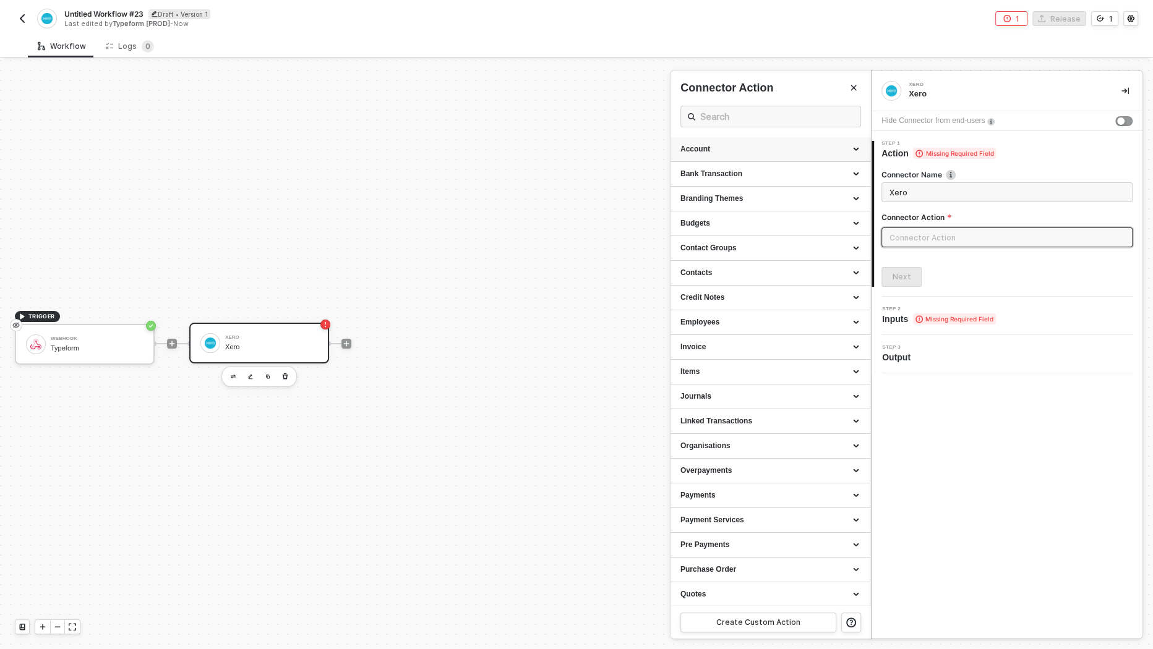
click at [814, 152] on div "Account" at bounding box center [770, 149] width 180 height 11
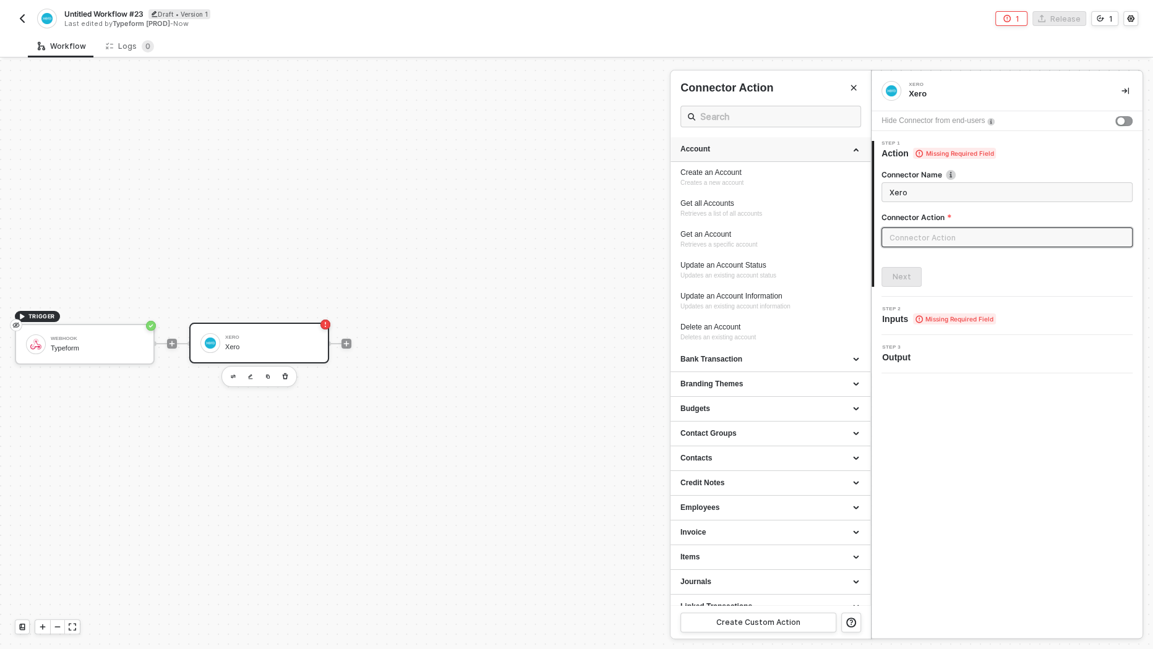
click at [814, 152] on div "Account" at bounding box center [770, 149] width 180 height 11
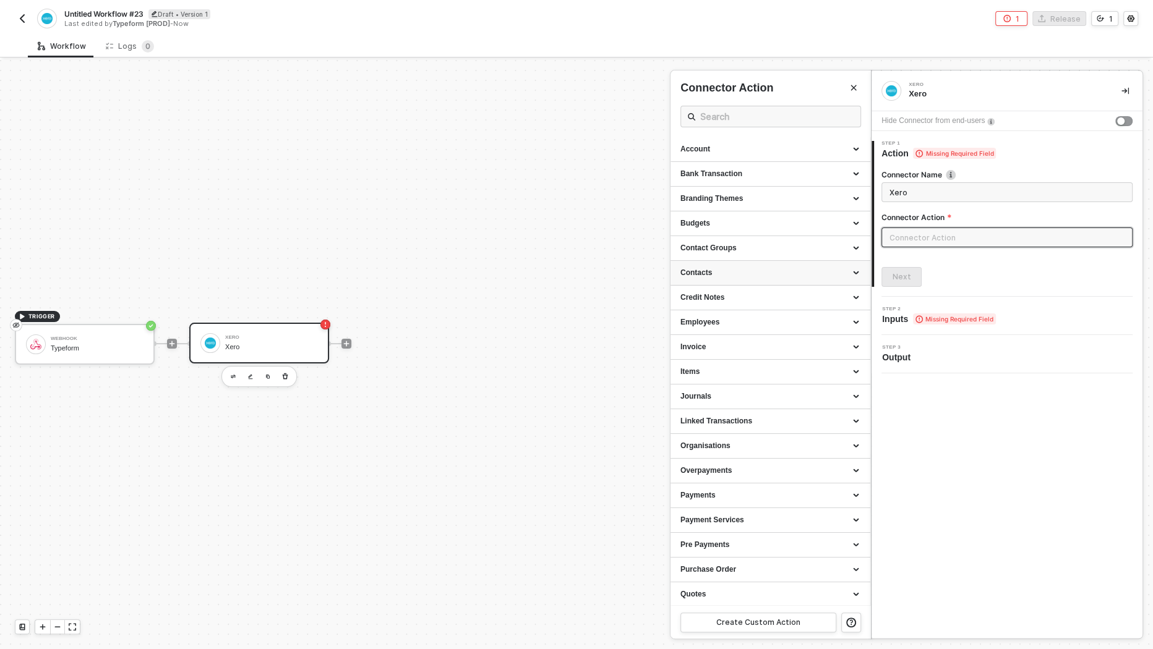
click at [787, 273] on div "Contacts" at bounding box center [770, 273] width 180 height 11
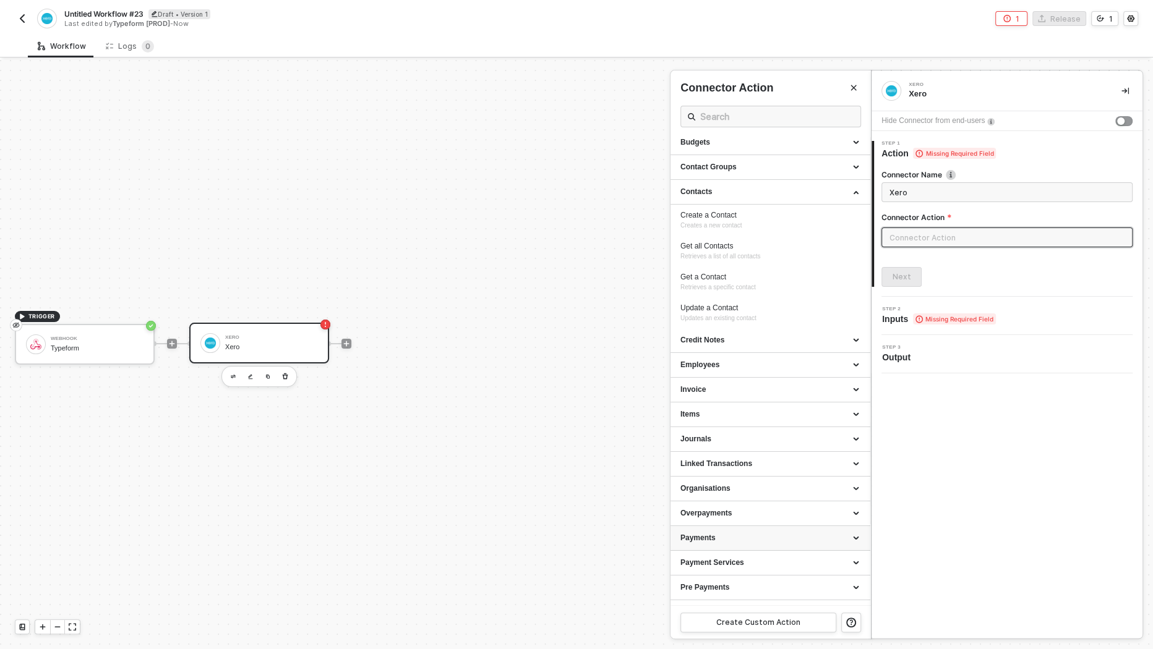
scroll to position [0, 0]
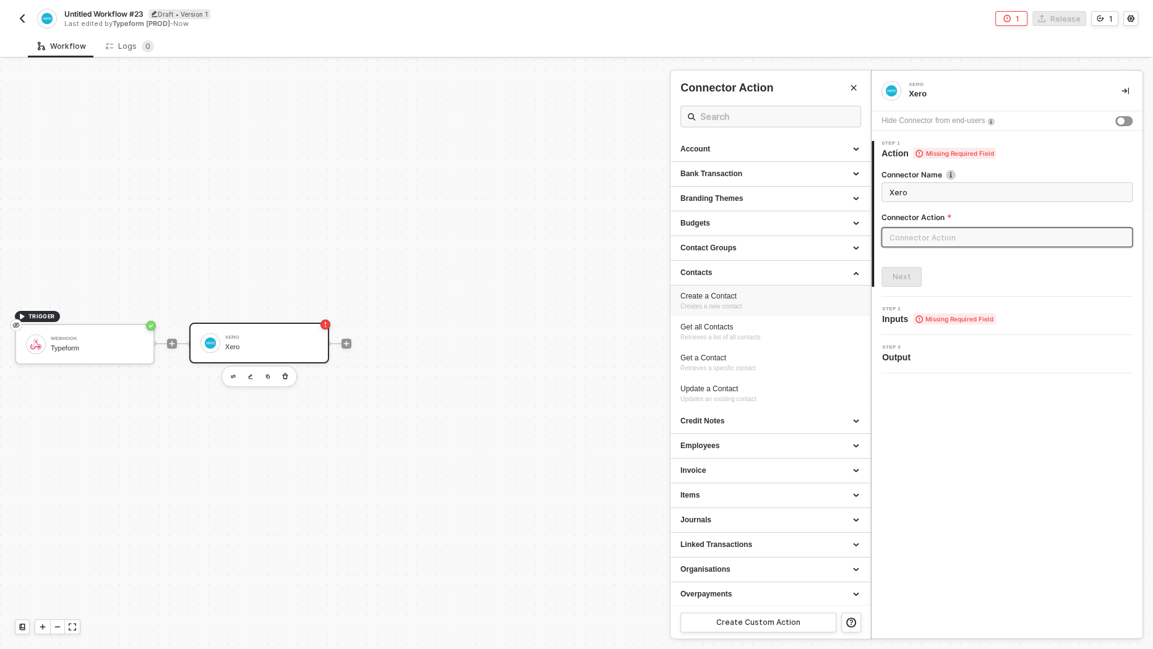
click at [757, 299] on div "Create a Contact" at bounding box center [770, 296] width 180 height 11
type input "Creates a new contact"
type input "Contacts - Create a Contact"
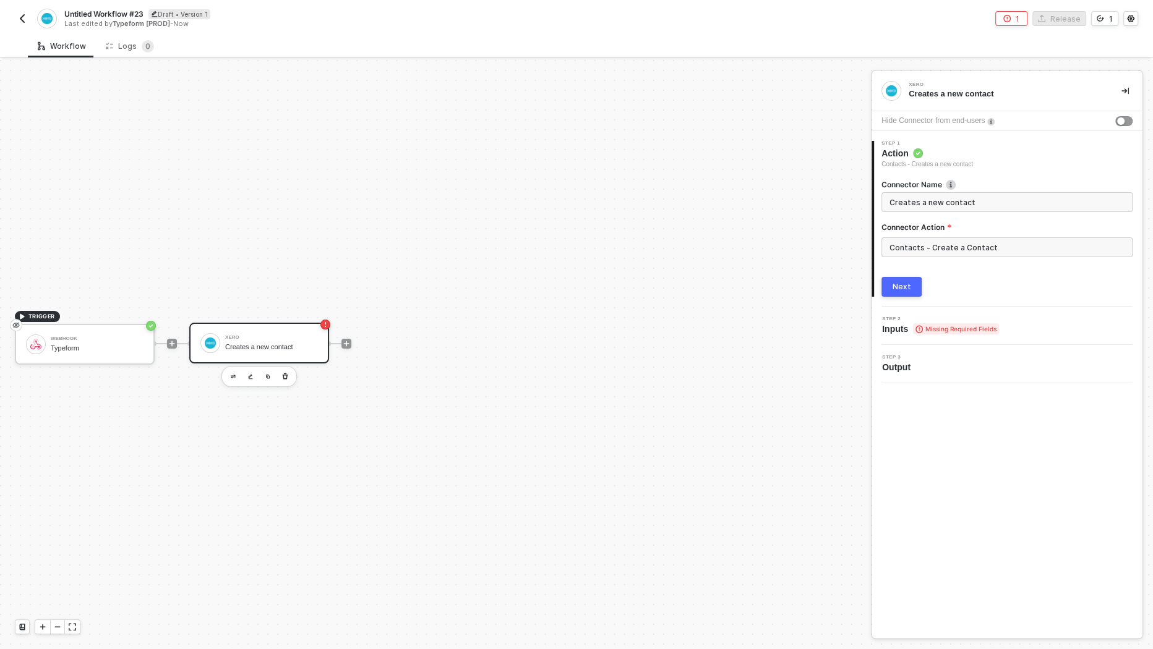
click at [908, 288] on div "Next" at bounding box center [902, 287] width 19 height 10
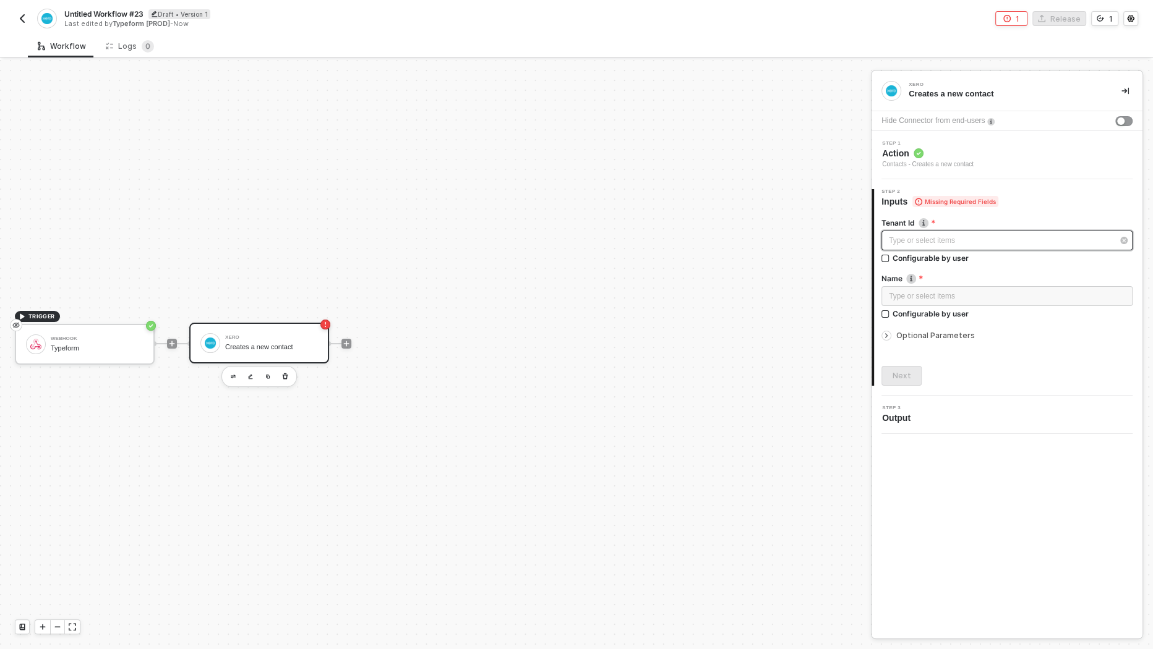
click at [922, 247] on div "Type or select items ﻿" at bounding box center [1006, 241] width 251 height 20
click at [967, 156] on span "Action" at bounding box center [928, 153] width 92 height 12
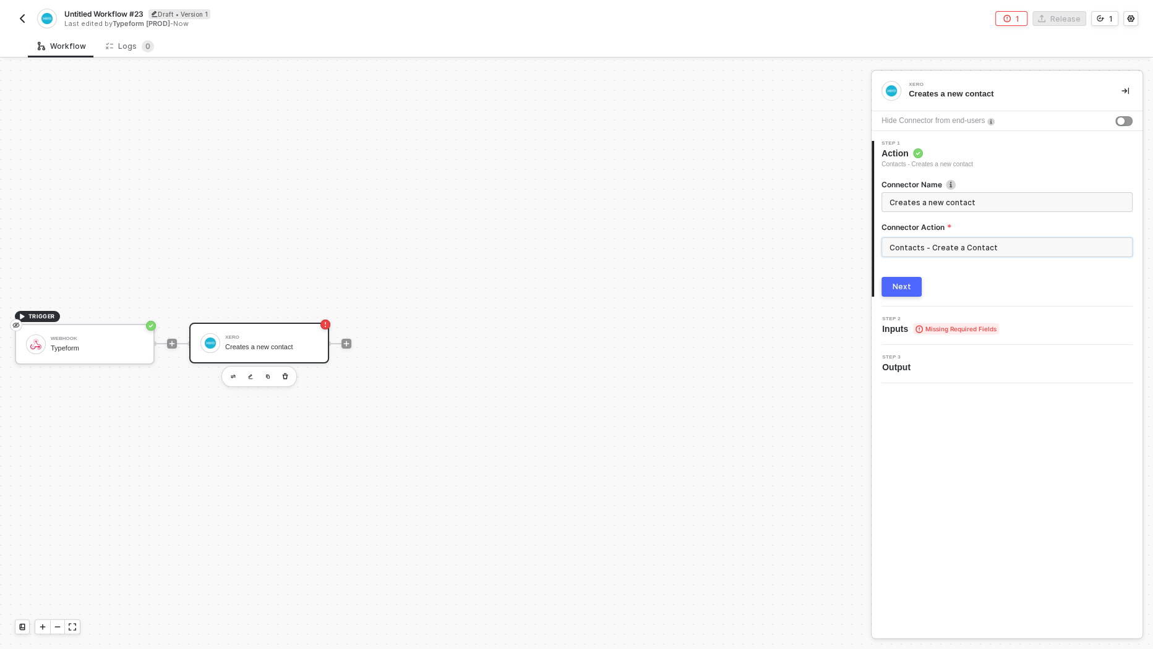
click at [962, 244] on input "Contacts - Create a Contact" at bounding box center [1006, 248] width 251 height 20
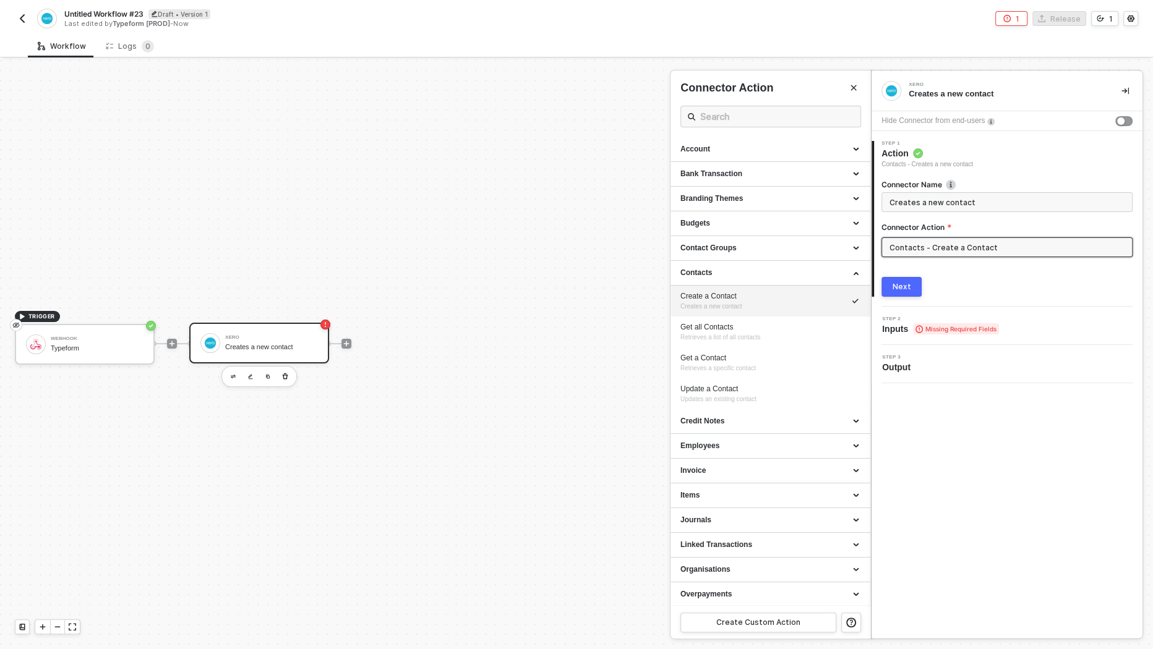
click at [908, 286] on div "Next" at bounding box center [902, 287] width 19 height 10
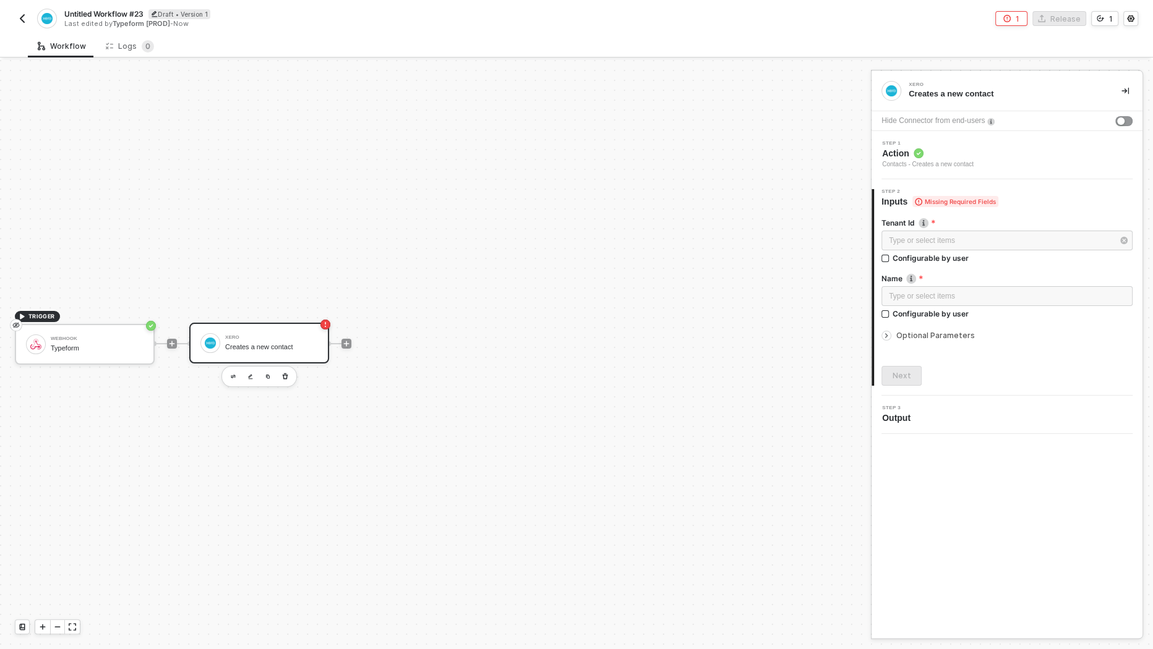
click at [959, 226] on label "Tenant Id" at bounding box center [1006, 223] width 251 height 11
click at [959, 235] on div "Type or select items ﻿" at bounding box center [1001, 241] width 224 height 12
click at [951, 253] on div "Configurable by user" at bounding box center [931, 258] width 76 height 11
click at [890, 255] on input "Configurable by user" at bounding box center [885, 259] width 9 height 9
checkbox input "true"
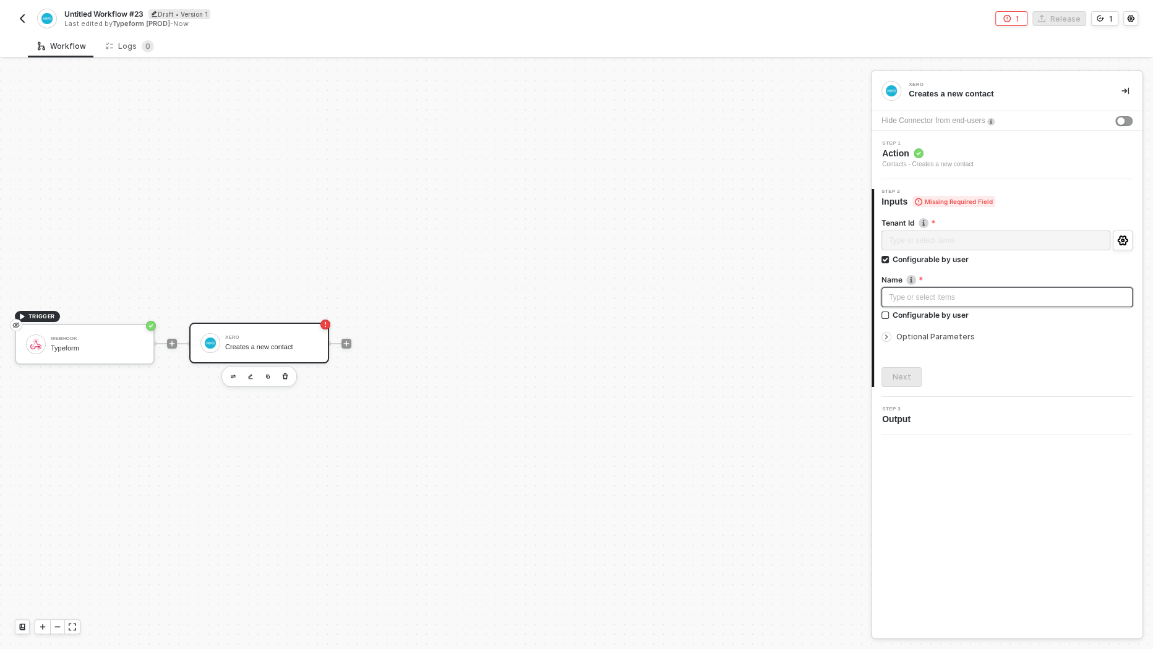
click at [945, 299] on div "Type or select items ﻿" at bounding box center [1007, 298] width 236 height 12
click at [945, 316] on div "Configurable by user" at bounding box center [931, 315] width 76 height 11
click at [890, 316] on input "Configurable by user" at bounding box center [885, 316] width 9 height 9
checkbox input "true"
click at [910, 377] on button "Next" at bounding box center [901, 379] width 40 height 20
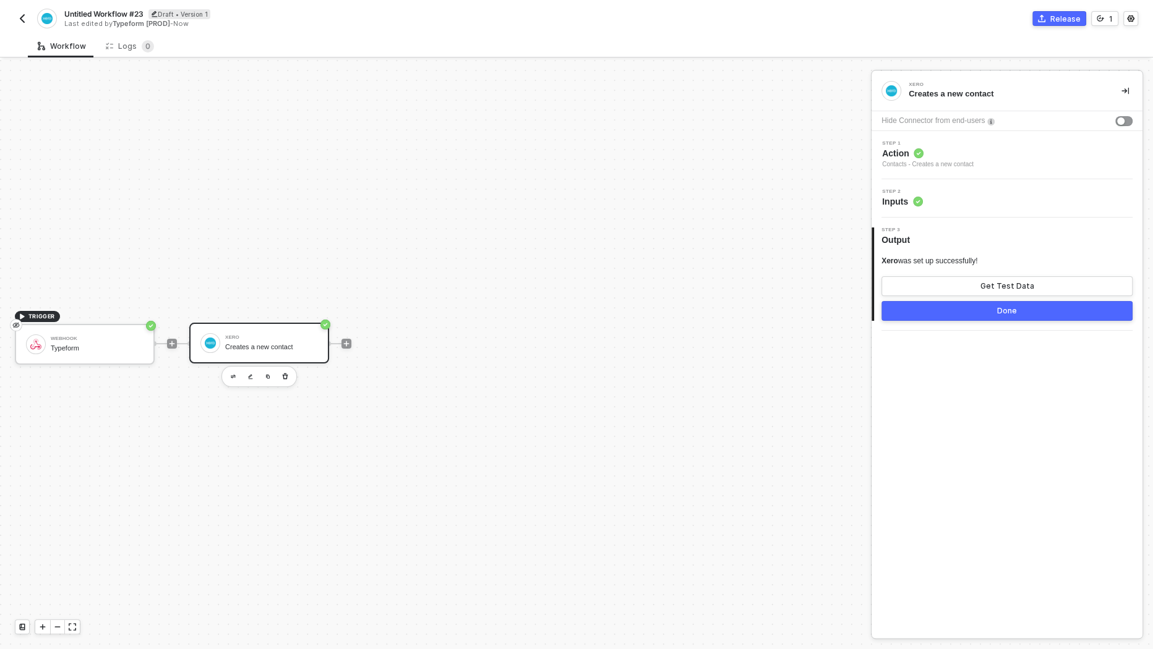
click at [1053, 26] on div "Untitled Workflow #23 Draft • Version 1 Last edited by Typeform [PROD] - Now Re…" at bounding box center [576, 17] width 1123 height 35
click at [1053, 23] on div "Release" at bounding box center [1065, 19] width 30 height 11
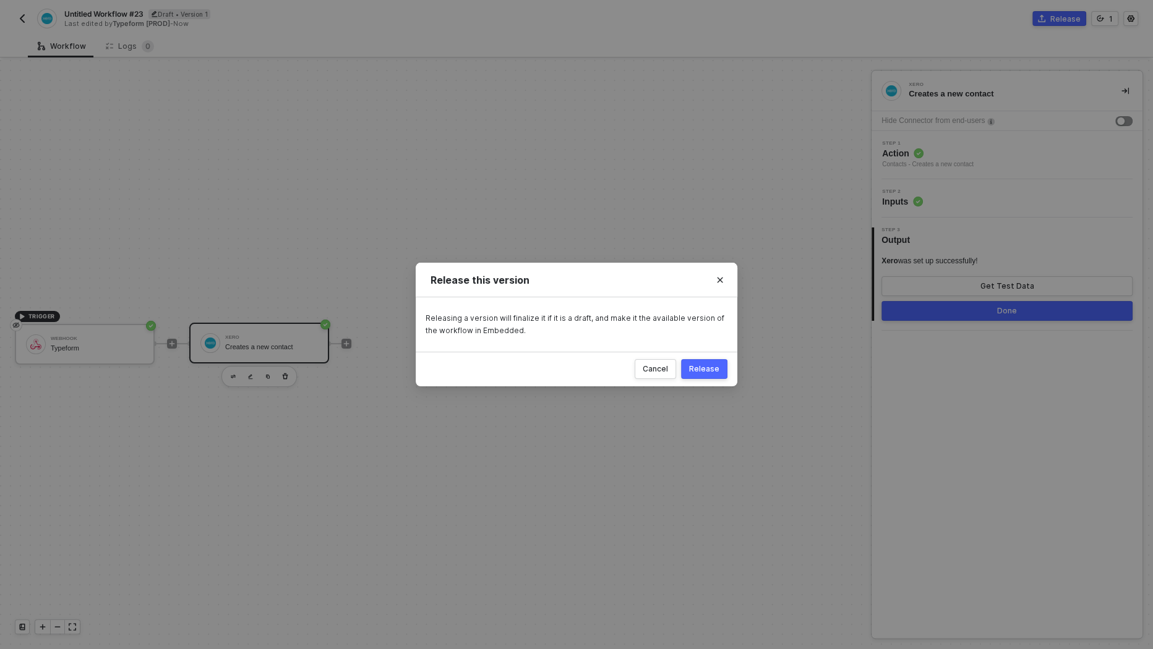
click at [721, 367] on button "Release" at bounding box center [704, 369] width 46 height 20
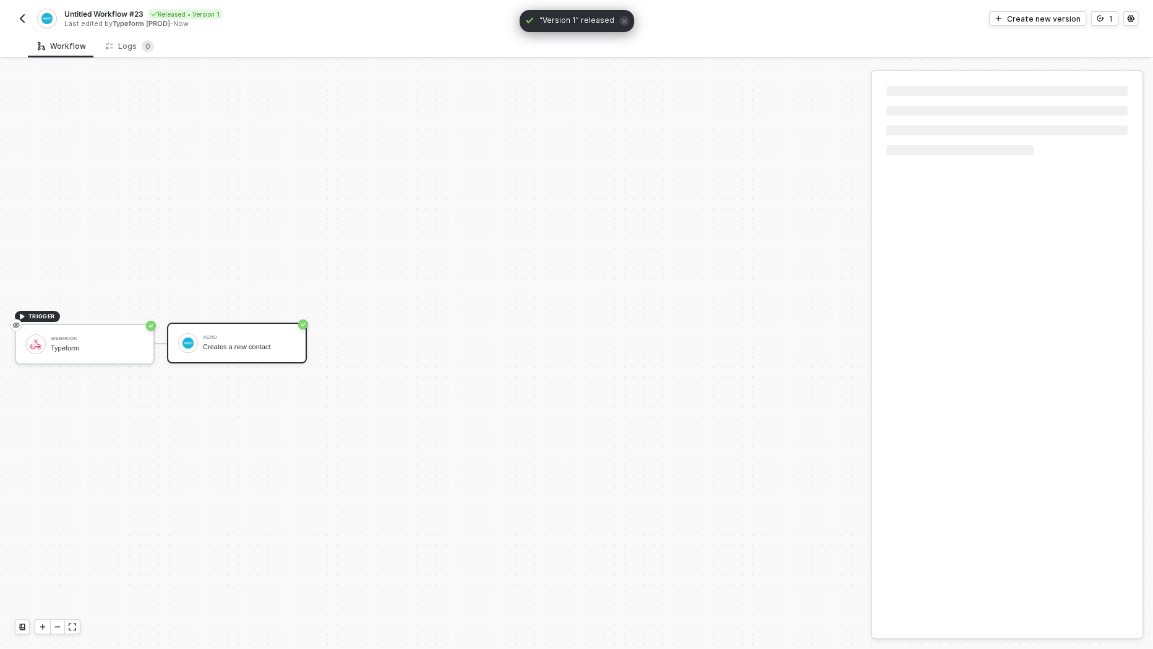
click at [25, 18] on img "button" at bounding box center [22, 19] width 10 height 10
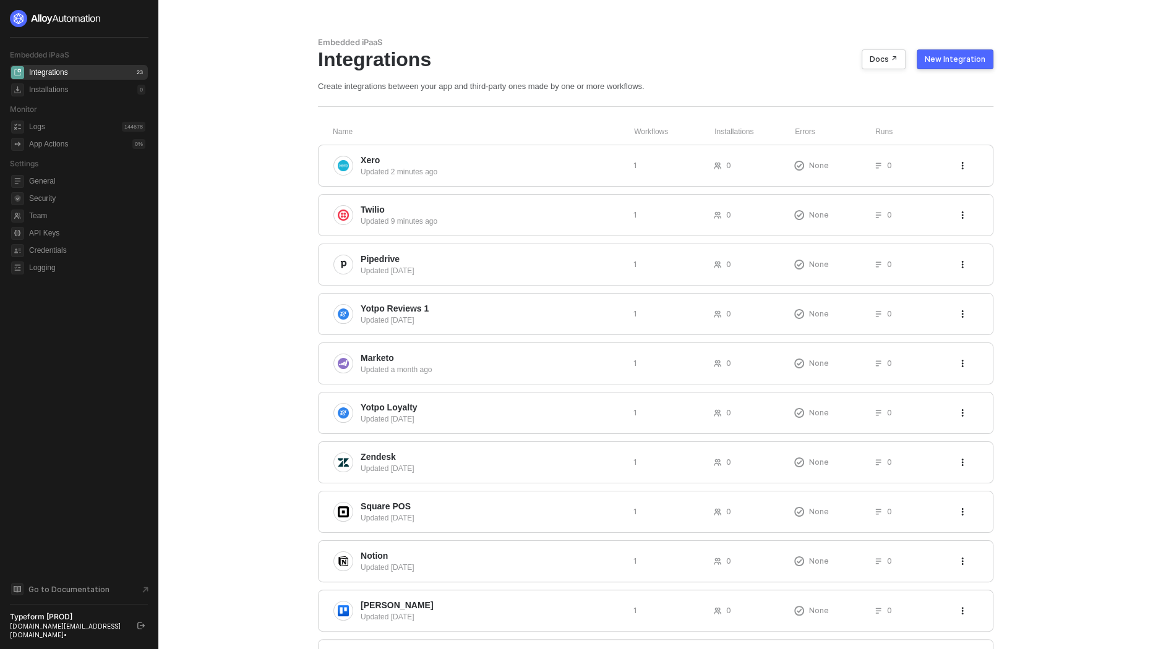
click at [974, 60] on div "New Integration" at bounding box center [955, 59] width 61 height 10
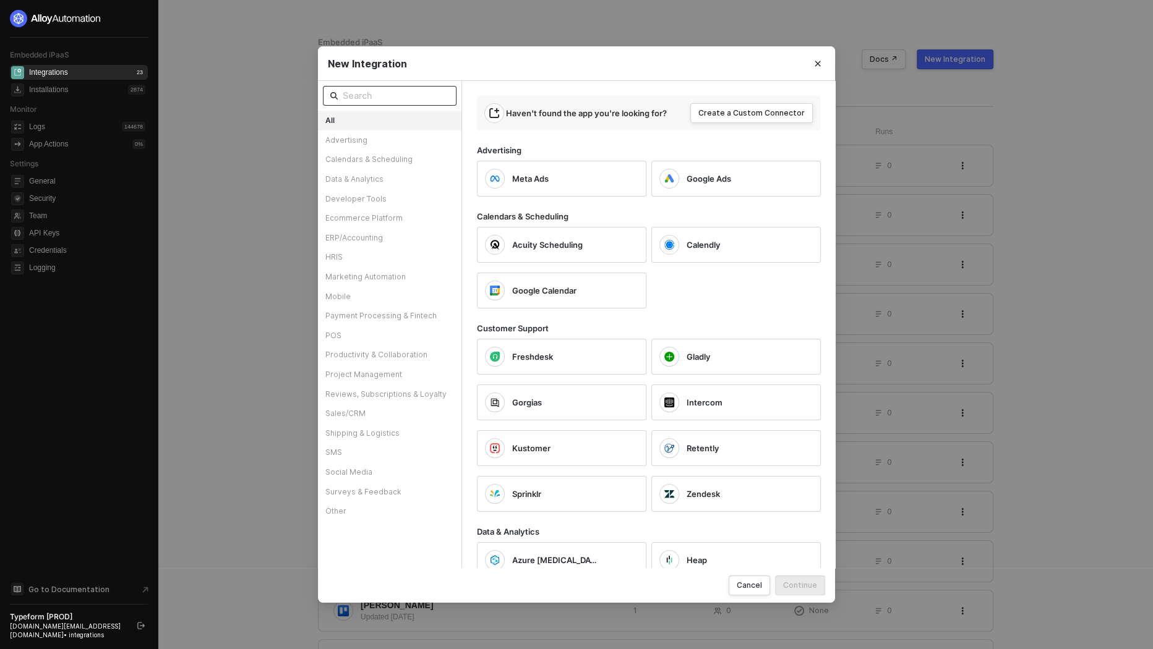
click at [380, 99] on input "text" at bounding box center [396, 96] width 106 height 14
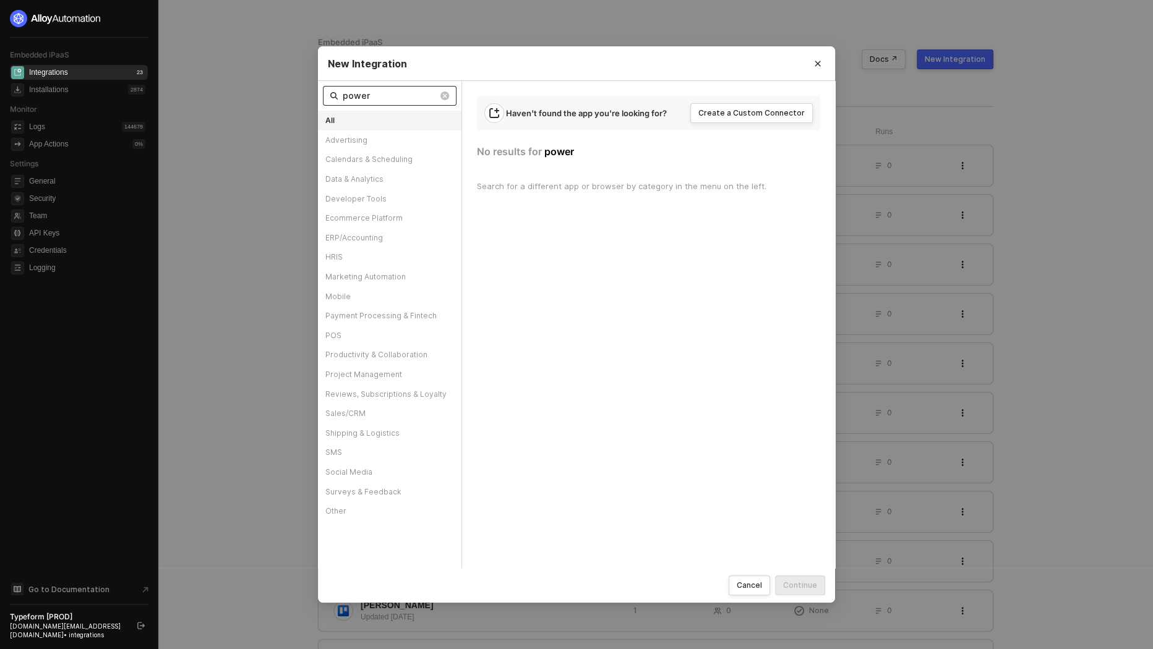
click at [395, 99] on input "power" at bounding box center [390, 96] width 95 height 14
type input "whats"
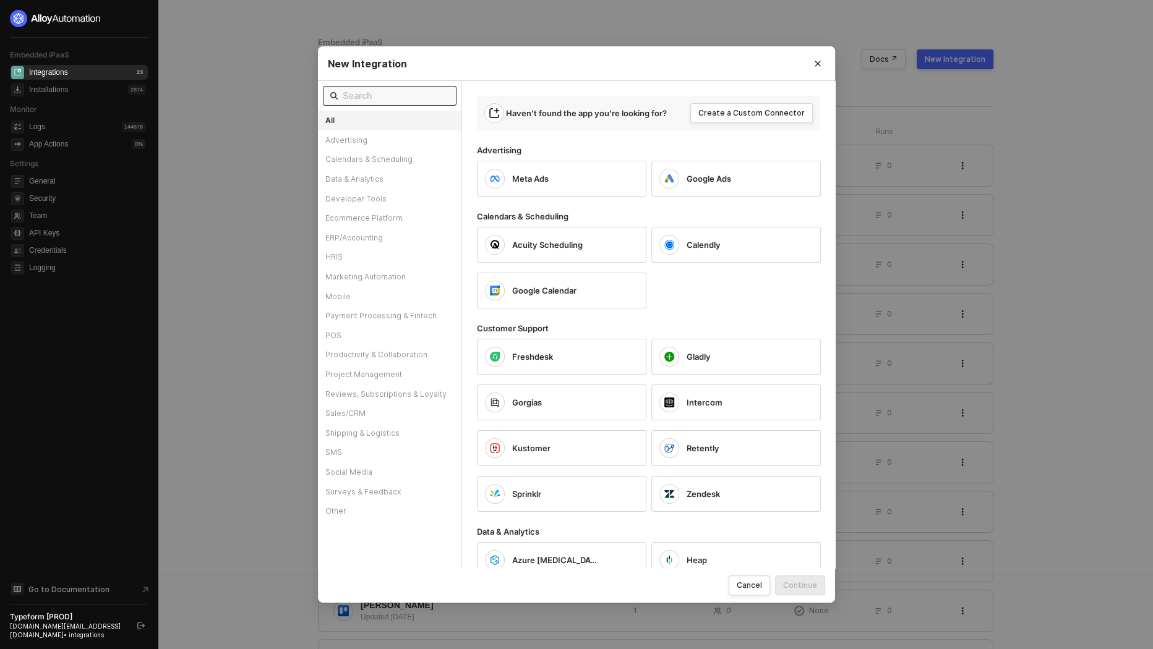
click at [935, 209] on div "New Integration All Advertising Calendars & Scheduling Data & Analytics Develop…" at bounding box center [576, 324] width 1153 height 649
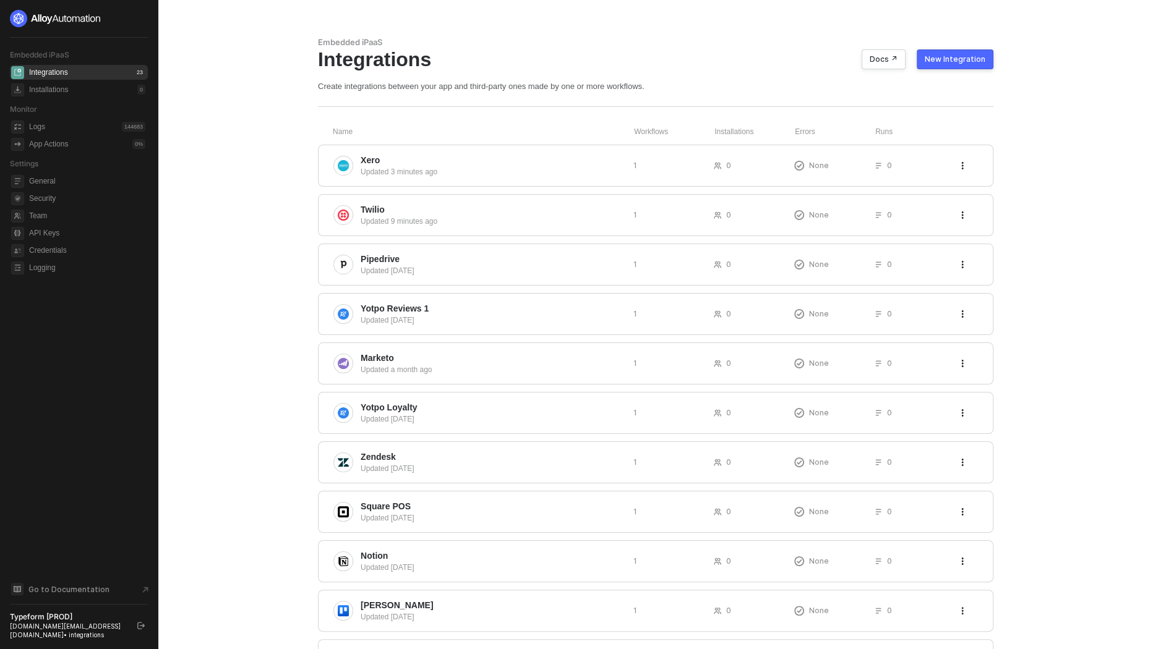
click at [966, 61] on div "New Integration" at bounding box center [955, 59] width 61 height 10
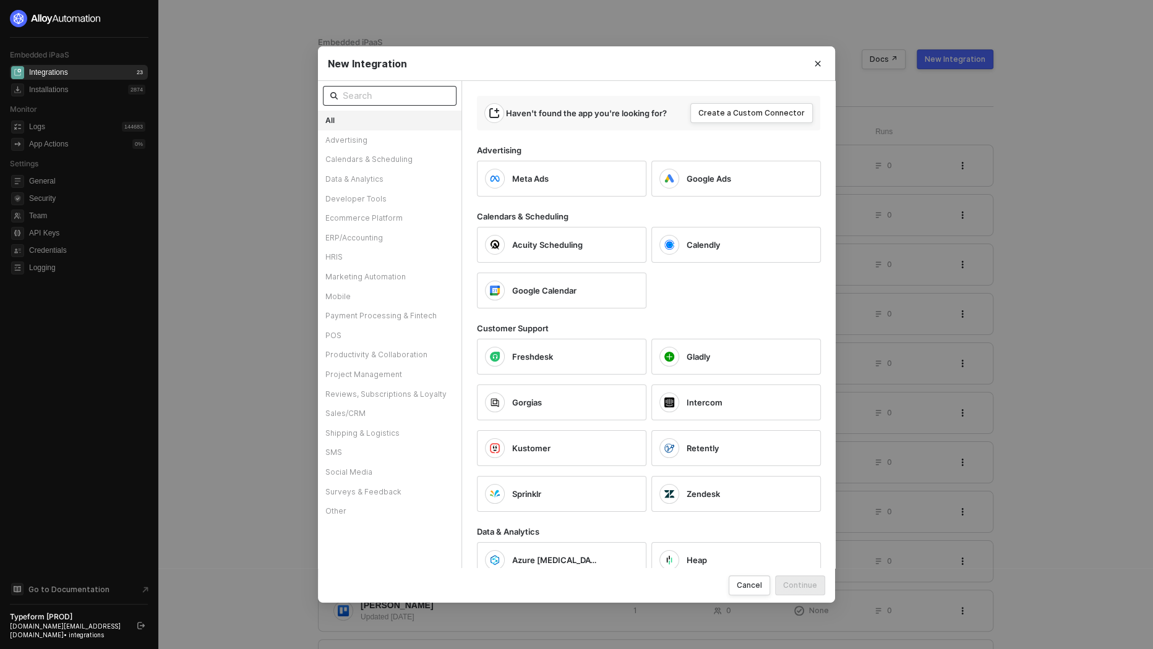
click at [406, 101] on input "text" at bounding box center [396, 96] width 106 height 14
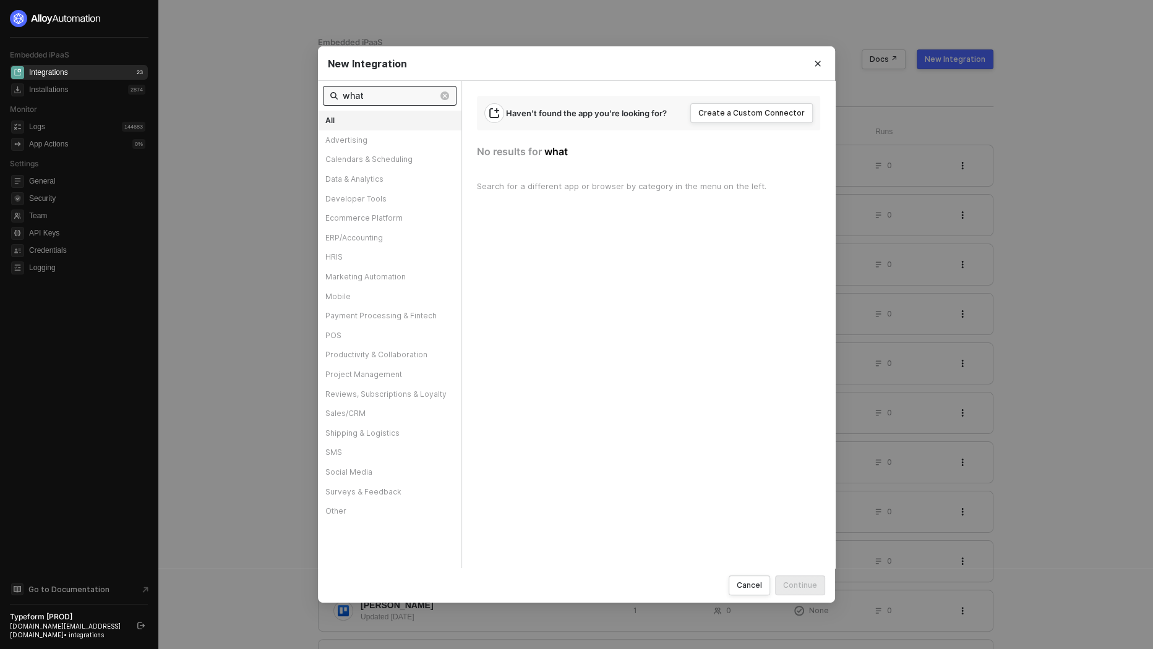
type input "what"
click at [818, 62] on icon "Close" at bounding box center [817, 63] width 7 height 7
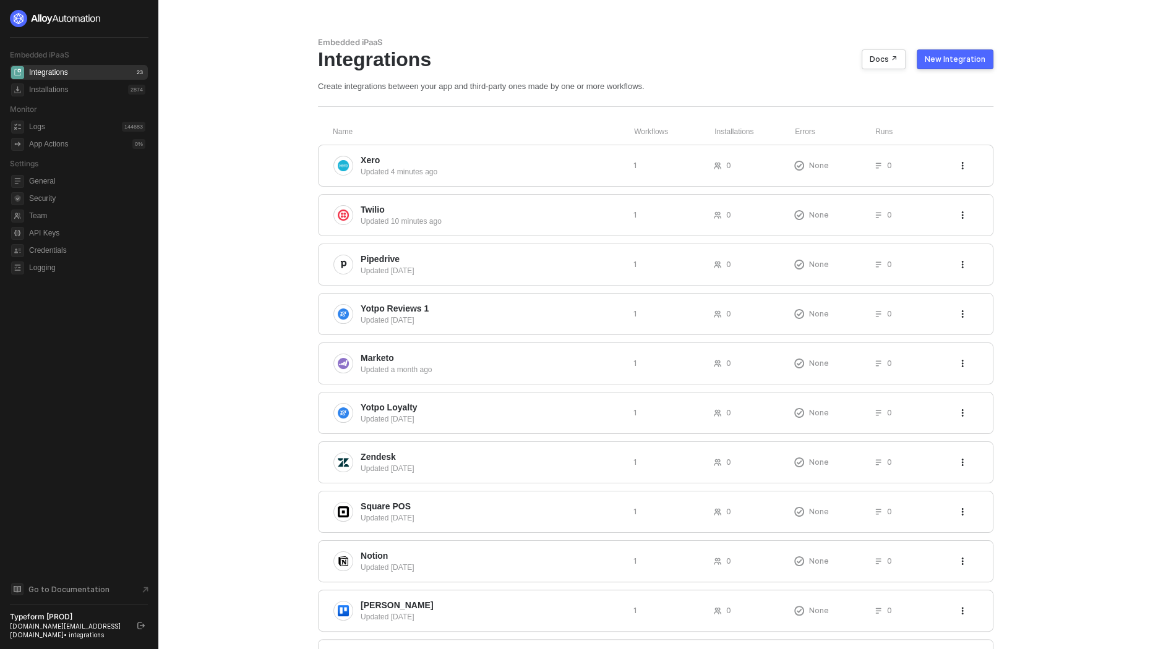
click at [951, 62] on div "New Integration" at bounding box center [955, 59] width 61 height 10
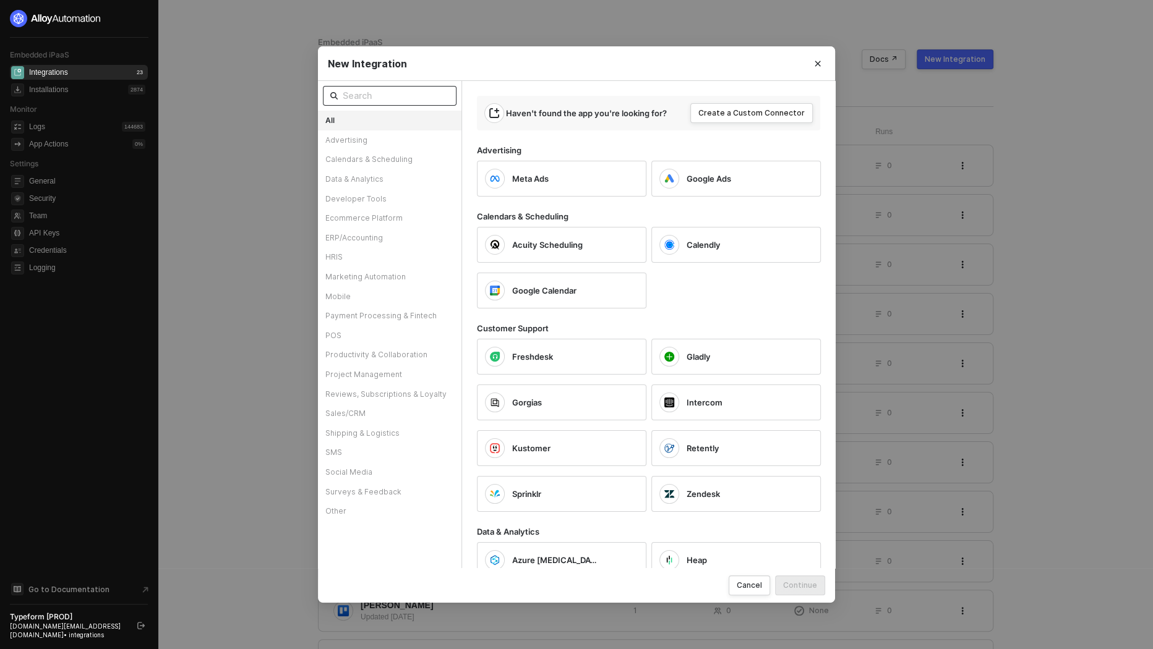
click at [397, 105] on span at bounding box center [390, 96] width 134 height 20
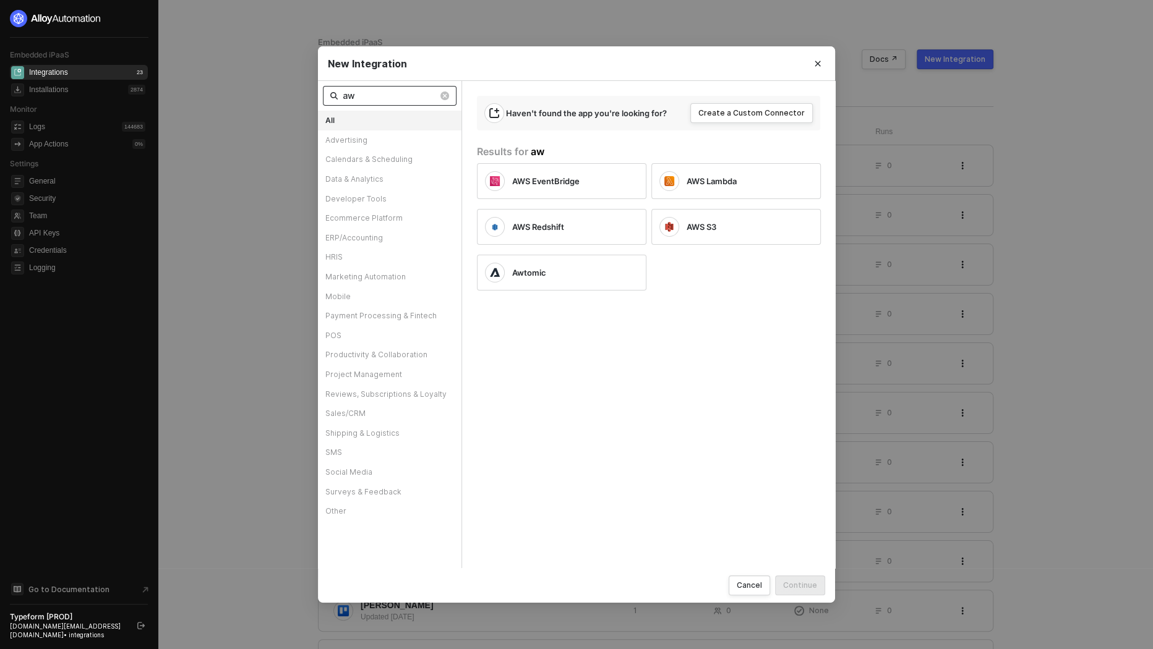
click at [416, 97] on input "aw" at bounding box center [390, 96] width 95 height 14
click at [400, 100] on input "click" at bounding box center [390, 96] width 95 height 14
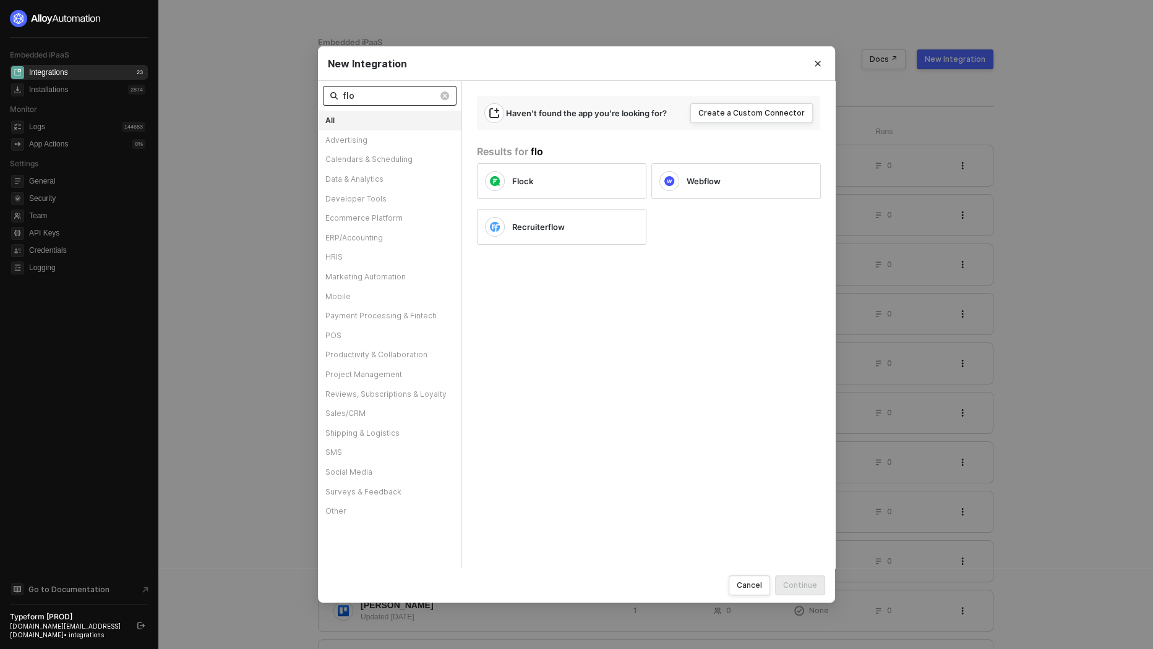
click at [373, 101] on input "flo" at bounding box center [390, 96] width 95 height 14
click at [406, 101] on input "Follo" at bounding box center [390, 96] width 95 height 14
click at [408, 92] on input "Gohi" at bounding box center [390, 96] width 95 height 14
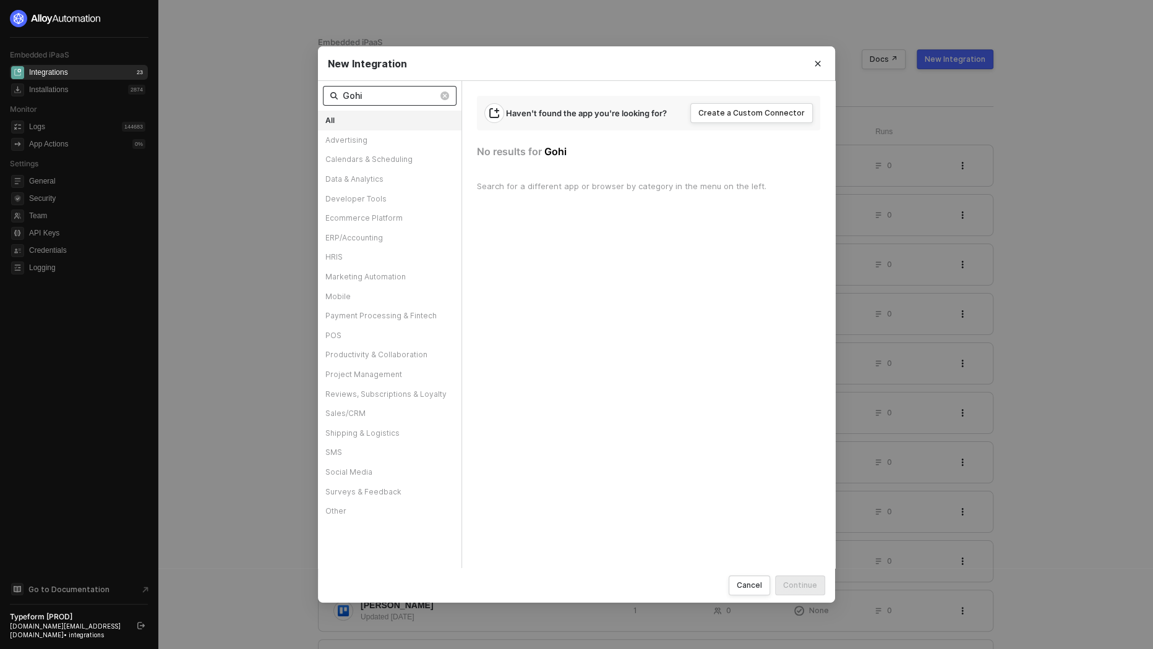
click at [408, 92] on input "Gohi" at bounding box center [390, 96] width 95 height 14
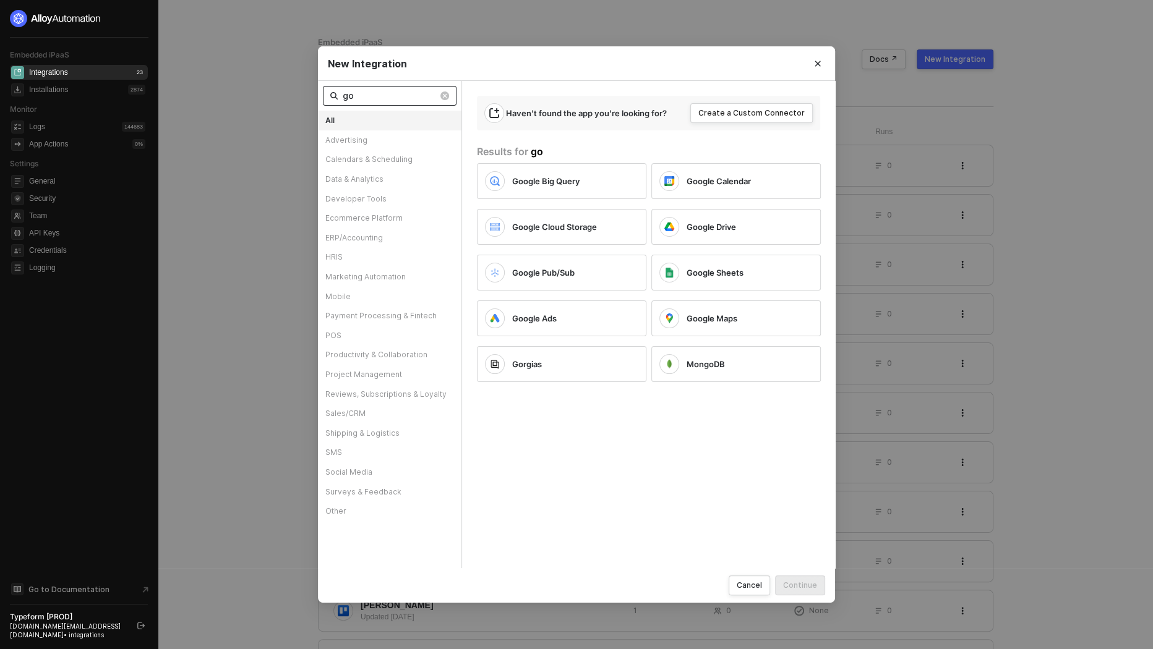
type input "g"
type input "high"
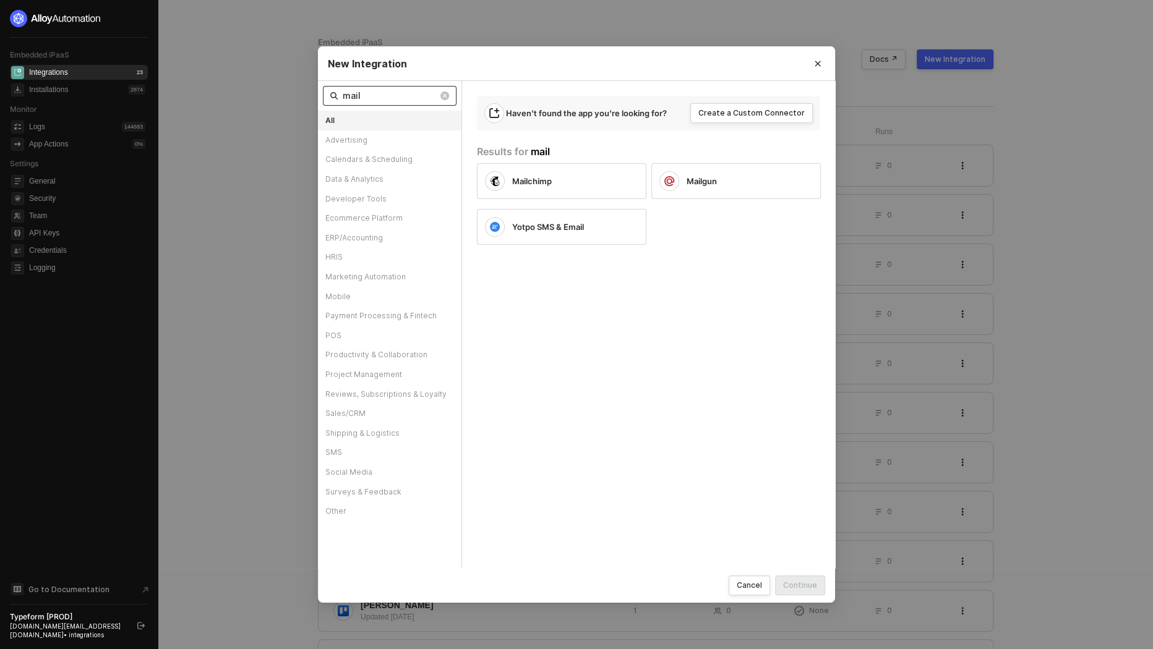
click at [369, 103] on span "mail" at bounding box center [390, 96] width 134 height 20
click at [369, 97] on input "mail" at bounding box center [390, 96] width 95 height 14
click at [420, 92] on input "mailer" at bounding box center [390, 96] width 95 height 14
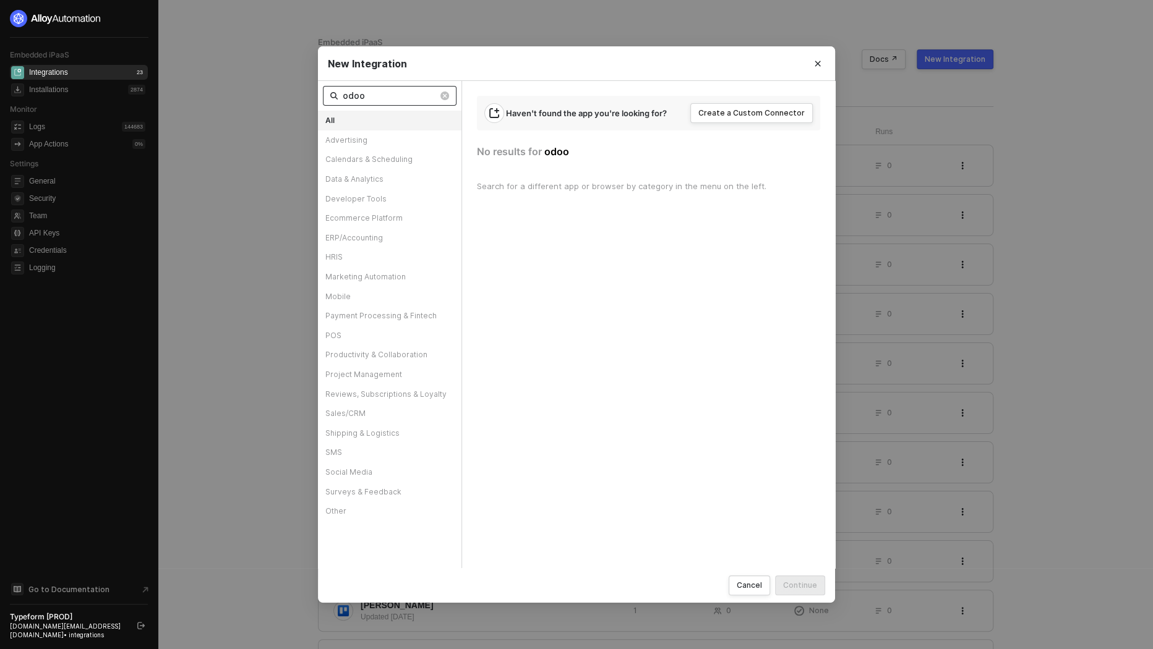
click at [390, 101] on input "odoo" at bounding box center [390, 96] width 95 height 14
type input "Ado"
click at [392, 415] on div "Sales/CRM" at bounding box center [390, 414] width 144 height 20
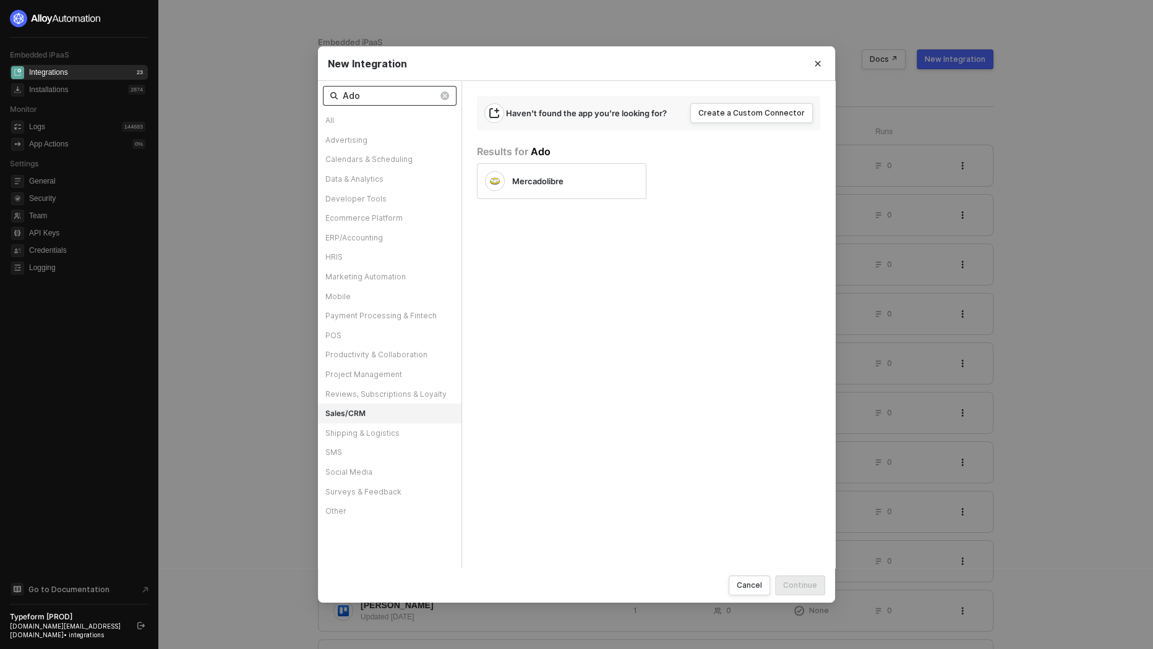
click at [435, 98] on input "Ado" at bounding box center [390, 96] width 95 height 14
click at [445, 98] on img at bounding box center [444, 96] width 9 height 9
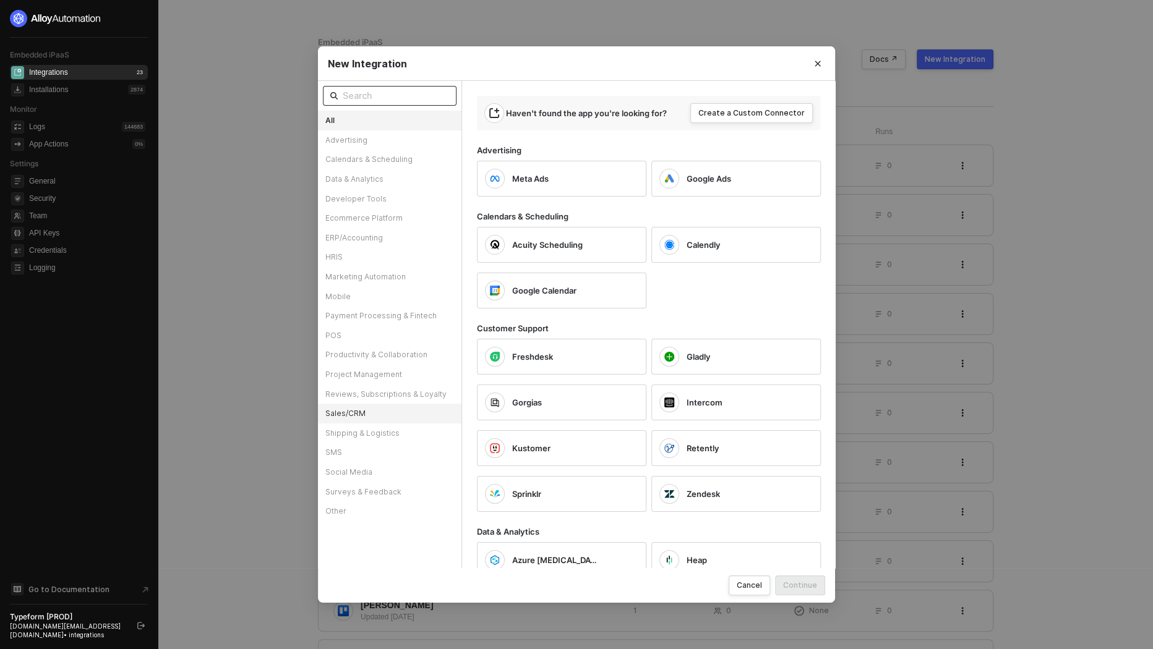
click at [355, 410] on div "Sales/CRM" at bounding box center [390, 414] width 144 height 20
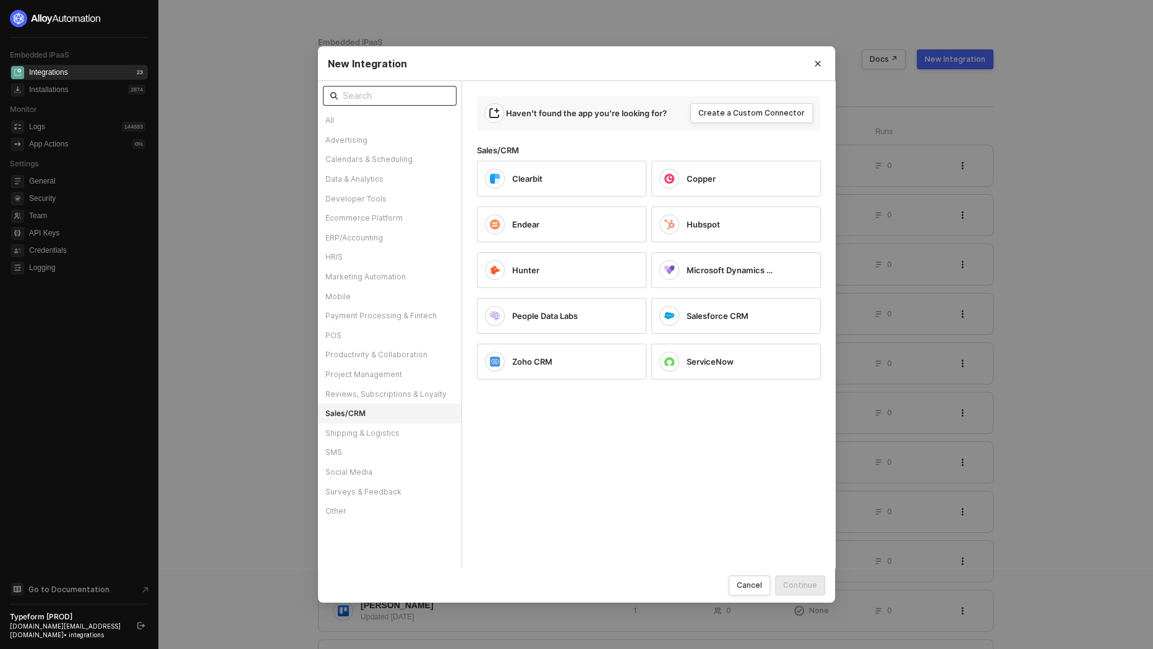
click at [384, 101] on input "text" at bounding box center [396, 96] width 106 height 14
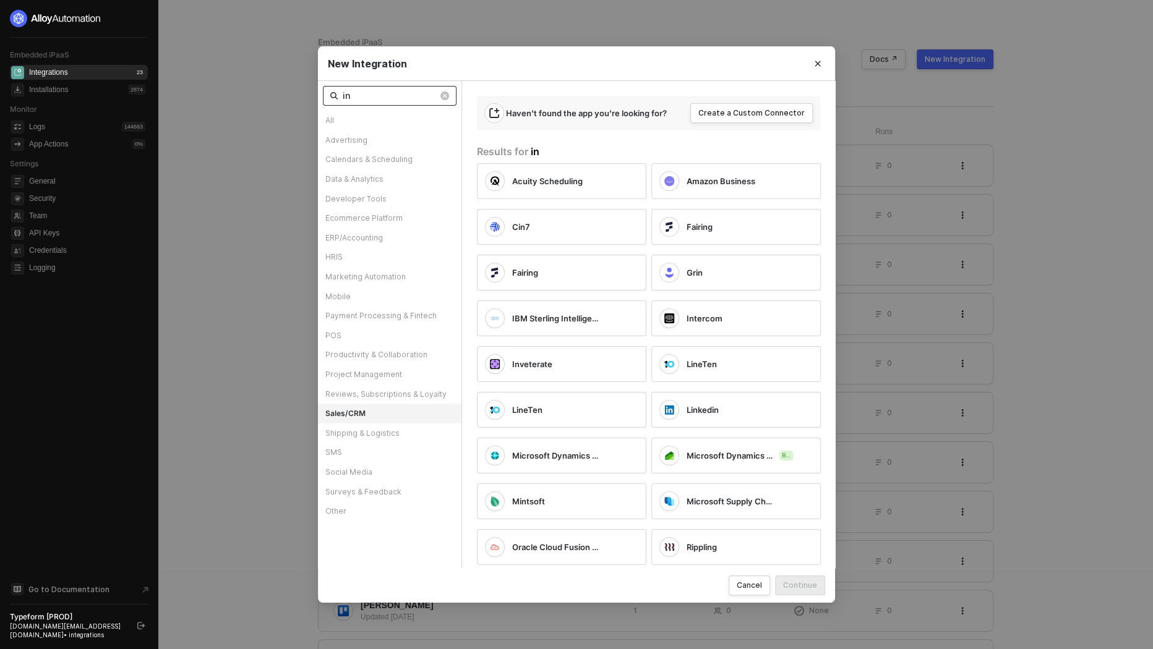
type input "i"
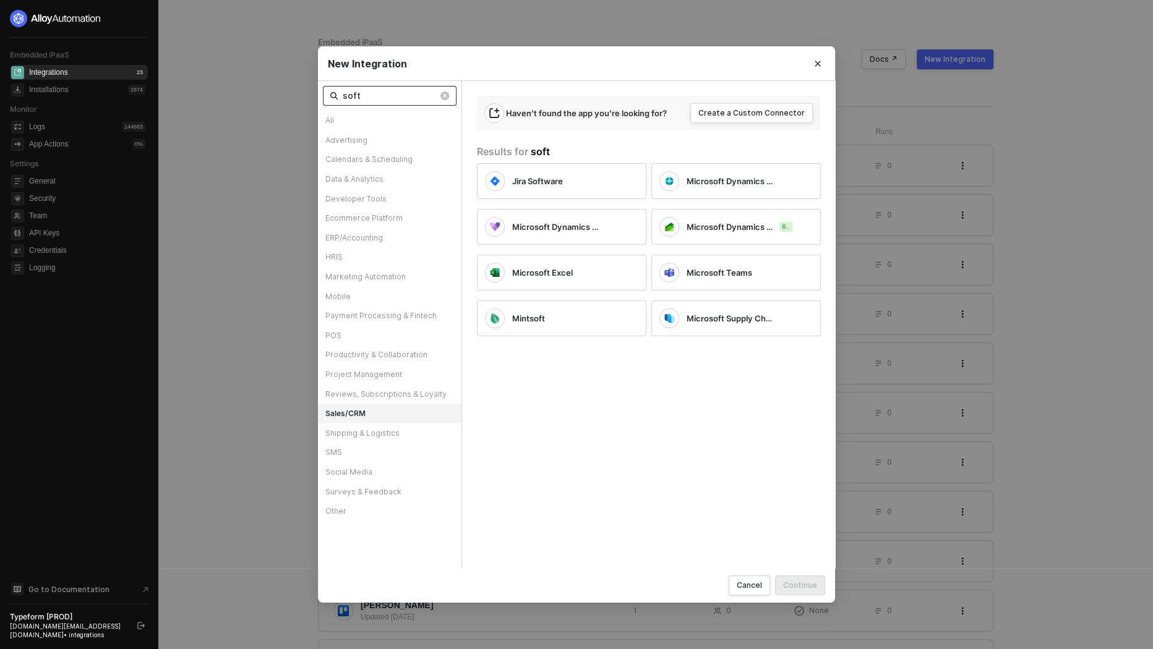
click at [374, 96] on input "soft" at bounding box center [390, 96] width 95 height 14
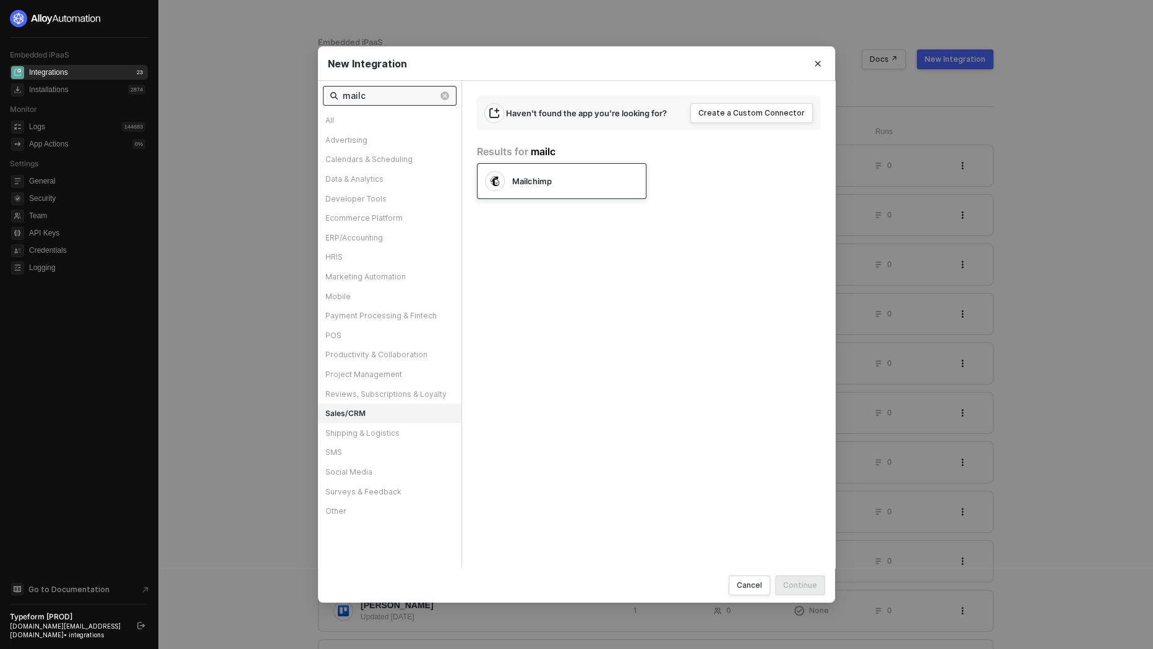
type input "mailc"
click at [539, 180] on span "Mailchimp" at bounding box center [532, 181] width 40 height 11
click at [812, 587] on div "Continue" at bounding box center [800, 585] width 34 height 11
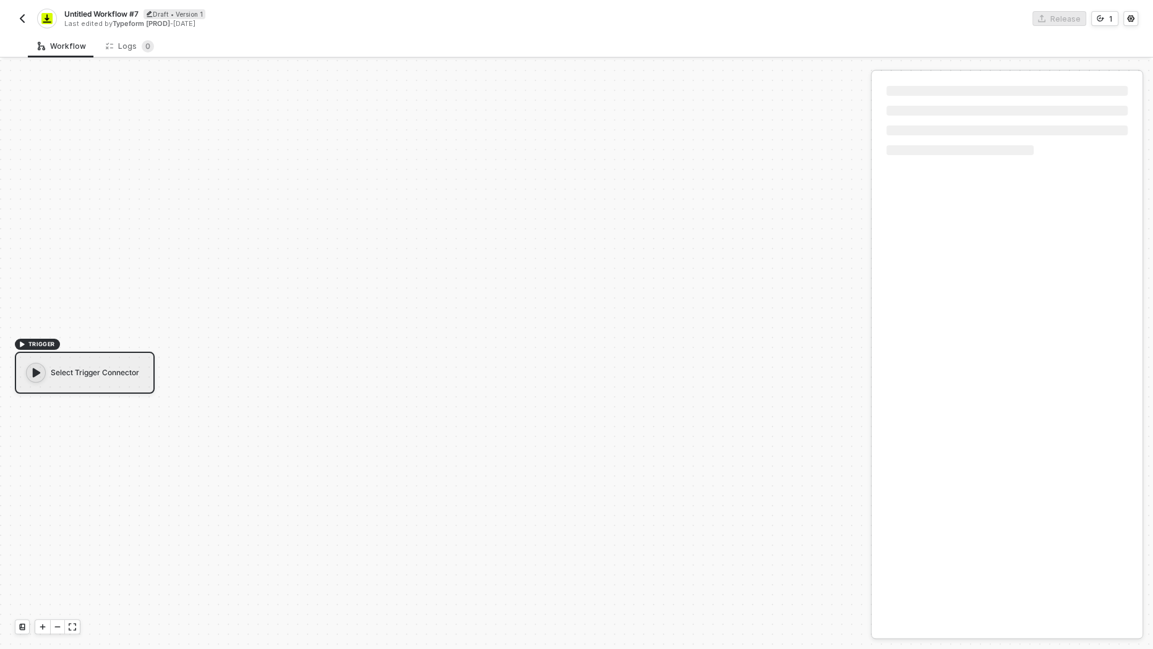
scroll to position [22, 0]
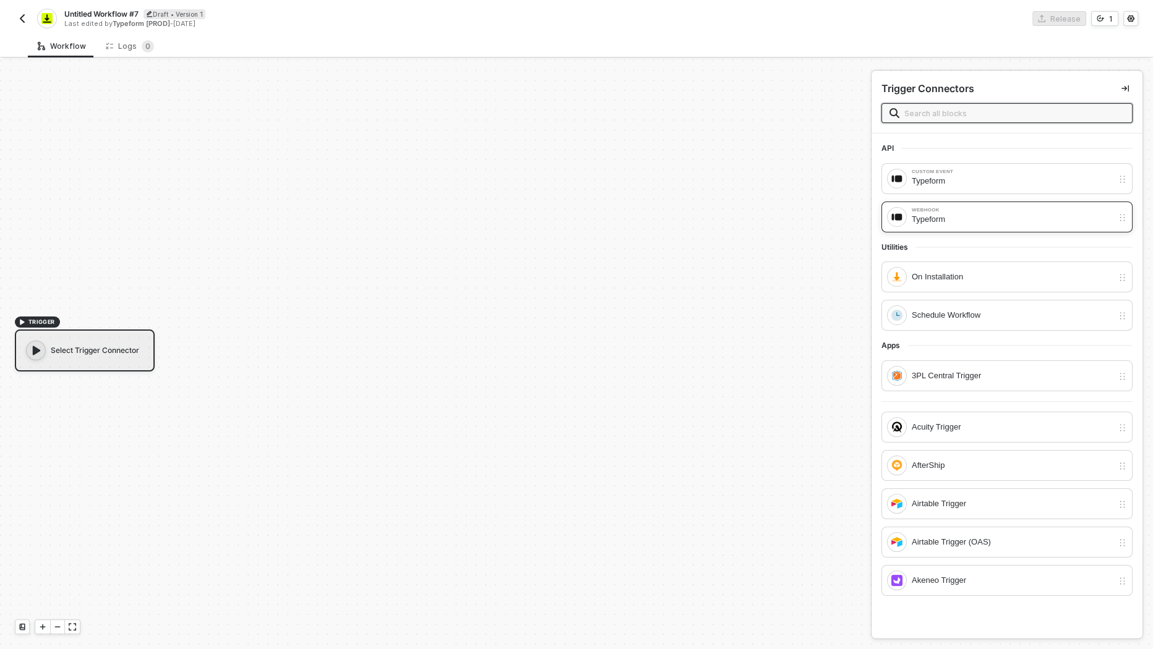
click at [924, 217] on div "Typeform" at bounding box center [1012, 220] width 201 height 14
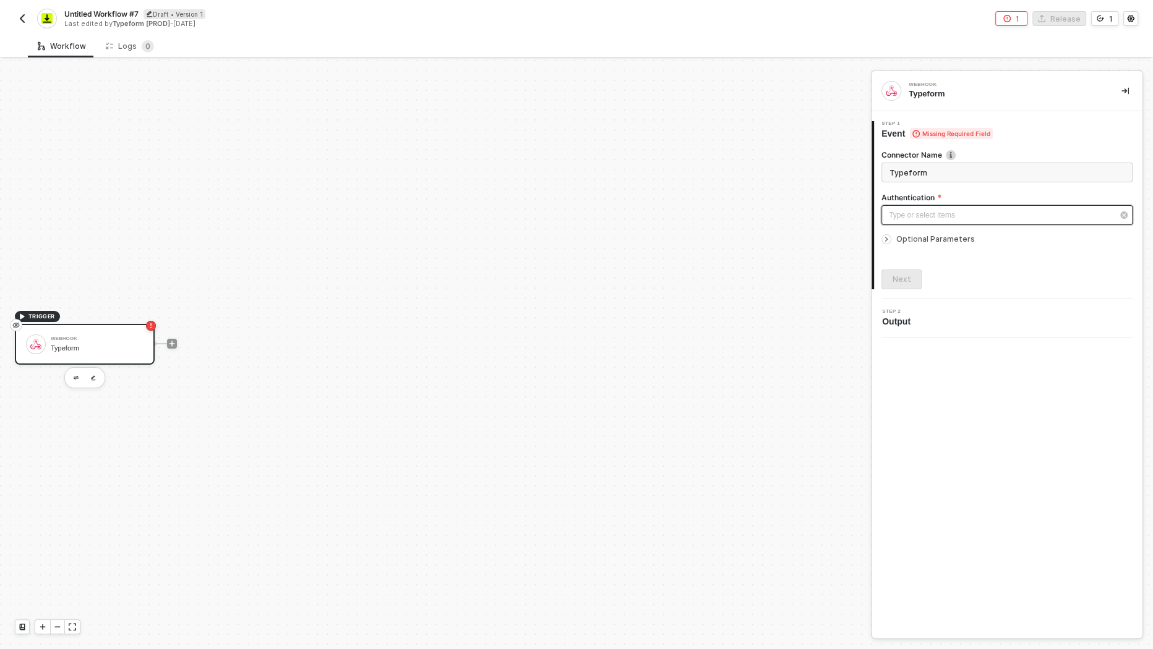
click at [930, 218] on div "Type or select items ﻿" at bounding box center [1001, 216] width 224 height 12
click at [755, 184] on div "Authenticated" at bounding box center [770, 180] width 171 height 11
click at [911, 284] on button "Next" at bounding box center [901, 280] width 40 height 20
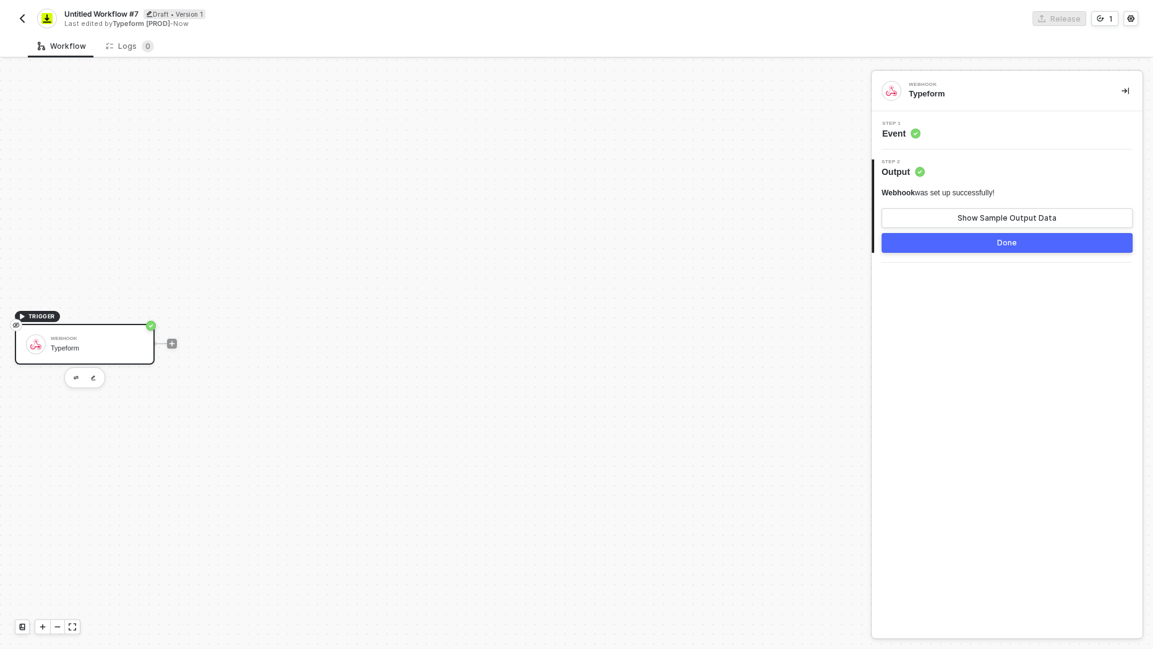
click at [962, 247] on button "Done" at bounding box center [1006, 243] width 251 height 20
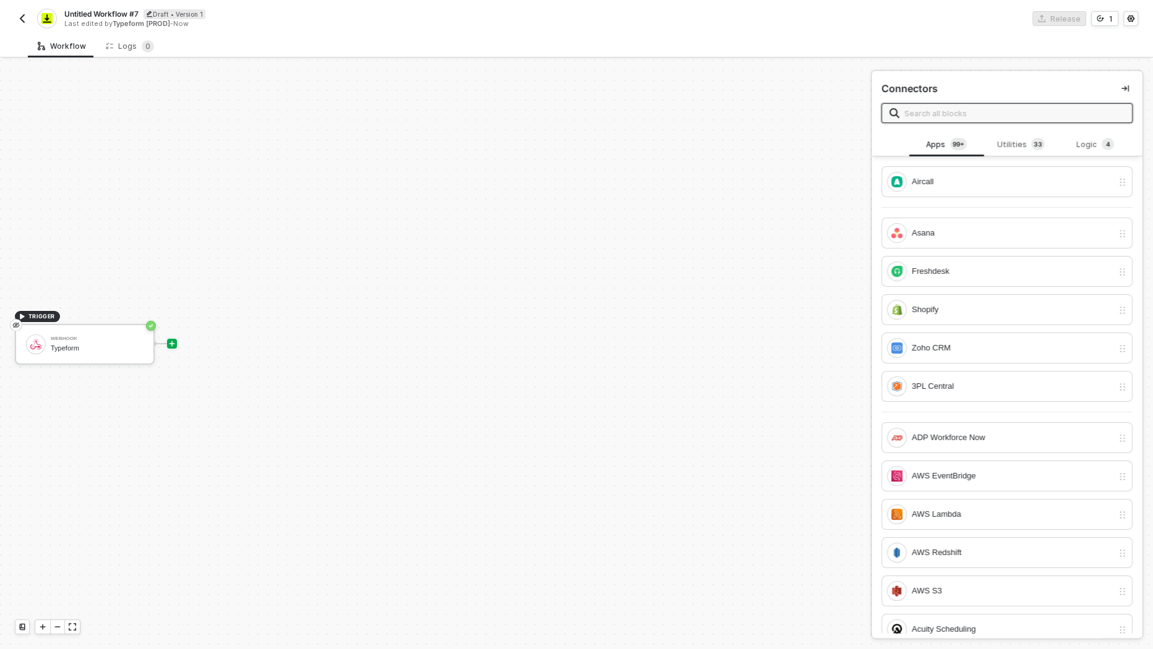
click at [174, 343] on icon "icon-play" at bounding box center [171, 343] width 7 height 7
click at [1052, 114] on input "text" at bounding box center [1014, 113] width 220 height 14
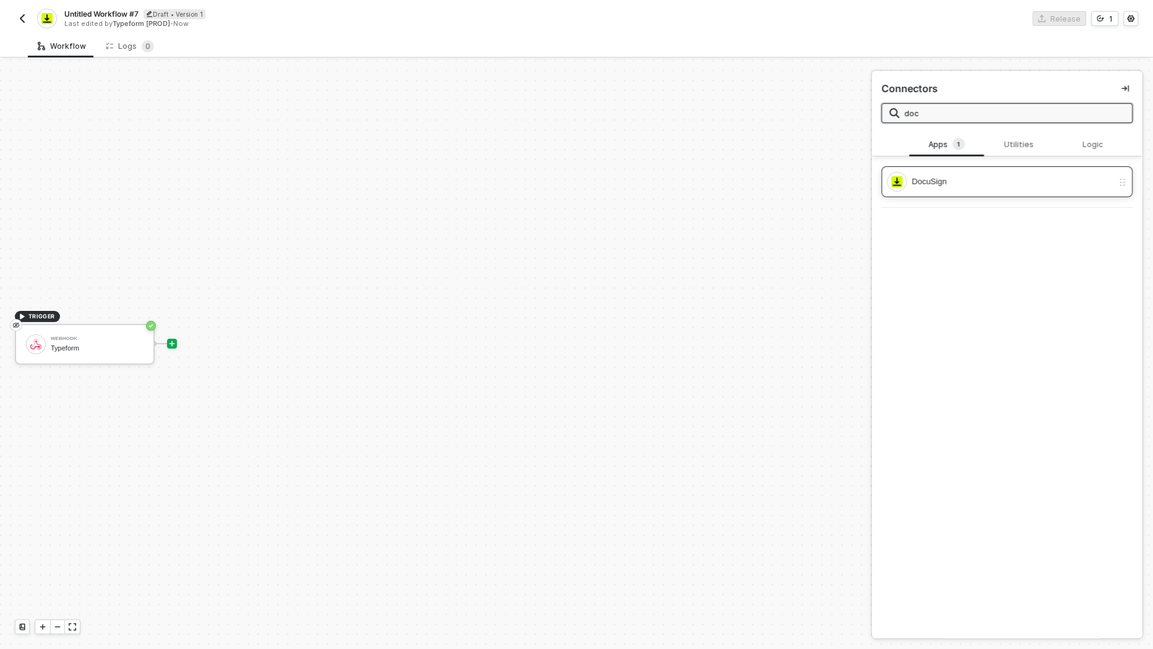
type input "doc"
click at [1017, 172] on div "DocuSign" at bounding box center [1000, 182] width 226 height 20
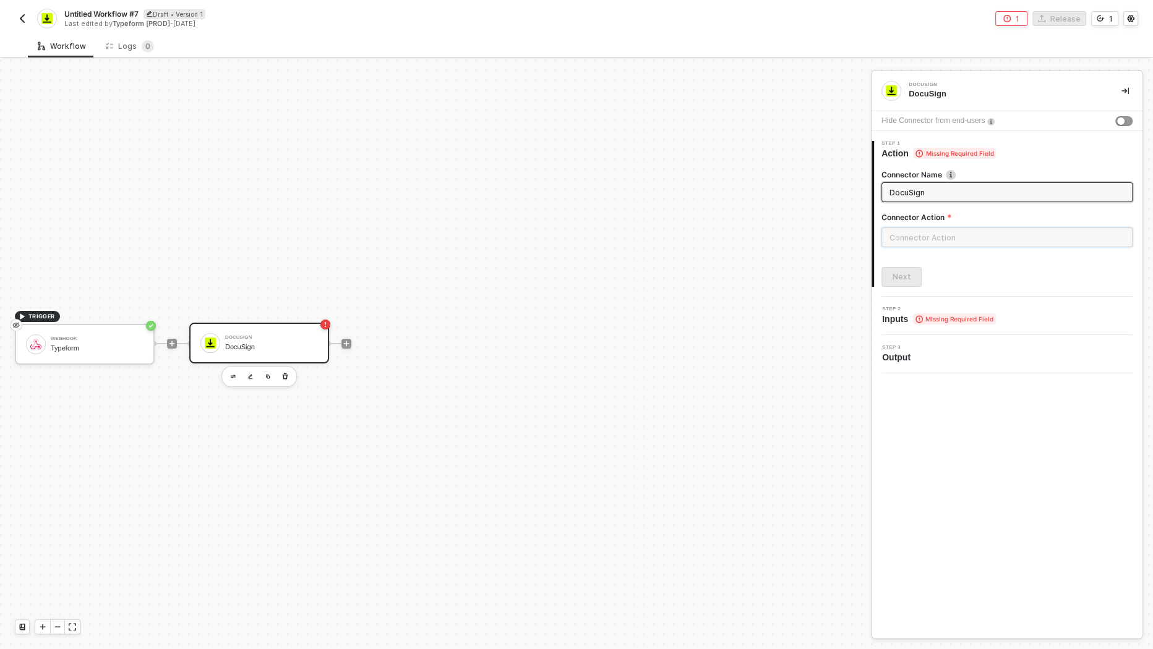
click at [943, 230] on input "text" at bounding box center [1006, 238] width 251 height 20
click at [754, 142] on div "Template" at bounding box center [771, 149] width 200 height 25
click at [752, 208] on div "Envelope" at bounding box center [770, 205] width 180 height 11
click at [744, 234] on div "Send Send envelope" at bounding box center [770, 233] width 180 height 20
type input "Send envelope"
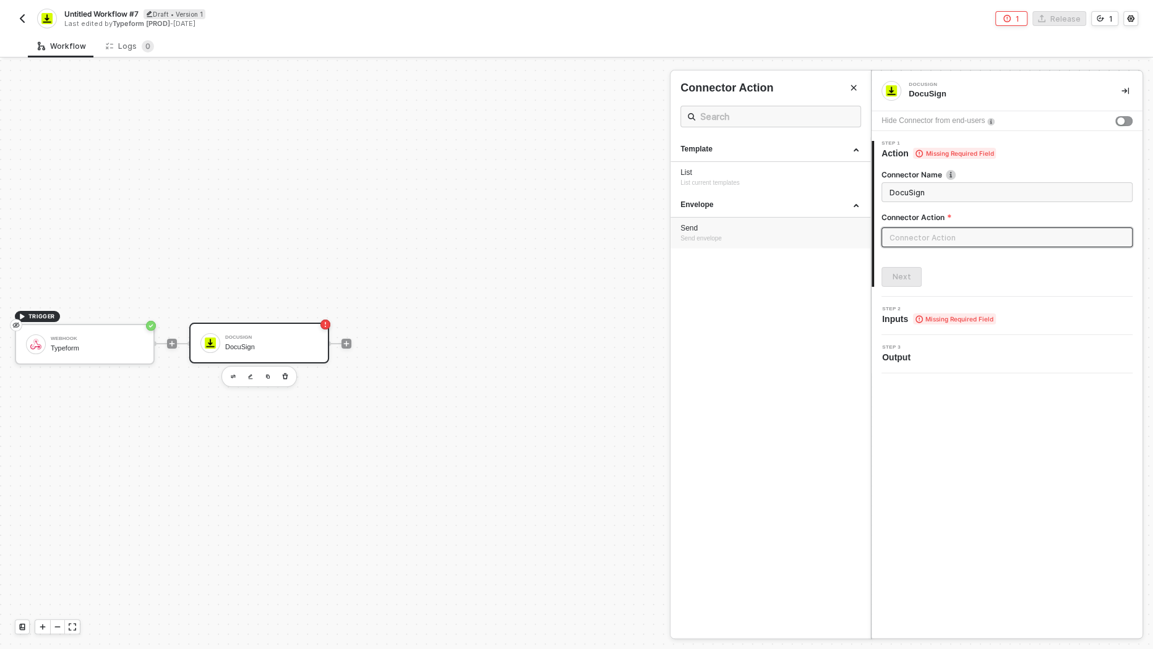
type input "Envelope - Send"
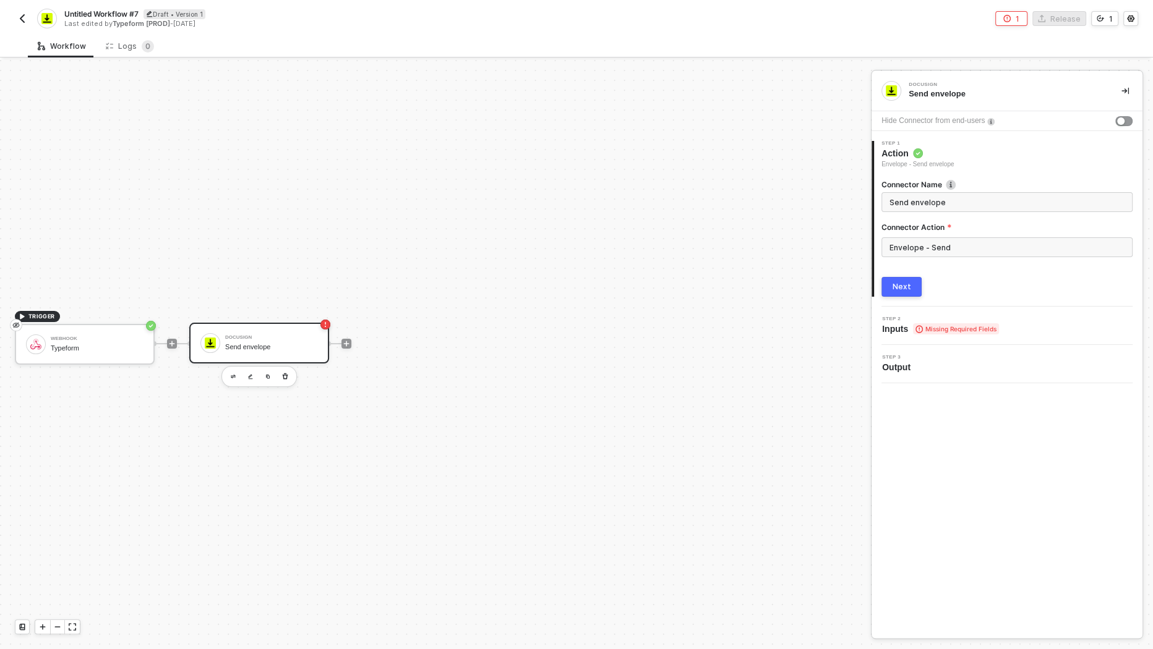
click at [903, 276] on div "Connector Name Send envelope Connector Action Envelope - Send Next" at bounding box center [1006, 232] width 251 height 127
click at [908, 278] on button "Next" at bounding box center [901, 287] width 40 height 20
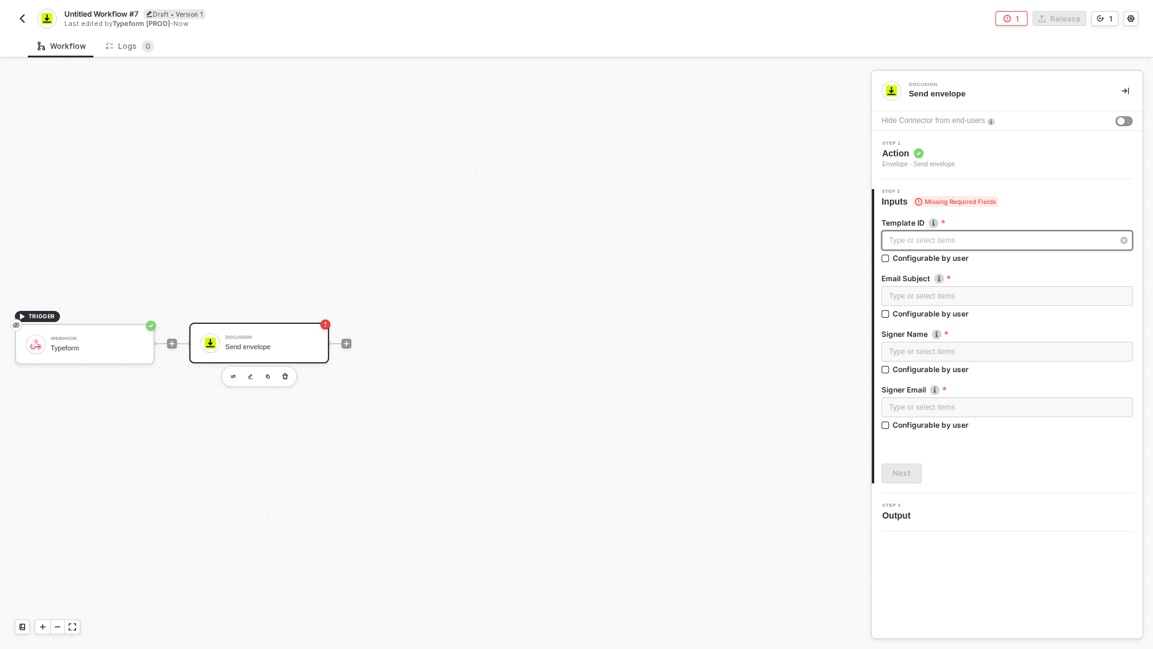
click at [921, 241] on div "Type or select items ﻿" at bounding box center [1001, 241] width 224 height 12
click at [920, 301] on div "Type or select items ﻿" at bounding box center [1007, 297] width 236 height 12
click at [922, 353] on div "Type or select items ﻿" at bounding box center [1007, 352] width 236 height 12
click at [925, 242] on div "Type or select items ﻿" at bounding box center [1001, 241] width 224 height 12
click at [924, 262] on div "Configurable by user" at bounding box center [931, 258] width 76 height 11
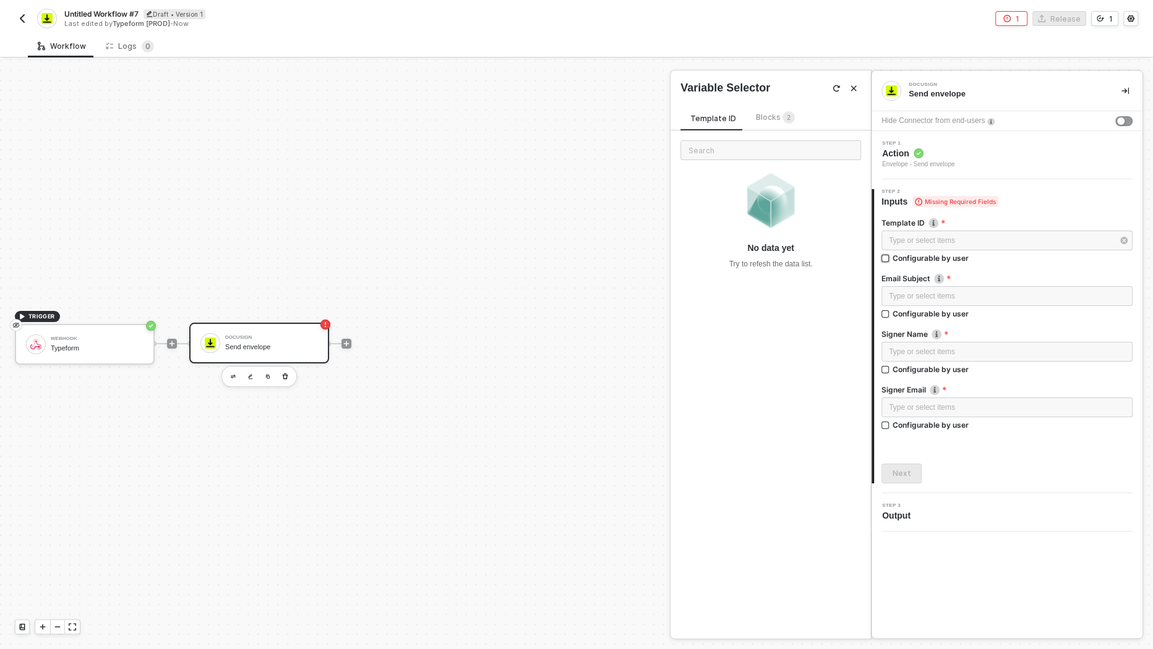
click at [890, 262] on input "Configurable by user" at bounding box center [885, 259] width 9 height 9
checkbox input "true"
click at [924, 296] on div "Type or select items ﻿" at bounding box center [1007, 298] width 236 height 12
click at [922, 315] on div "Configurable by user" at bounding box center [931, 315] width 76 height 11
click at [890, 315] on input "Configurable by user" at bounding box center [885, 316] width 9 height 9
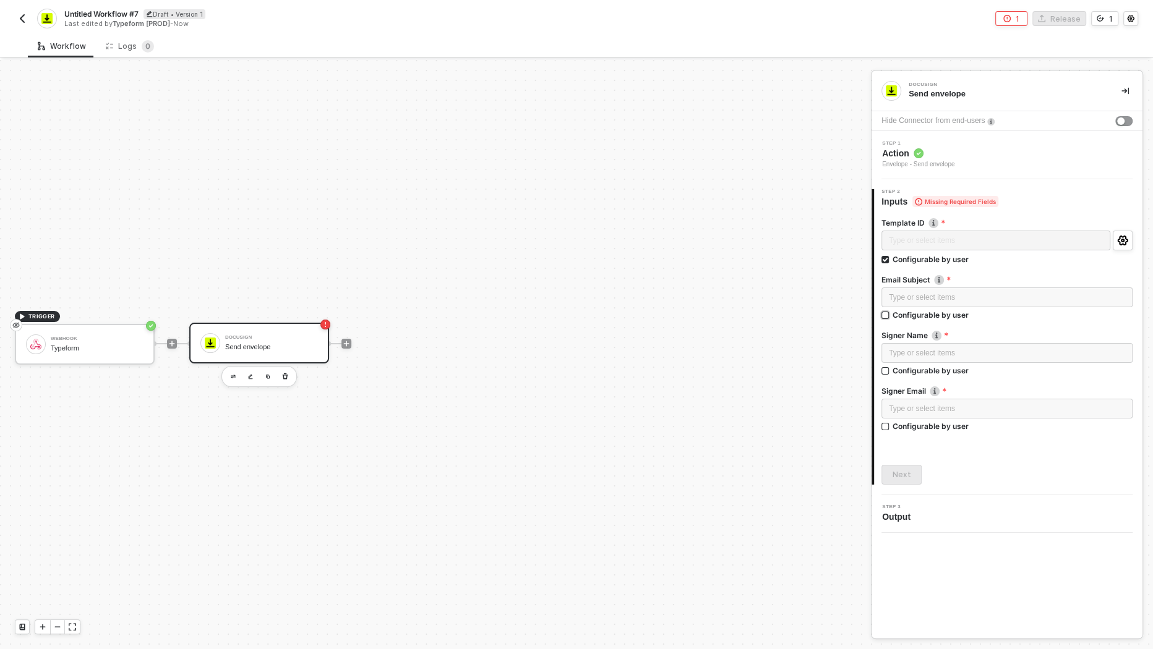
checkbox input "true"
click at [919, 368] on div "Configurable by user" at bounding box center [931, 372] width 76 height 11
click at [890, 369] on input "Configurable by user" at bounding box center [885, 373] width 9 height 9
checkbox input "true"
click at [919, 426] on div "Configurable by user" at bounding box center [931, 429] width 76 height 11
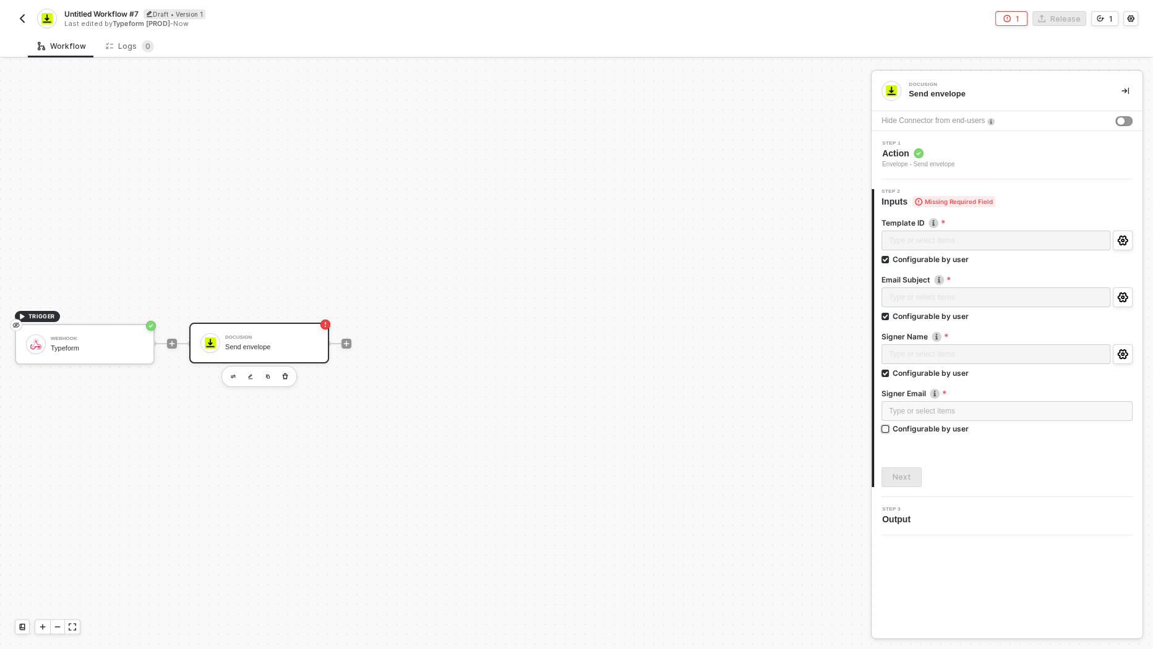
click at [890, 426] on input "Configurable by user" at bounding box center [885, 430] width 9 height 9
checkbox input "true"
click at [907, 478] on div "Next" at bounding box center [902, 479] width 19 height 10
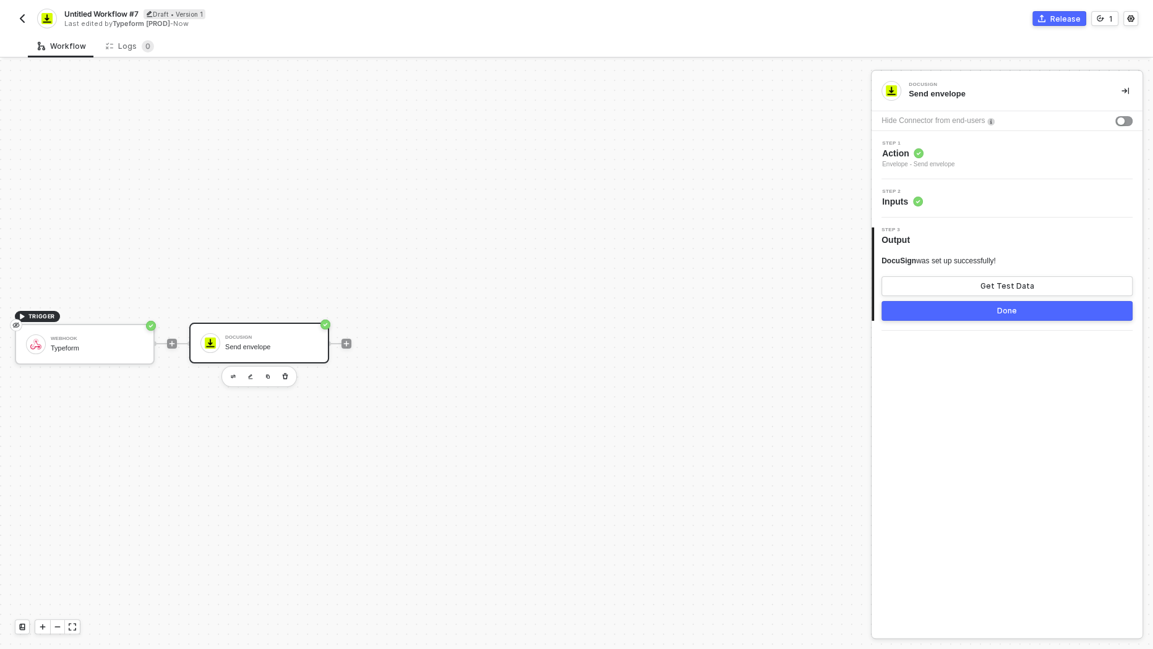
click at [1026, 305] on button "Done" at bounding box center [1006, 311] width 251 height 20
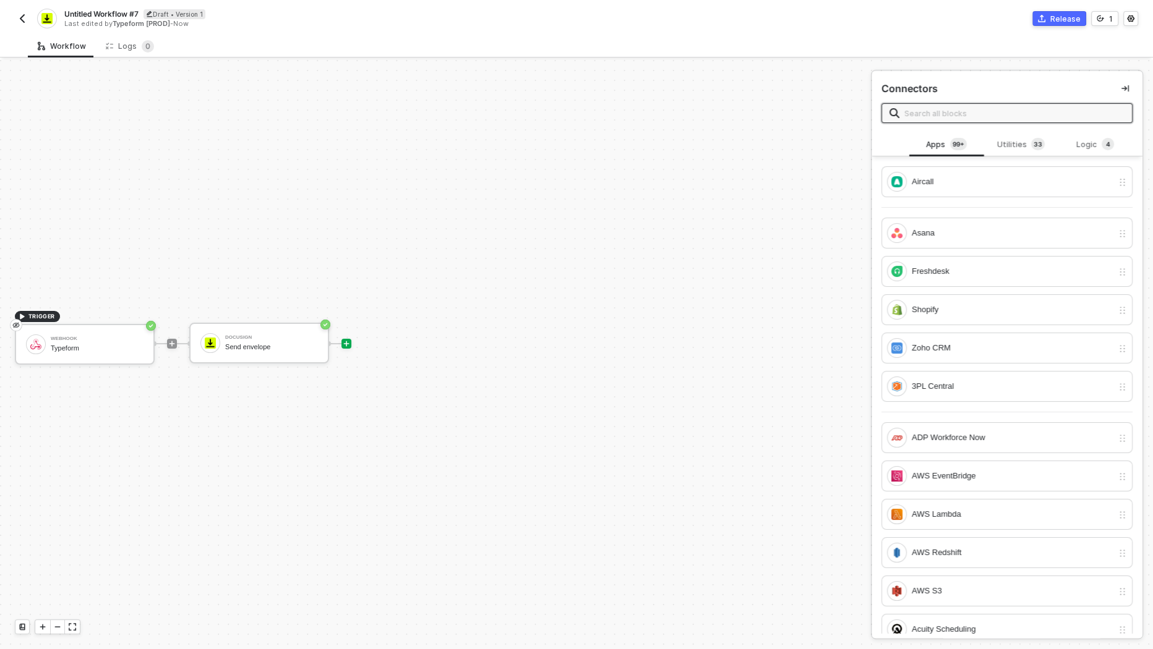
click at [22, 11] on button "button" at bounding box center [22, 18] width 15 height 15
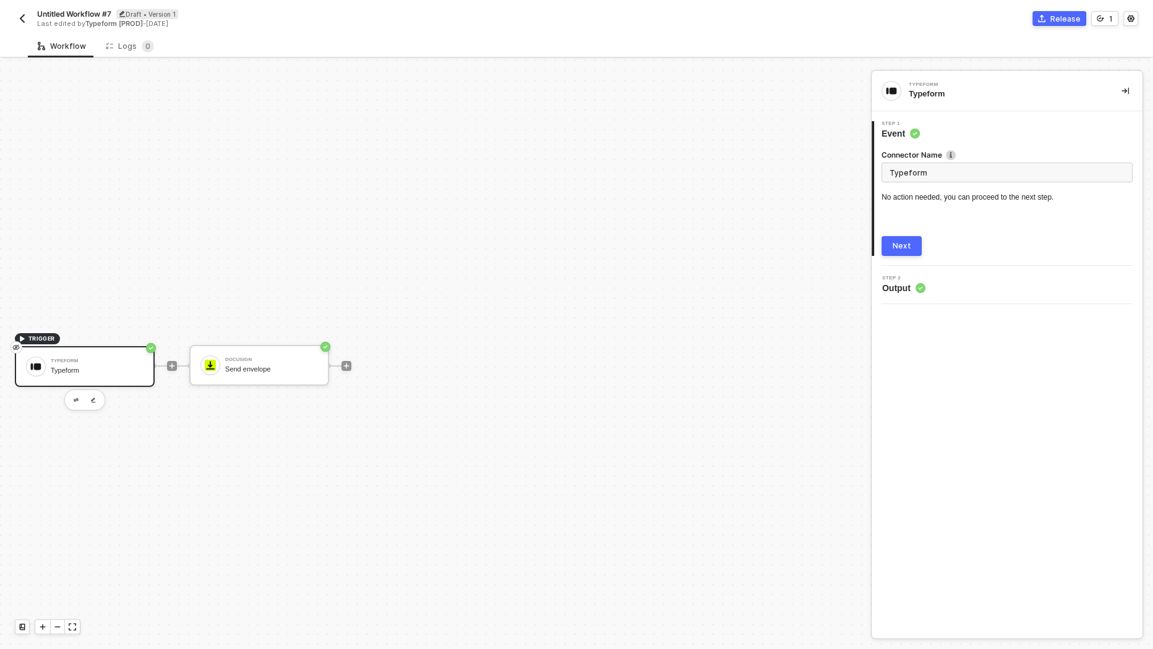
scroll to position [22, 0]
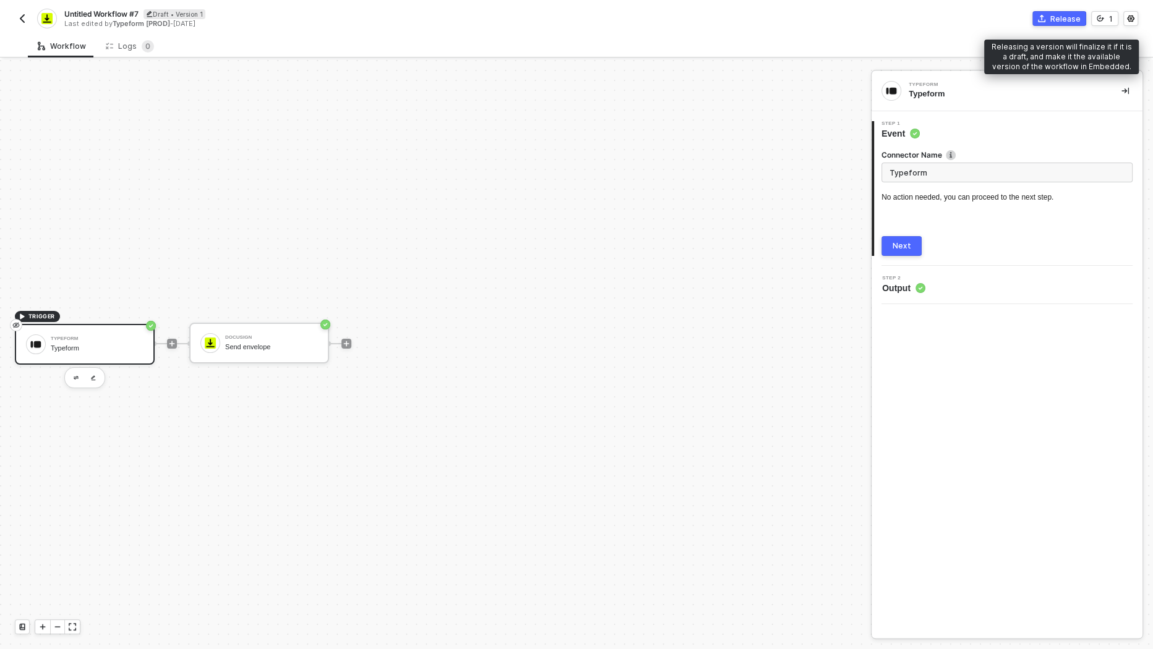
click at [1070, 17] on div "Release" at bounding box center [1065, 19] width 30 height 11
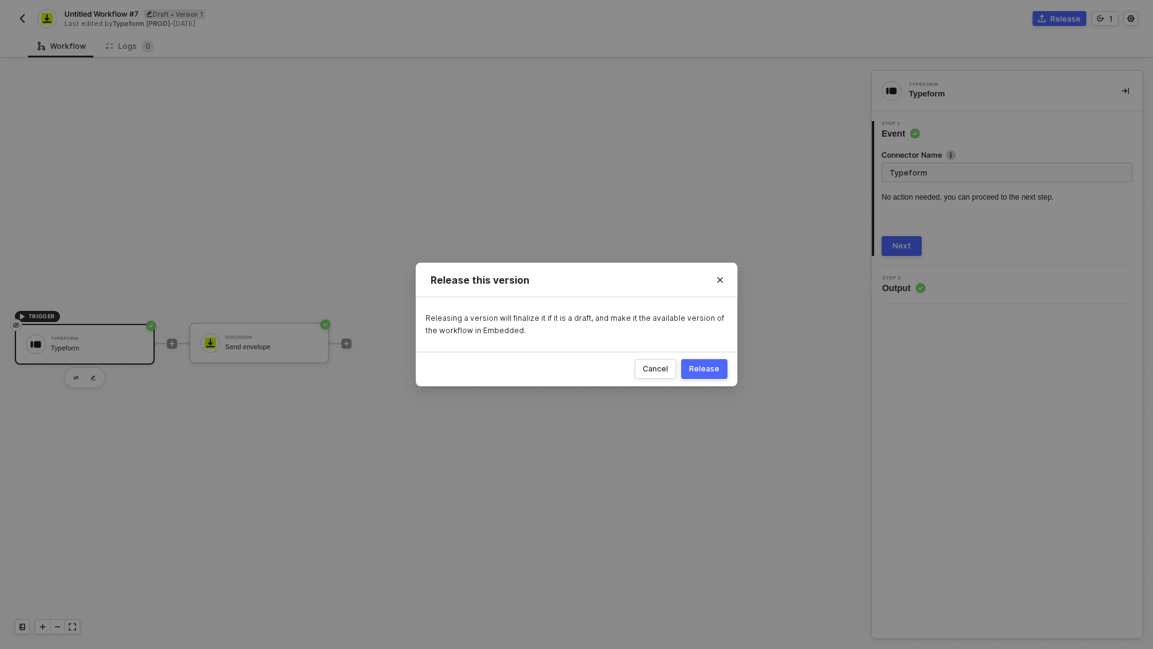
click at [722, 369] on button "Release" at bounding box center [704, 369] width 46 height 20
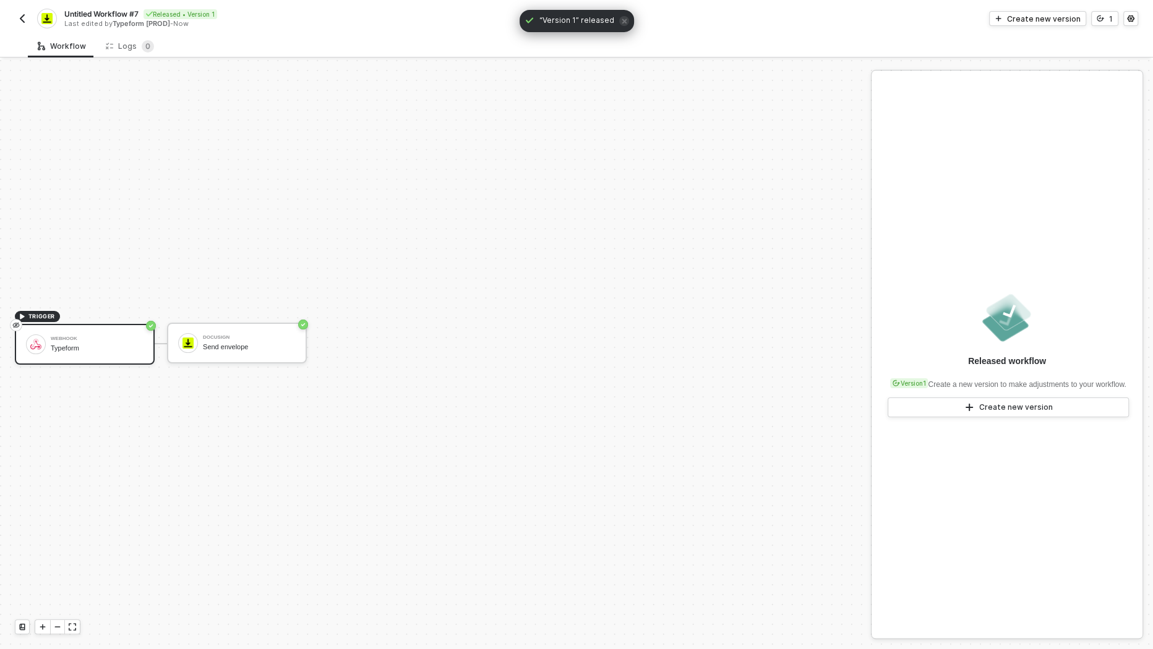
click at [26, 17] on img "button" at bounding box center [22, 19] width 10 height 10
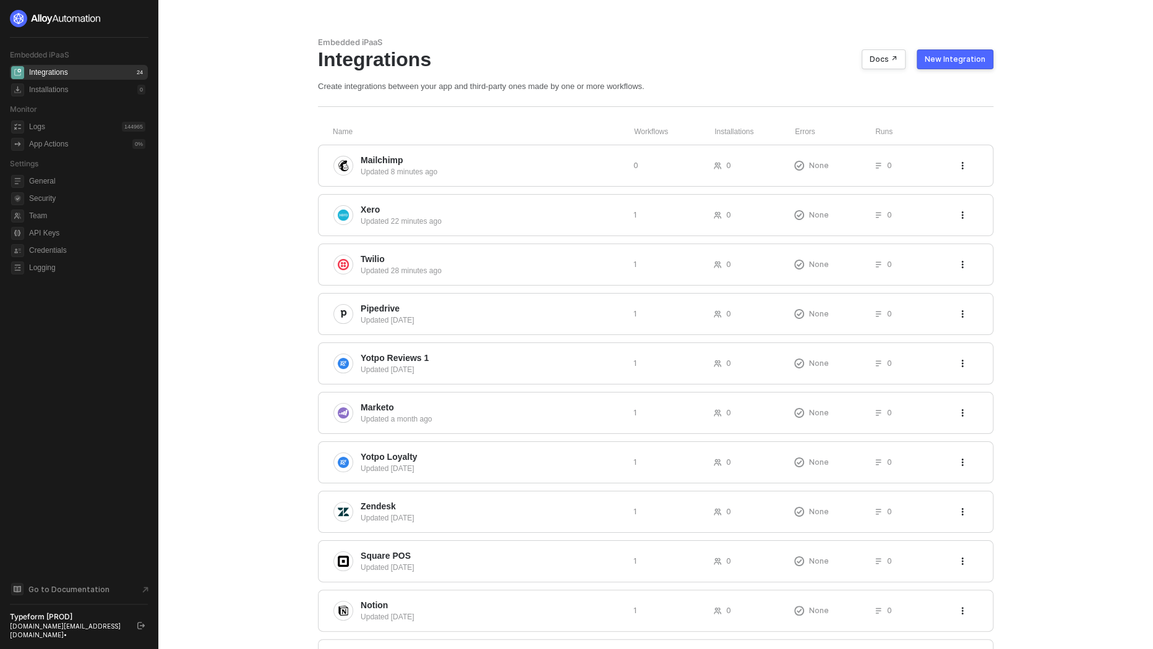
click at [969, 66] on button "New Integration" at bounding box center [955, 59] width 77 height 20
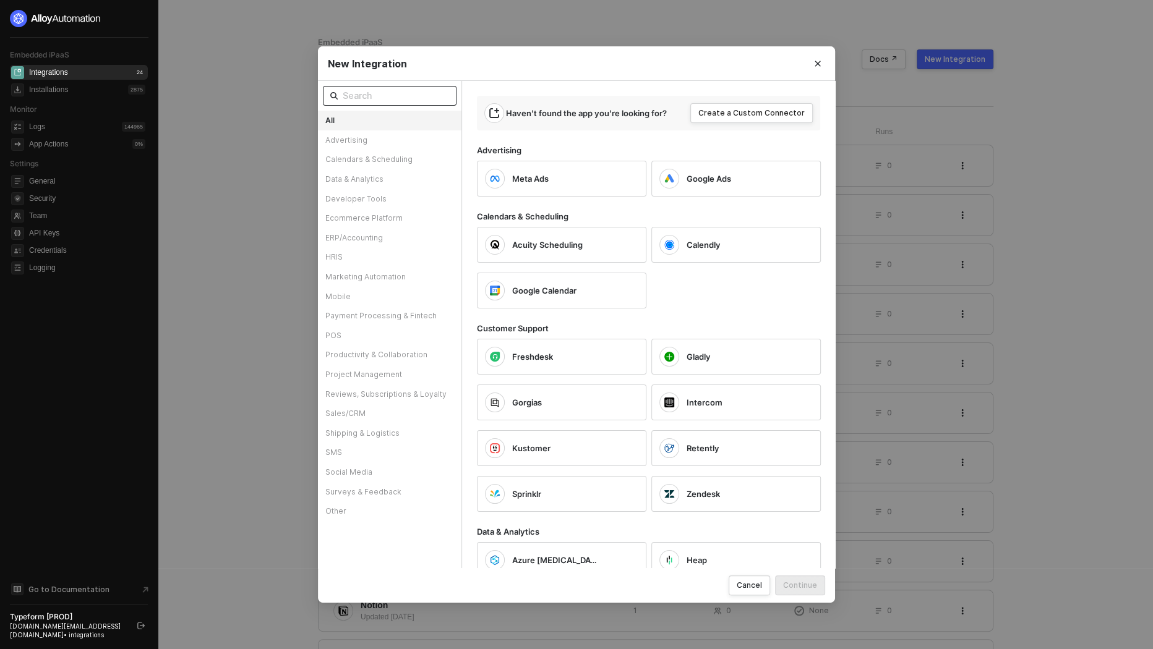
click at [422, 91] on input "text" at bounding box center [396, 96] width 106 height 14
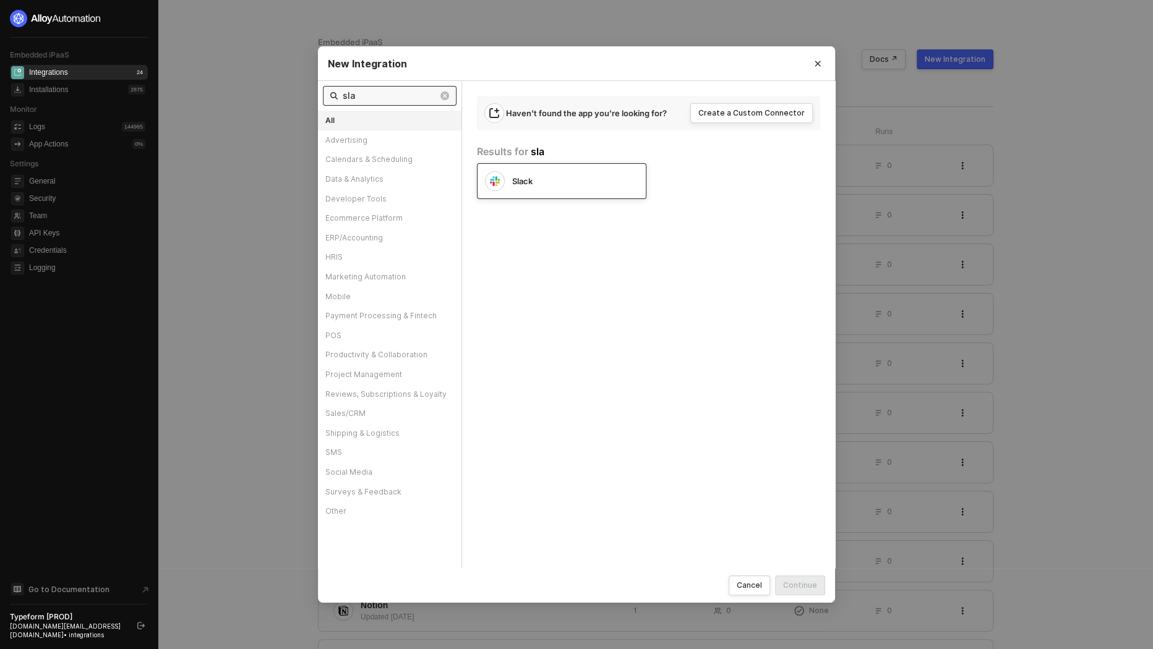
type input "sla"
click at [529, 180] on span "Slack" at bounding box center [522, 181] width 20 height 11
click at [810, 585] on div "Continue" at bounding box center [800, 585] width 34 height 11
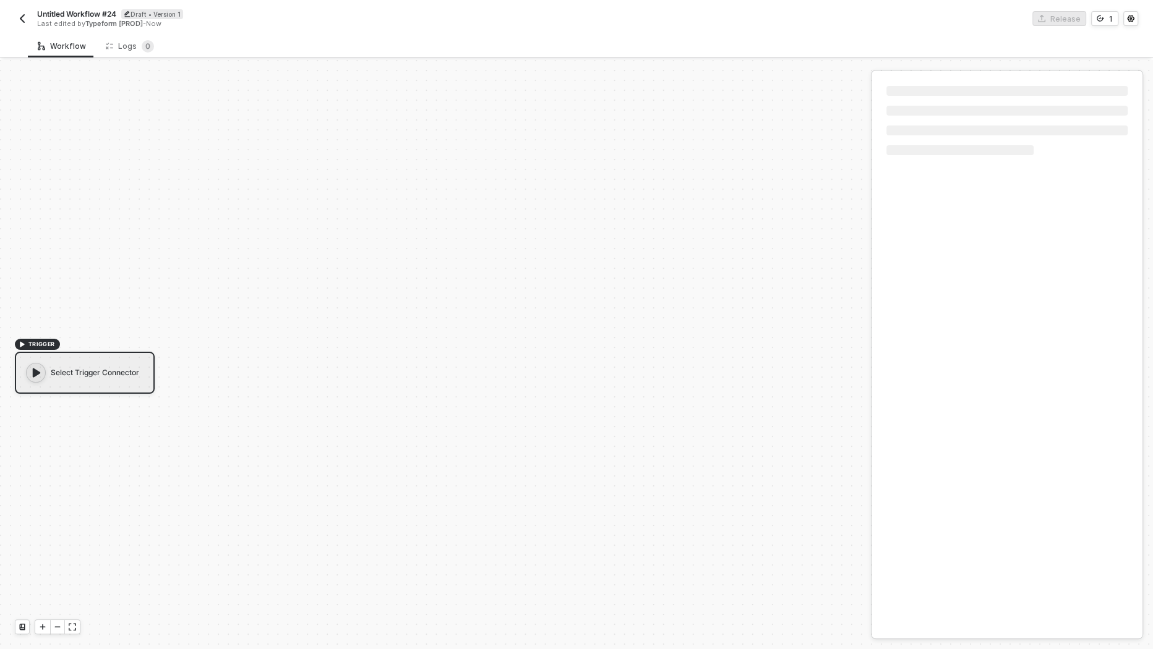
scroll to position [22, 0]
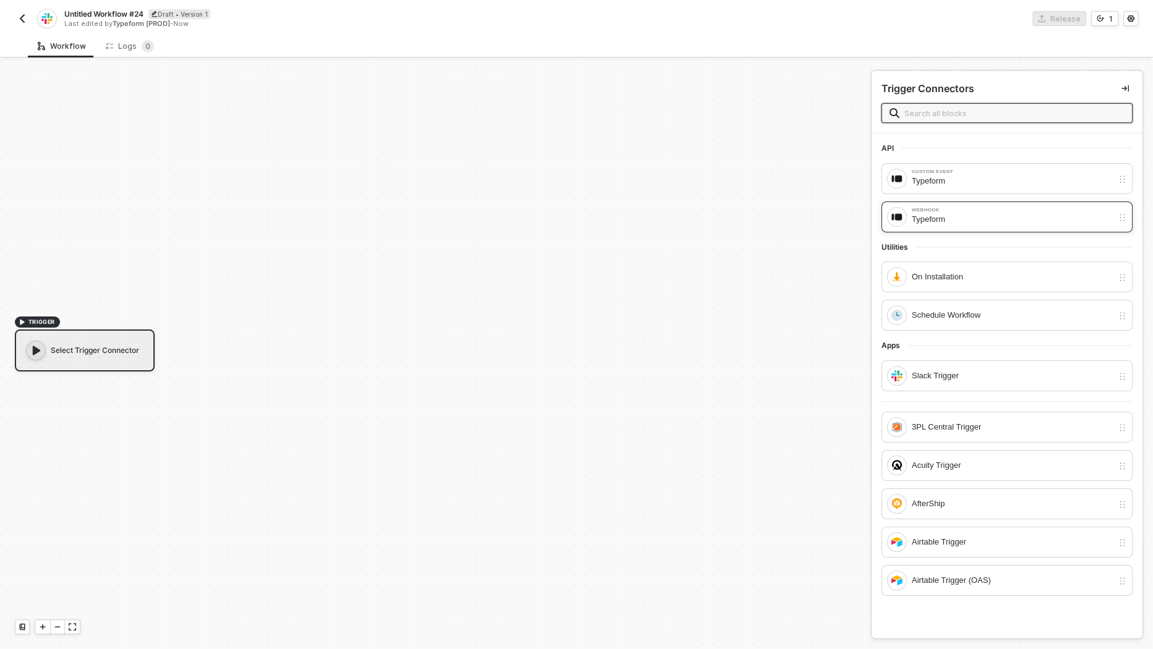
click at [933, 216] on div "Typeform" at bounding box center [1012, 220] width 201 height 14
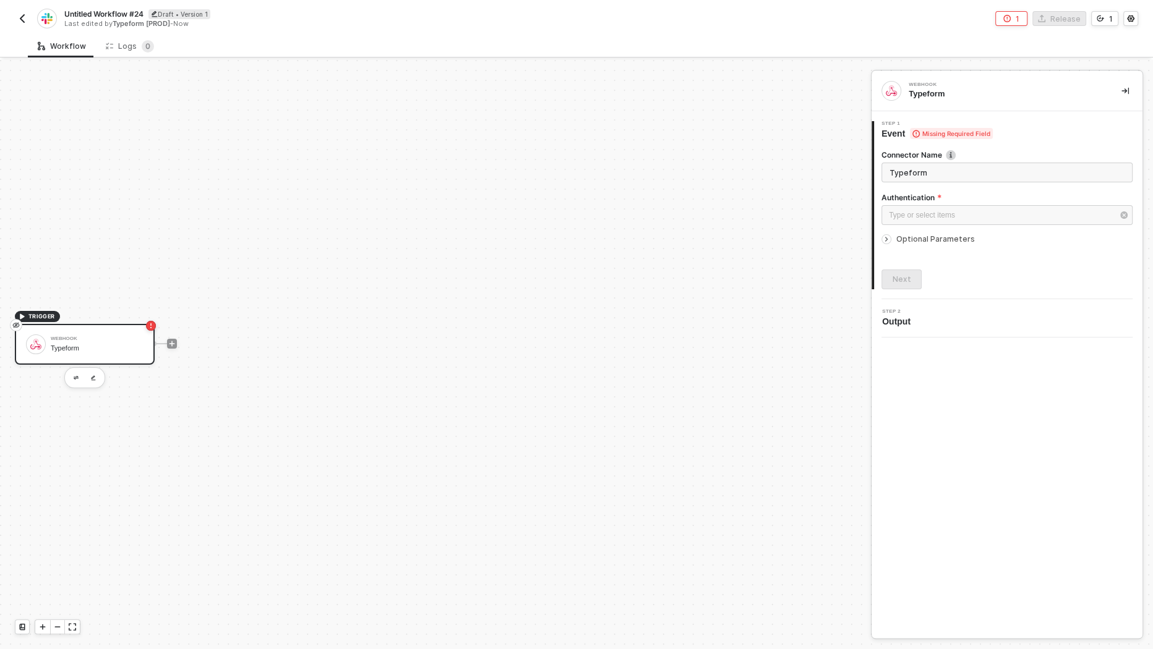
click at [941, 171] on input "Typeform" at bounding box center [1006, 173] width 251 height 20
click at [941, 210] on div "Type or select items ﻿" at bounding box center [1001, 216] width 224 height 12
click at [735, 183] on div "Authenticated" at bounding box center [770, 180] width 171 height 11
click at [899, 278] on div "Next" at bounding box center [902, 280] width 19 height 10
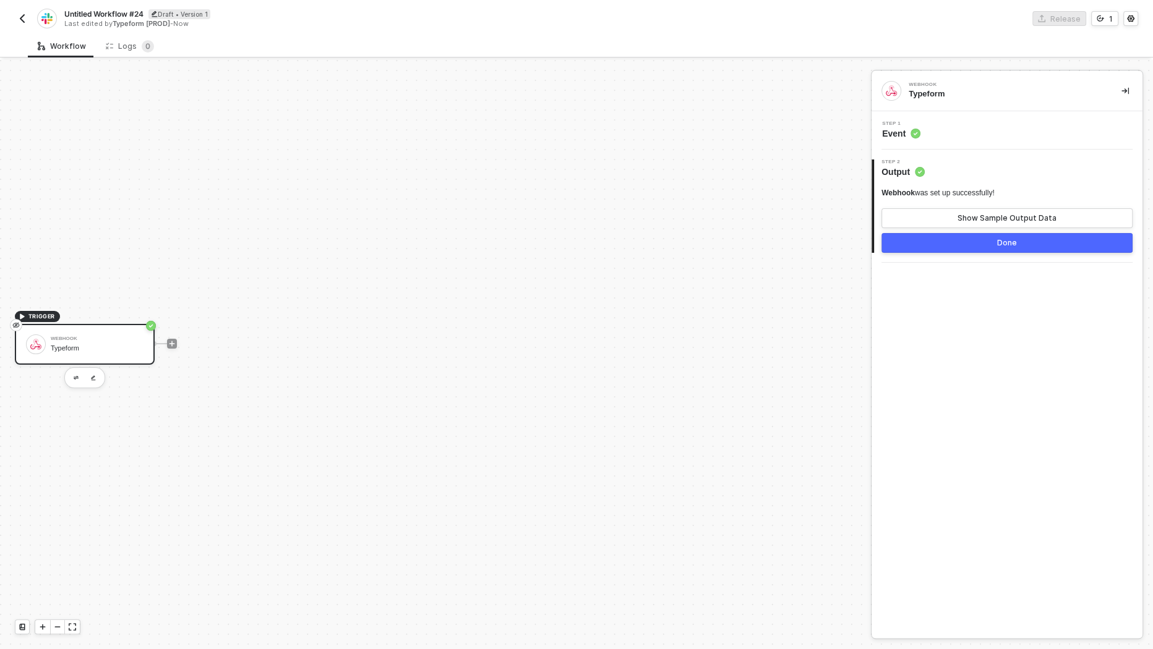
click at [932, 245] on button "Done" at bounding box center [1006, 243] width 251 height 20
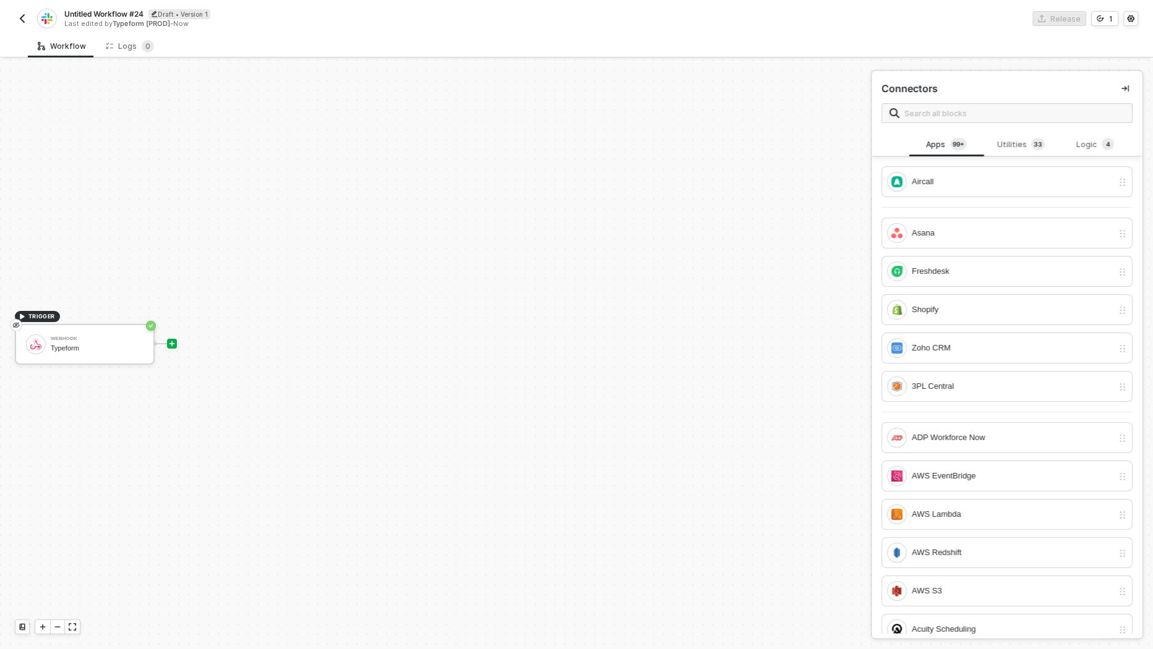
click at [915, 127] on div "Connectors" at bounding box center [1007, 102] width 271 height 62
click at [921, 121] on span at bounding box center [1006, 113] width 251 height 20
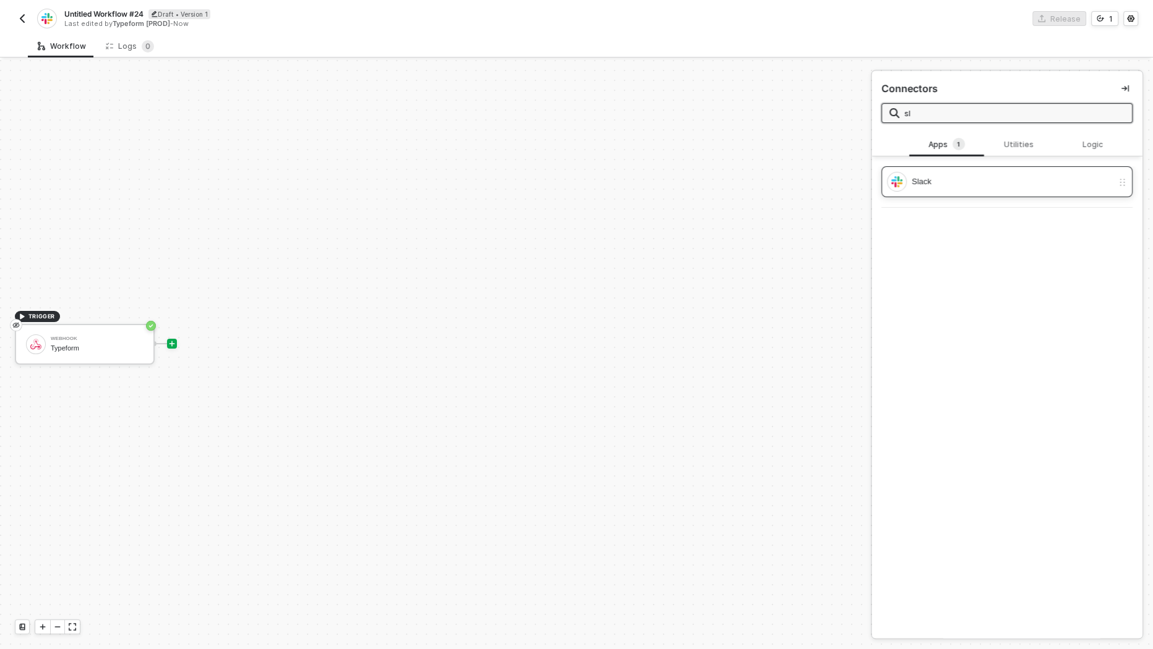
type input "sl"
click at [940, 180] on div "Slack" at bounding box center [1012, 182] width 201 height 14
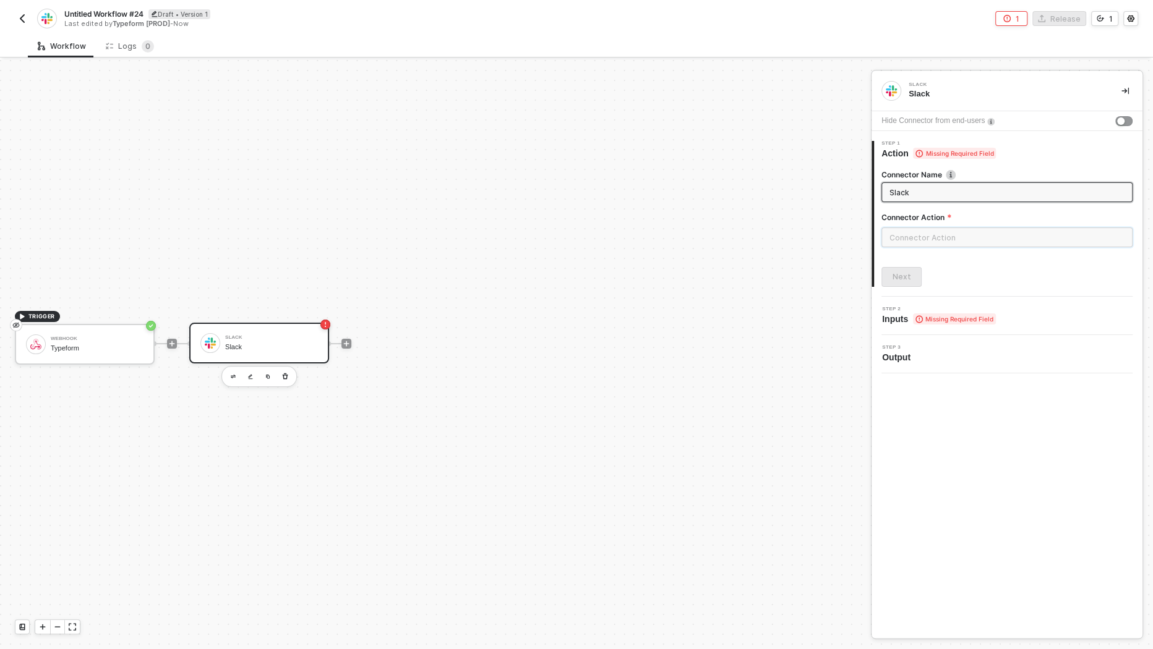
click at [922, 241] on input "text" at bounding box center [1006, 238] width 251 height 20
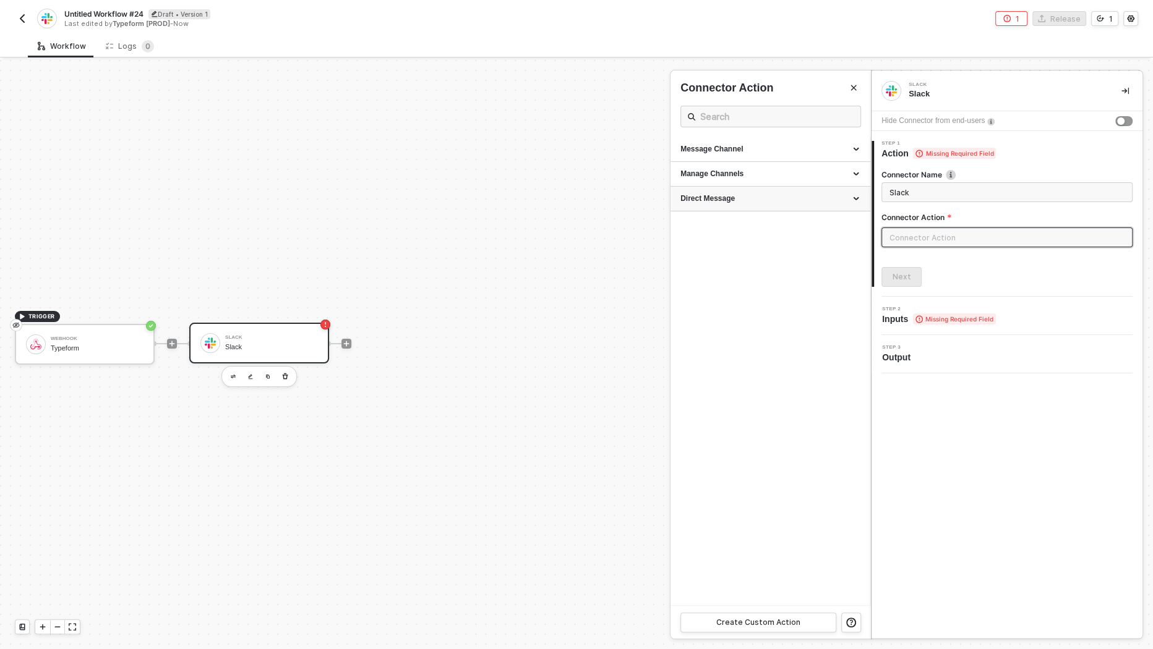
click at [783, 204] on div "Direct Message" at bounding box center [771, 199] width 200 height 25
click at [789, 177] on div "Manage Channels" at bounding box center [770, 174] width 180 height 11
click at [792, 147] on div "Message Channel" at bounding box center [770, 149] width 180 height 11
click at [779, 171] on div "Post" at bounding box center [770, 173] width 180 height 11
type input "Post a message into a channel"
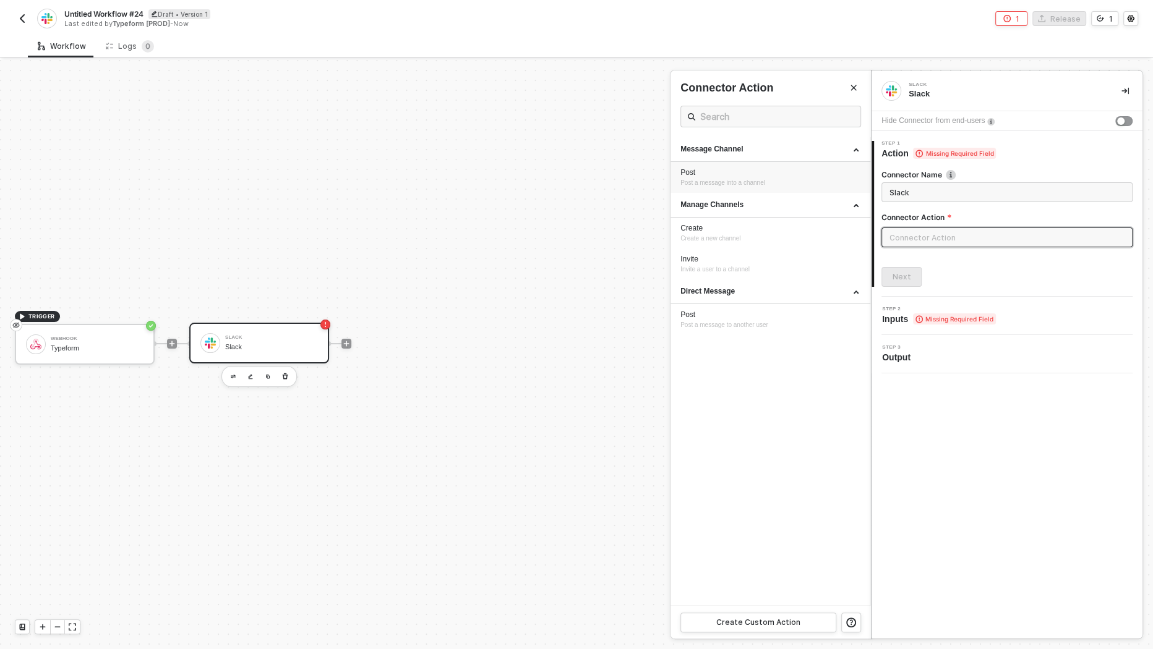
type input "Message Channel - Post"
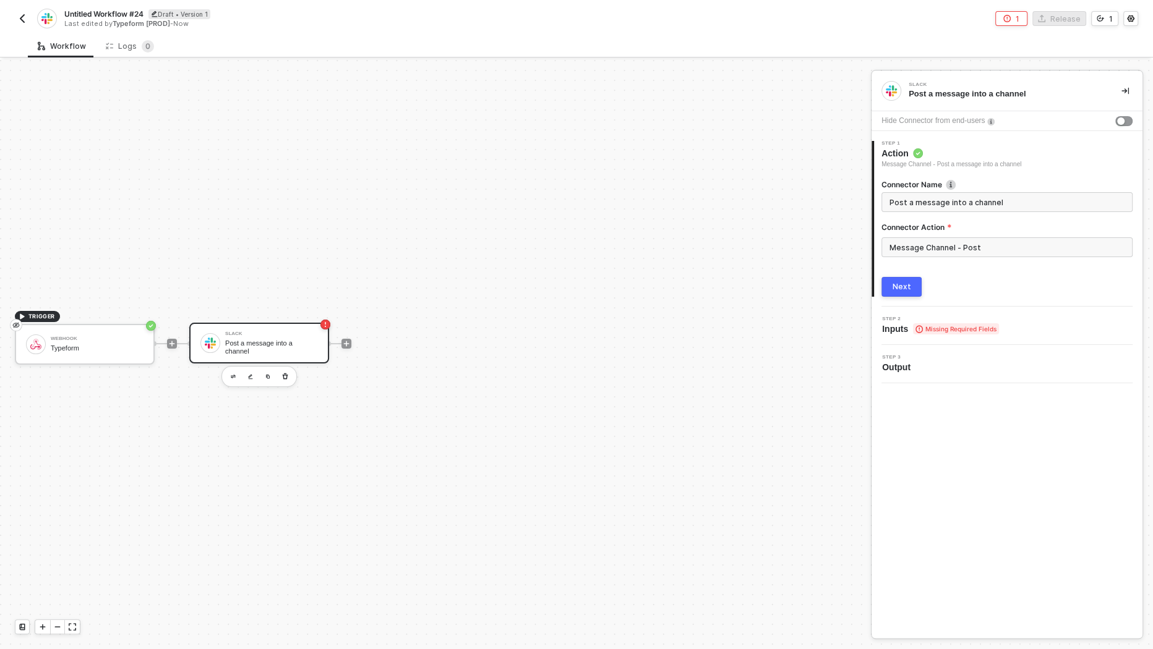
click at [902, 282] on div "Next" at bounding box center [902, 287] width 19 height 10
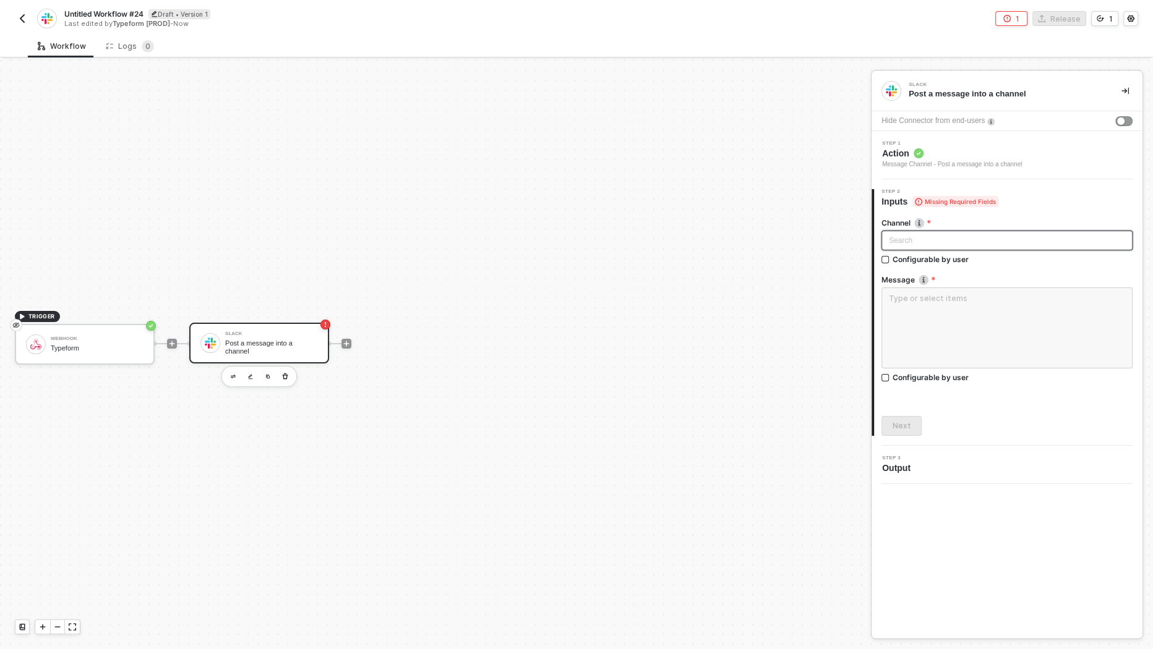
click at [908, 233] on div "Search" at bounding box center [1006, 241] width 251 height 20
click at [956, 232] on input "search" at bounding box center [1007, 240] width 236 height 19
click at [964, 216] on div "Channel Search No data Configurable by user Message Configurable by user Next" at bounding box center [1006, 322] width 251 height 228
click at [932, 256] on div "Configurable by user" at bounding box center [931, 259] width 76 height 11
click at [890, 256] on input "Configurable by user" at bounding box center [885, 260] width 9 height 9
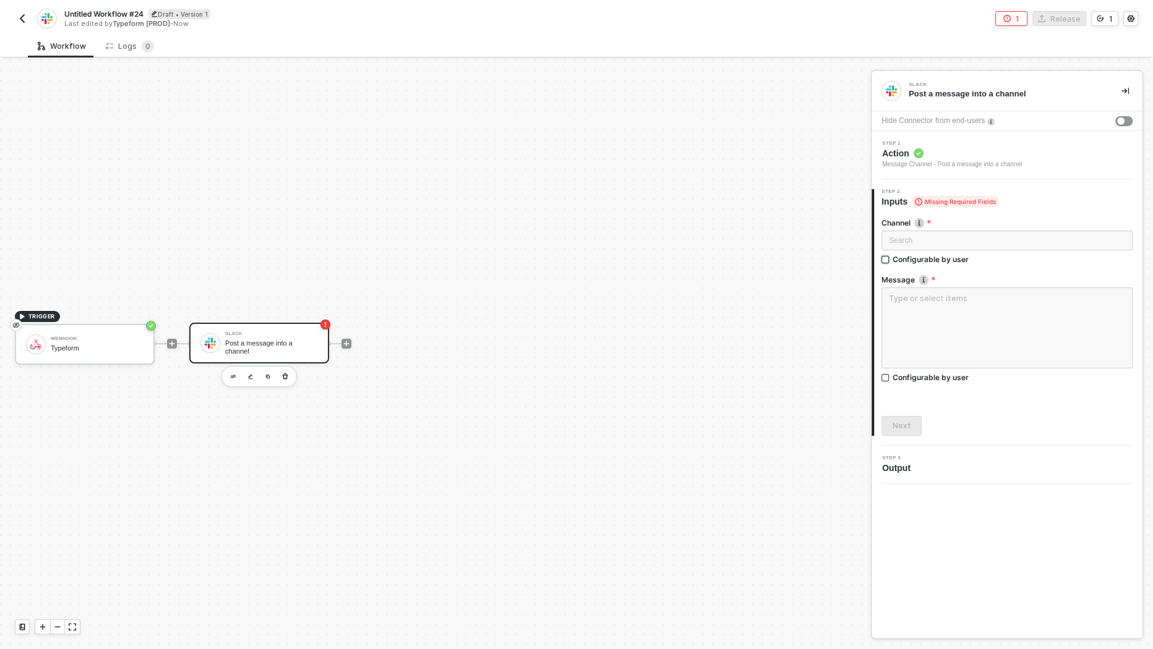
checkbox input "true"
click at [935, 307] on textarea at bounding box center [1006, 328] width 251 height 81
click at [937, 371] on div at bounding box center [1006, 330] width 251 height 85
click at [937, 378] on div "Configurable by user" at bounding box center [931, 377] width 76 height 11
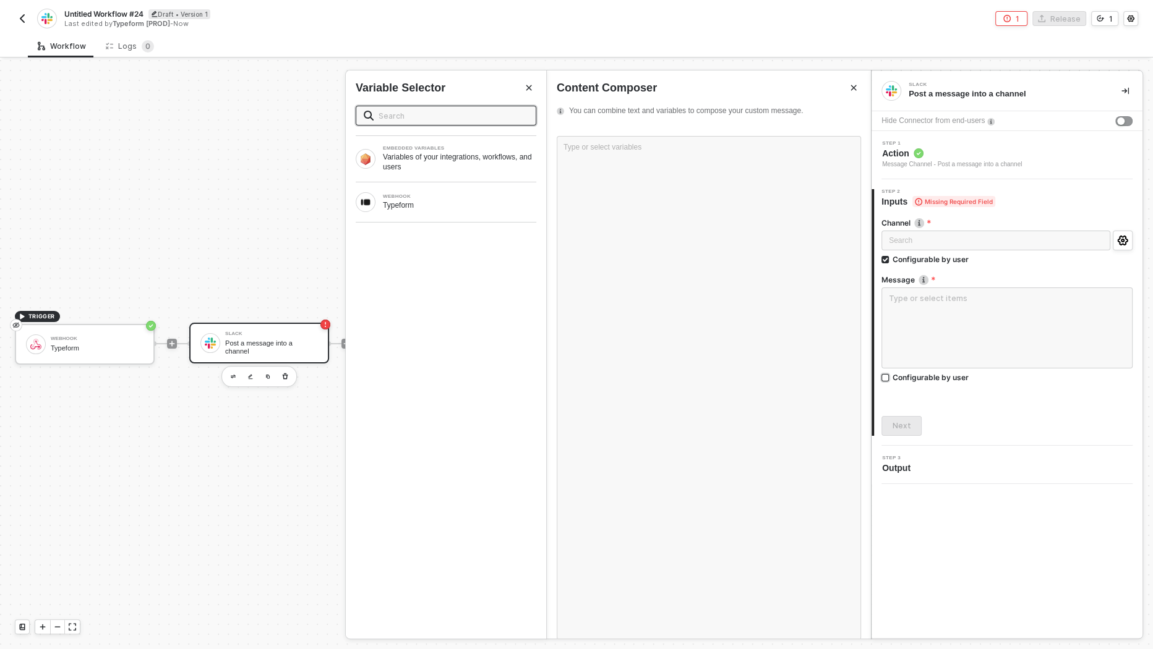
click at [890, 378] on input "Configurable by user" at bounding box center [885, 378] width 9 height 9
checkbox input "true"
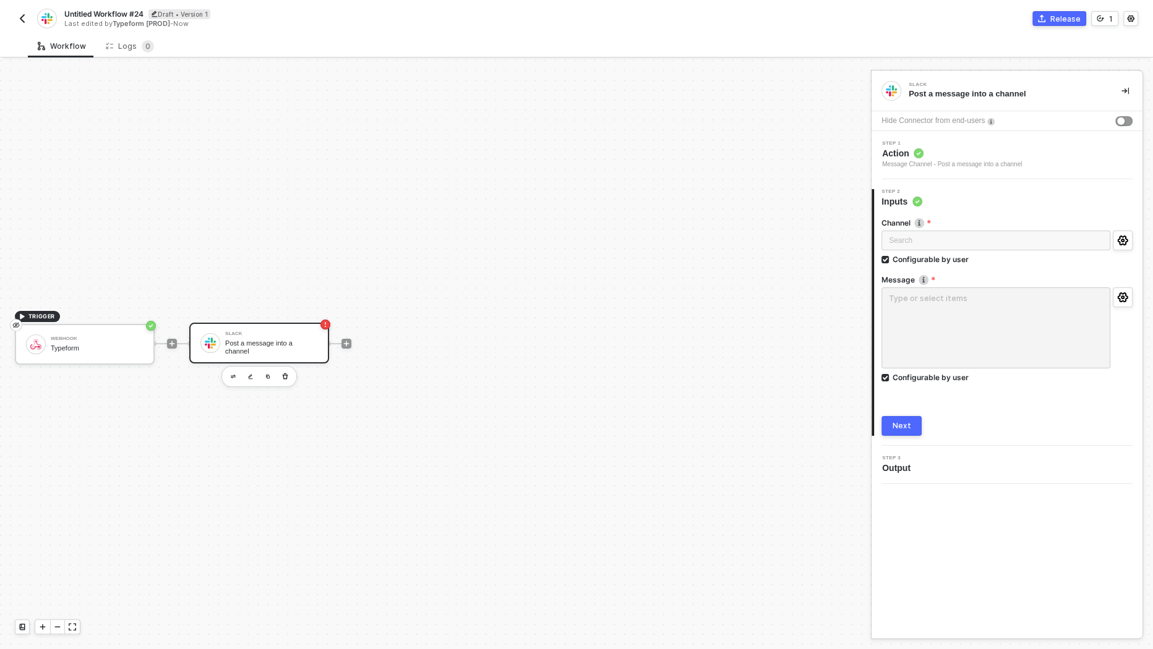
click at [910, 429] on button "Next" at bounding box center [901, 426] width 40 height 20
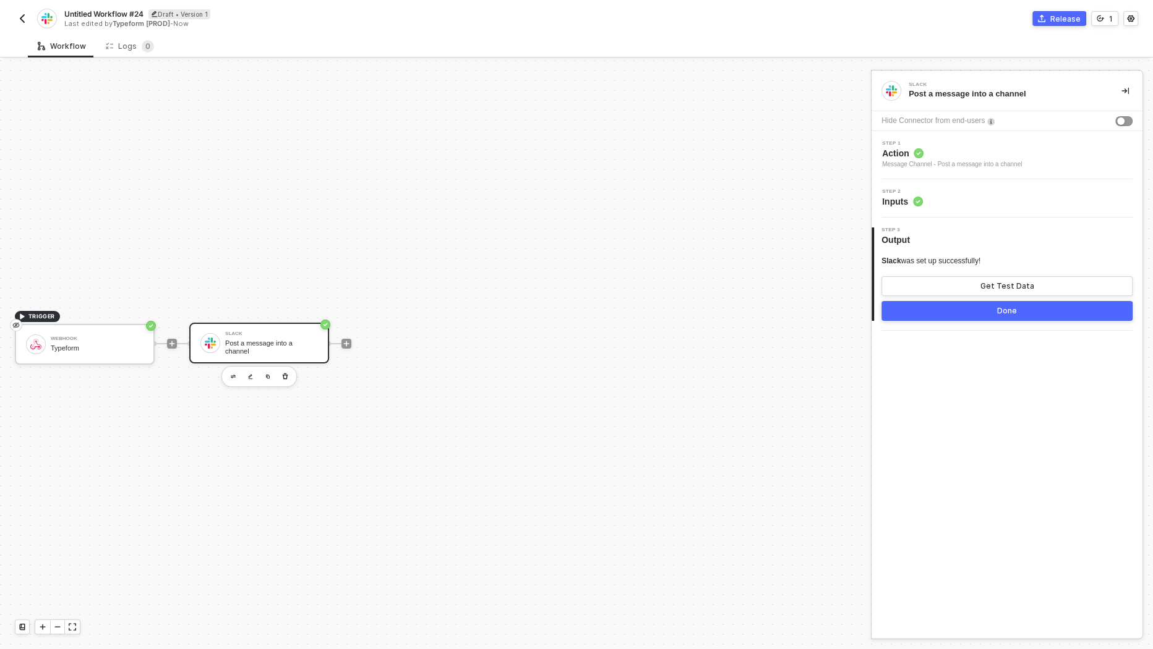
click at [1011, 309] on div "Done" at bounding box center [1007, 311] width 20 height 10
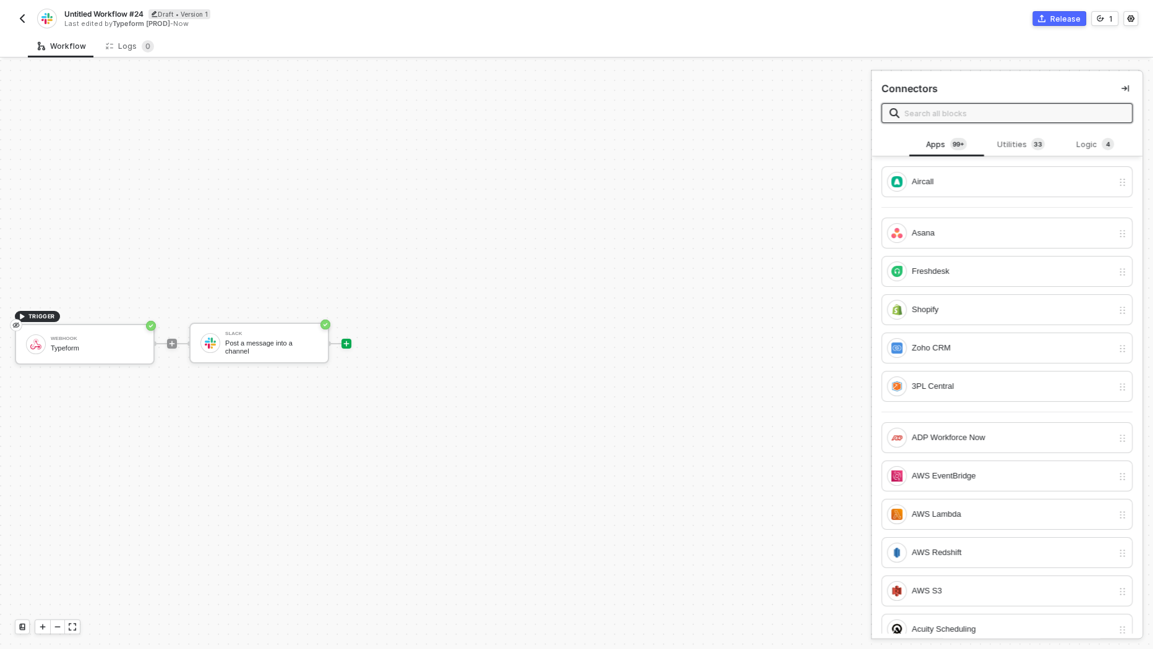
click at [1045, 16] on icon "icon-commerce" at bounding box center [1041, 18] width 7 height 7
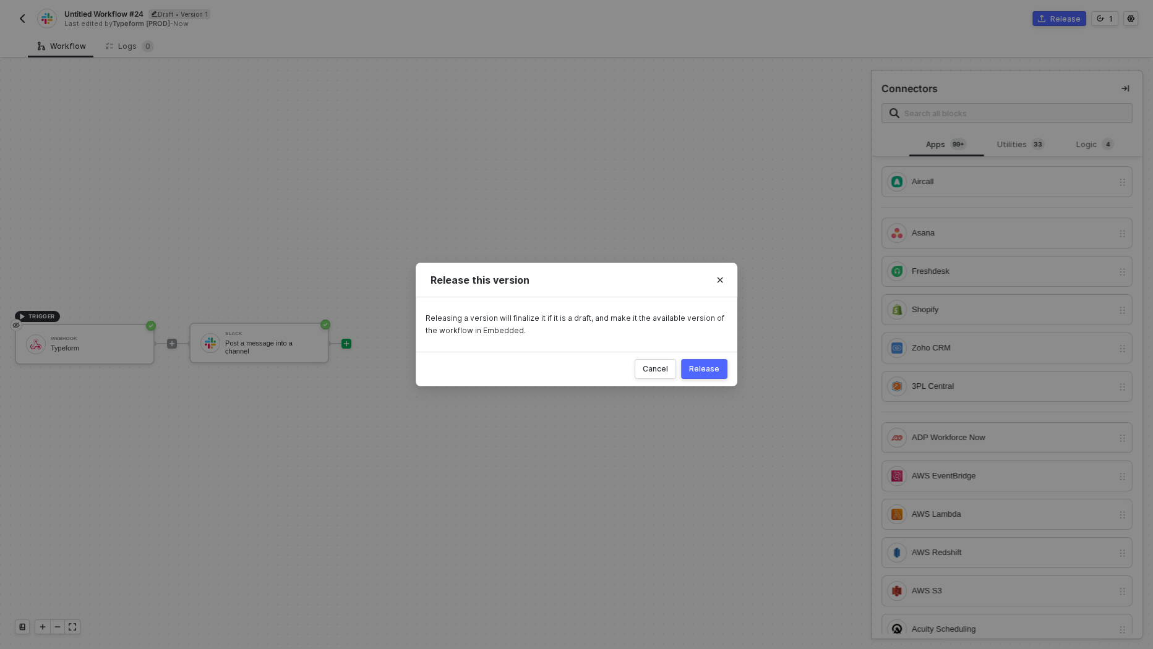
click at [713, 367] on div "Release" at bounding box center [704, 369] width 30 height 10
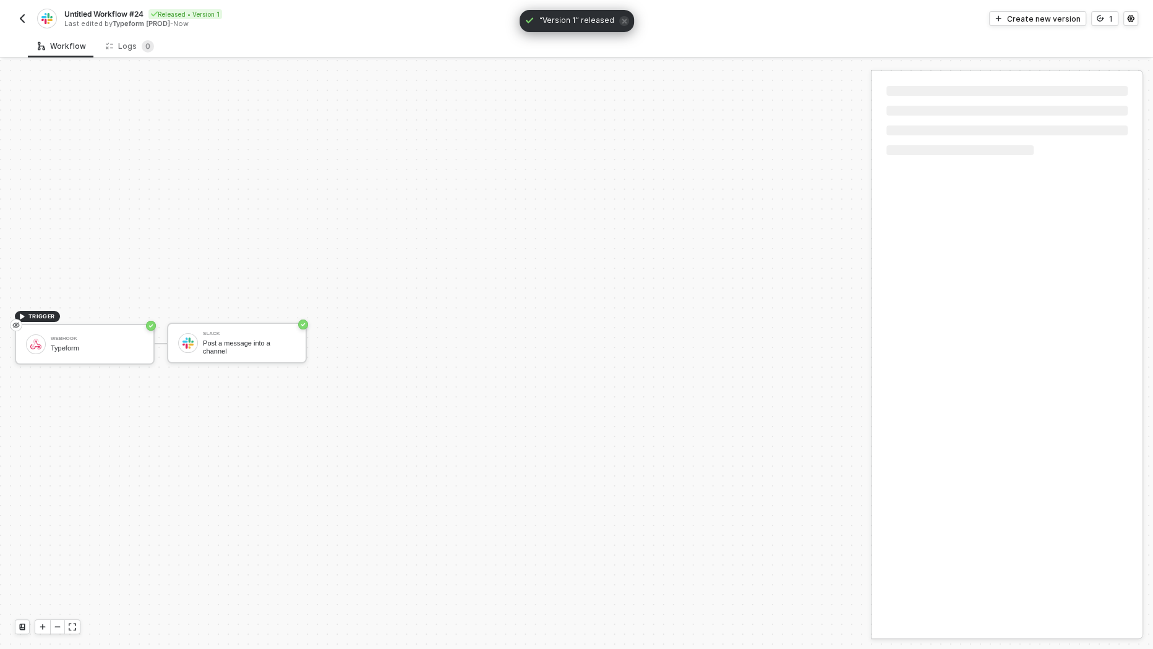
click at [24, 17] on img "button" at bounding box center [22, 19] width 10 height 10
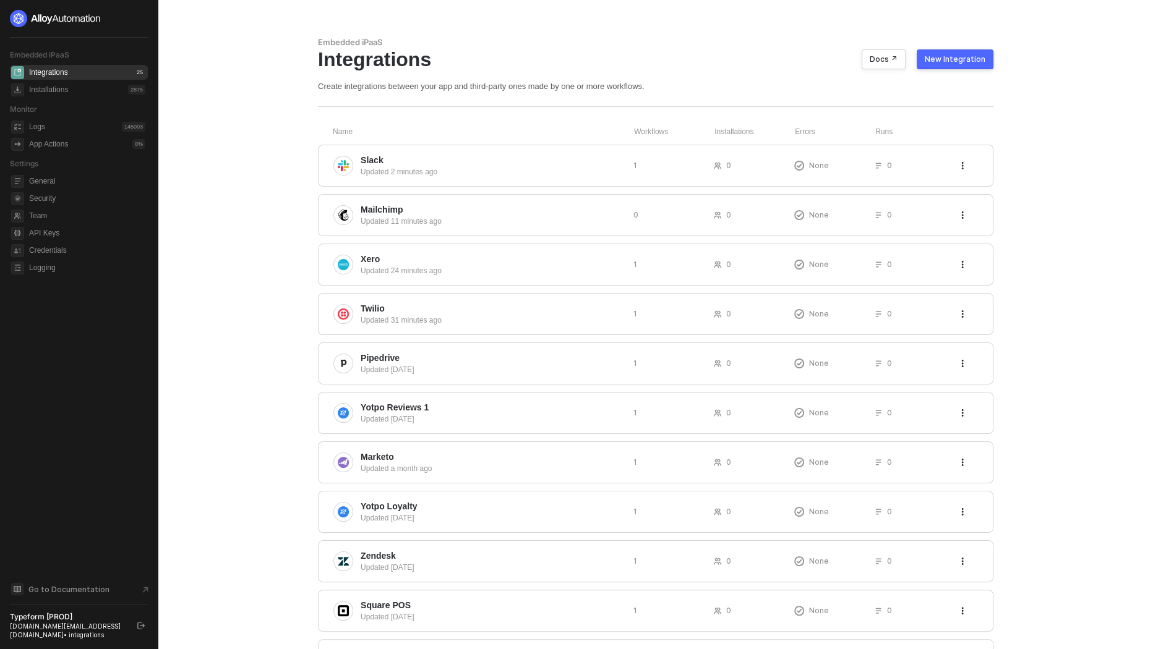
click at [954, 55] on div "New Integration" at bounding box center [955, 59] width 61 height 10
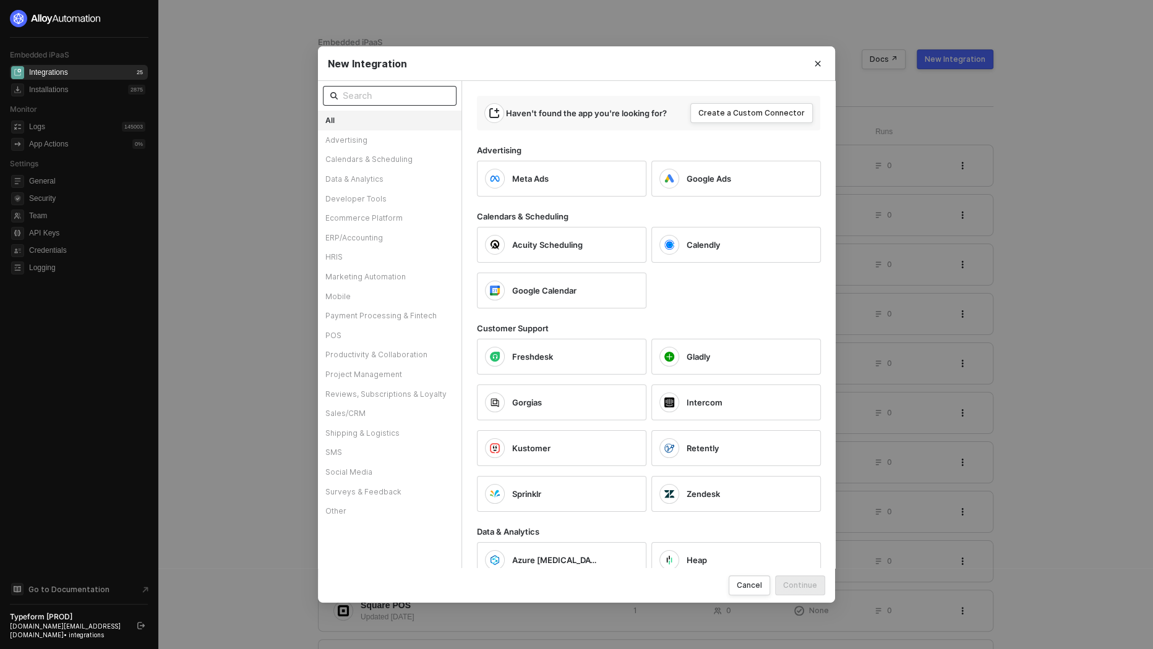
click at [387, 98] on input "text" at bounding box center [396, 96] width 106 height 14
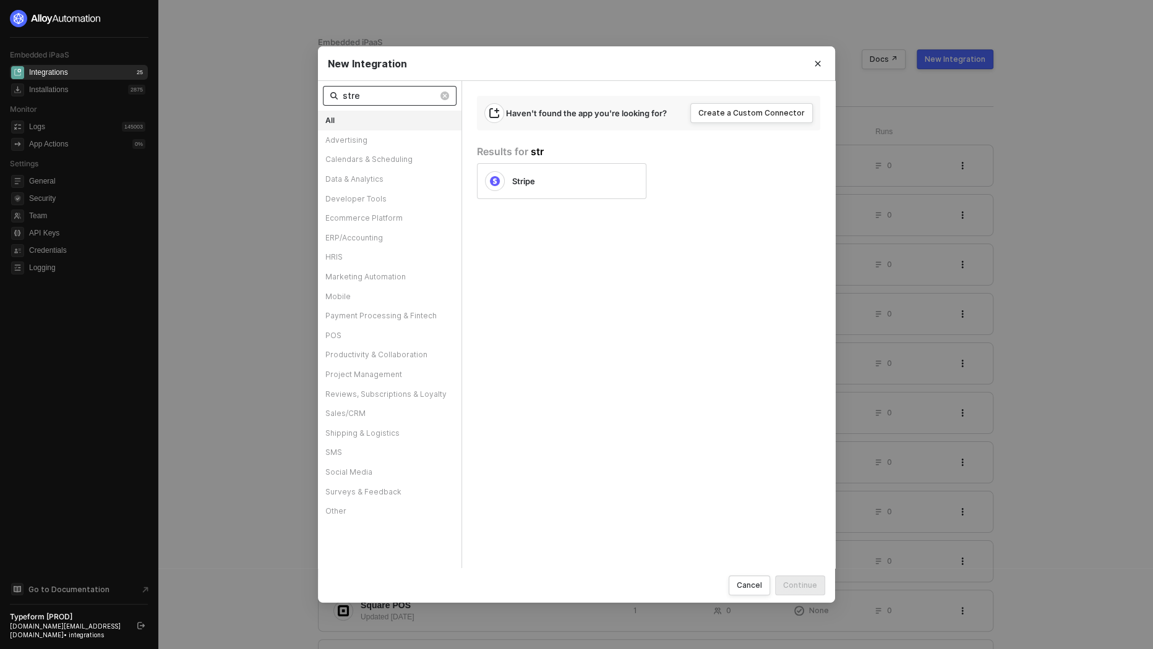
type input "strea"
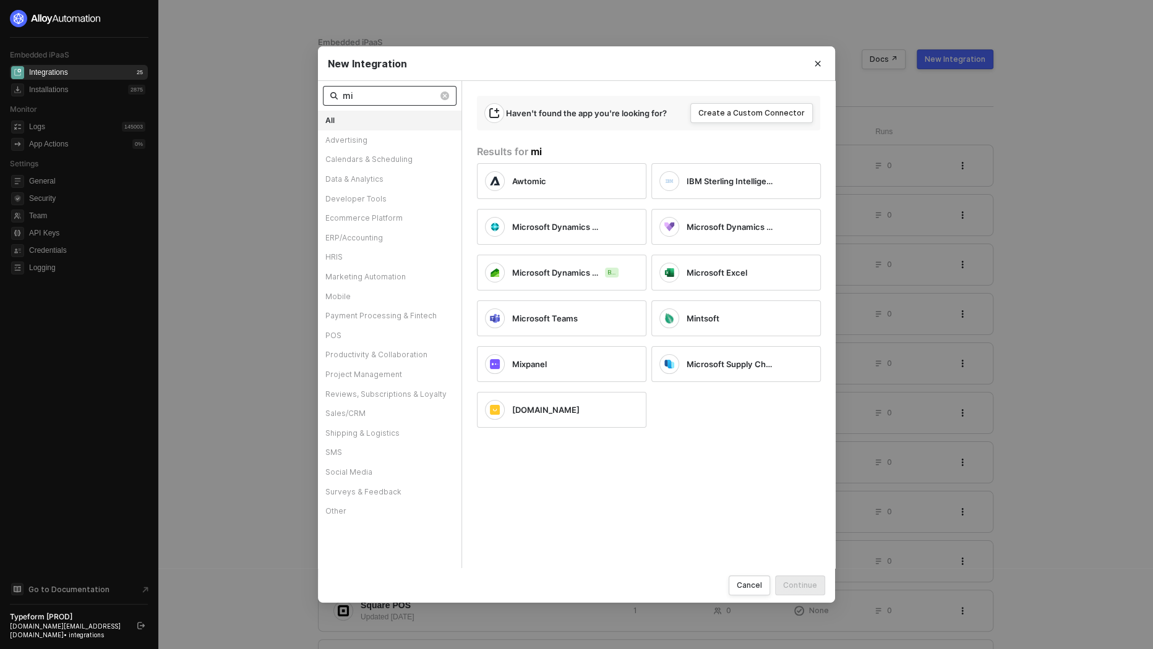
click at [406, 90] on input "mi" at bounding box center [390, 96] width 95 height 14
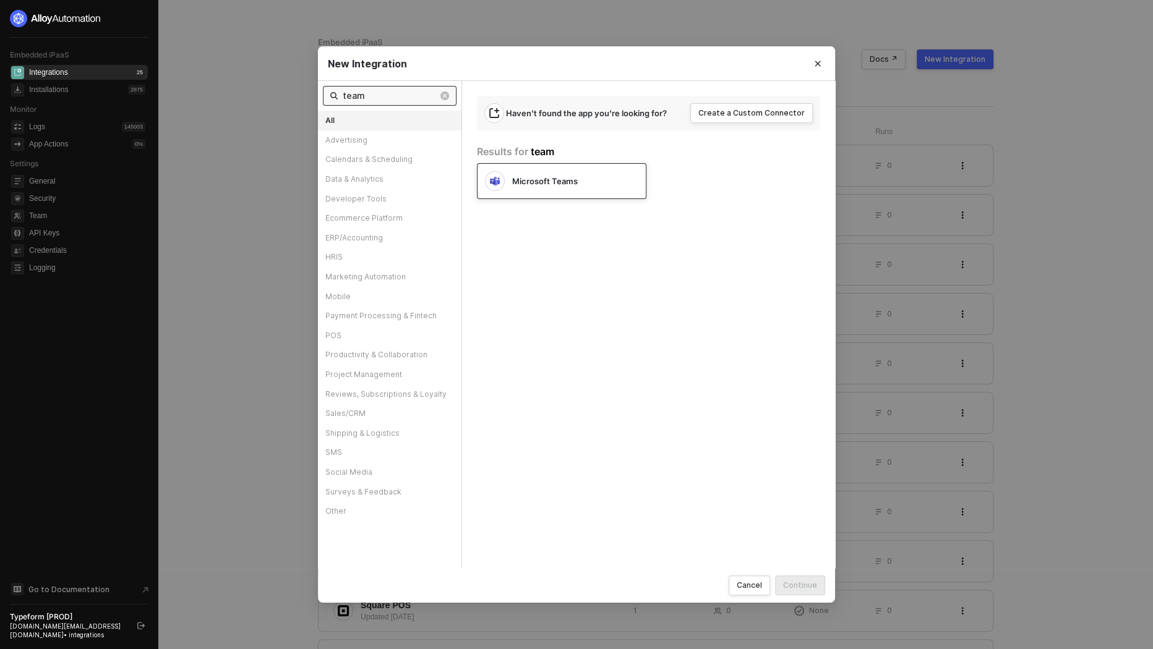
type input "team"
click at [549, 186] on span "Microsoft Teams" at bounding box center [545, 181] width 66 height 11
click at [812, 587] on div "Continue" at bounding box center [800, 585] width 34 height 11
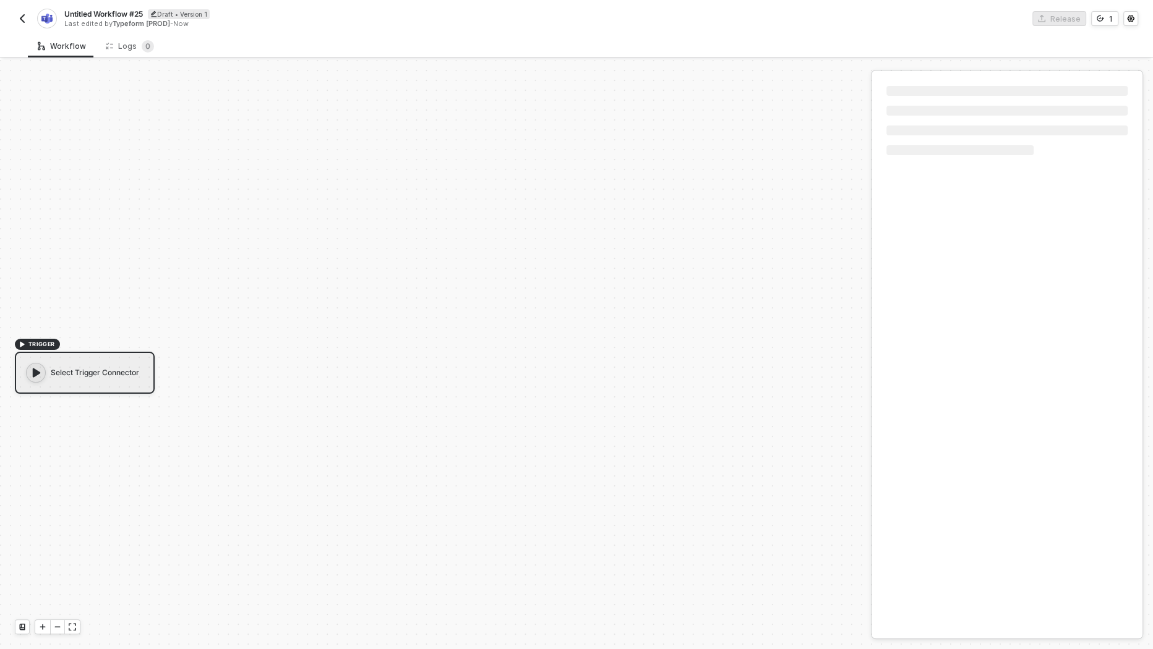
scroll to position [22, 0]
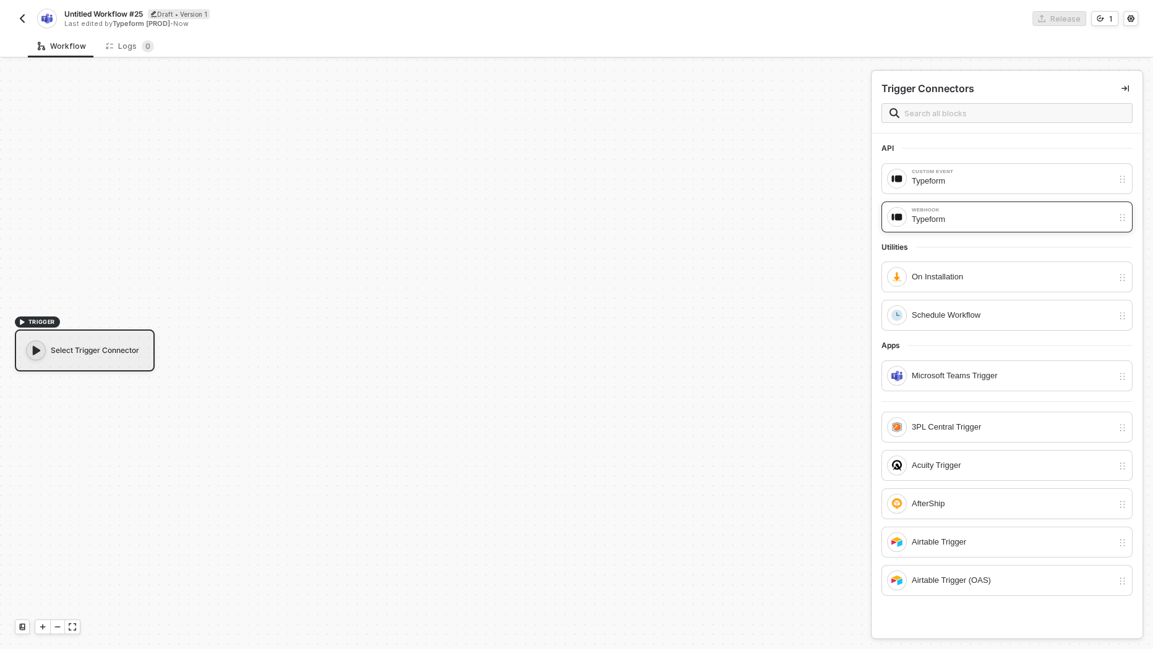
click at [919, 216] on div "Typeform" at bounding box center [1012, 220] width 201 height 14
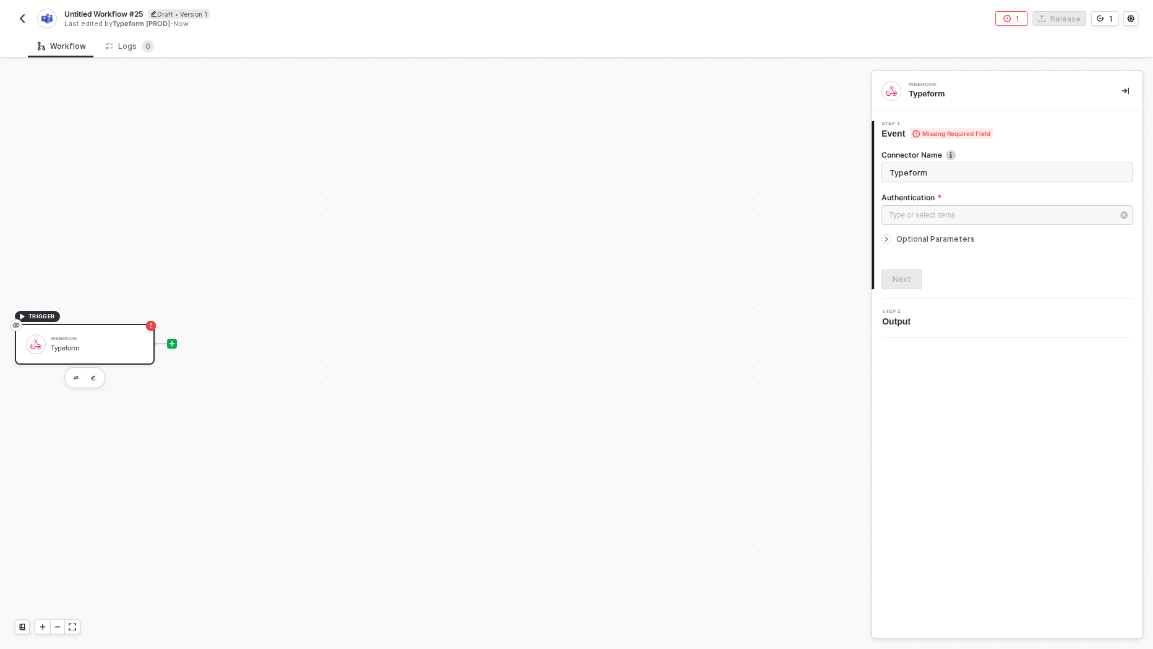
click at [172, 343] on icon "icon-play" at bounding box center [172, 344] width 6 height 6
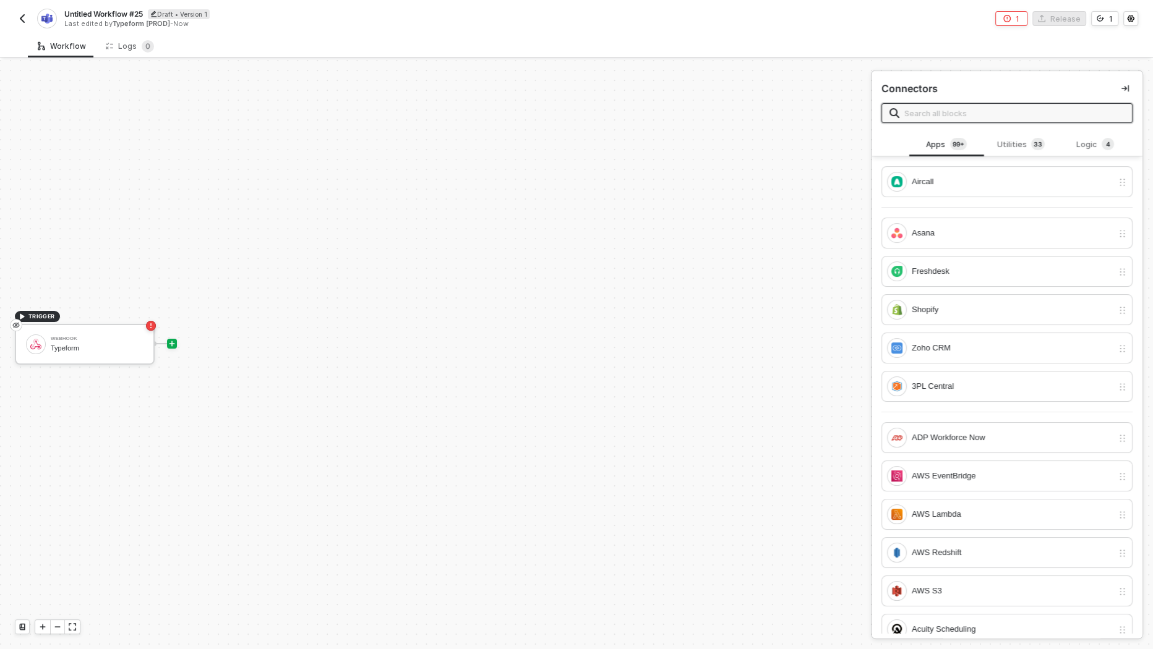
click at [948, 126] on div "Connectors" at bounding box center [1007, 102] width 271 height 62
click at [946, 109] on input "text" at bounding box center [1014, 113] width 220 height 14
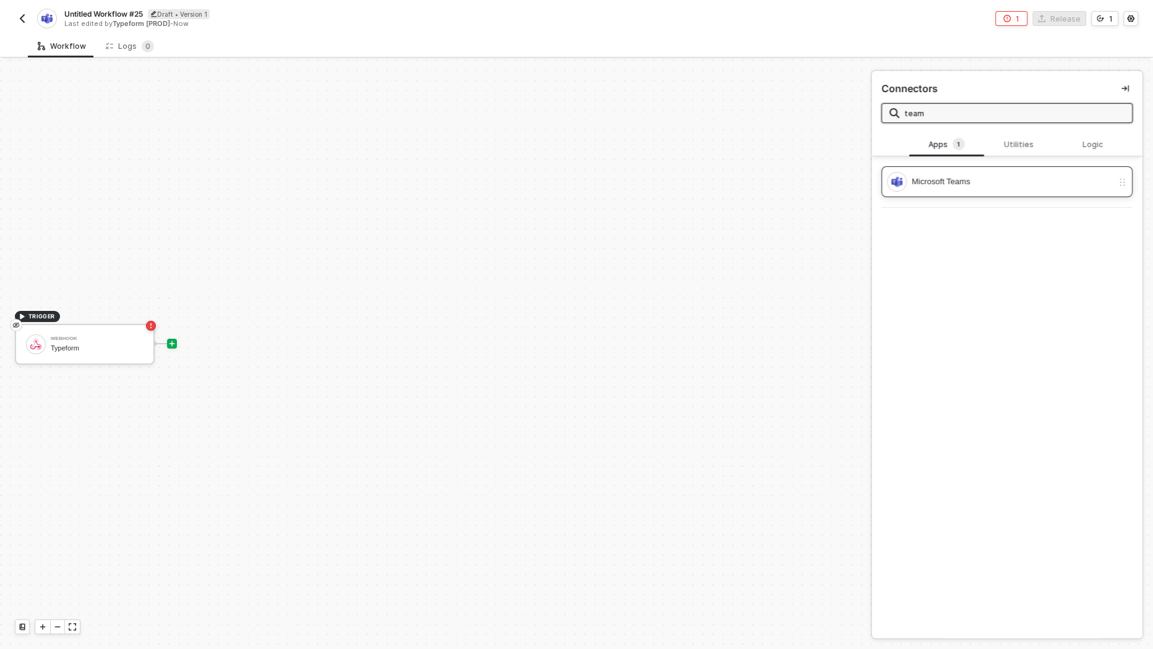
type input "team"
click at [971, 181] on div "Microsoft Teams" at bounding box center [1012, 182] width 201 height 14
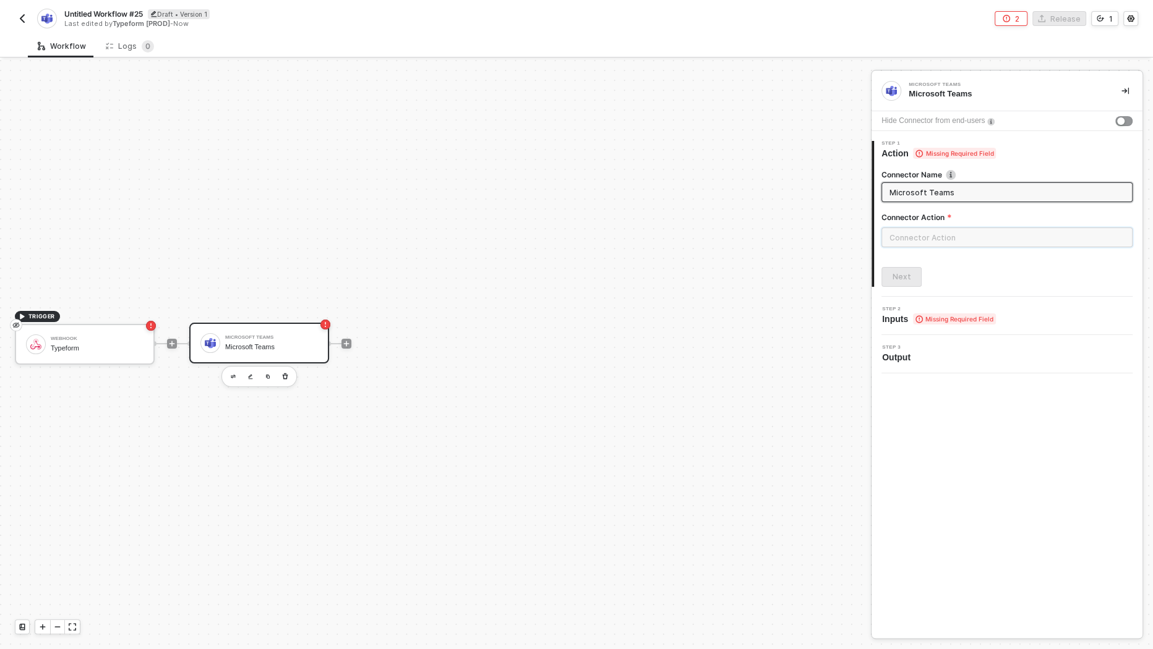
click at [936, 233] on input "text" at bounding box center [1006, 238] width 251 height 20
click at [771, 130] on div "Connector Action" at bounding box center [770, 108] width 181 height 57
click at [771, 140] on div "messages" at bounding box center [771, 149] width 200 height 25
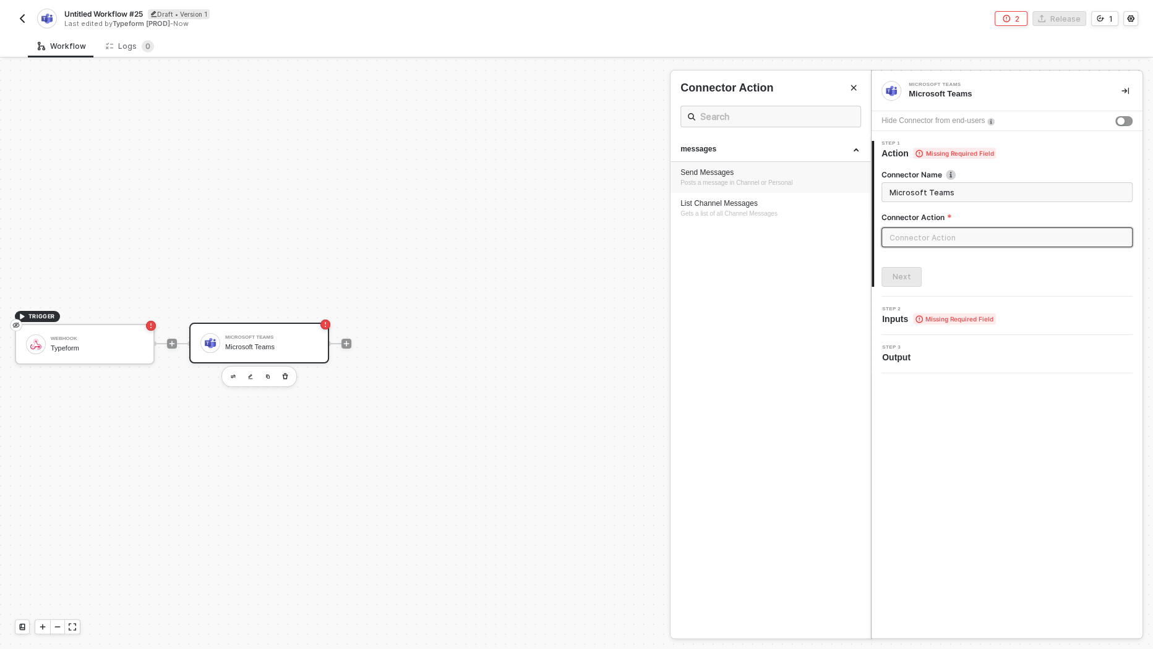
click at [810, 182] on div "Send Messages Posts a message in Channel or Personal" at bounding box center [770, 178] width 180 height 20
type input "Posts a message in Channel or Personal"
type input "messages - Send Messages"
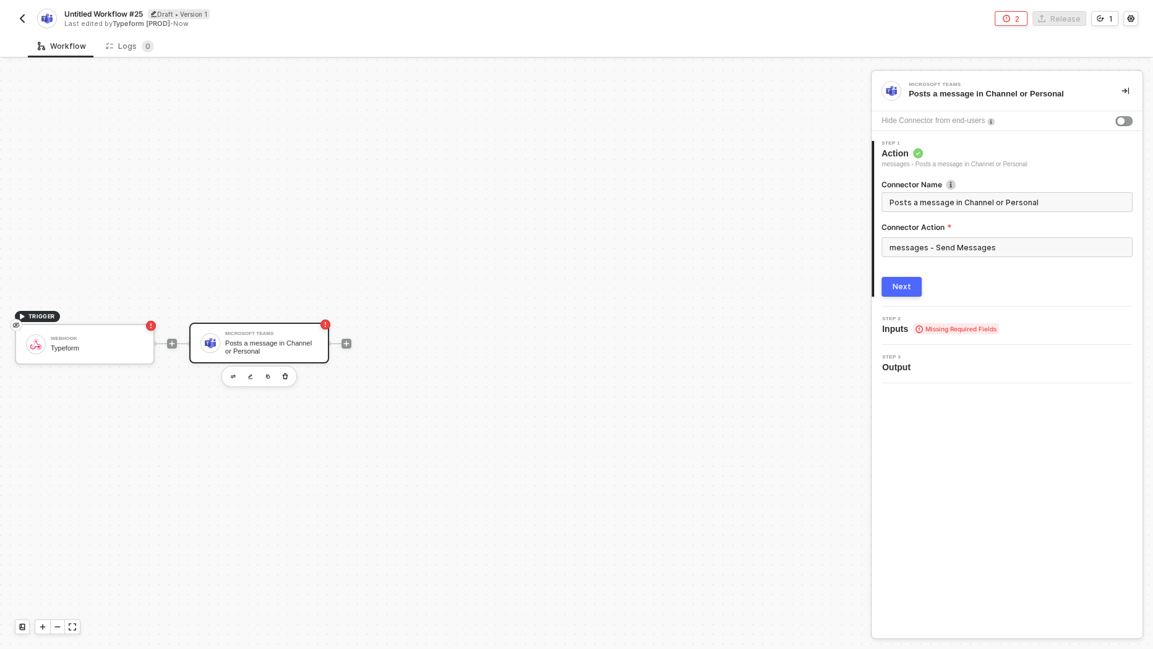
click at [908, 285] on div "Next" at bounding box center [902, 287] width 19 height 10
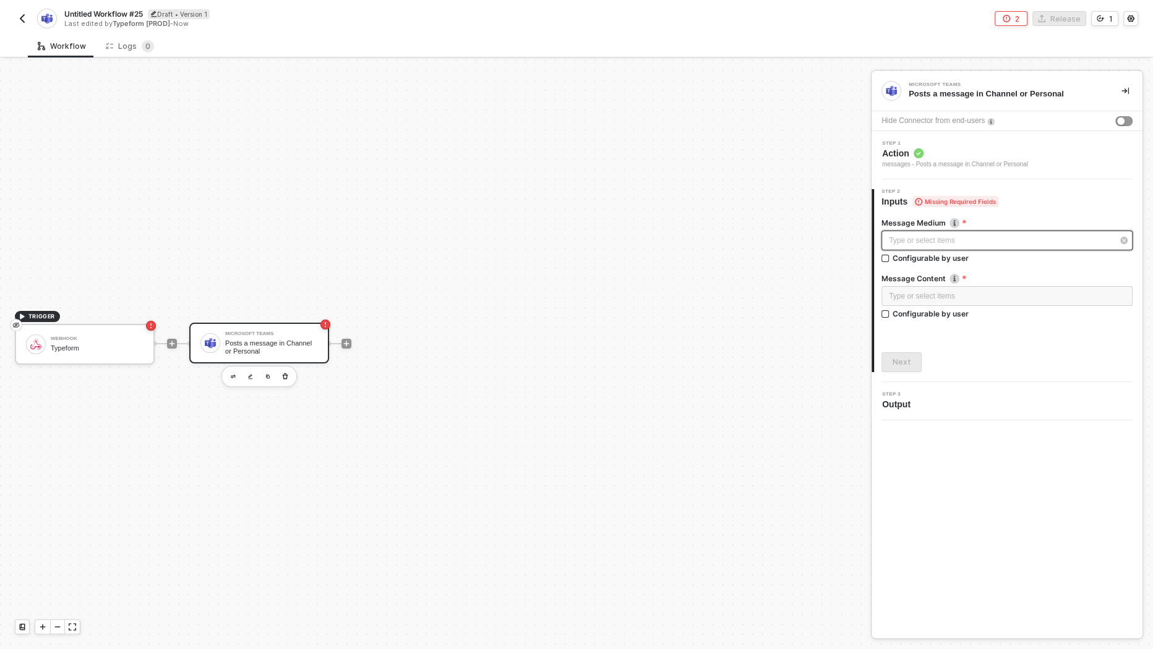
click at [968, 235] on div "Type or select items ﻿" at bounding box center [1001, 241] width 224 height 12
click at [804, 180] on div "Send message in a channel" at bounding box center [770, 180] width 181 height 21
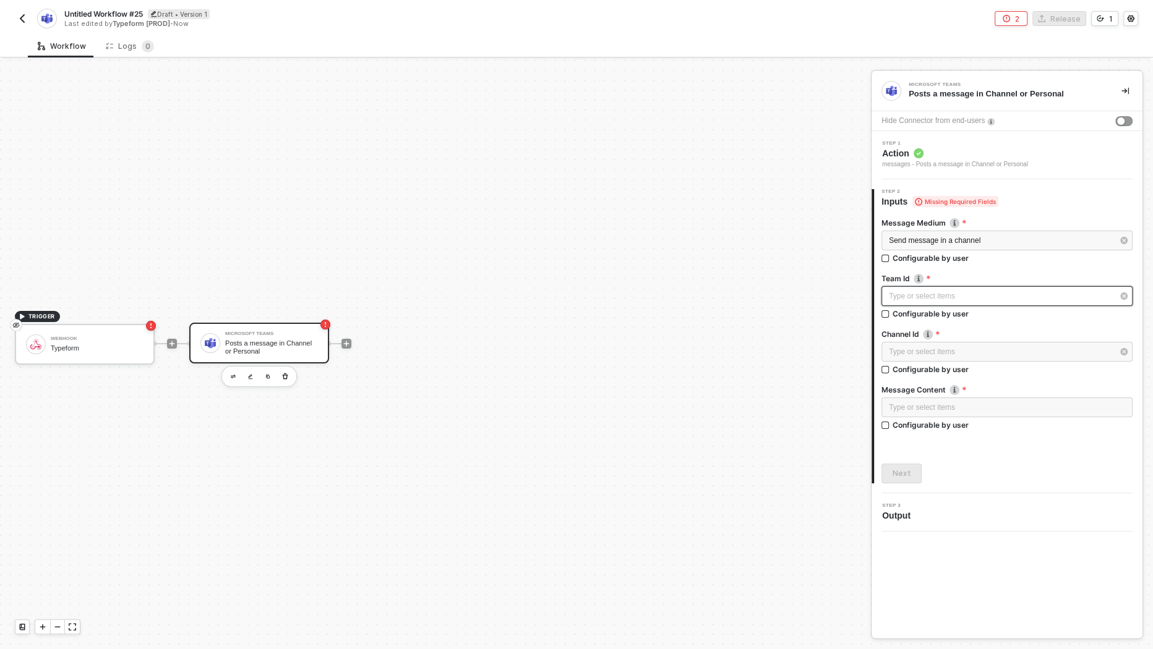
click at [936, 297] on div "Type or select items ﻿" at bounding box center [1001, 297] width 224 height 12
click at [927, 318] on div "Configurable by user" at bounding box center [931, 314] width 76 height 11
click at [890, 318] on input "Configurable by user" at bounding box center [885, 315] width 9 height 9
checkbox input "true"
click at [923, 366] on div "Configurable by user" at bounding box center [931, 371] width 76 height 11
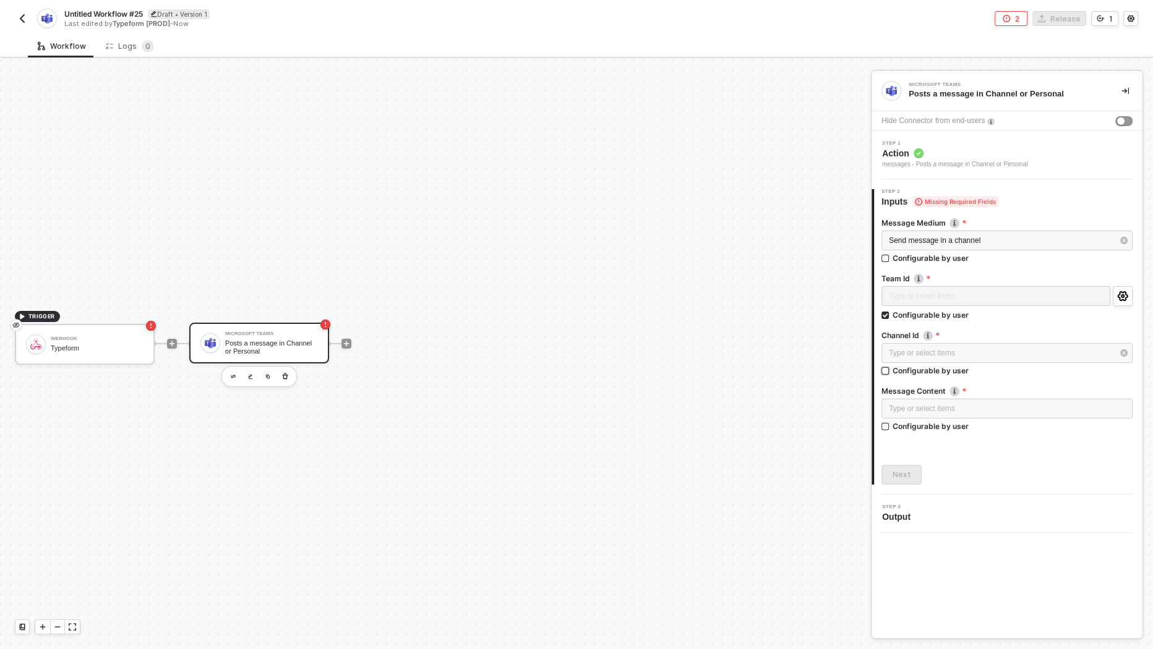
click at [890, 367] on input "Configurable by user" at bounding box center [885, 371] width 9 height 9
checkbox input "true"
click at [927, 431] on div "Configurable by user" at bounding box center [931, 427] width 76 height 11
click at [890, 431] on input "Configurable by user" at bounding box center [885, 428] width 9 height 9
checkbox input "true"
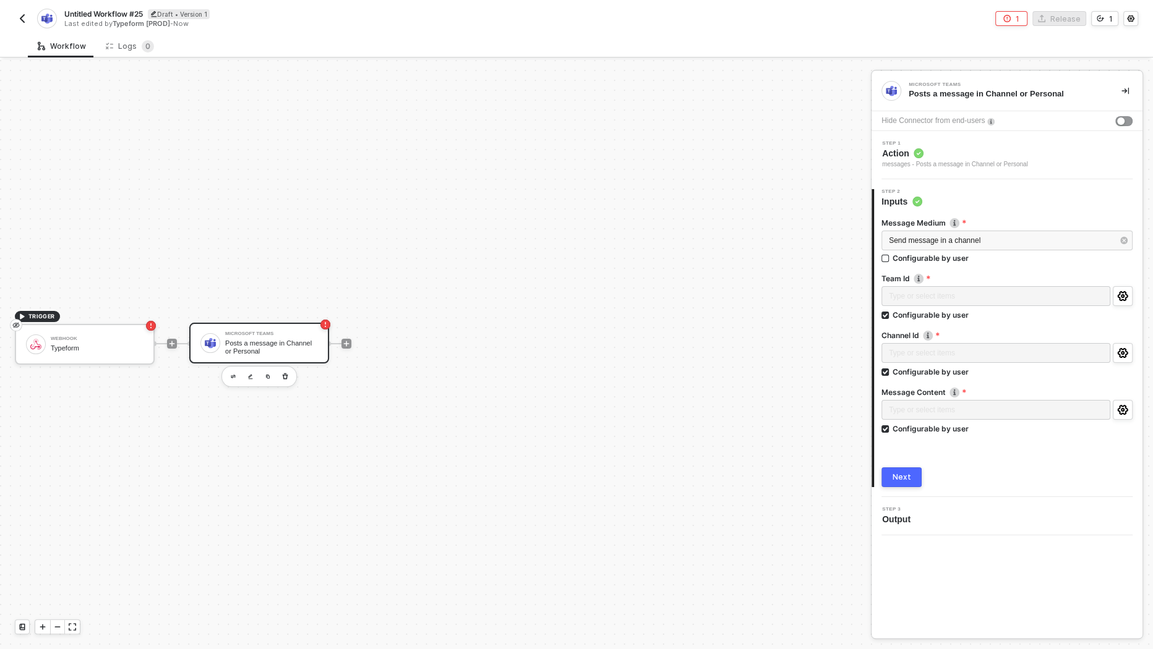
click at [908, 484] on button "Next" at bounding box center [901, 478] width 40 height 20
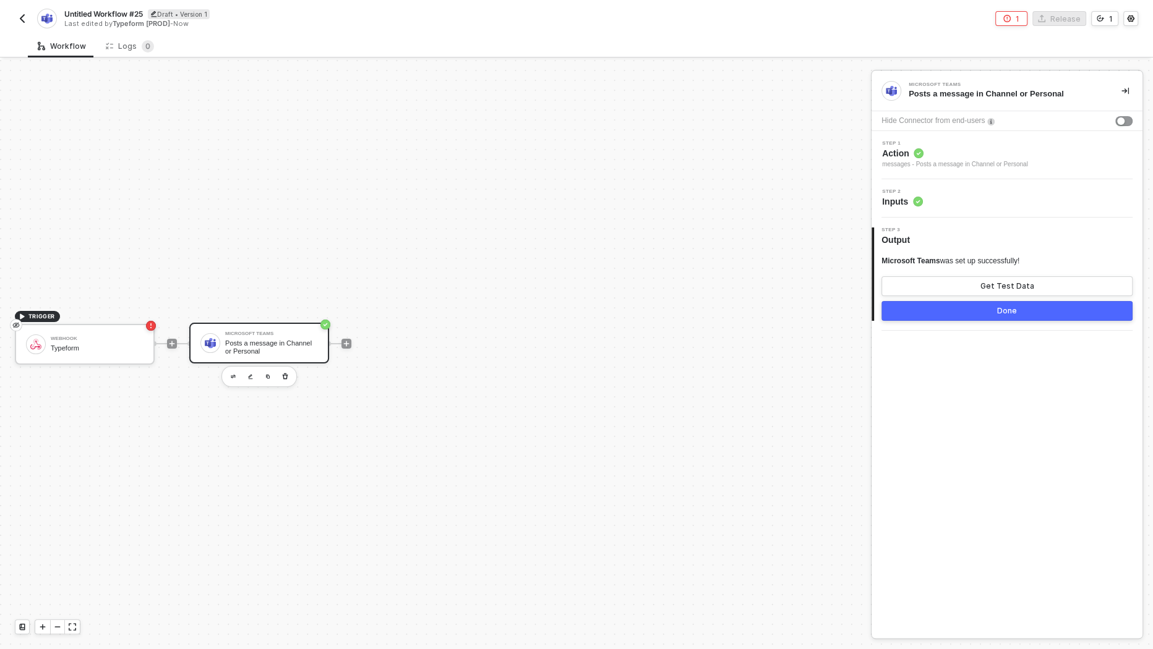
click at [987, 311] on button "Done" at bounding box center [1006, 311] width 251 height 20
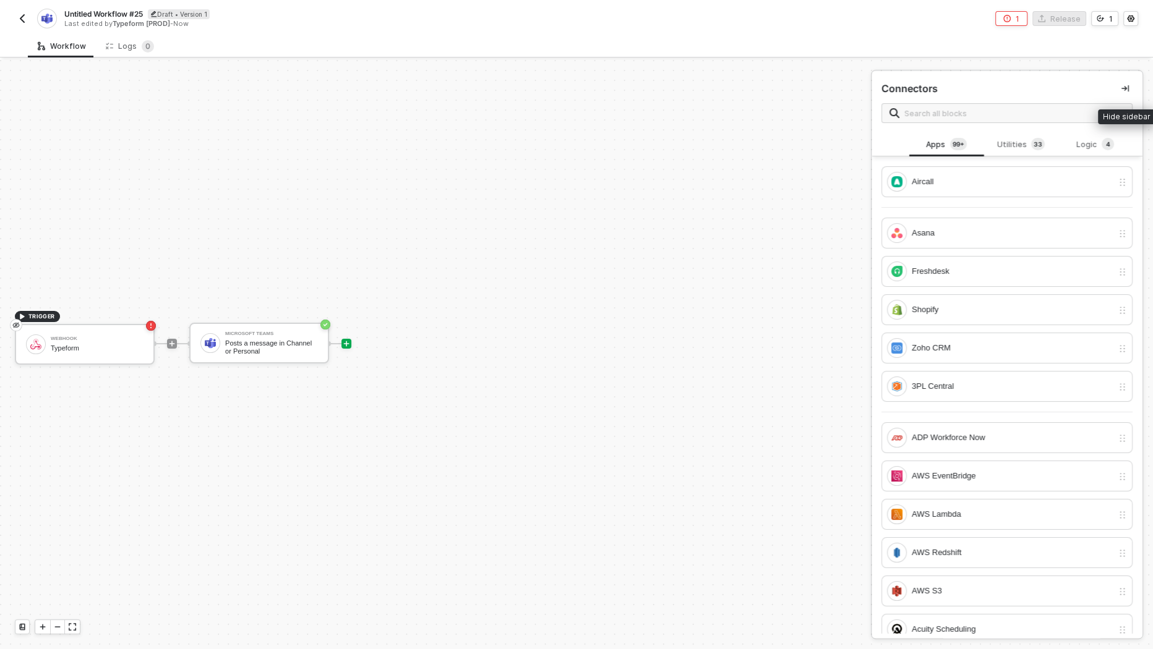
click at [1125, 86] on icon "icon-collapse-right" at bounding box center [1124, 88] width 7 height 7
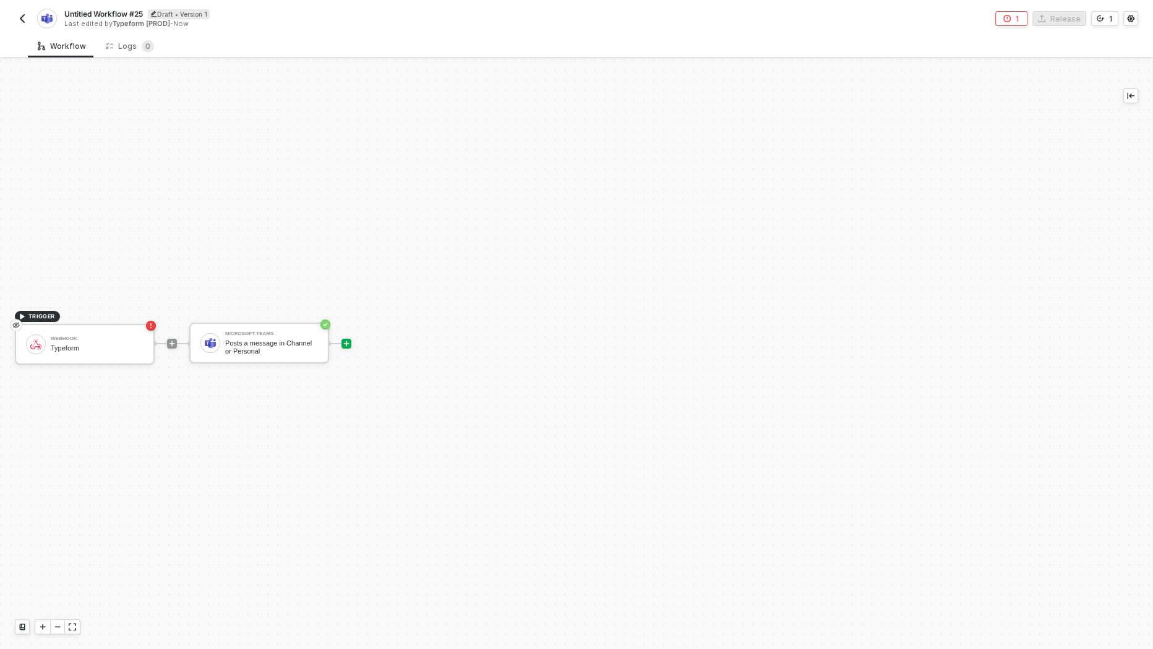
click at [1011, 19] on icon "icon-error-page" at bounding box center [1006, 18] width 7 height 7
click at [992, 88] on li "Parameter "Authentication" is required." at bounding box center [1029, 83] width 141 height 11
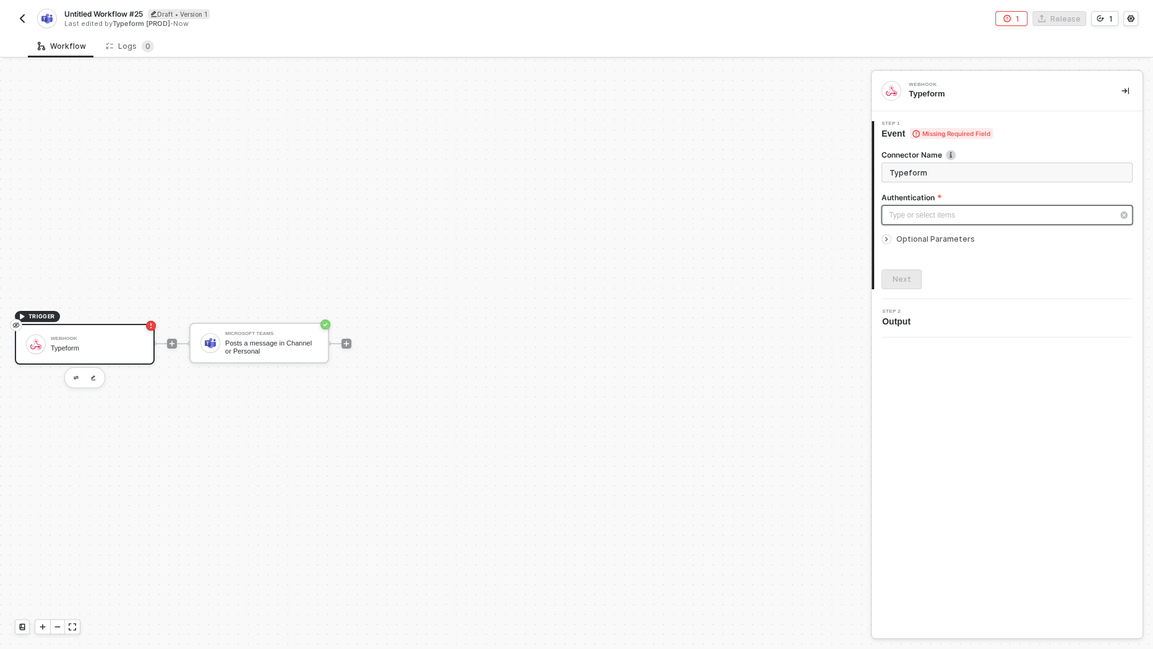
click at [944, 211] on div "Type or select items ﻿" at bounding box center [1001, 216] width 224 height 12
click at [737, 219] on div "No Authentication - Only use if you do not have the ability to set the Authoriz…" at bounding box center [770, 226] width 171 height 20
click at [920, 206] on div "Unauthenticated" at bounding box center [1006, 215] width 251 height 20
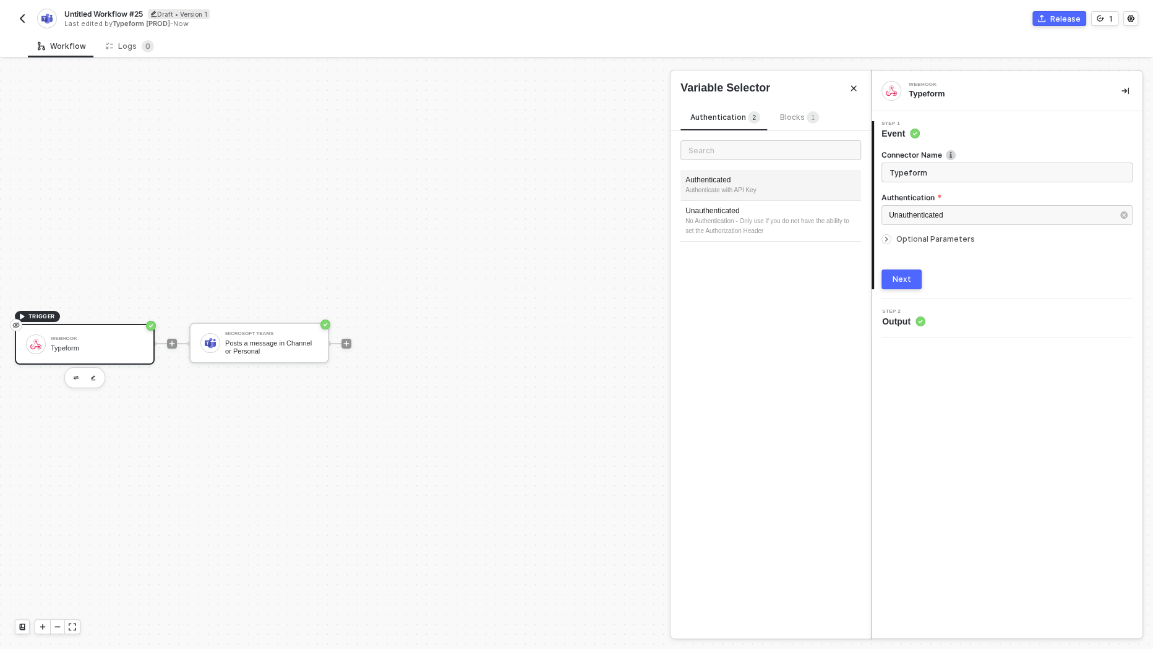
click at [766, 180] on div "Authenticated" at bounding box center [770, 180] width 171 height 11
click at [905, 270] on button "Next" at bounding box center [901, 280] width 40 height 20
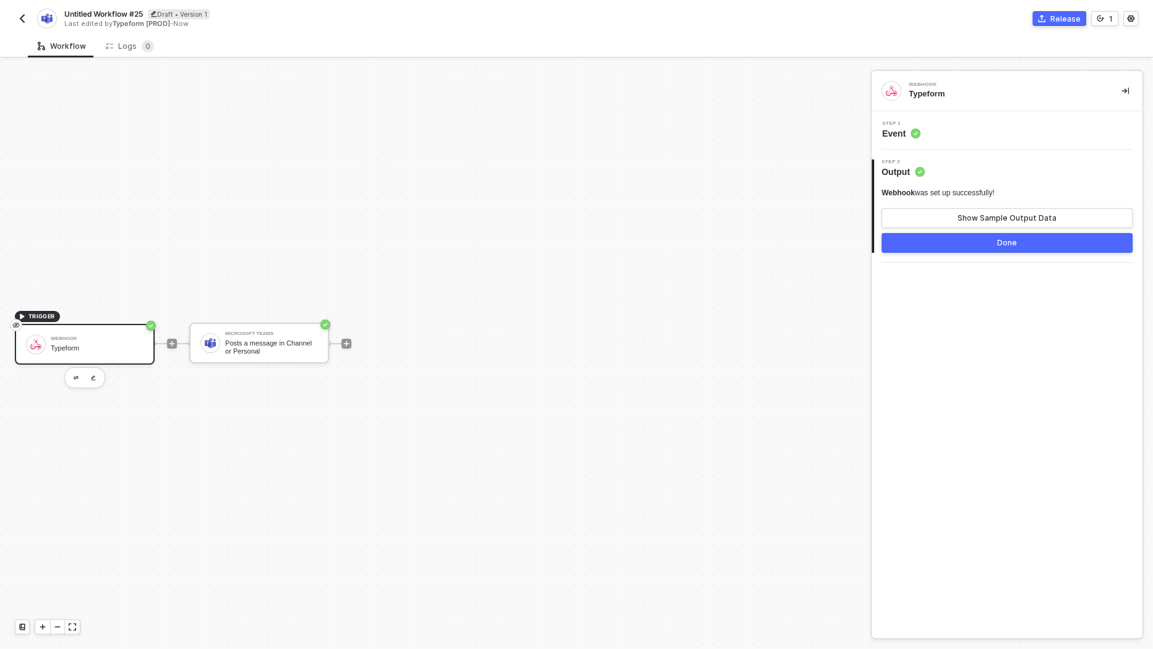
click at [990, 238] on button "Done" at bounding box center [1006, 243] width 251 height 20
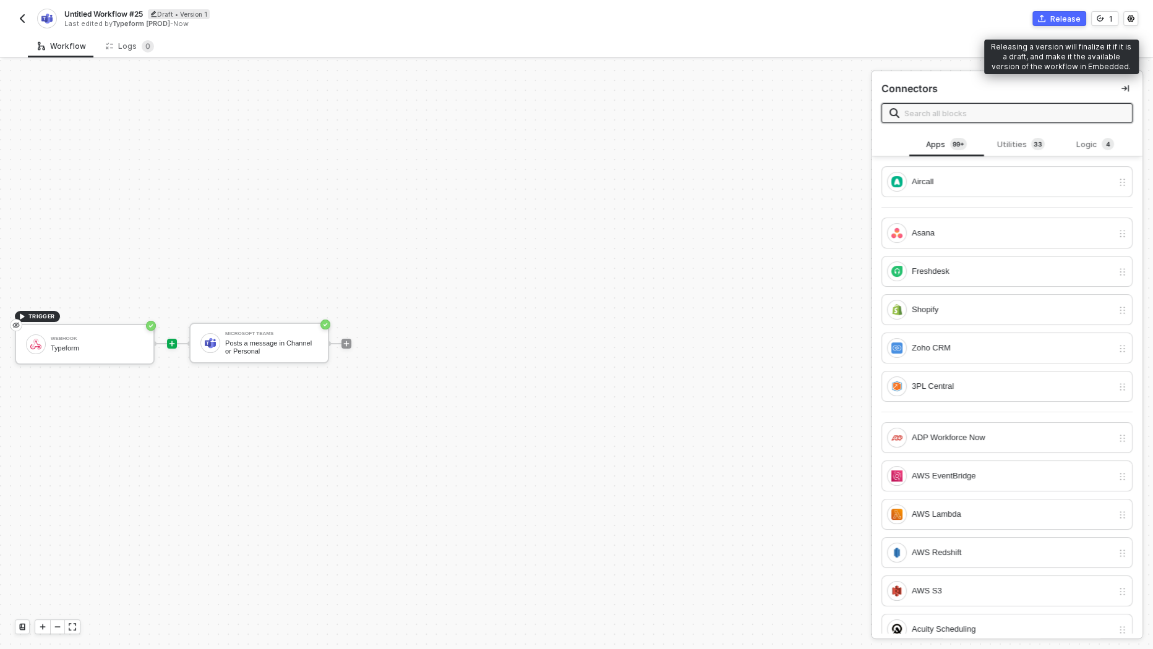
click at [1068, 17] on div "Release" at bounding box center [1065, 19] width 30 height 11
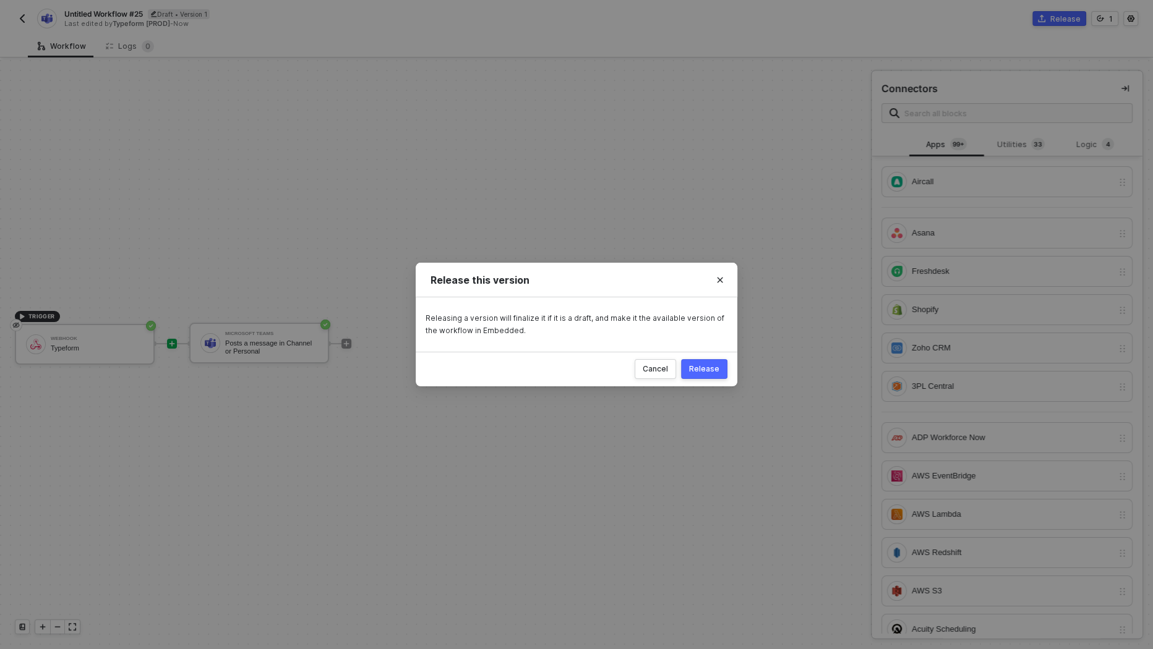
click at [715, 375] on button "Release" at bounding box center [704, 369] width 46 height 20
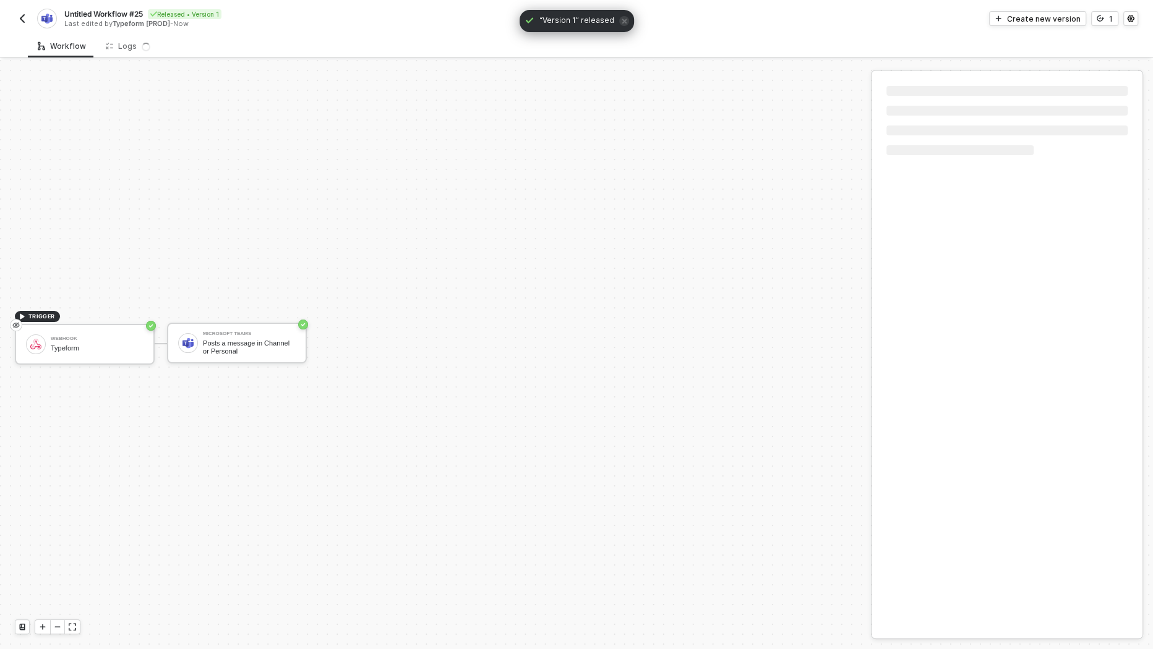
click at [21, 21] on img "button" at bounding box center [22, 19] width 10 height 10
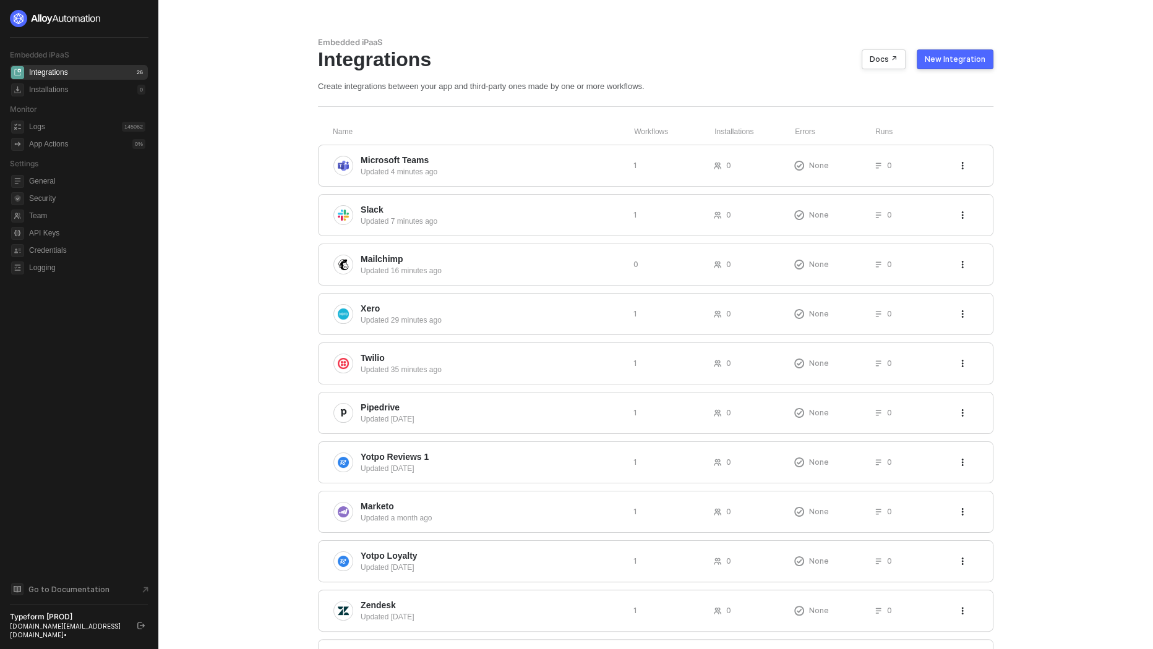
click at [980, 52] on button "New Integration" at bounding box center [955, 59] width 77 height 20
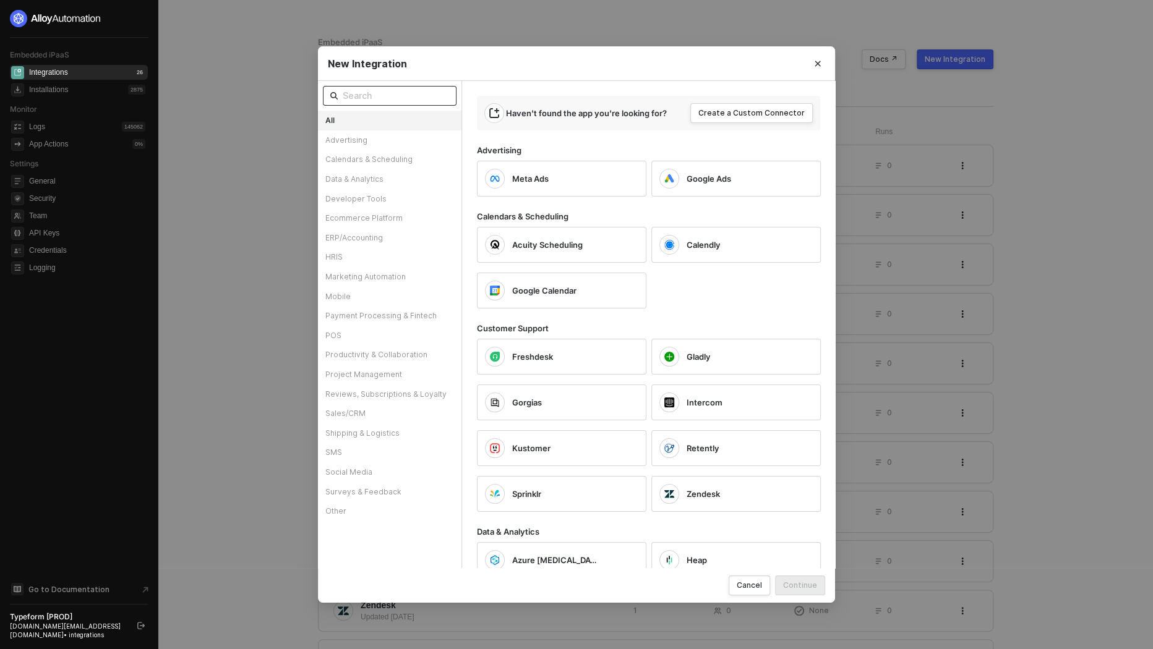
click at [392, 97] on input "text" at bounding box center [396, 96] width 106 height 14
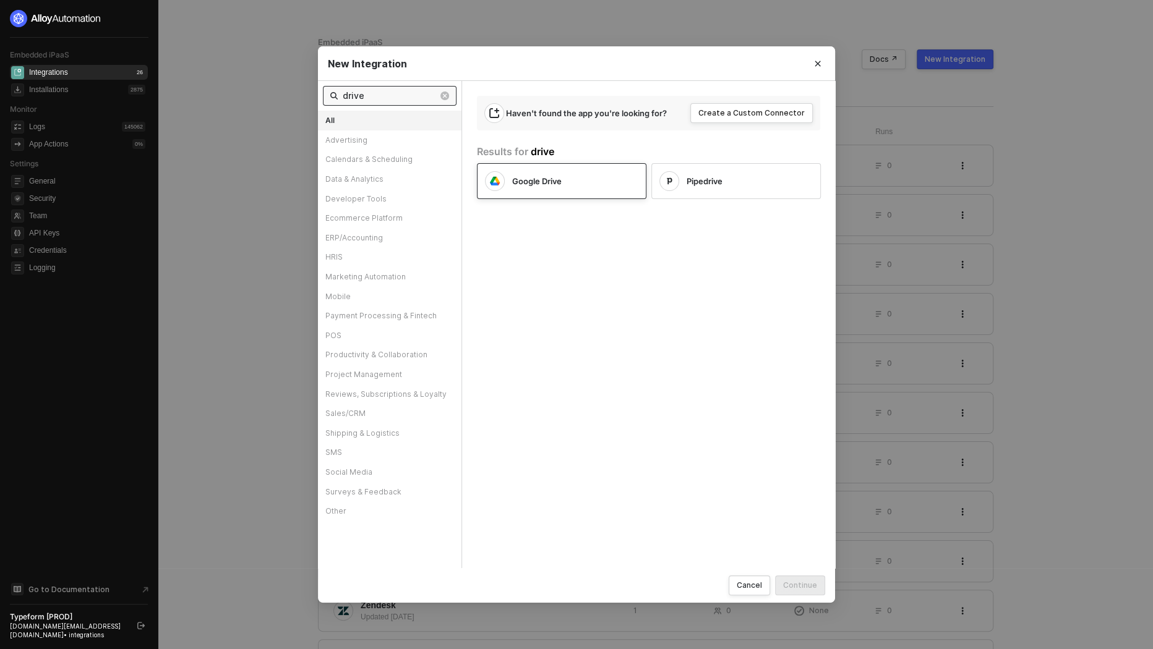
type input "drive"
click at [553, 181] on span "Google Drive" at bounding box center [536, 181] width 49 height 11
click at [797, 584] on div "Continue" at bounding box center [800, 585] width 34 height 11
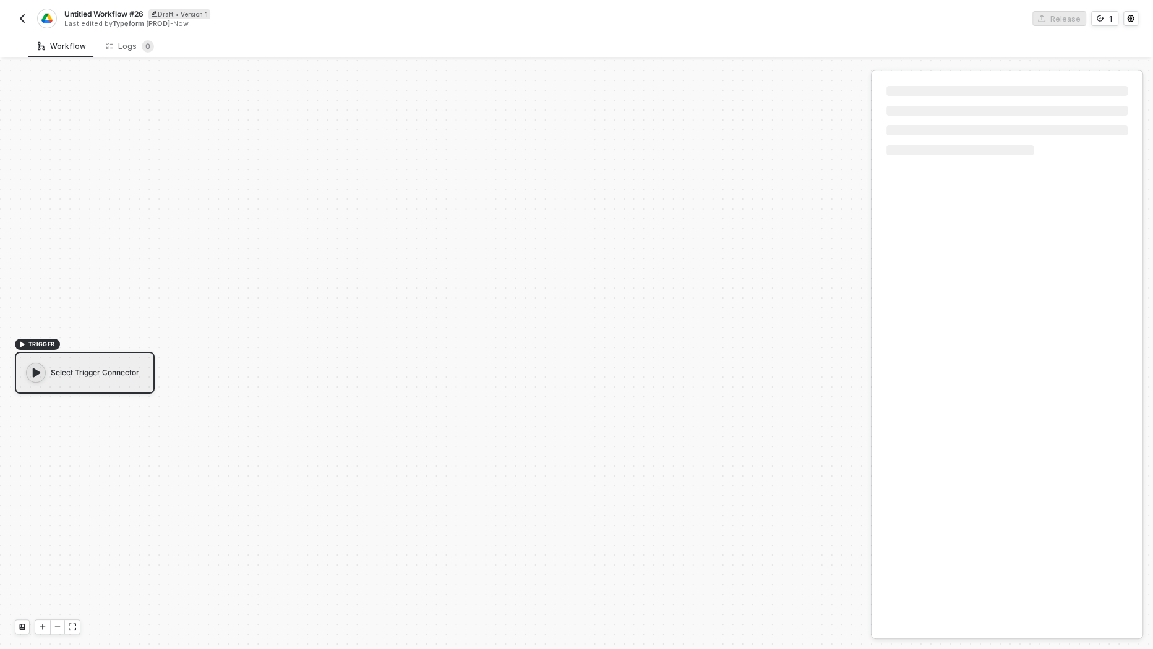
scroll to position [22, 0]
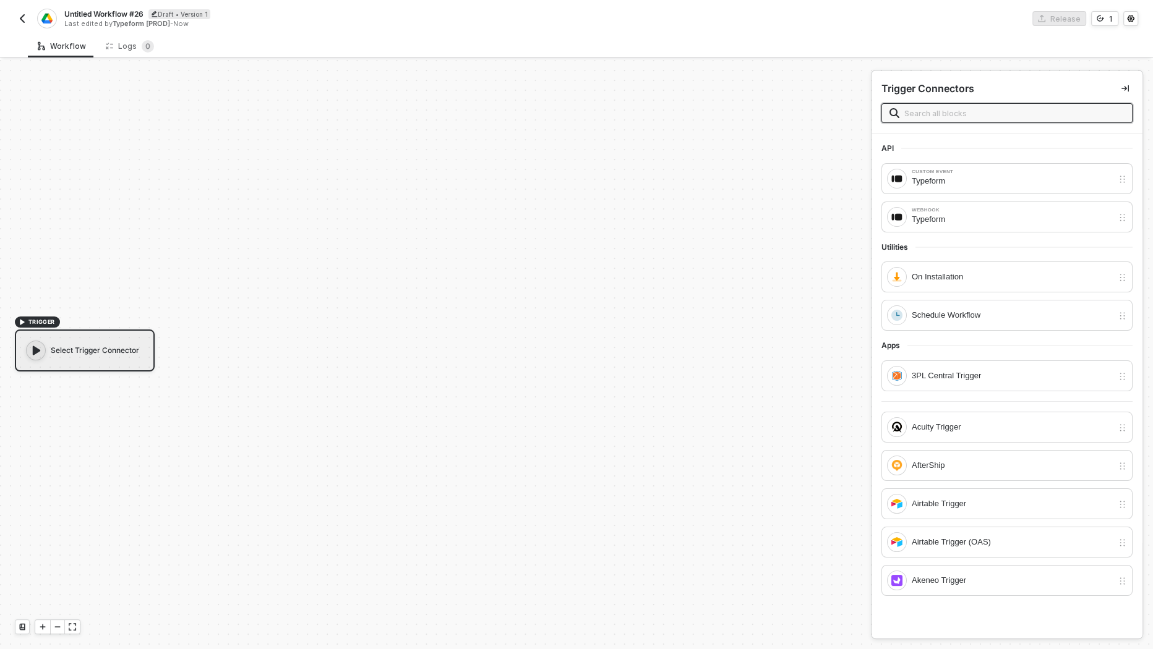
click at [124, 353] on div "Select Trigger Connector" at bounding box center [85, 351] width 140 height 42
click at [972, 210] on div "Webhook" at bounding box center [1012, 210] width 201 height 5
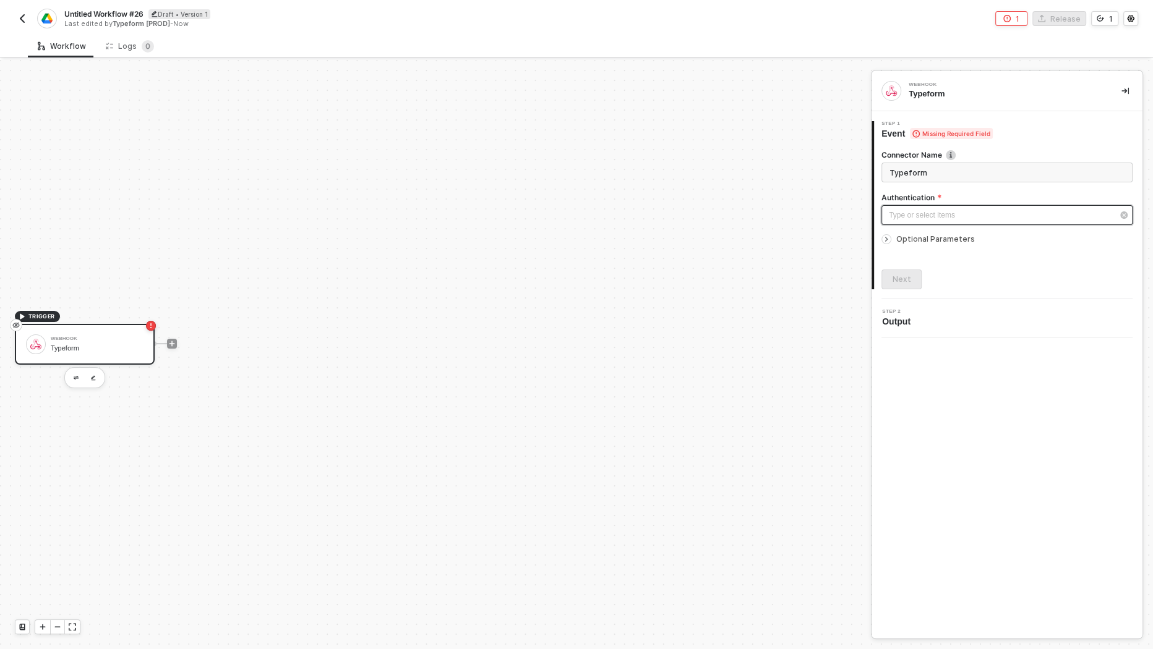
click at [961, 213] on div "Type or select items ﻿" at bounding box center [1001, 216] width 224 height 12
click at [758, 182] on div "Authenticated" at bounding box center [770, 180] width 171 height 11
click at [901, 280] on div "Next" at bounding box center [902, 280] width 19 height 10
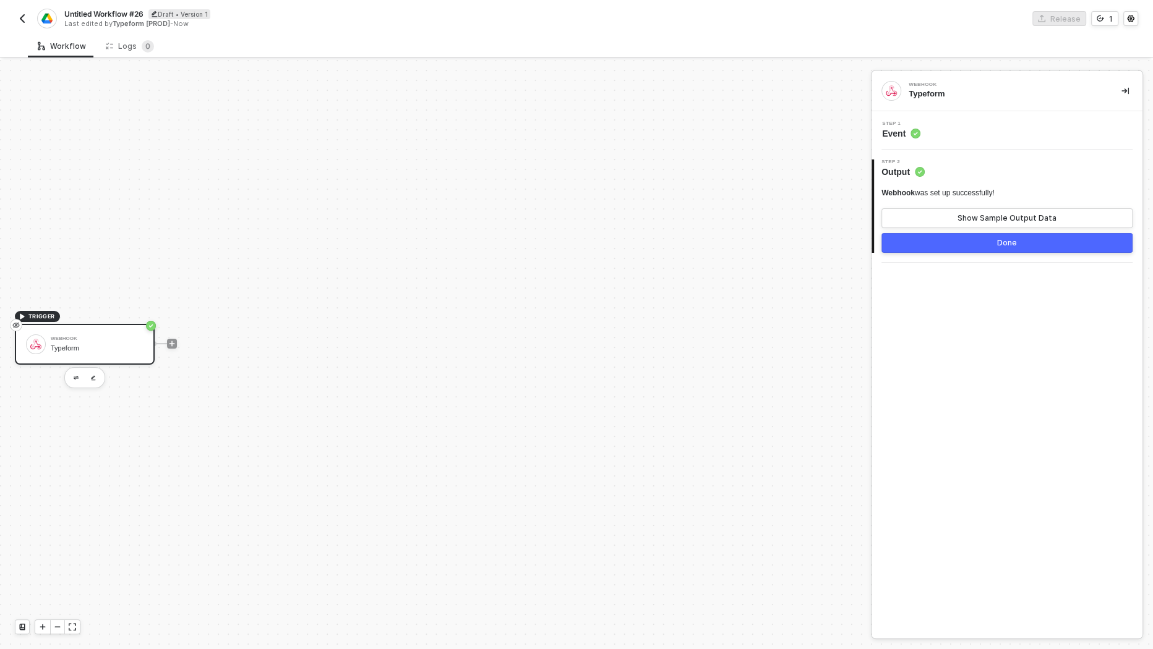
click at [967, 242] on button "Done" at bounding box center [1006, 243] width 251 height 20
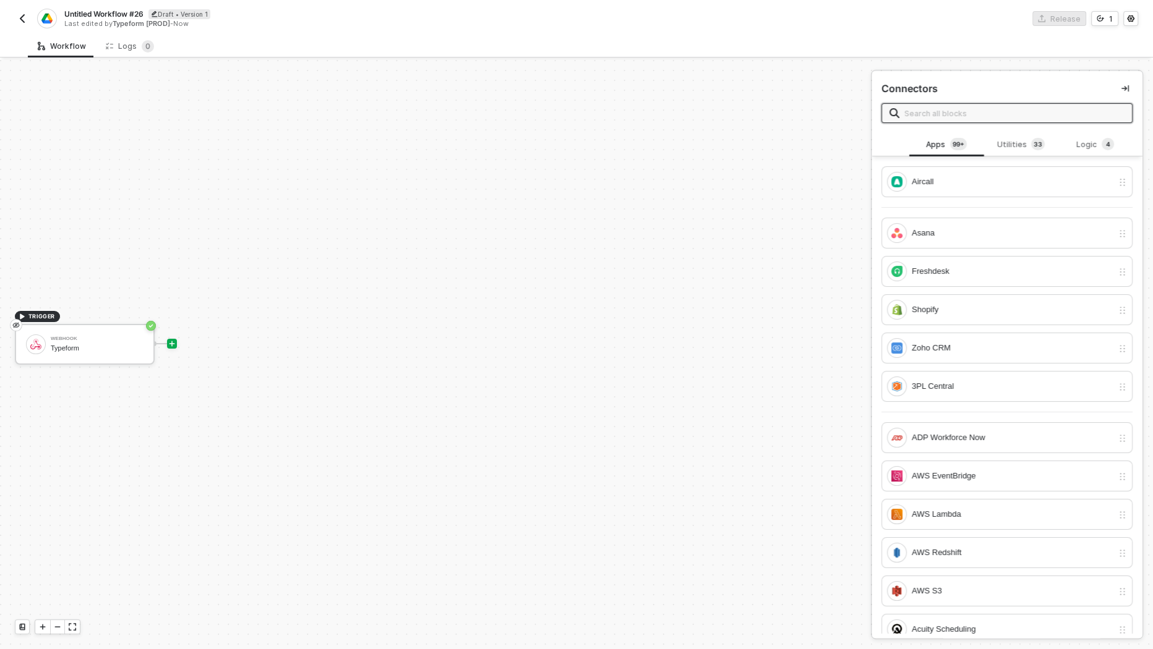
click at [951, 106] on input "text" at bounding box center [1014, 113] width 220 height 14
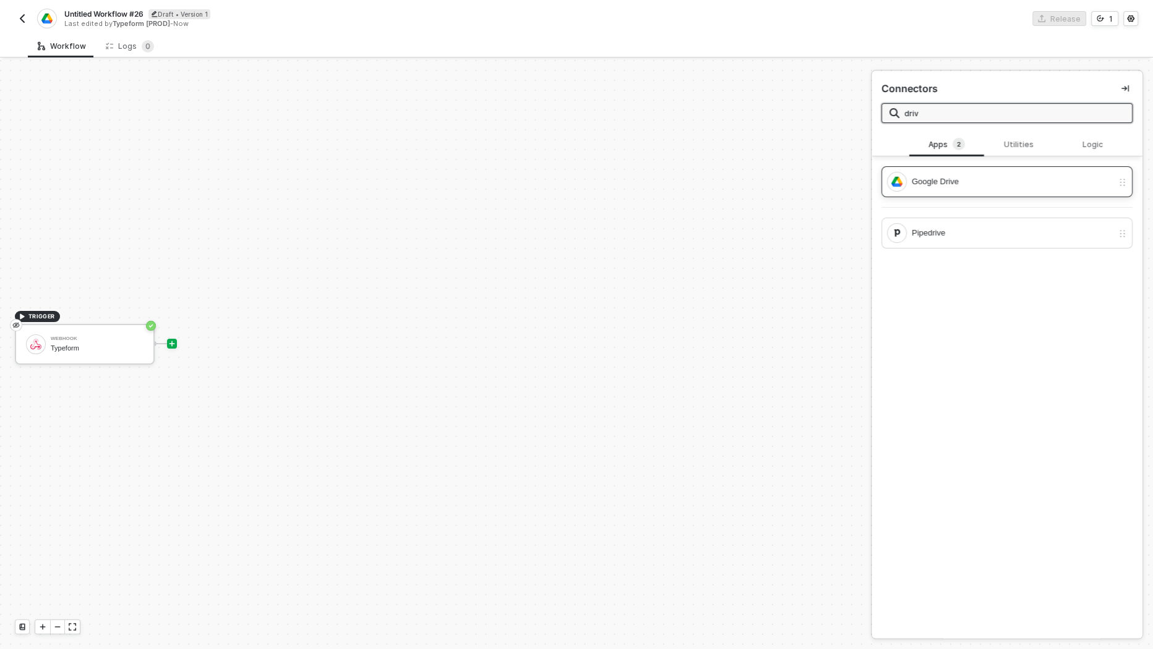
type input "driv"
click at [938, 182] on div "Google Drive" at bounding box center [1012, 182] width 201 height 14
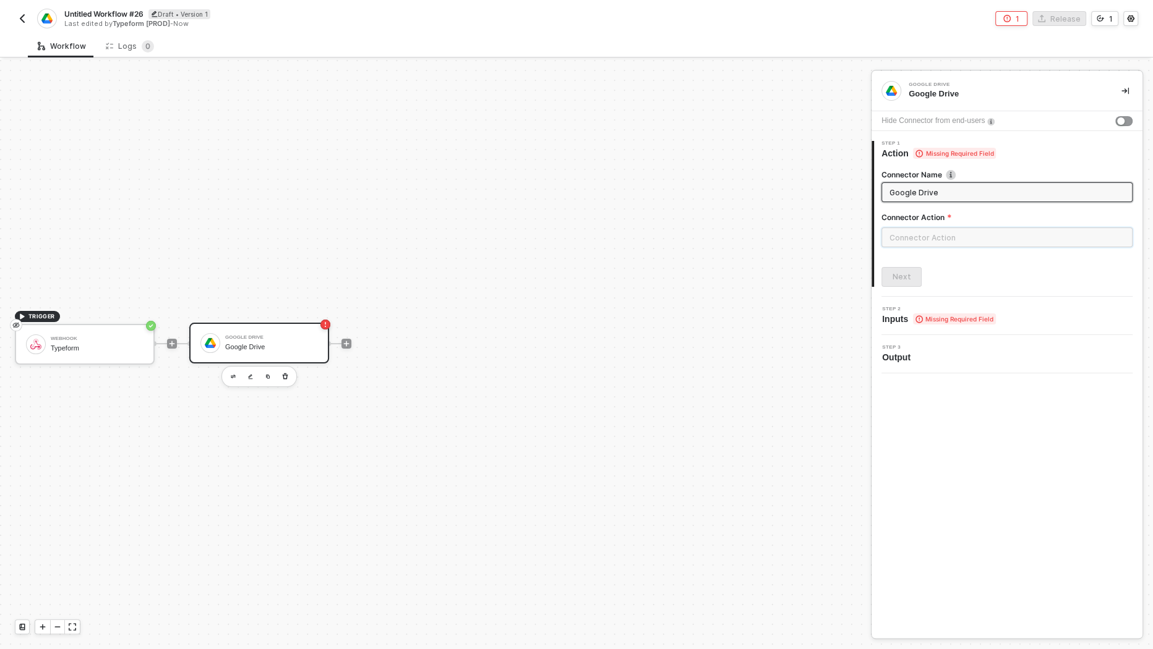
click at [911, 242] on input "text" at bounding box center [1006, 238] width 251 height 20
click at [743, 142] on div "File" at bounding box center [771, 149] width 200 height 25
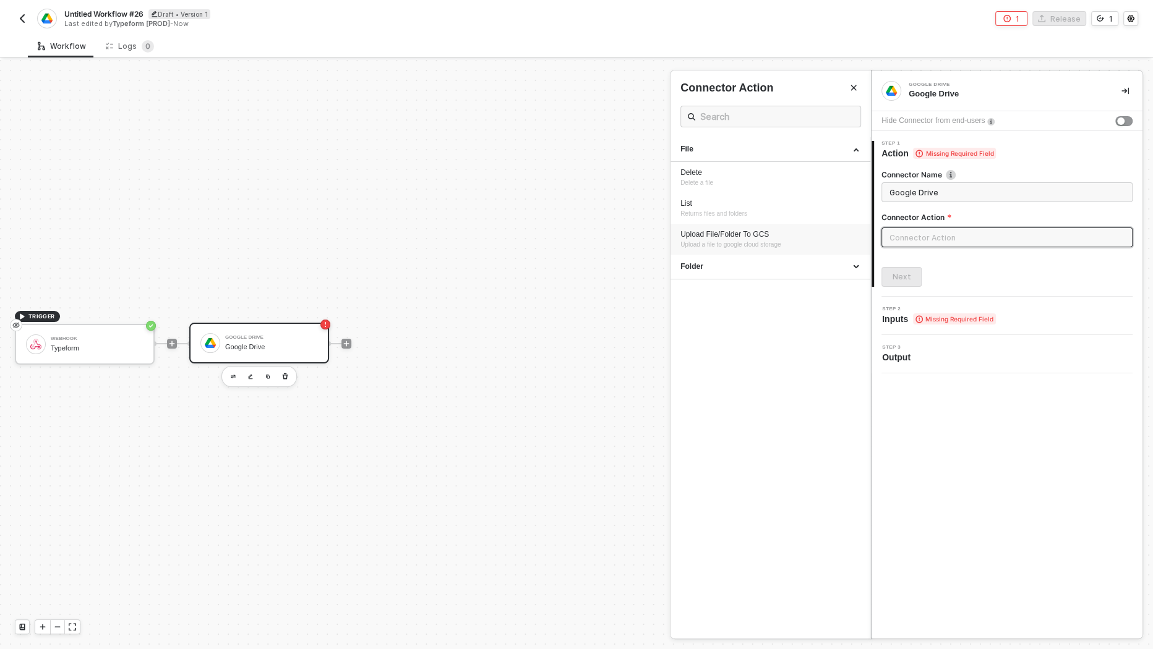
click at [736, 245] on span "Upload a file to google cloud storage" at bounding box center [730, 244] width 100 height 7
type input "Upload a file to google cloud storage"
type input "File - Upload File/Folder To GCS"
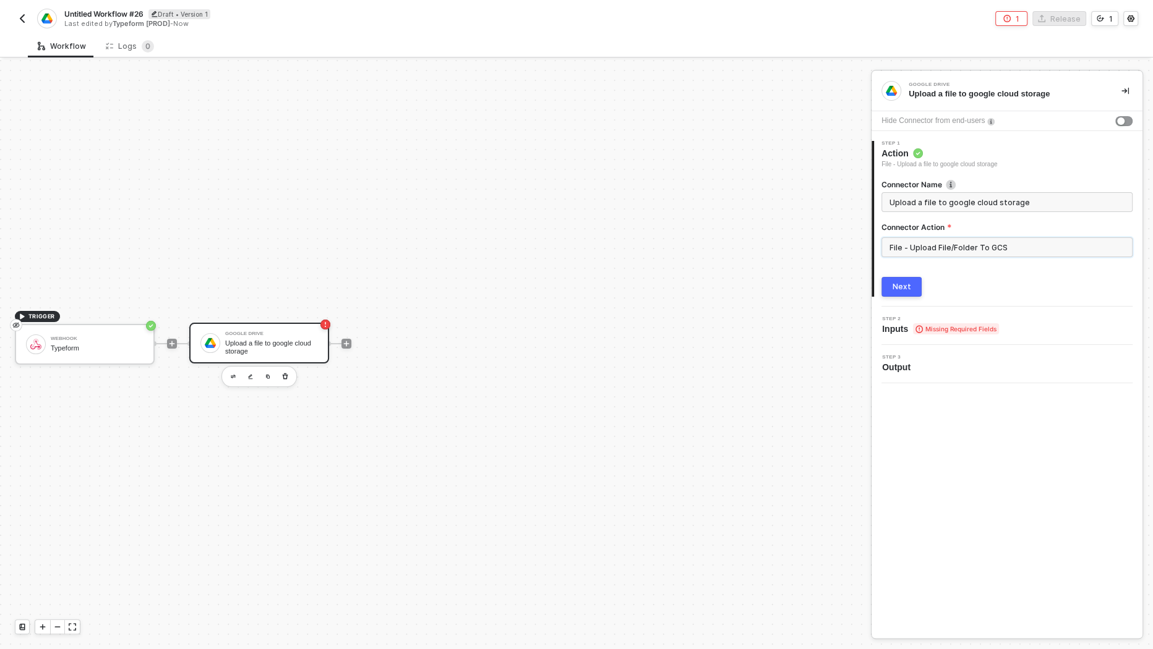
click at [939, 246] on input "File - Upload File/Folder To GCS" at bounding box center [1006, 248] width 251 height 20
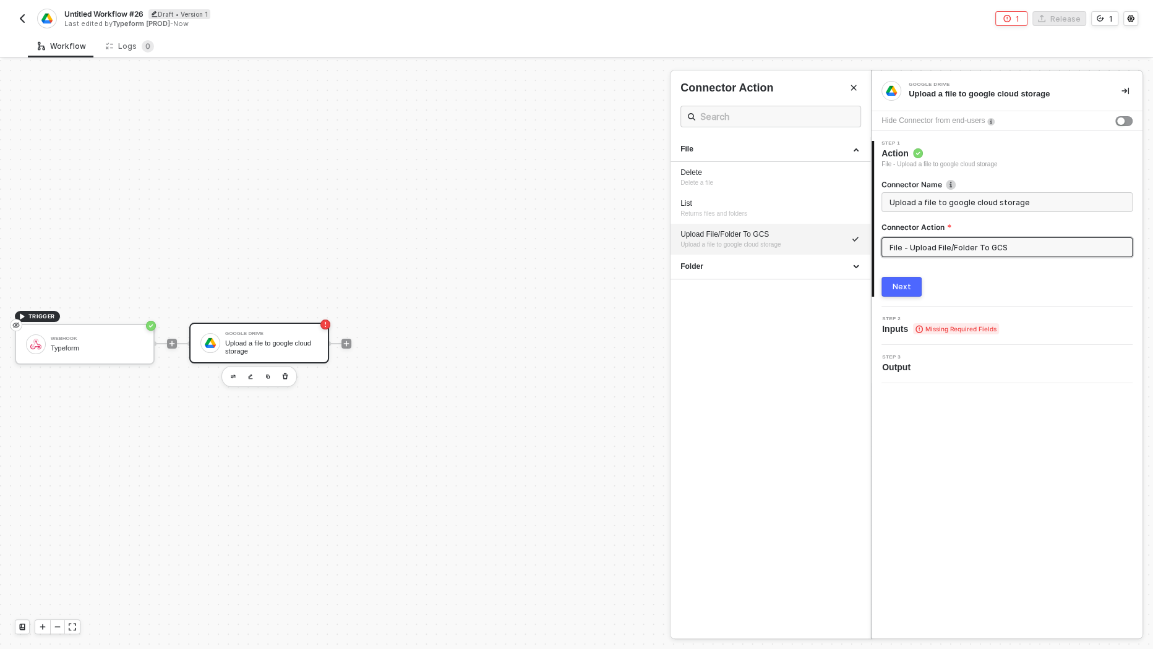
click at [914, 286] on button "Next" at bounding box center [901, 287] width 40 height 20
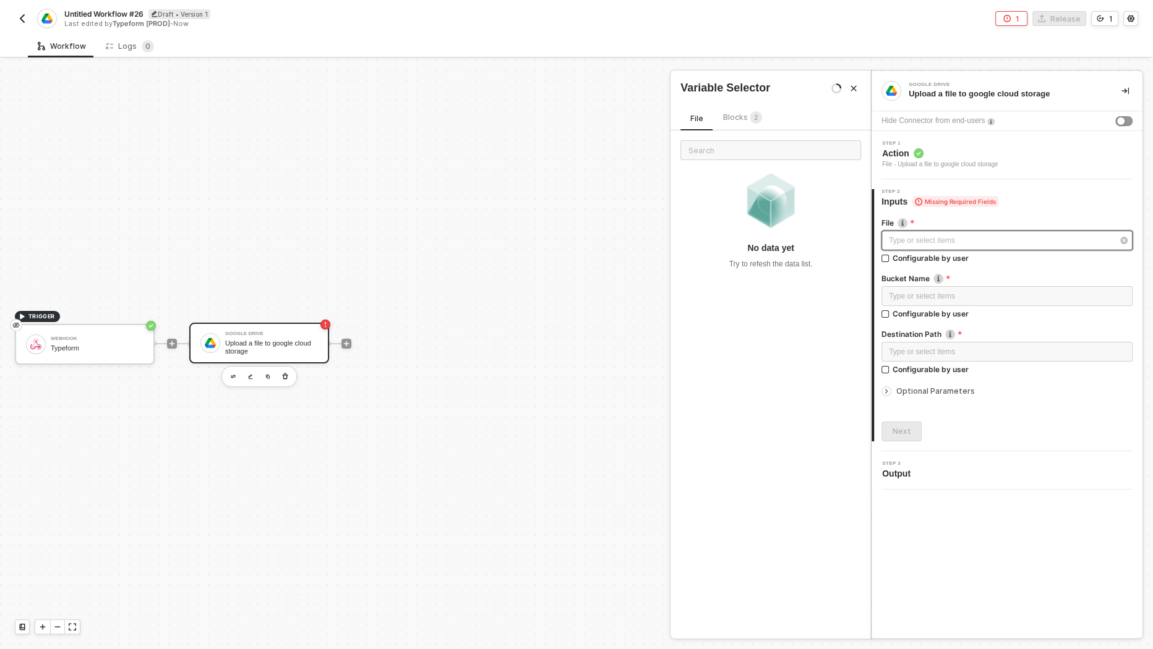
click at [949, 235] on div "Type or select items ﻿" at bounding box center [1001, 241] width 224 height 12
click at [929, 256] on div "Configurable by user" at bounding box center [931, 258] width 76 height 11
click at [890, 256] on input "Configurable by user" at bounding box center [885, 259] width 9 height 9
checkbox input "true"
click at [929, 298] on div "Type or select items ﻿" at bounding box center [1007, 298] width 236 height 12
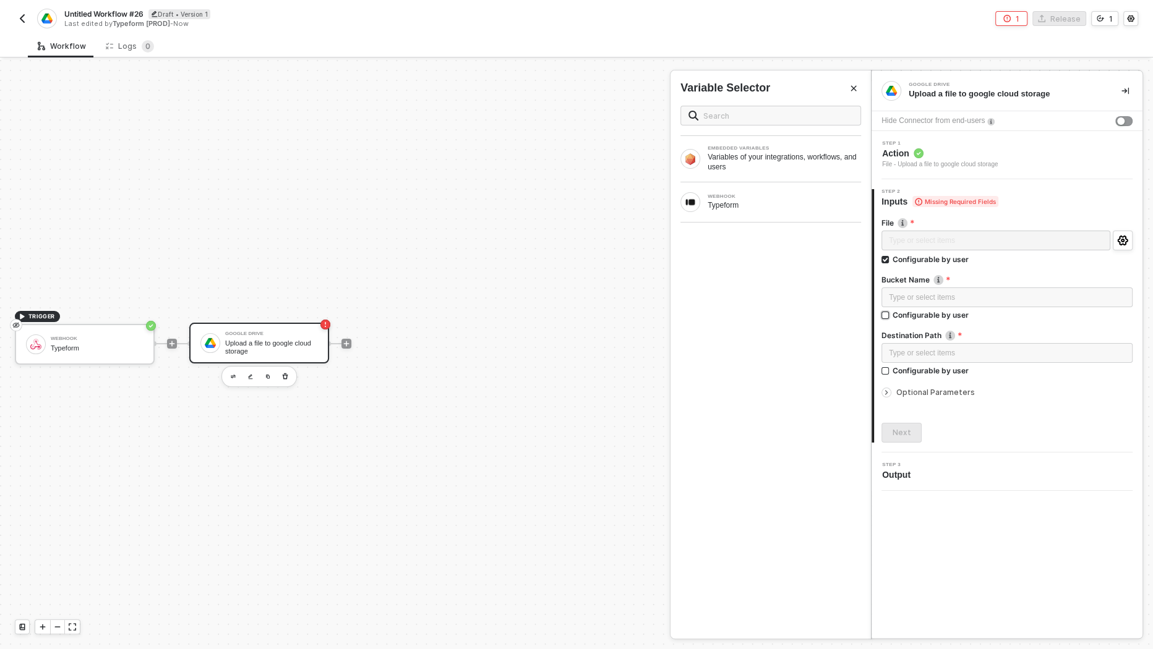
click at [929, 315] on div "Configurable by user" at bounding box center [931, 315] width 76 height 11
click at [890, 315] on input "Configurable by user" at bounding box center [885, 316] width 9 height 9
checkbox input "true"
click at [939, 370] on div "Configurable by user" at bounding box center [931, 372] width 76 height 11
click at [890, 370] on input "Configurable by user" at bounding box center [885, 373] width 9 height 9
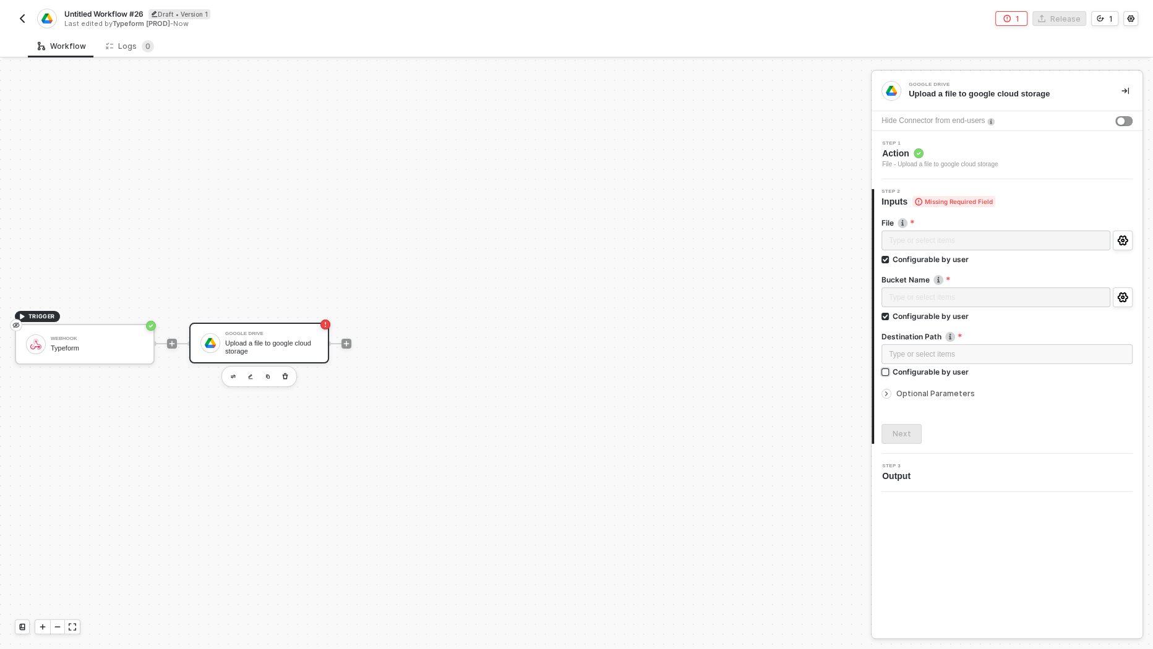
checkbox input "true"
click at [909, 432] on div "Next" at bounding box center [902, 436] width 19 height 10
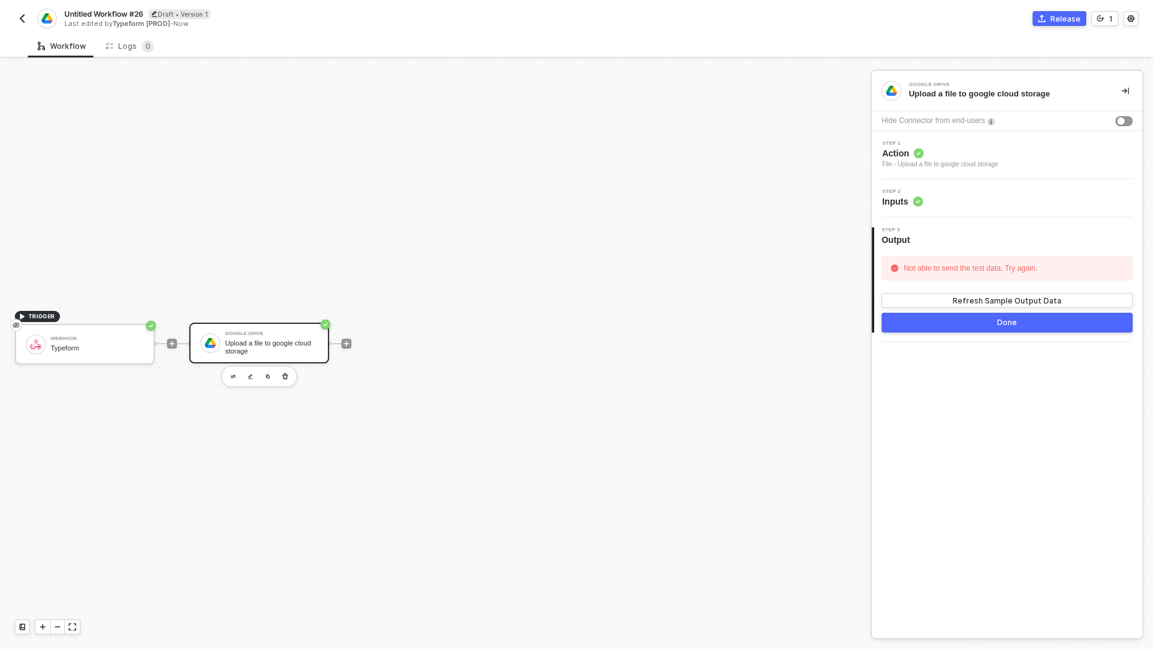
click at [1016, 319] on button "Done" at bounding box center [1006, 323] width 251 height 20
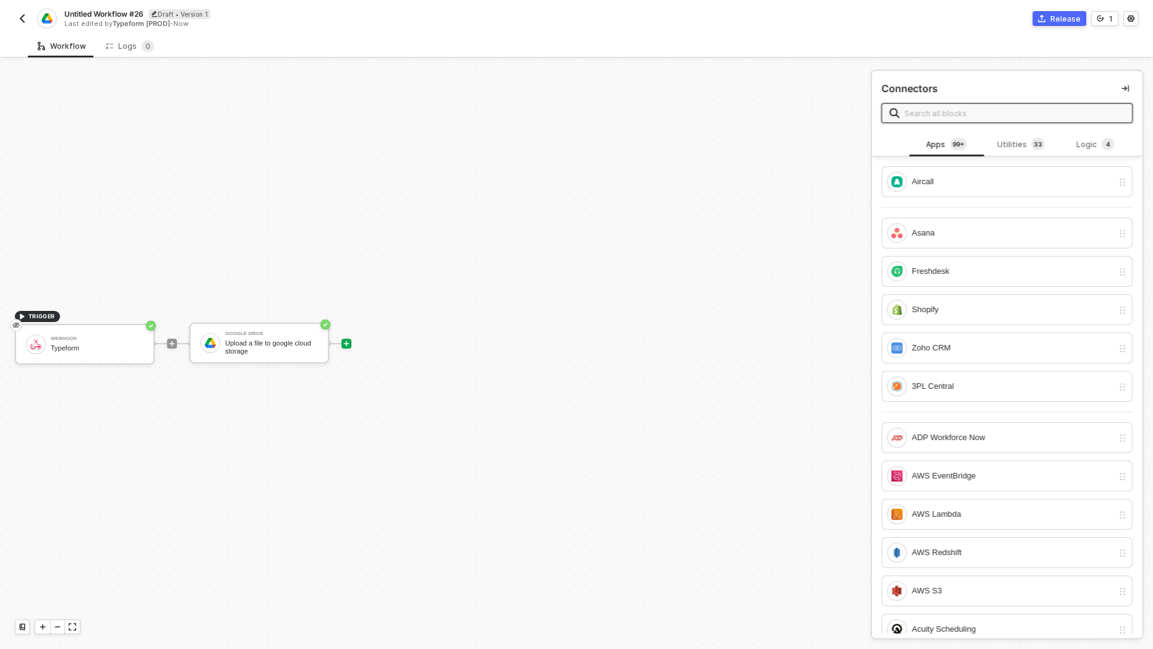
click at [1055, 14] on div "Release" at bounding box center [1065, 19] width 30 height 11
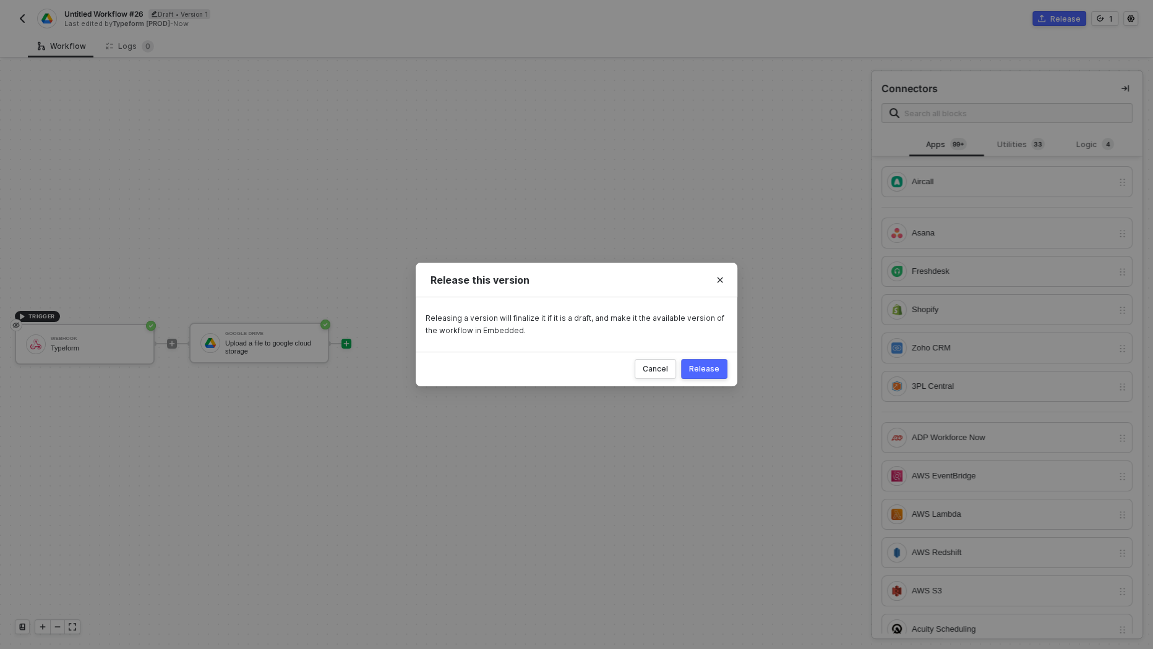
click at [723, 374] on button "Release" at bounding box center [704, 369] width 46 height 20
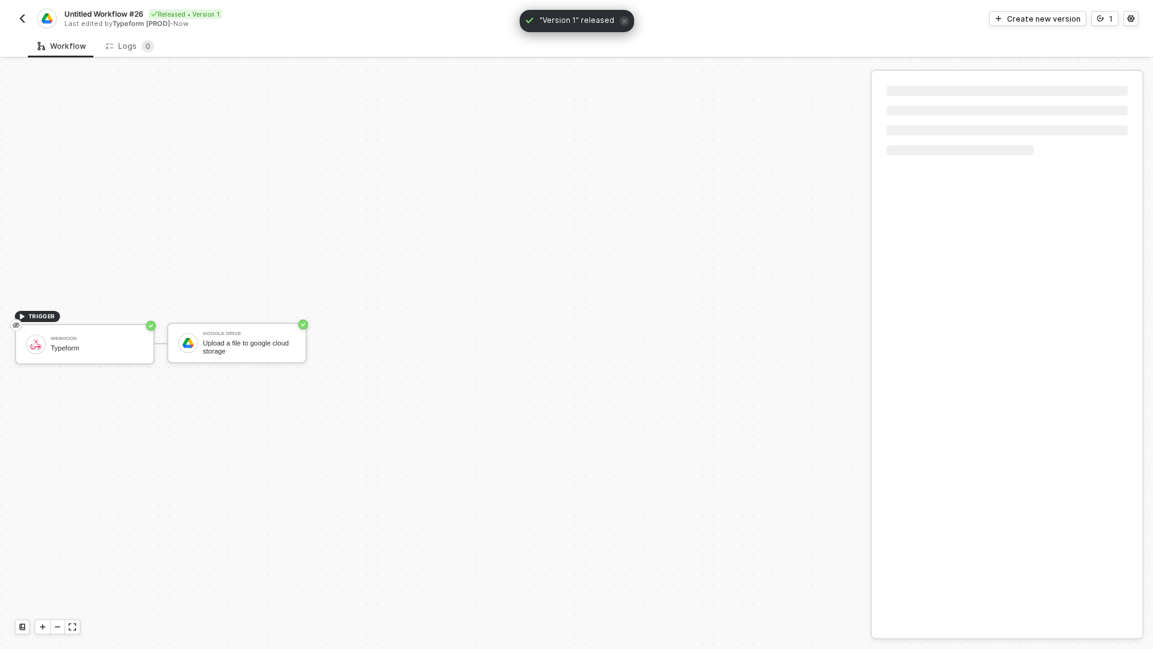
click at [23, 22] on img "button" at bounding box center [22, 19] width 10 height 10
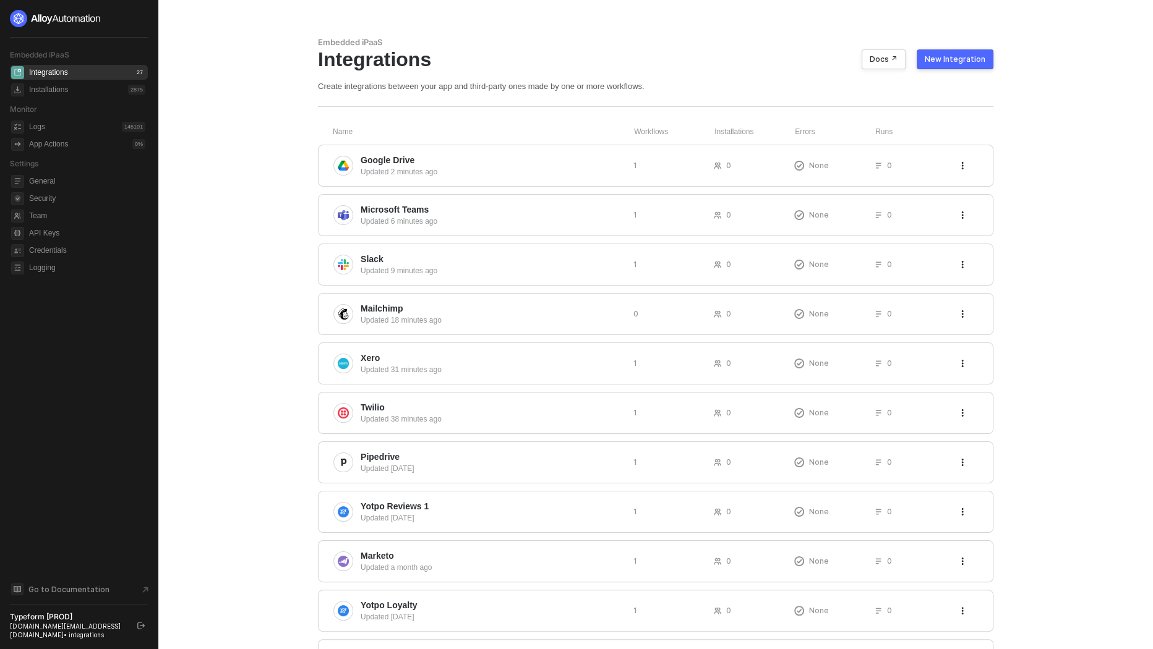
click at [956, 58] on div "New Integration" at bounding box center [955, 59] width 61 height 10
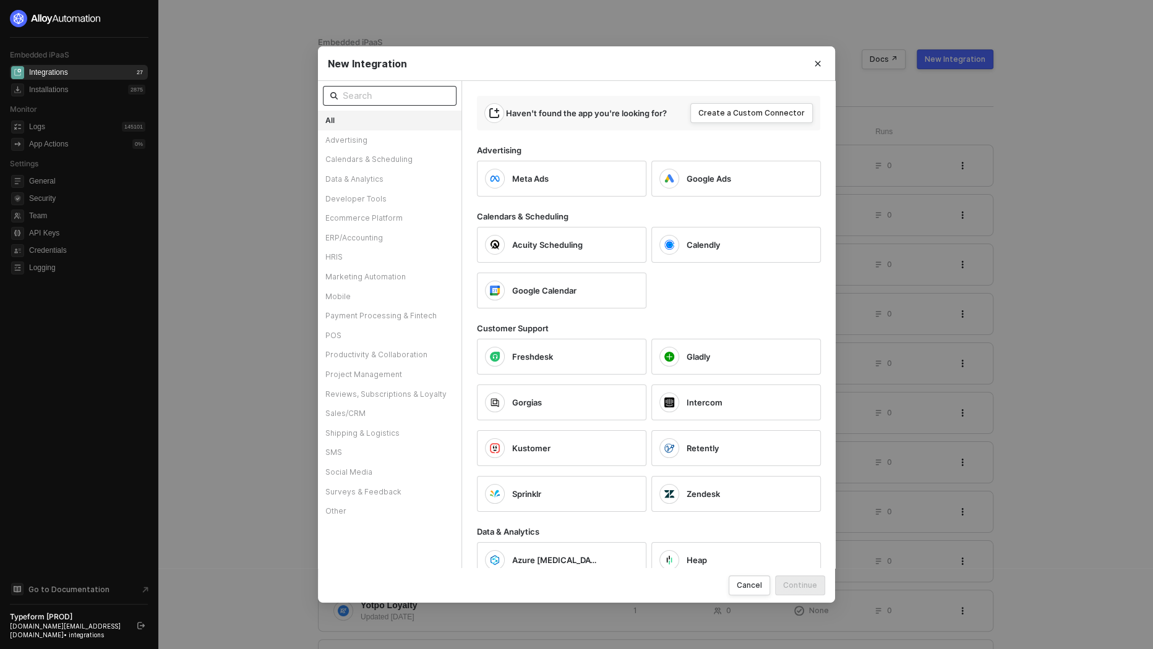
click at [424, 92] on input "text" at bounding box center [396, 96] width 106 height 14
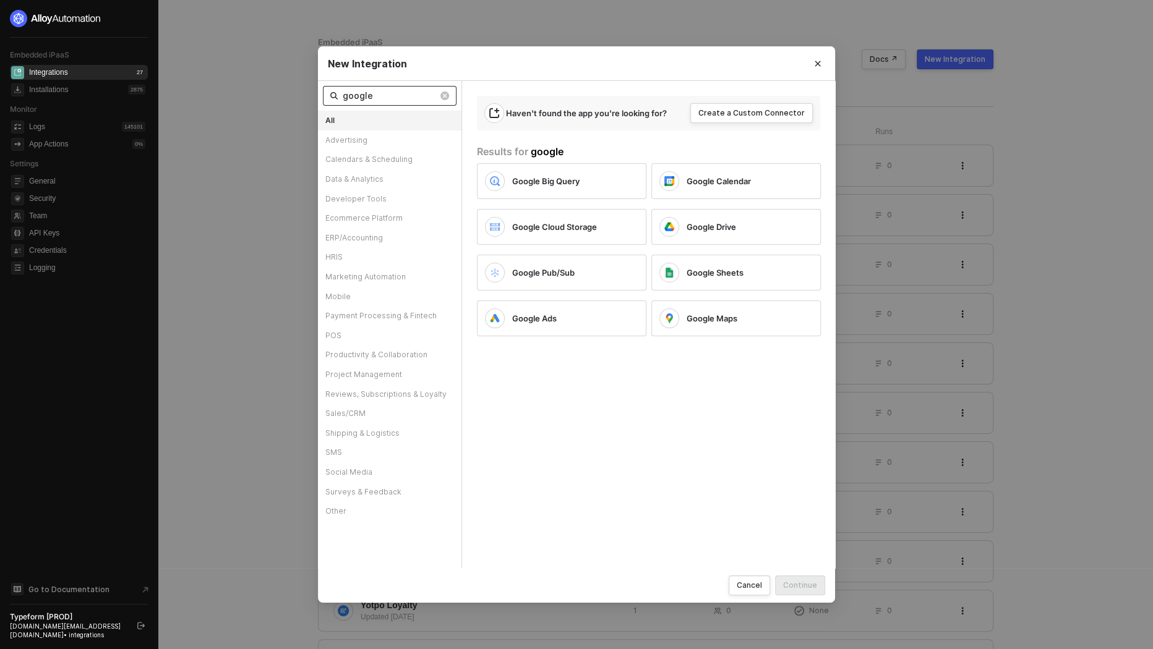
type input "google d"
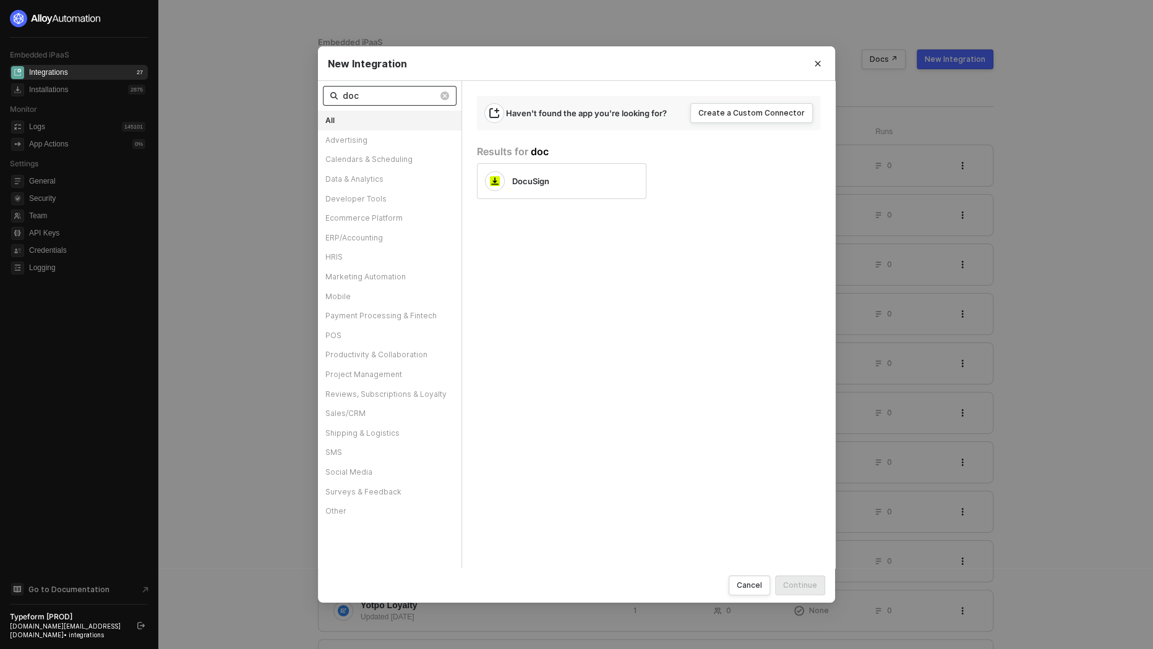
click at [369, 93] on input "doc" at bounding box center [390, 96] width 95 height 14
type input "gdo"
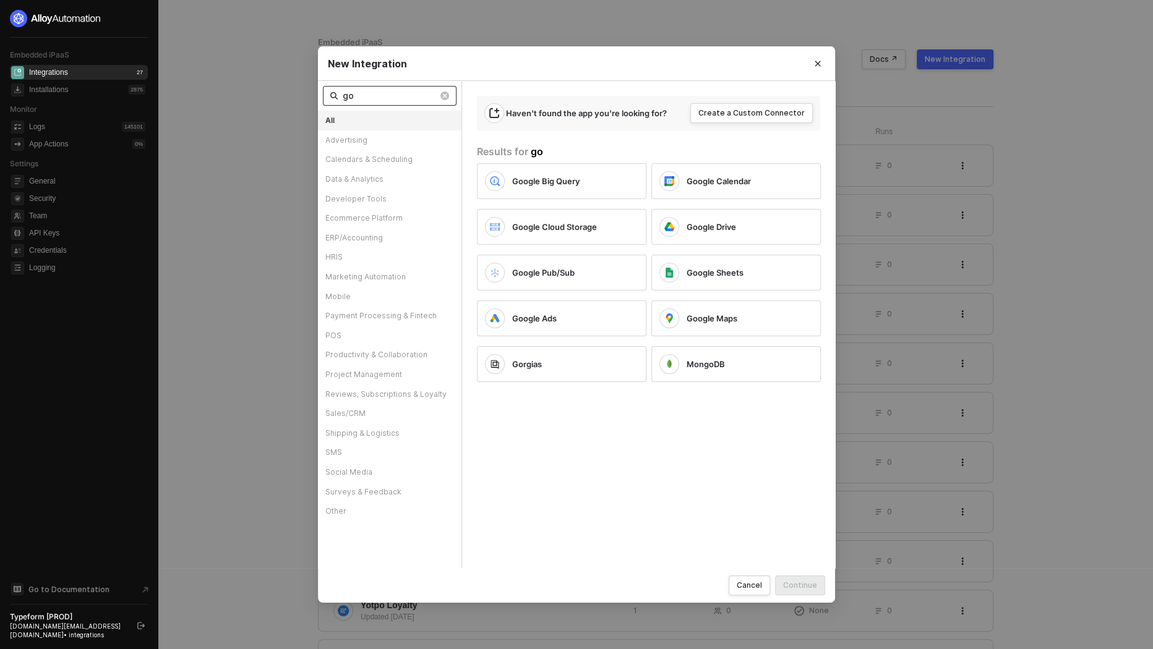
type input "g"
type input "goo"
click at [809, 59] on button "Close" at bounding box center [818, 64] width 20 height 20
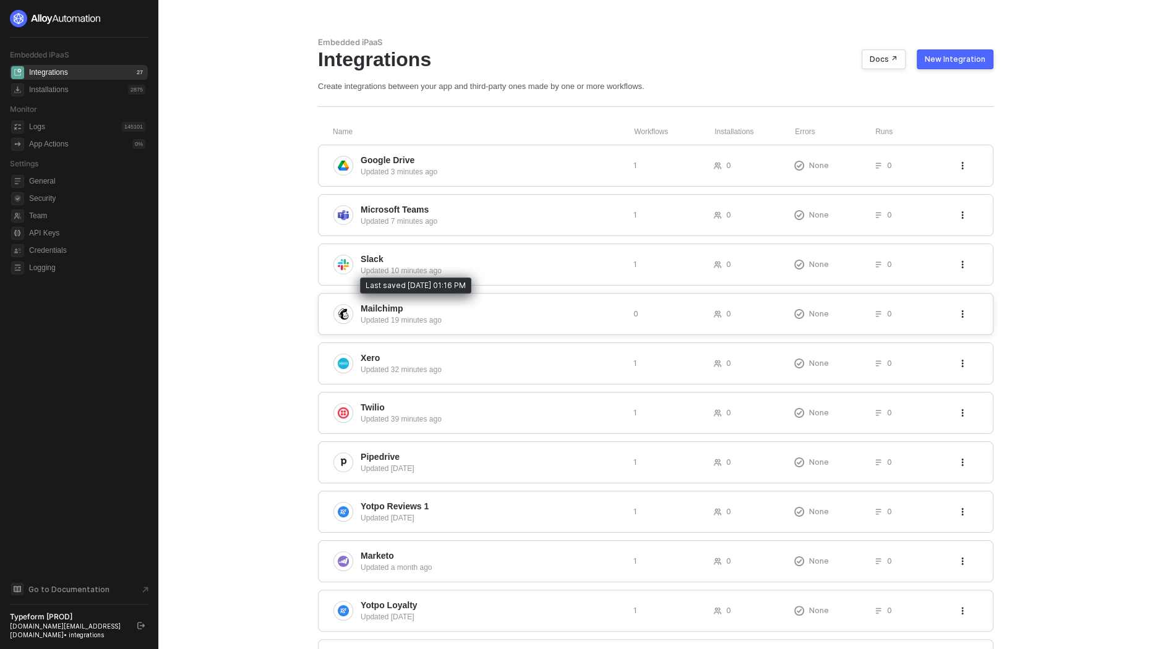
click at [495, 304] on span "Mailchimp" at bounding box center [492, 308] width 263 height 12
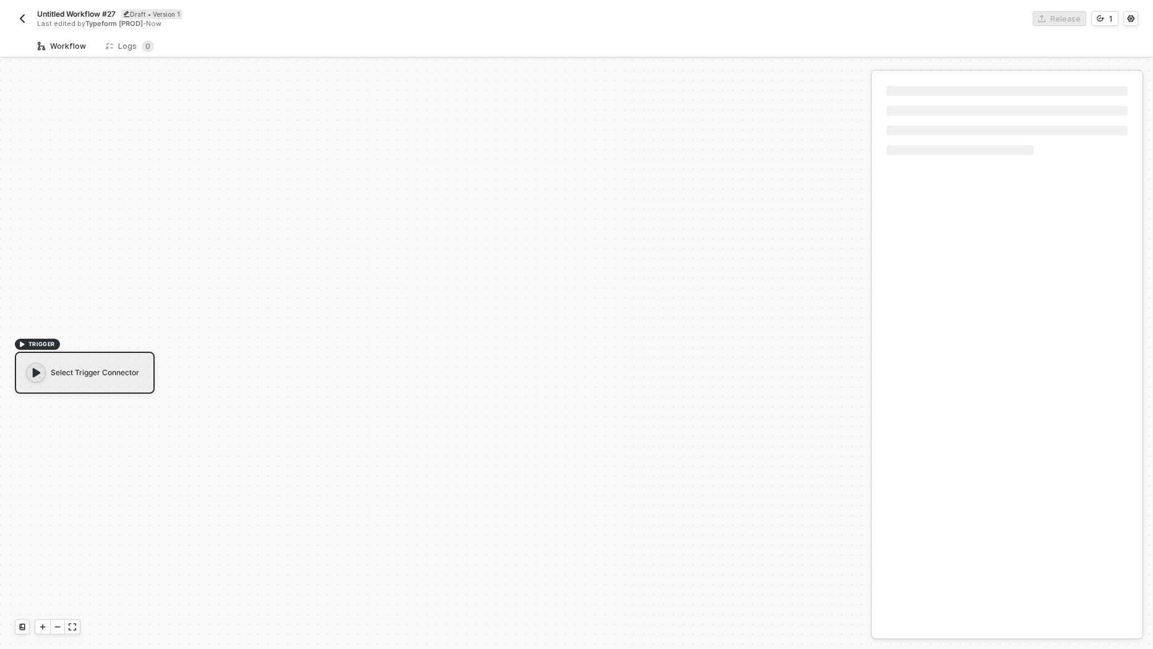
scroll to position [22, 0]
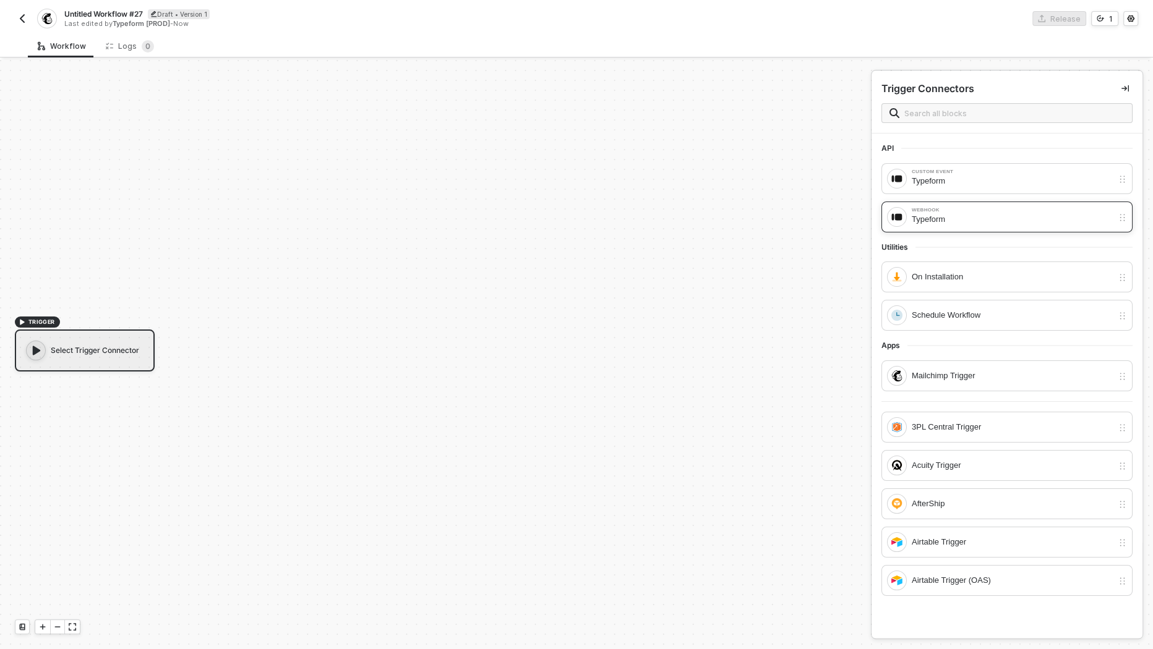
click at [925, 220] on div "Typeform" at bounding box center [1012, 220] width 201 height 14
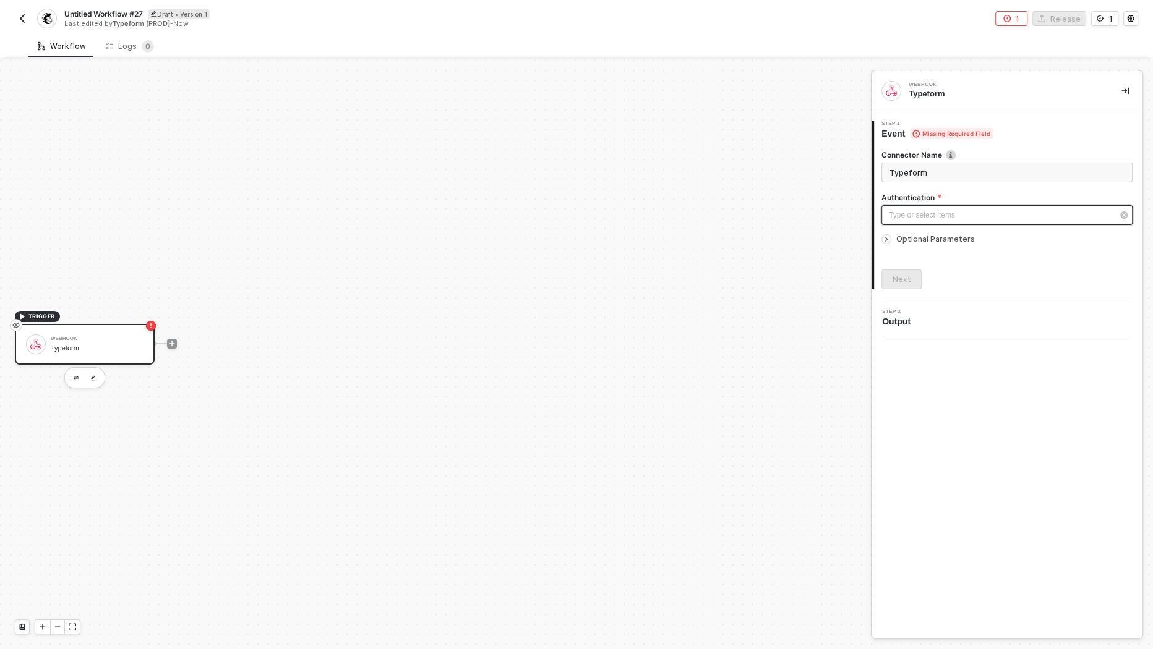
click at [958, 220] on div "Type or select items ﻿" at bounding box center [1006, 215] width 251 height 20
click at [758, 179] on div "Authenticated" at bounding box center [770, 180] width 171 height 11
click at [903, 278] on div "Next" at bounding box center [902, 280] width 19 height 10
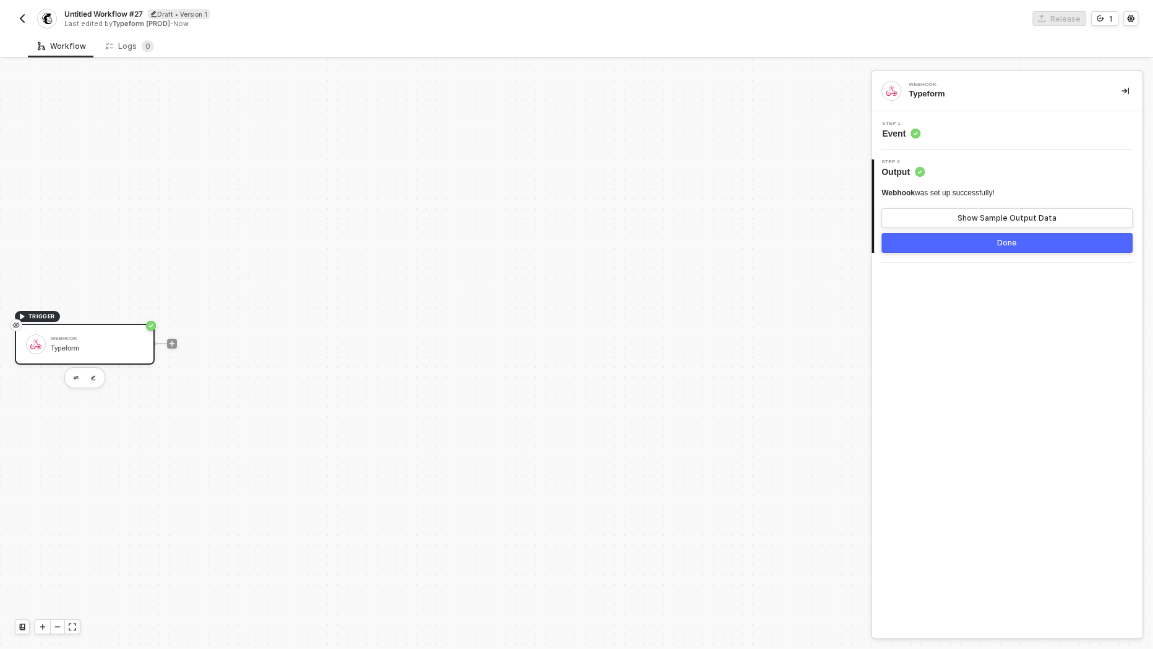
click at [963, 253] on div "Step 2 Output Webhook was set up successfully! Show Sample Output Data Done" at bounding box center [1007, 206] width 271 height 93
click at [963, 252] on button "Done" at bounding box center [1006, 243] width 251 height 20
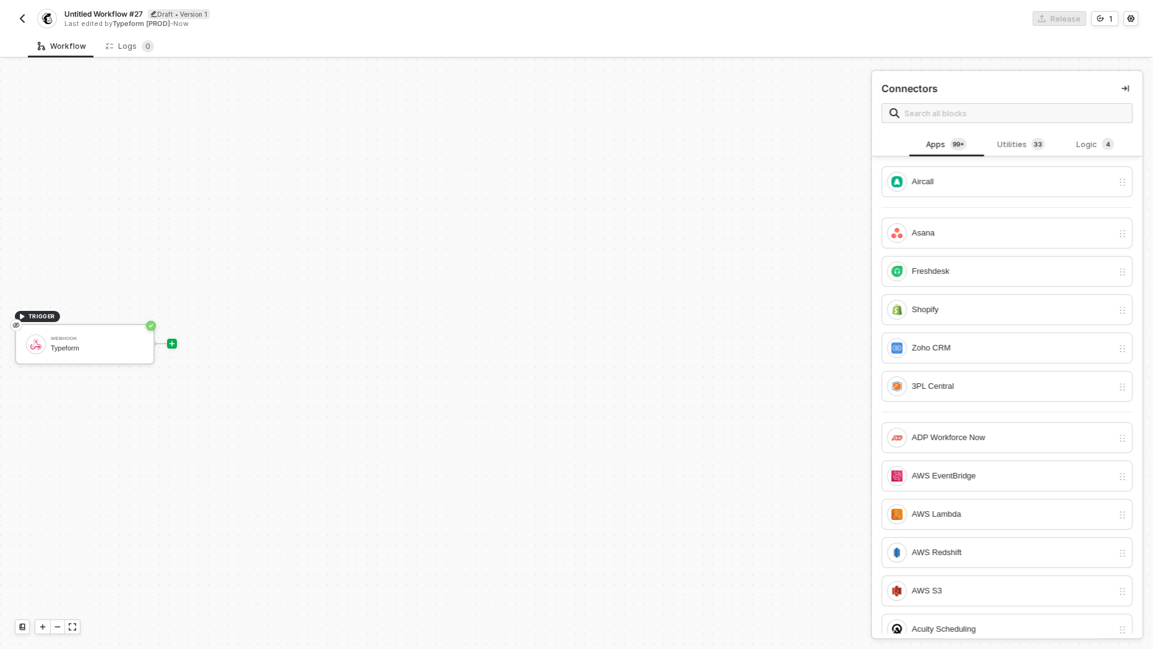
click at [168, 333] on div at bounding box center [172, 344] width 165 height 96
click at [169, 345] on icon "icon-play" at bounding box center [171, 343] width 7 height 7
click at [921, 116] on input "text" at bounding box center [1014, 113] width 220 height 14
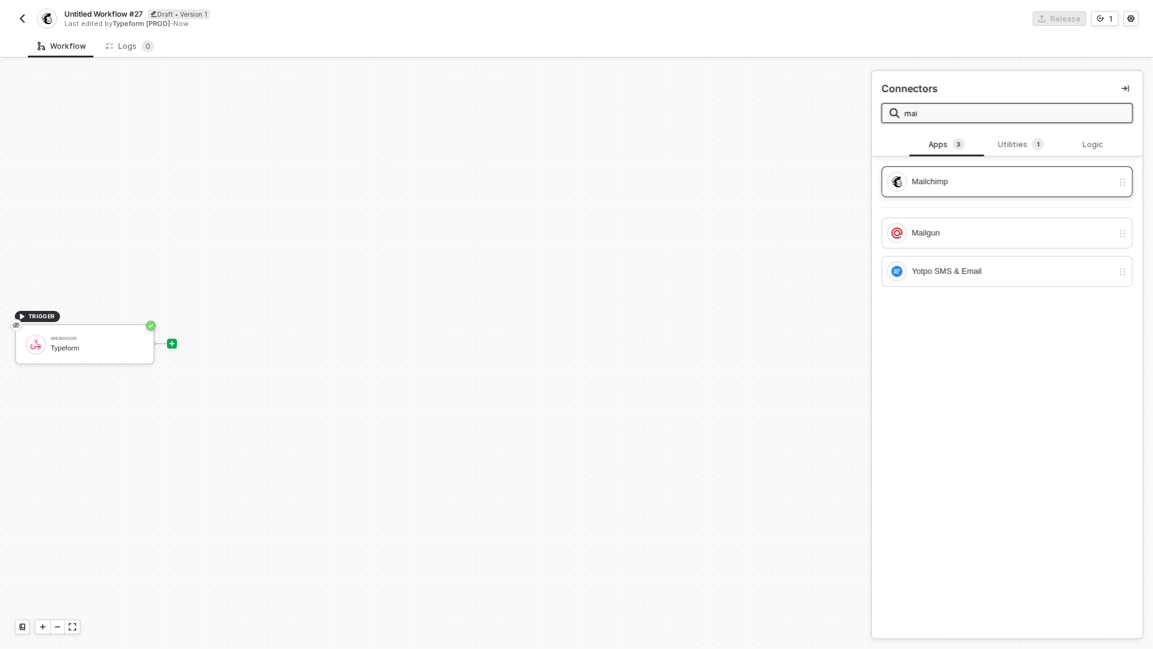
type input "mai"
click at [941, 178] on div "Mailchimp" at bounding box center [1012, 182] width 201 height 14
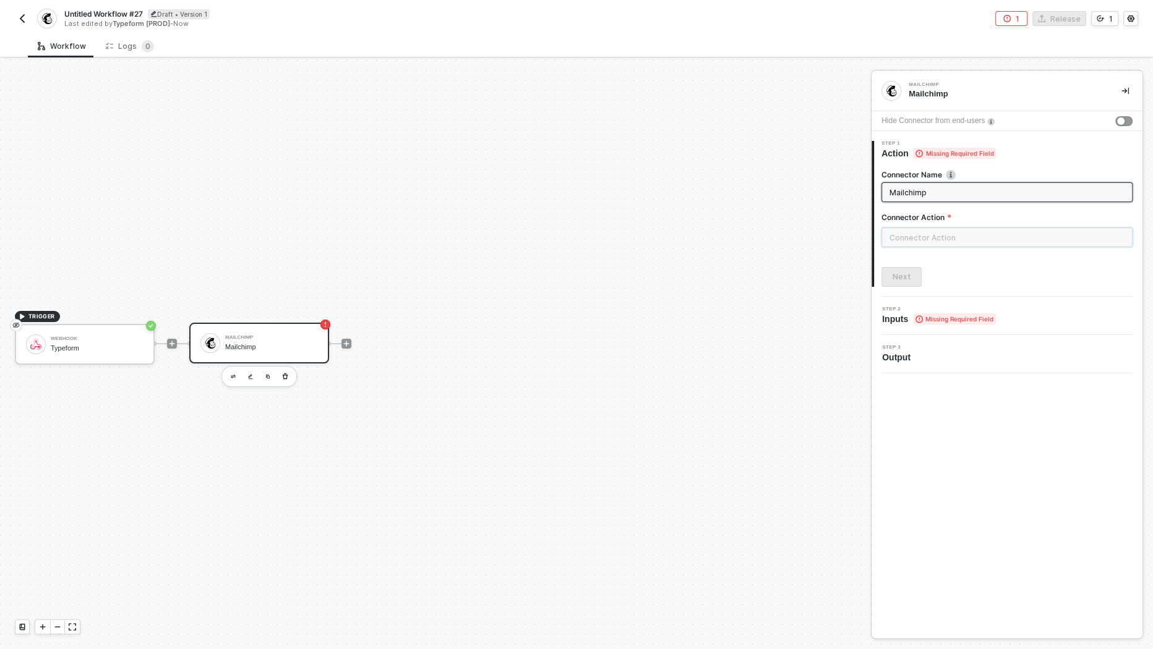
click at [950, 238] on input "text" at bounding box center [1006, 238] width 251 height 20
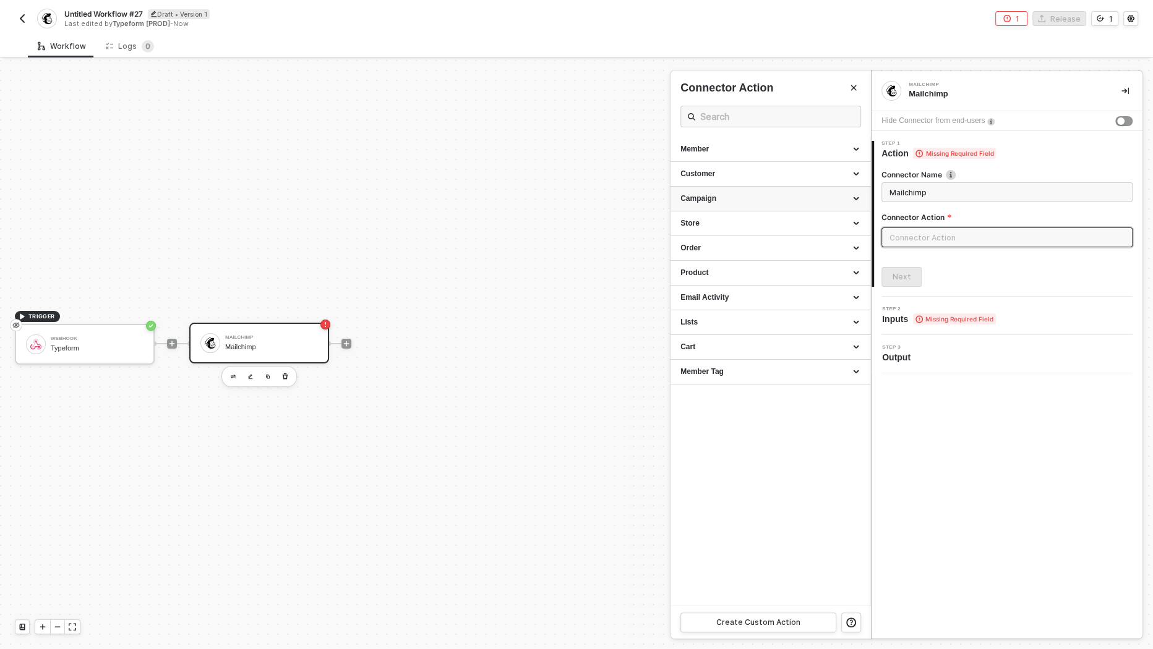
click at [803, 195] on div "Campaign" at bounding box center [770, 199] width 180 height 11
click at [791, 313] on div "Order" at bounding box center [770, 310] width 180 height 11
click at [766, 425] on div "Product" at bounding box center [770, 427] width 180 height 11
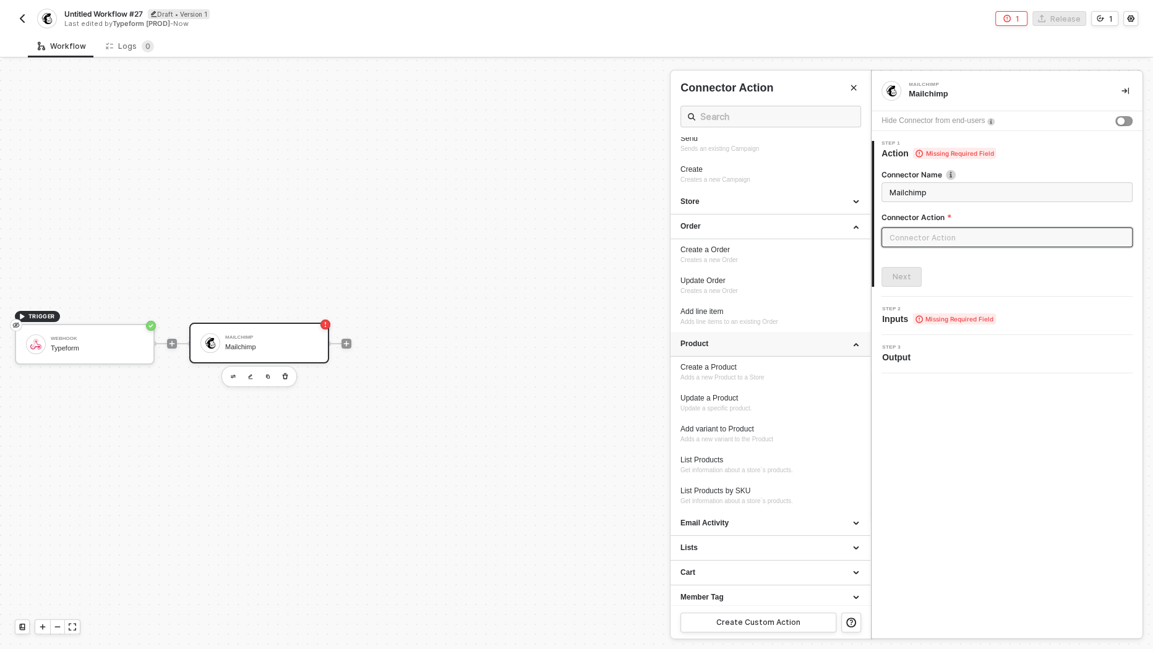
scroll to position [87, 0]
click at [753, 515] on div "Email Activity" at bounding box center [770, 520] width 180 height 11
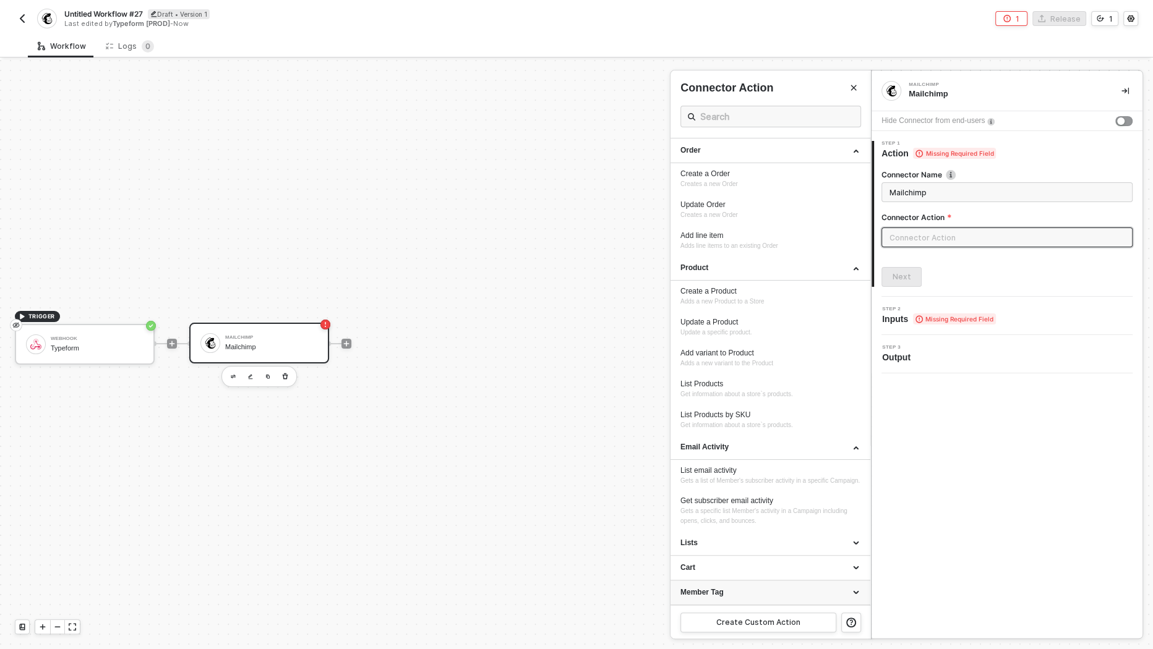
click at [744, 597] on div "Member Tag" at bounding box center [770, 593] width 180 height 11
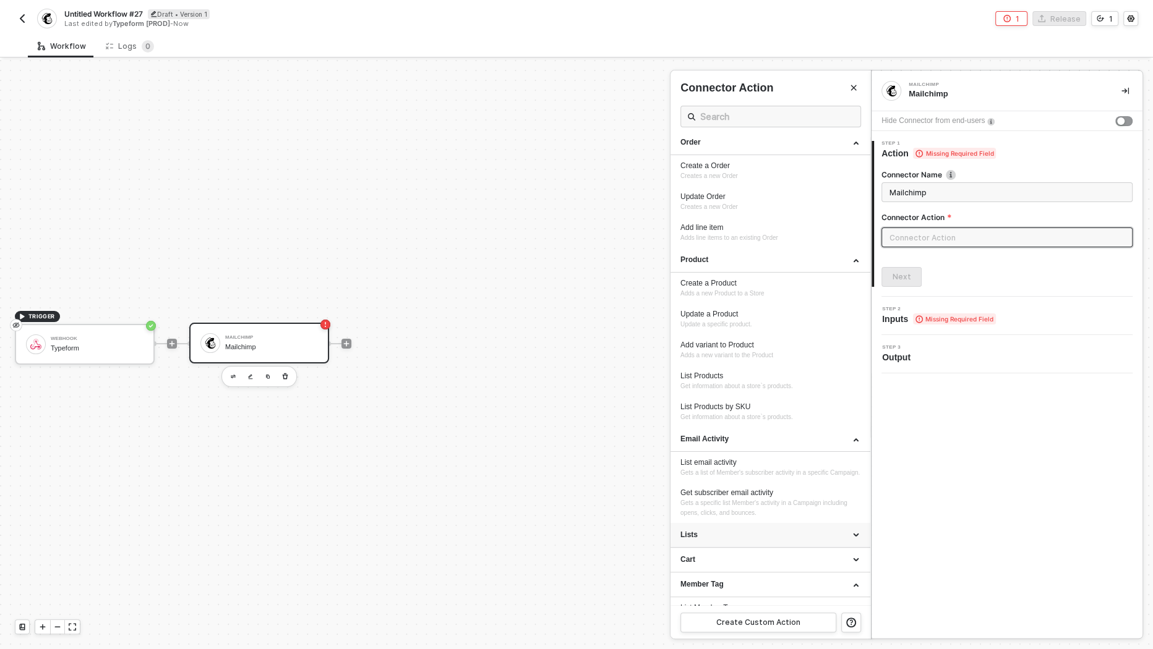
scroll to position [229, 0]
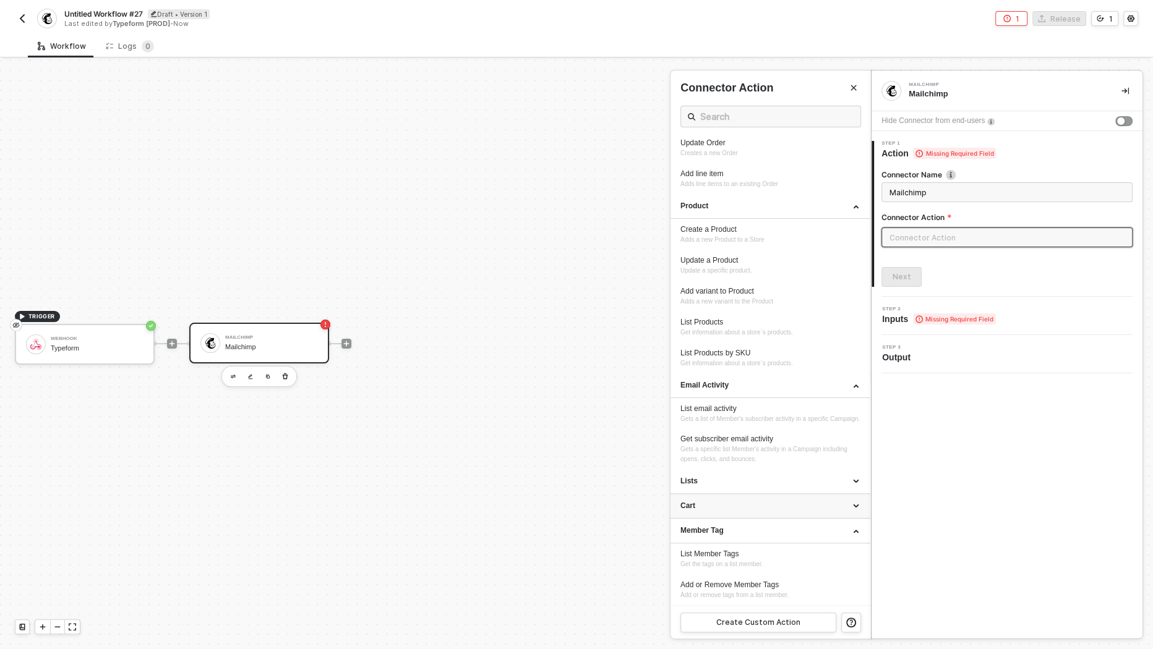
click at [743, 509] on div "Cart" at bounding box center [770, 506] width 180 height 11
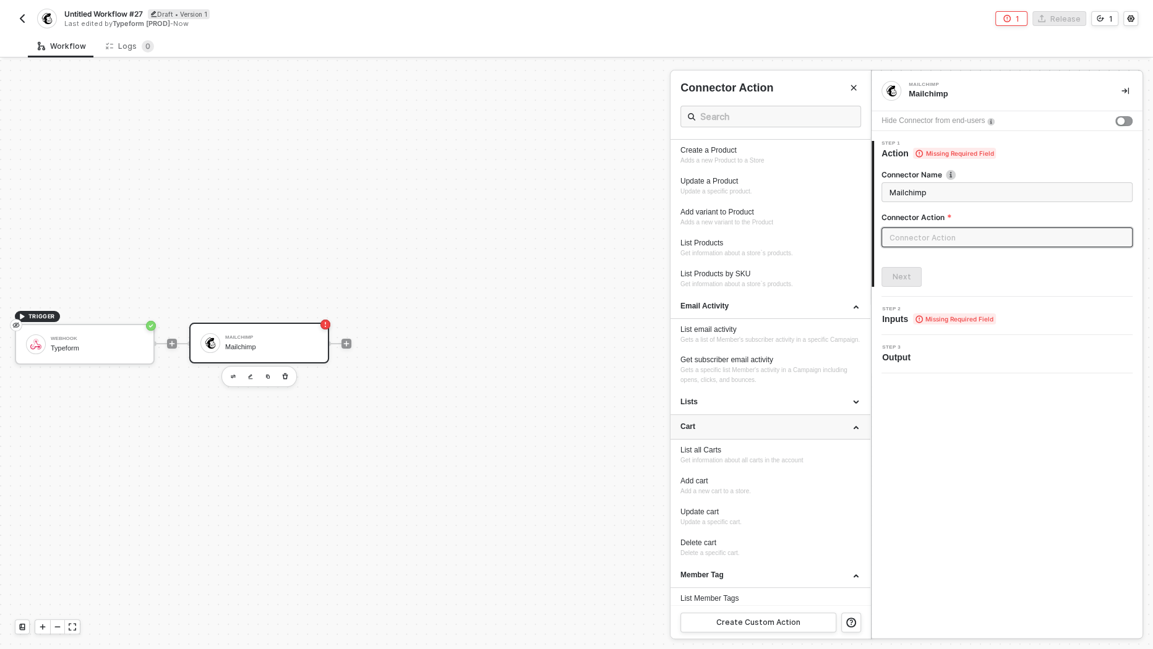
scroll to position [300, 0]
click at [737, 416] on div "Lists" at bounding box center [771, 403] width 200 height 25
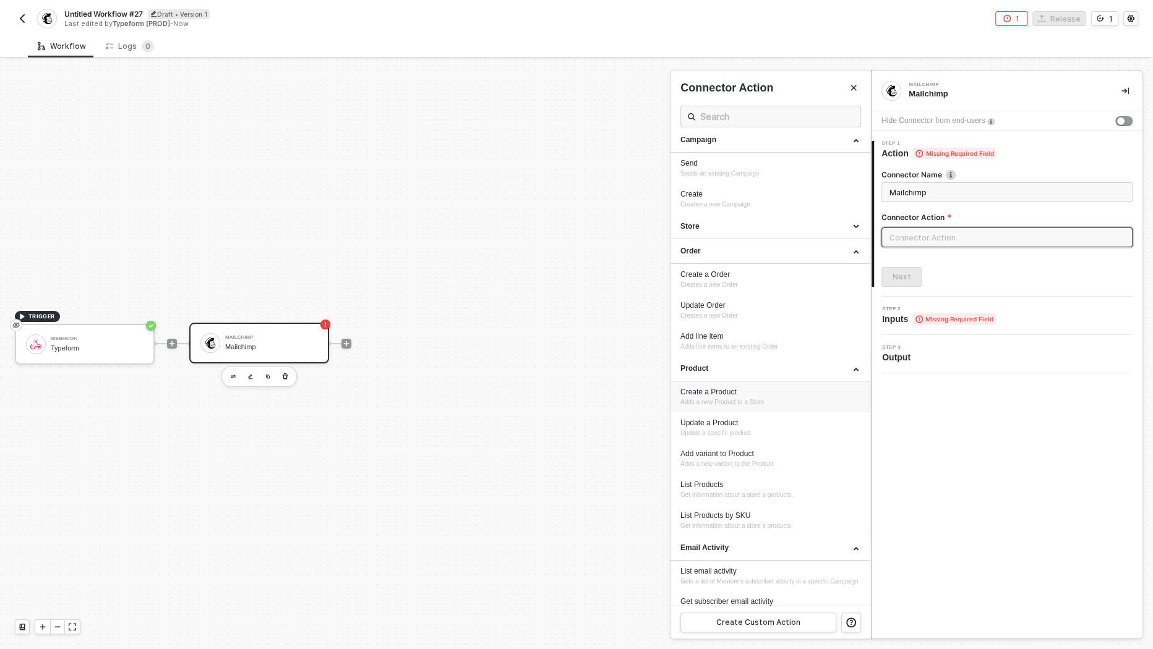
scroll to position [47, 0]
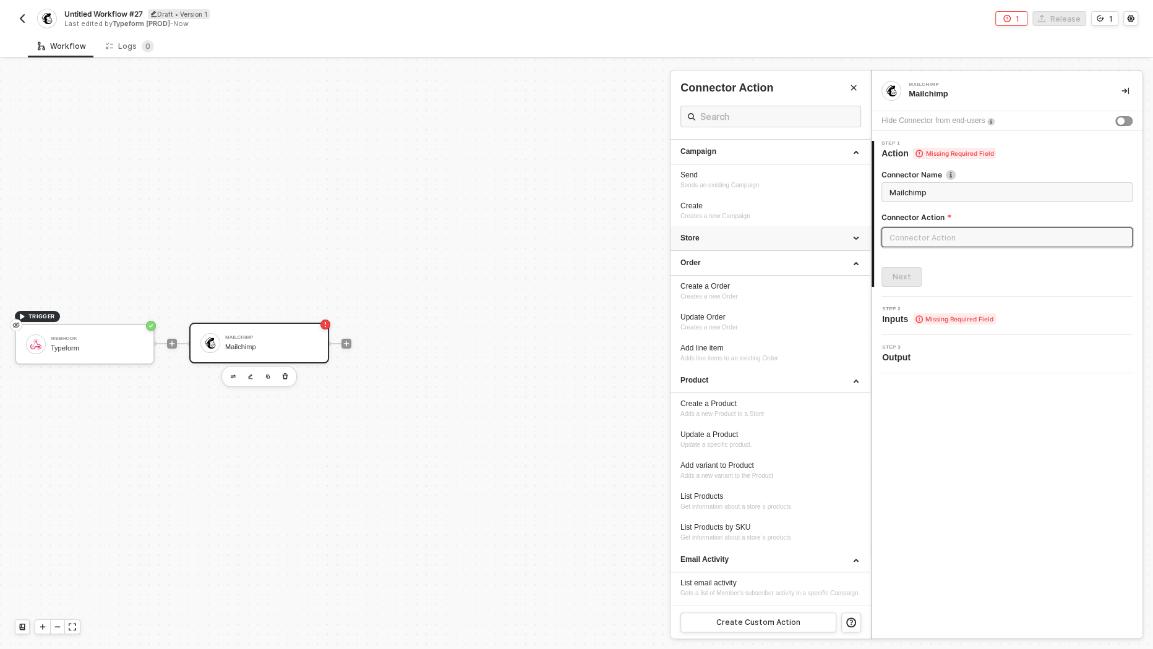
click at [761, 246] on div "Store" at bounding box center [771, 238] width 200 height 25
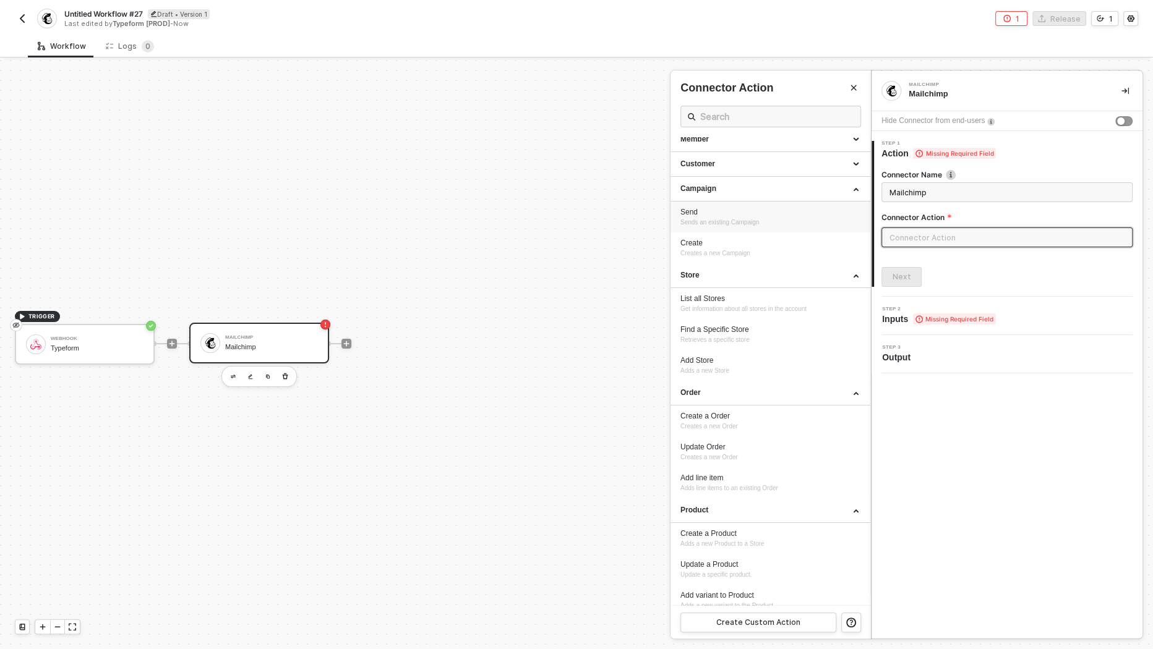
scroll to position [4, 0]
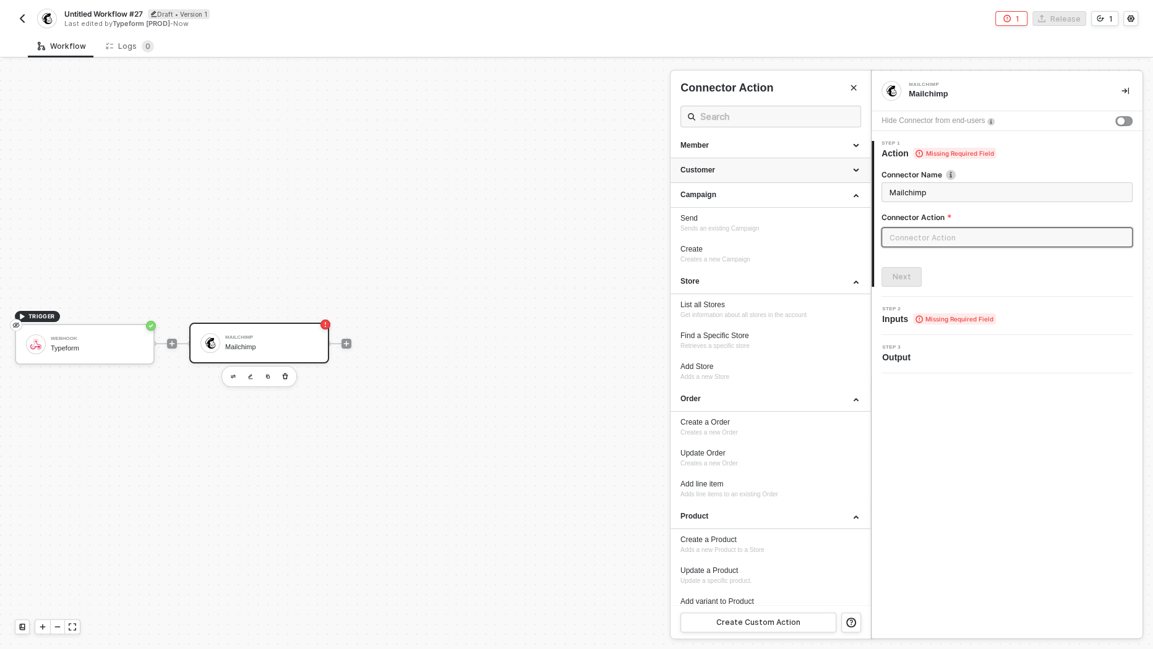
click at [754, 171] on div "Customer" at bounding box center [770, 170] width 180 height 11
click at [753, 148] on div "Member" at bounding box center [770, 145] width 180 height 11
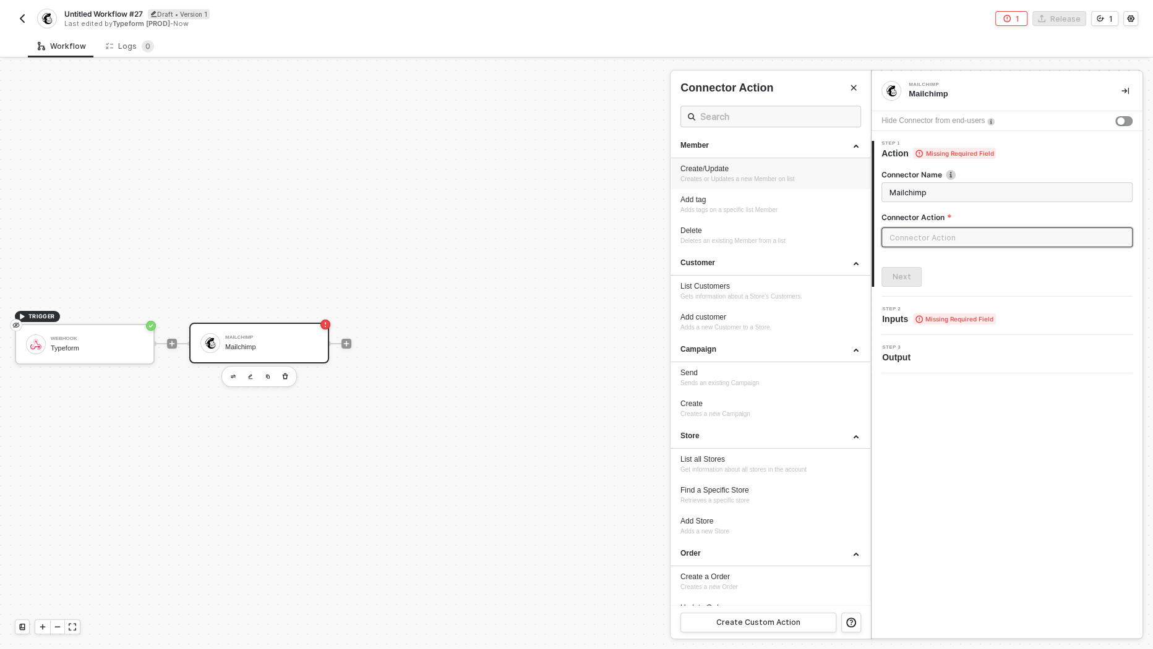
click at [750, 181] on span "Creates or Updates a new Member on list" at bounding box center [737, 179] width 114 height 7
type input "Creates or Updates a new Member on list"
type input "Member - Create/Update"
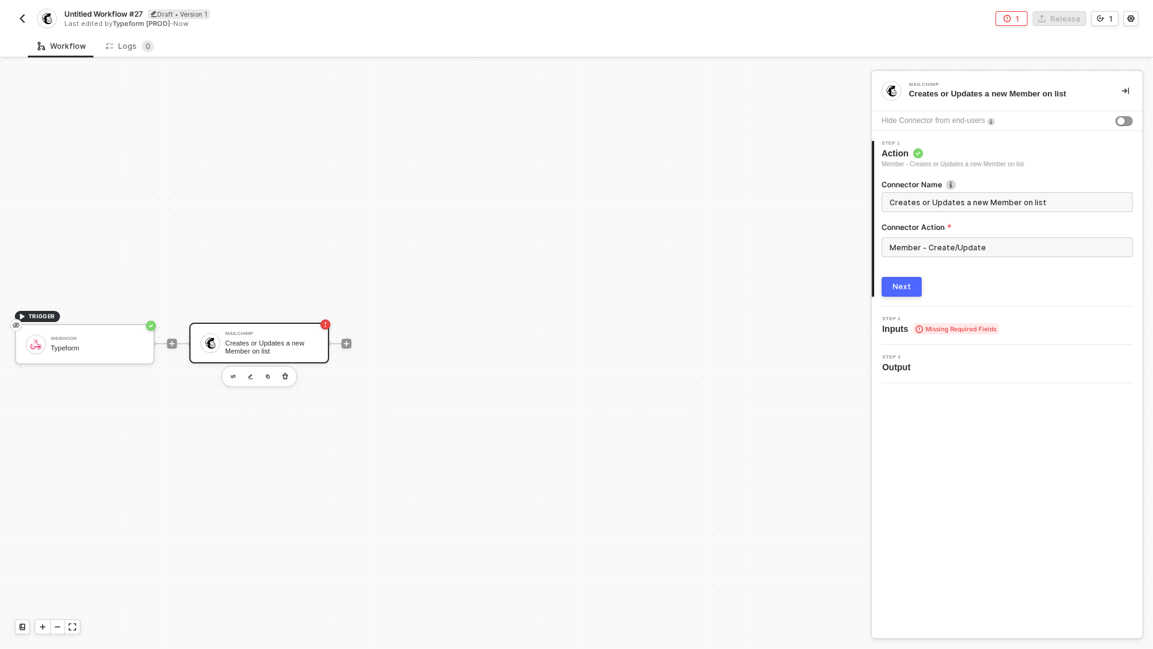
click at [907, 284] on div "Next" at bounding box center [902, 287] width 19 height 10
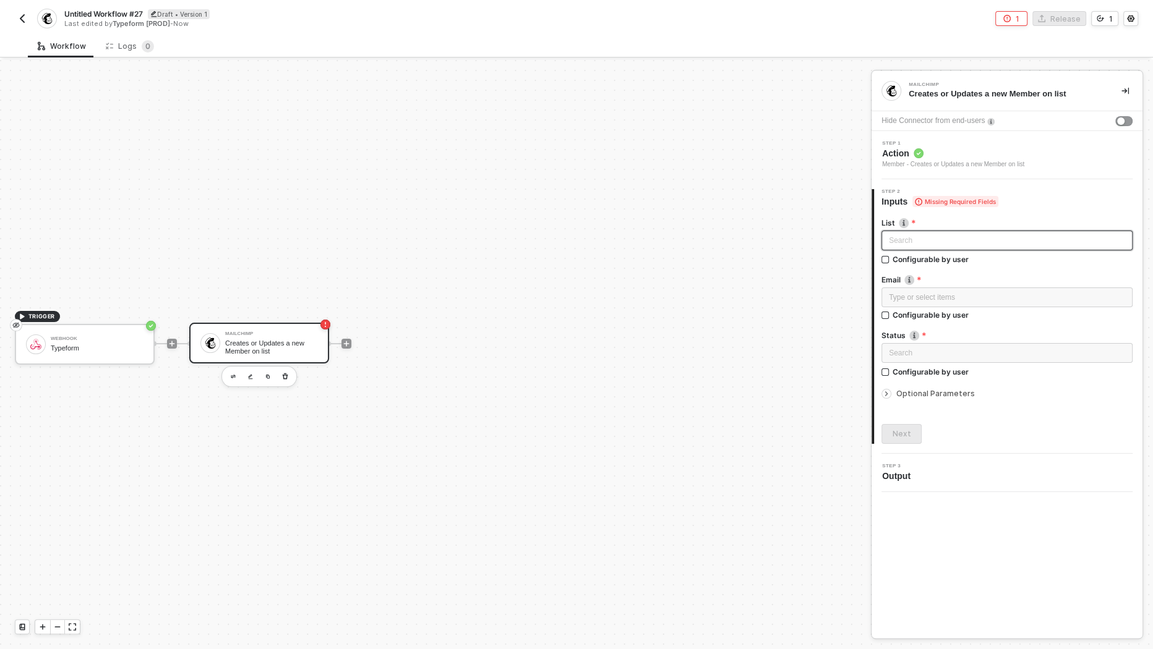
click at [965, 241] on div "Search" at bounding box center [1006, 241] width 251 height 20
click at [958, 215] on div "List Search No data Configurable by user Email Type or select items ﻿ Configura…" at bounding box center [1006, 326] width 251 height 236
click at [928, 260] on div "Configurable by user" at bounding box center [931, 259] width 76 height 11
click at [890, 260] on input "Configurable by user" at bounding box center [885, 260] width 9 height 9
checkbox input "true"
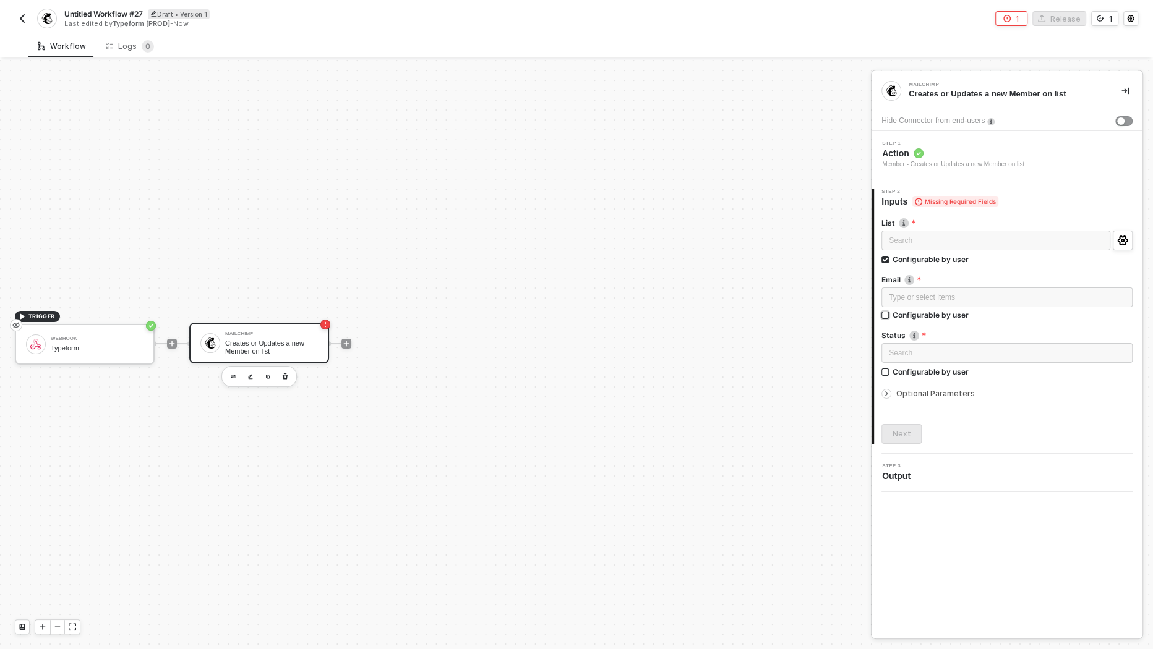
click at [930, 312] on div "Configurable by user" at bounding box center [931, 315] width 76 height 11
click at [890, 312] on input "Configurable by user" at bounding box center [885, 316] width 9 height 9
checkbox input "true"
click at [922, 375] on div "Configurable by user" at bounding box center [931, 373] width 76 height 11
click at [890, 375] on input "Configurable by user" at bounding box center [885, 374] width 9 height 9
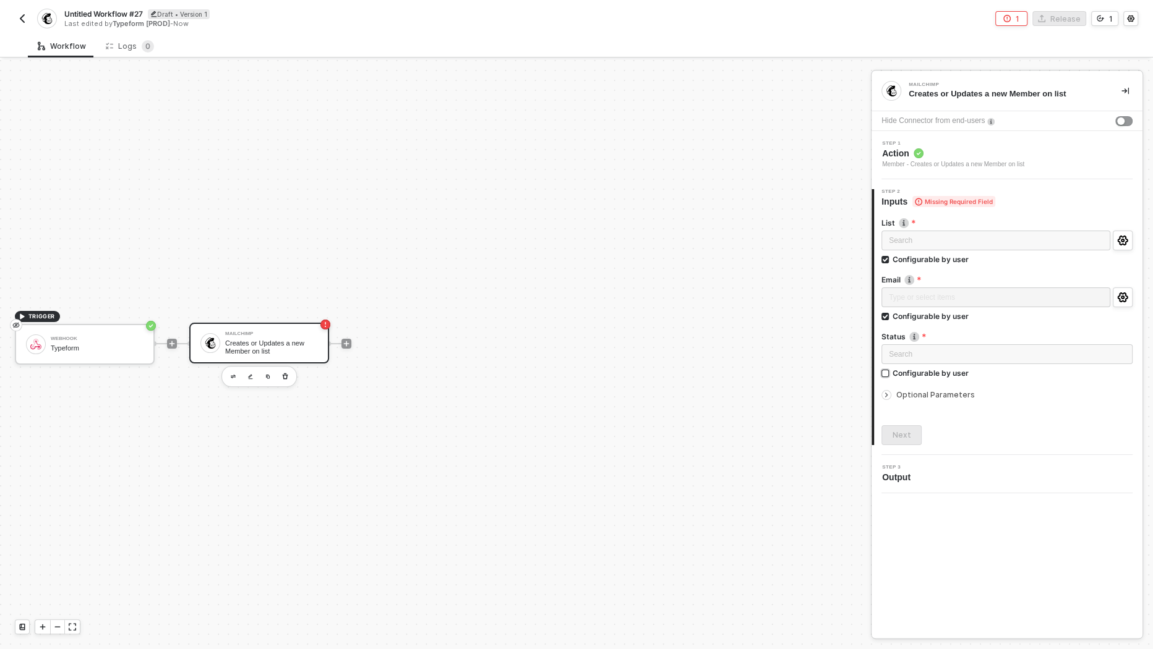
checkbox input "true"
click at [908, 439] on div "Next" at bounding box center [902, 436] width 19 height 10
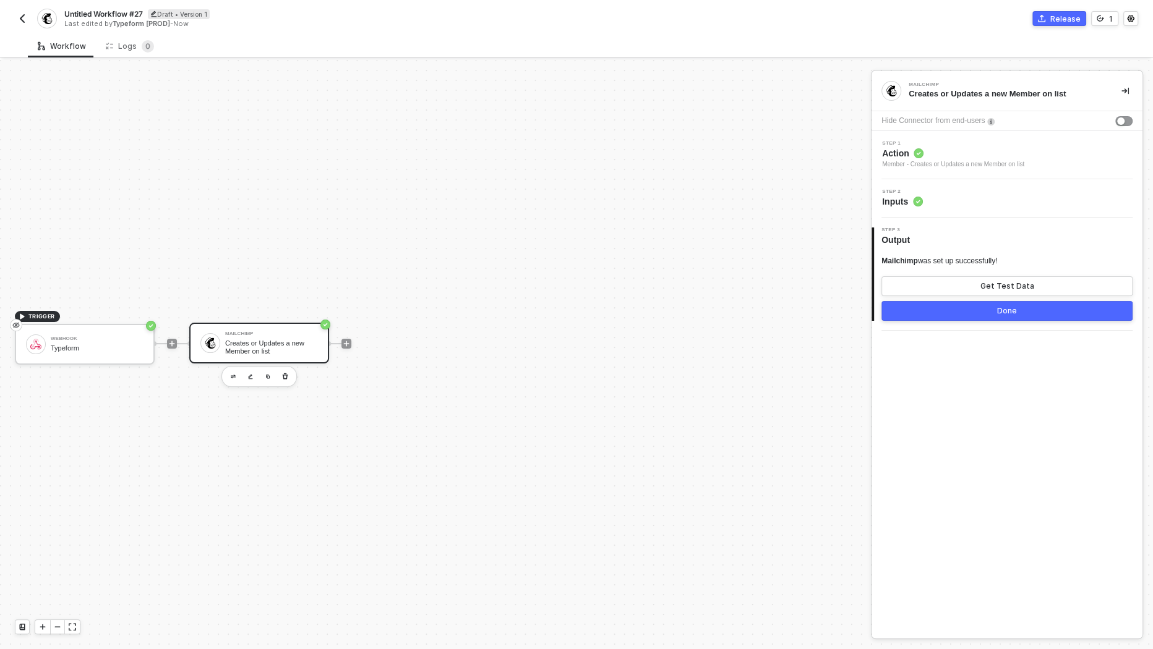
click at [1022, 306] on button "Done" at bounding box center [1006, 311] width 251 height 20
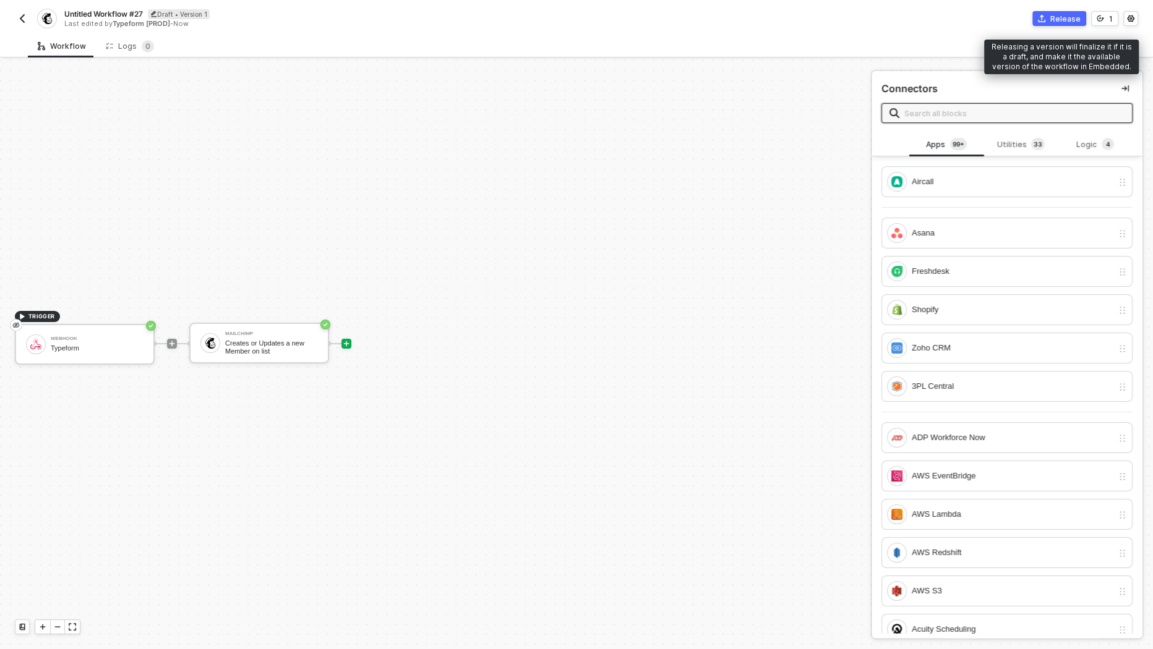
click at [1058, 27] on div "Untitled Workflow #27 Draft • Version 1 Last edited by Typeform [PROD] - Now Re…" at bounding box center [576, 17] width 1123 height 35
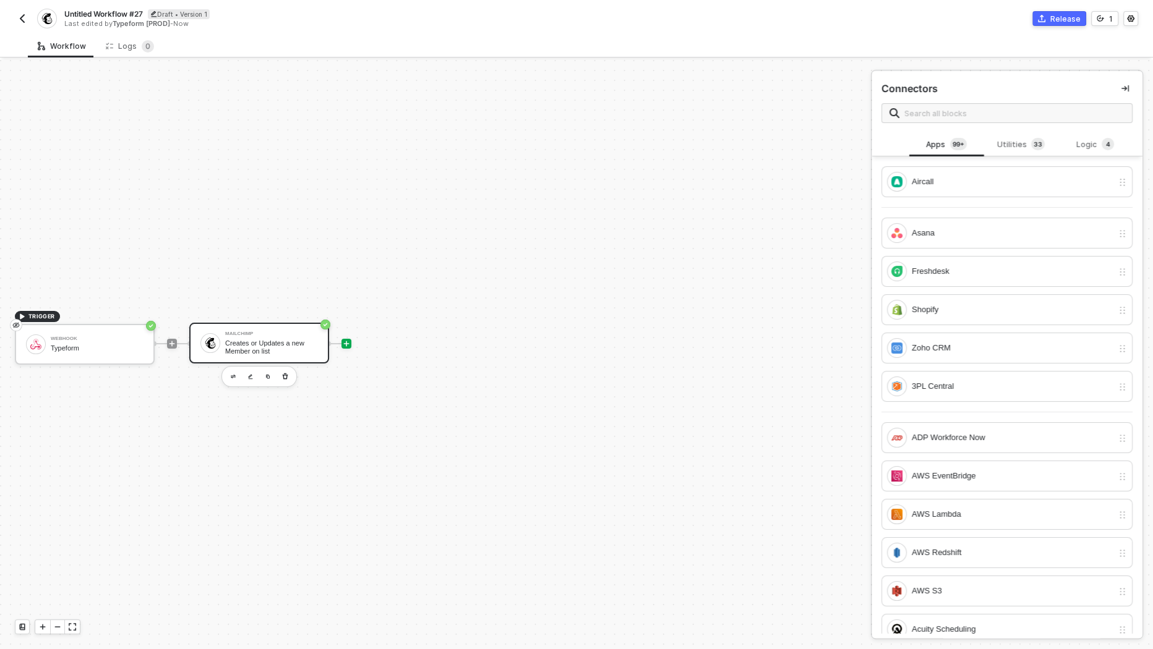
click at [297, 340] on div "Creates or Updates a new Member on list" at bounding box center [271, 347] width 93 height 15
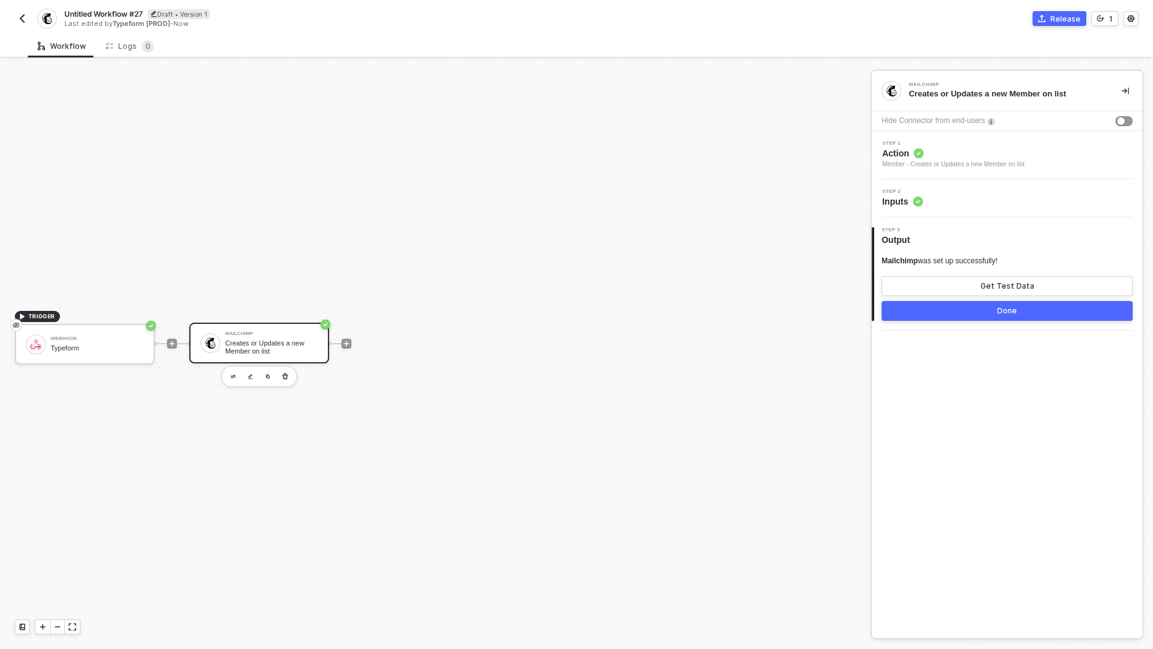
click at [909, 202] on span "Inputs" at bounding box center [902, 201] width 41 height 12
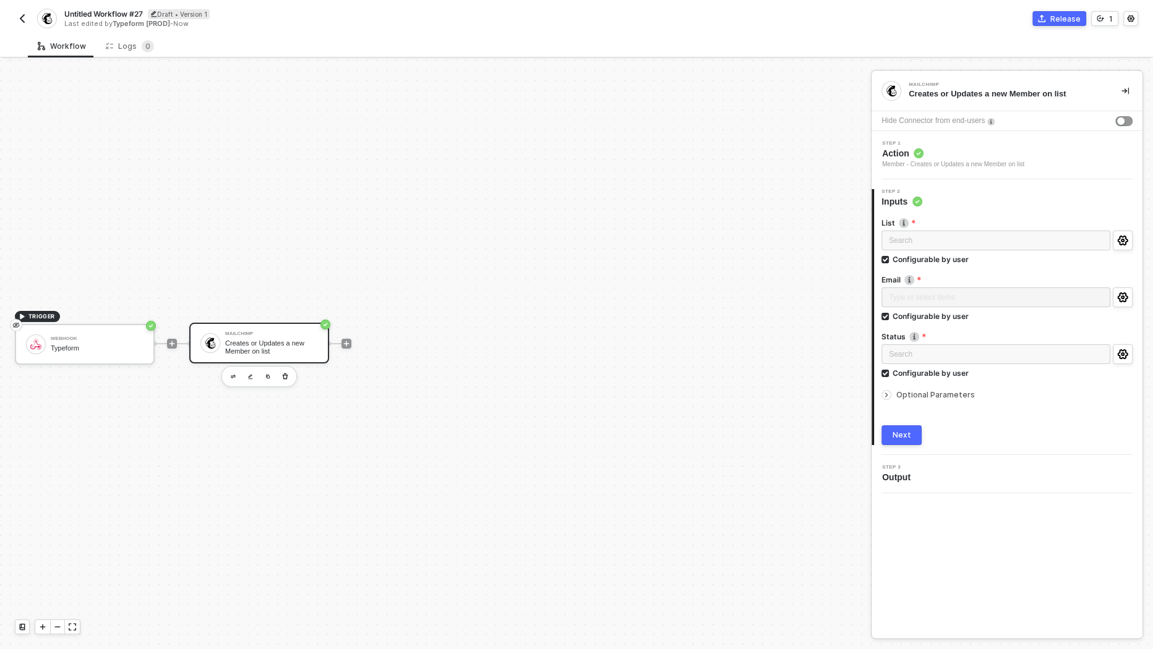
click at [933, 395] on span "Optional Parameters" at bounding box center [935, 394] width 79 height 9
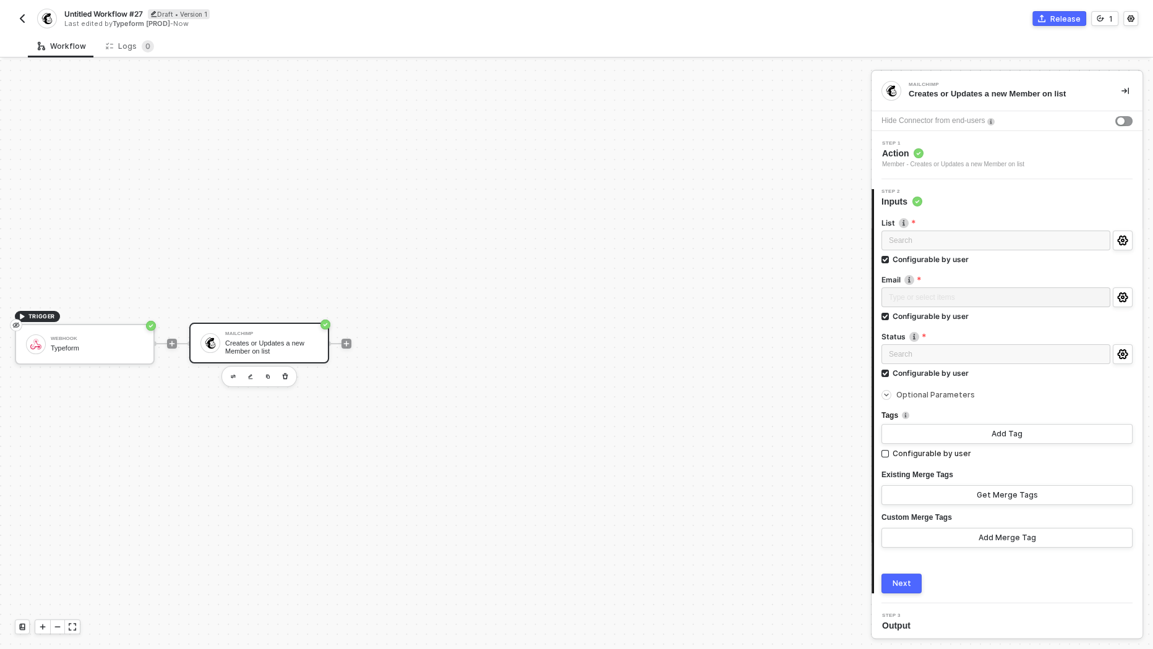
scroll to position [2, 0]
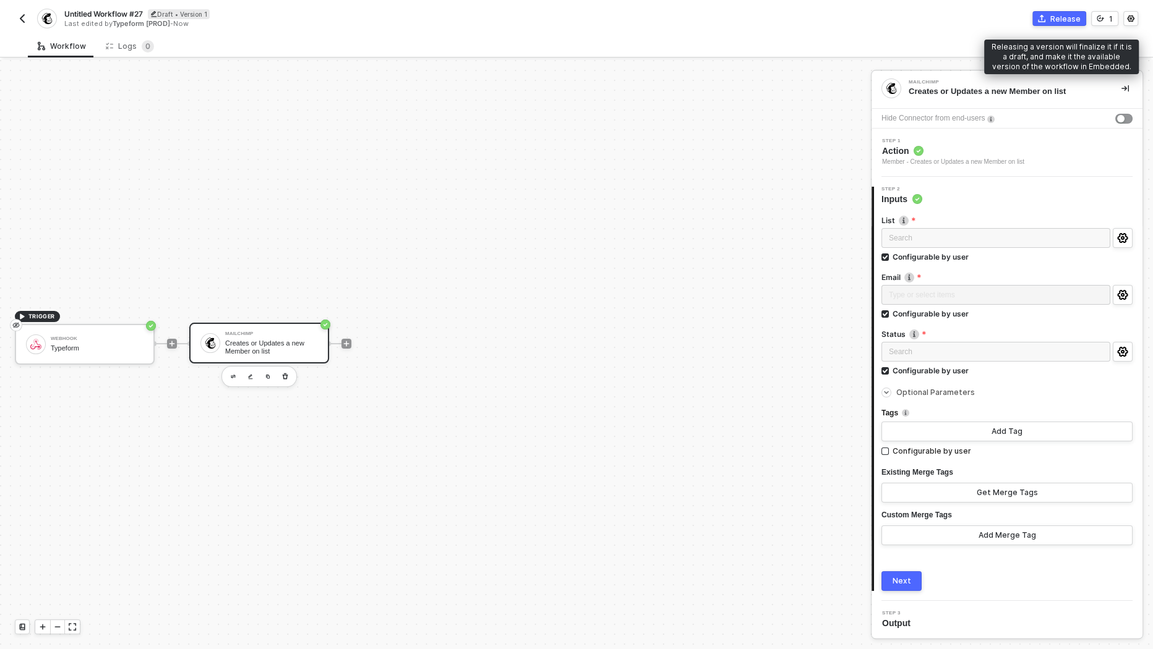
click at [1059, 20] on div "Release" at bounding box center [1065, 19] width 30 height 11
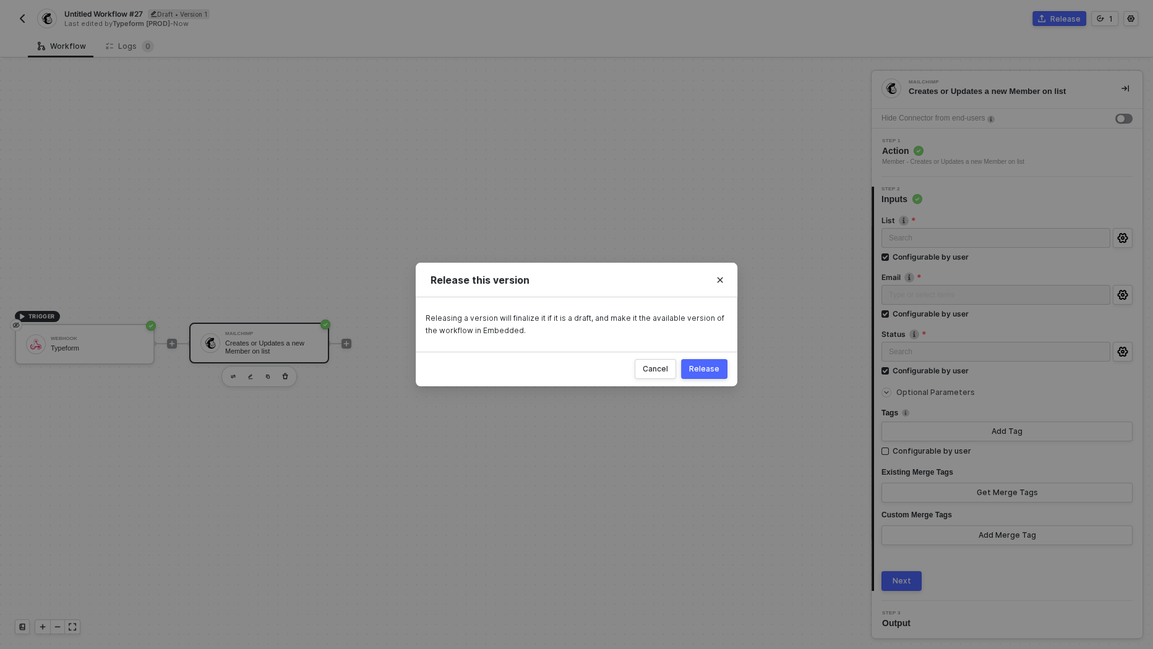
click at [715, 366] on div "Release" at bounding box center [704, 369] width 30 height 10
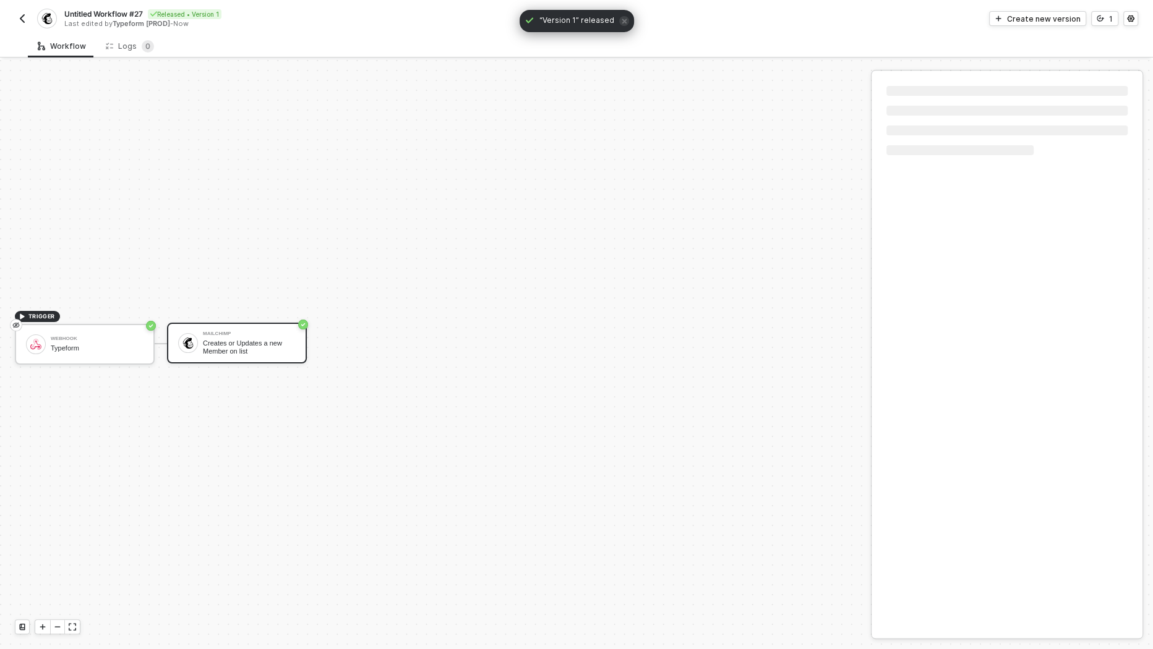
click at [22, 16] on img "button" at bounding box center [22, 19] width 10 height 10
